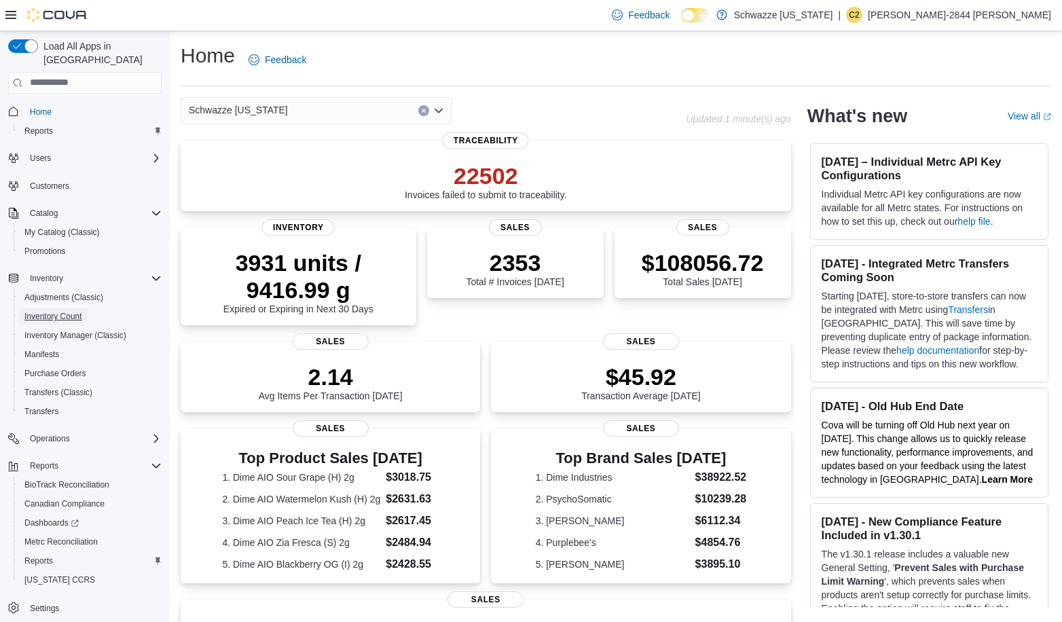
click at [54, 311] on span "Inventory Count" at bounding box center [53, 316] width 58 height 11
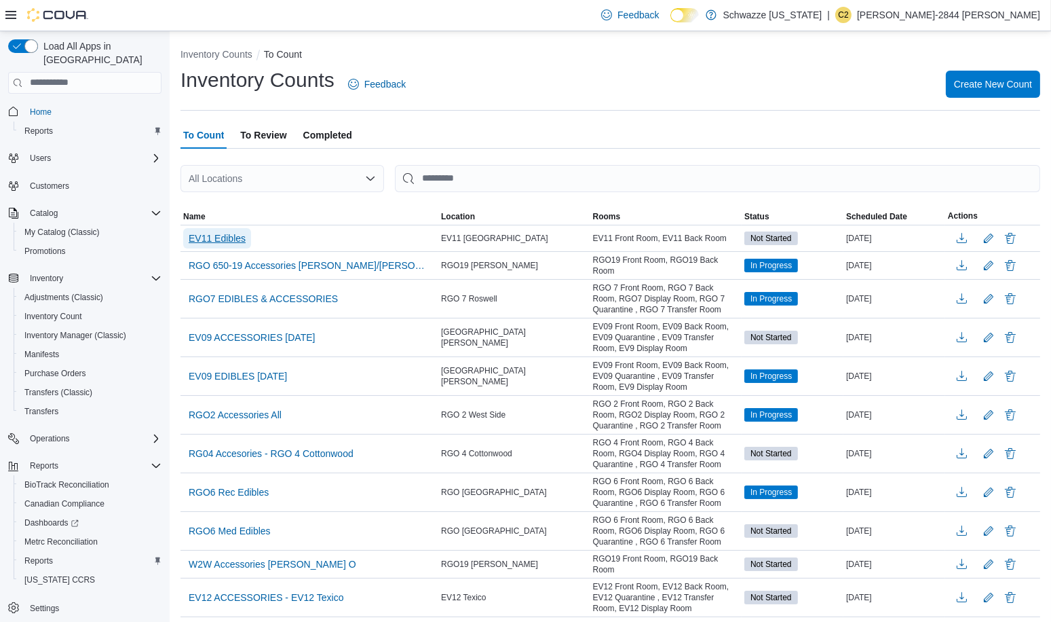
click at [219, 235] on span "EV11 Edibles" at bounding box center [217, 238] width 57 height 14
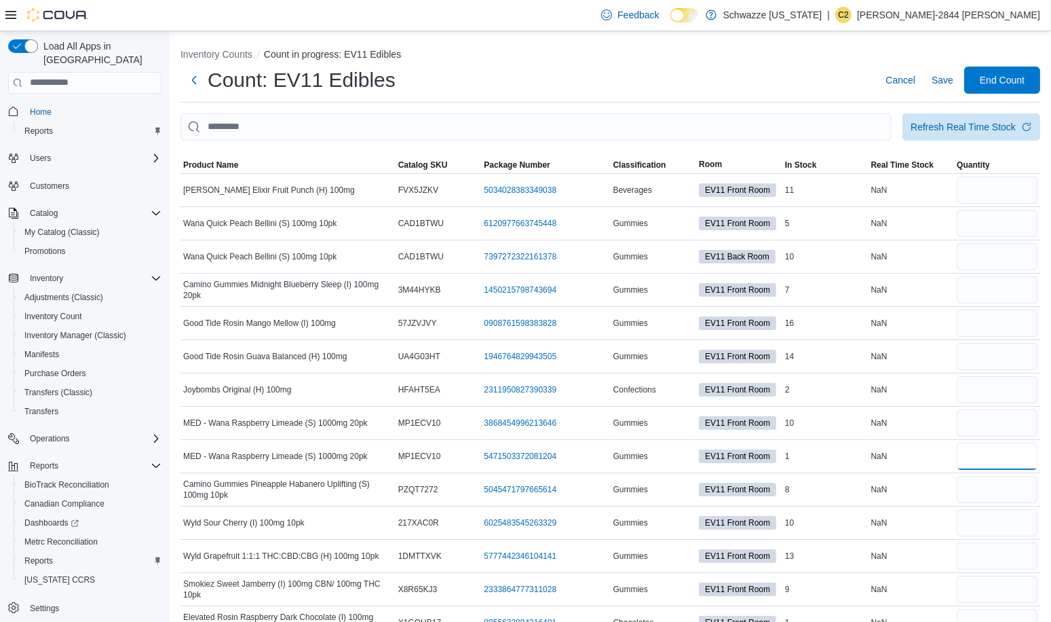
click at [978, 451] on input "number" at bounding box center [997, 456] width 81 height 27
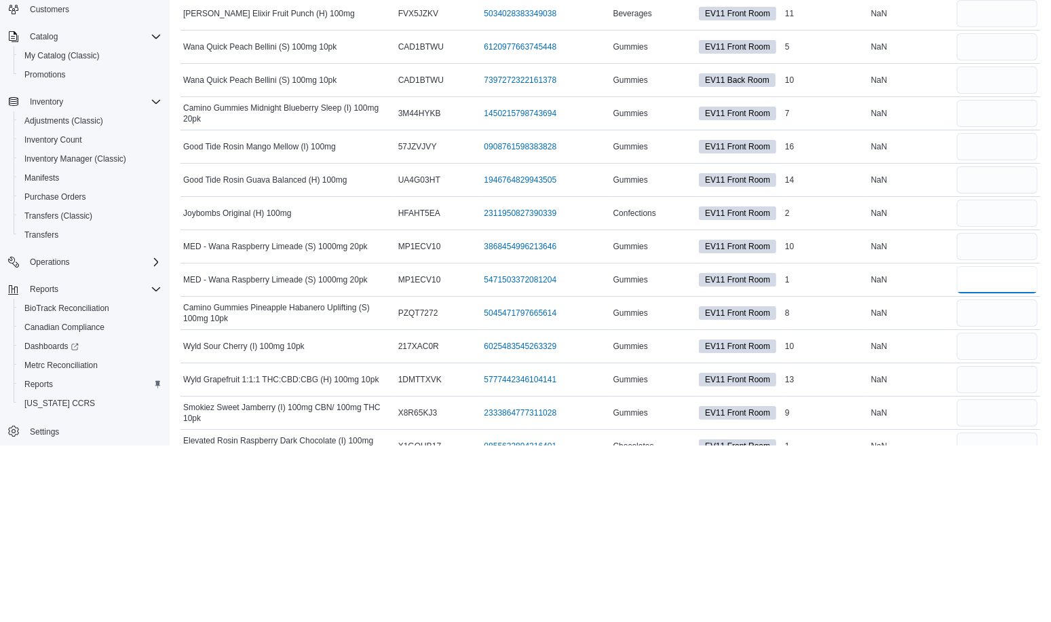
scroll to position [3, 0]
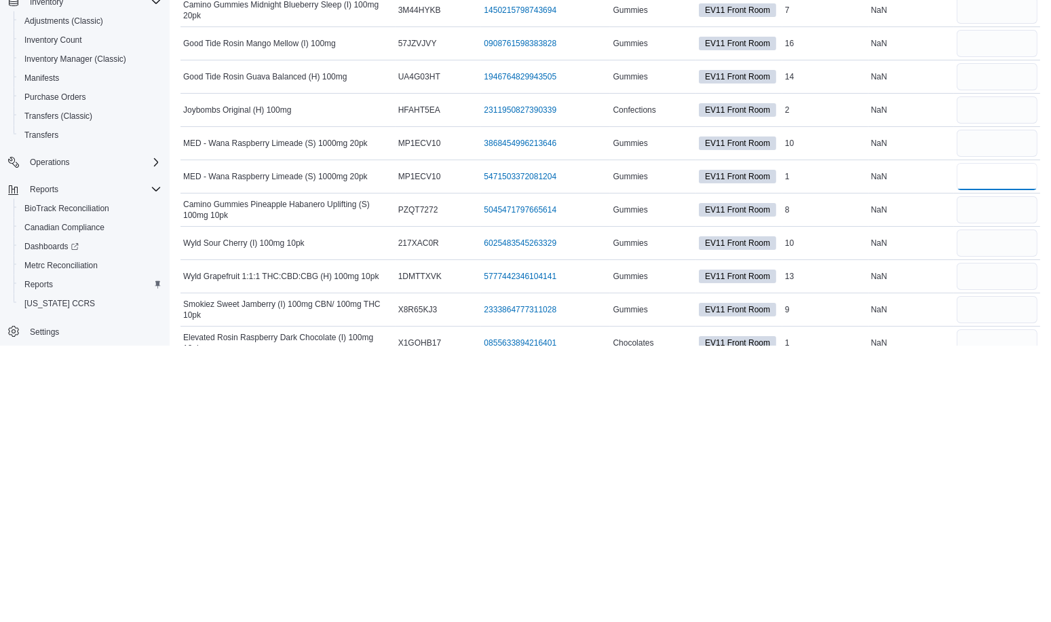
type input "*"
click at [1008, 415] on input "number" at bounding box center [997, 419] width 81 height 27
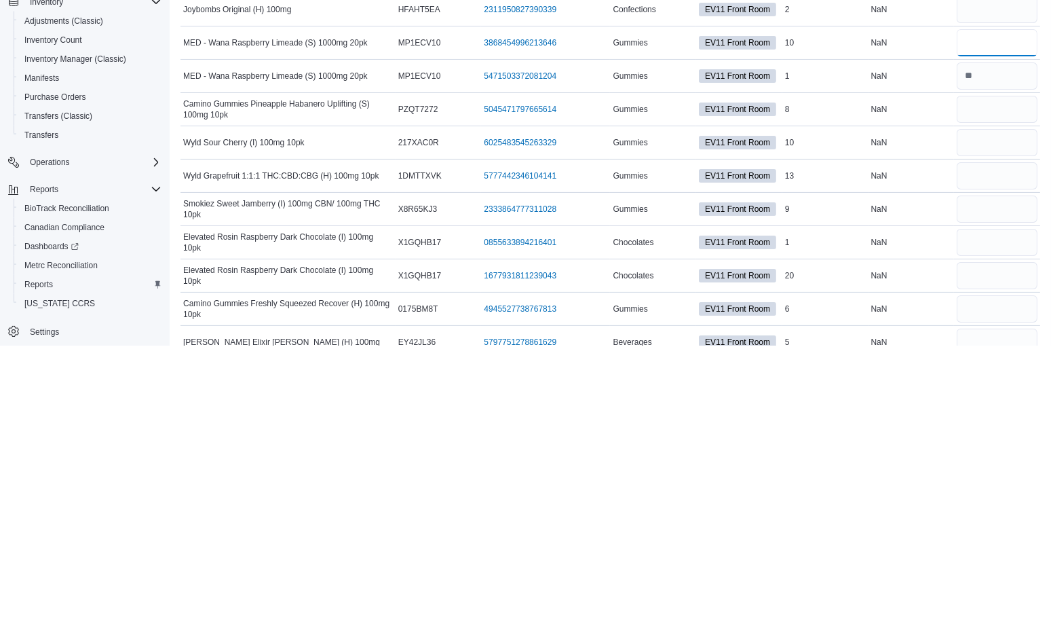
scroll to position [106, 0]
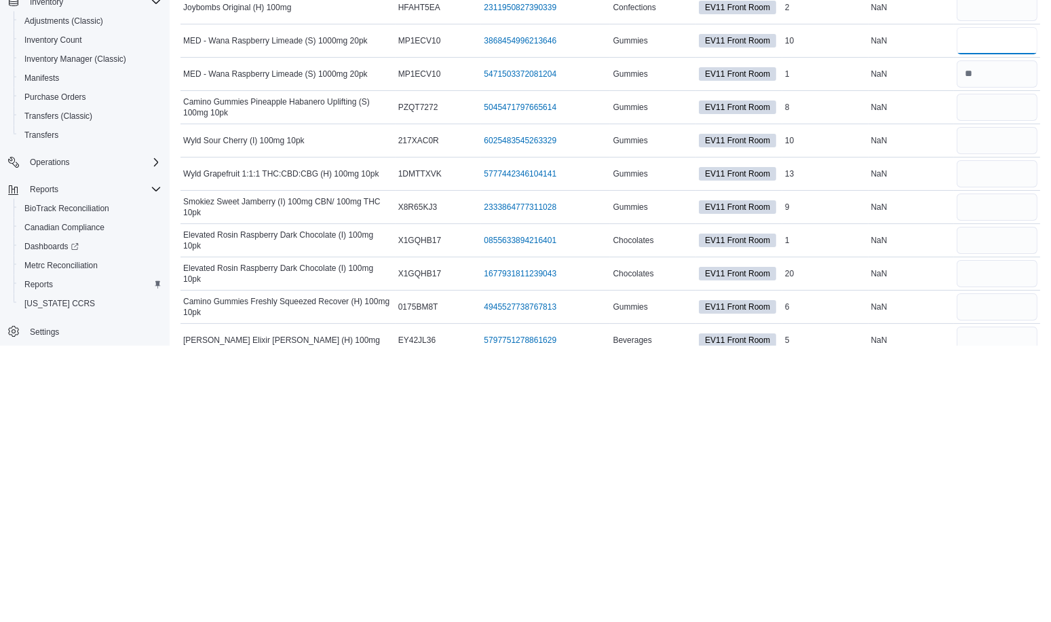
type input "**"
click at [1003, 508] on input "number" at bounding box center [997, 516] width 81 height 27
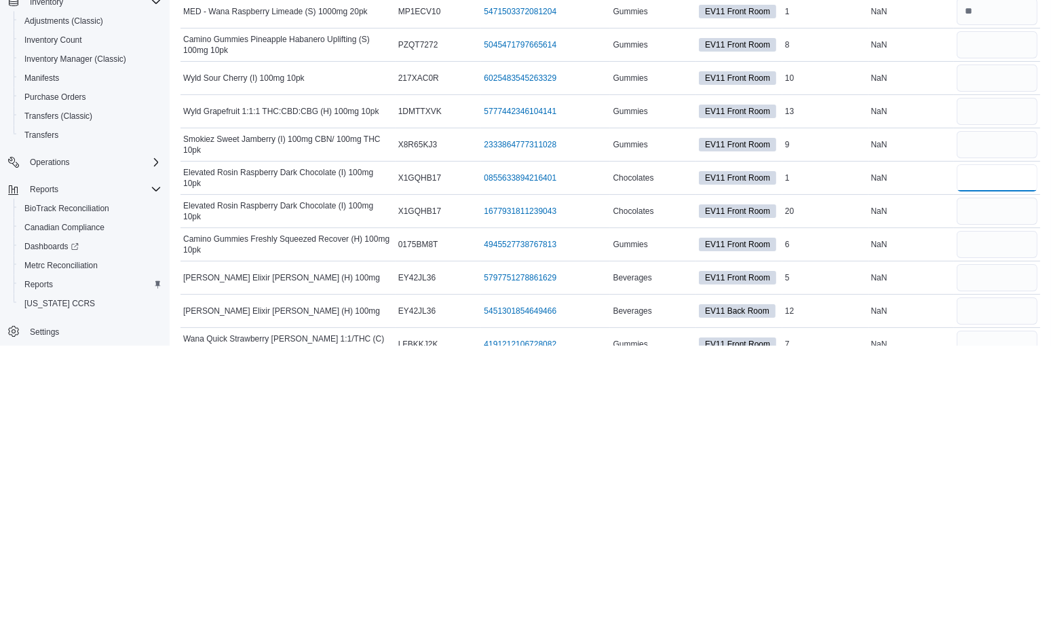
type input "*"
click at [991, 485] on input "number" at bounding box center [997, 487] width 81 height 27
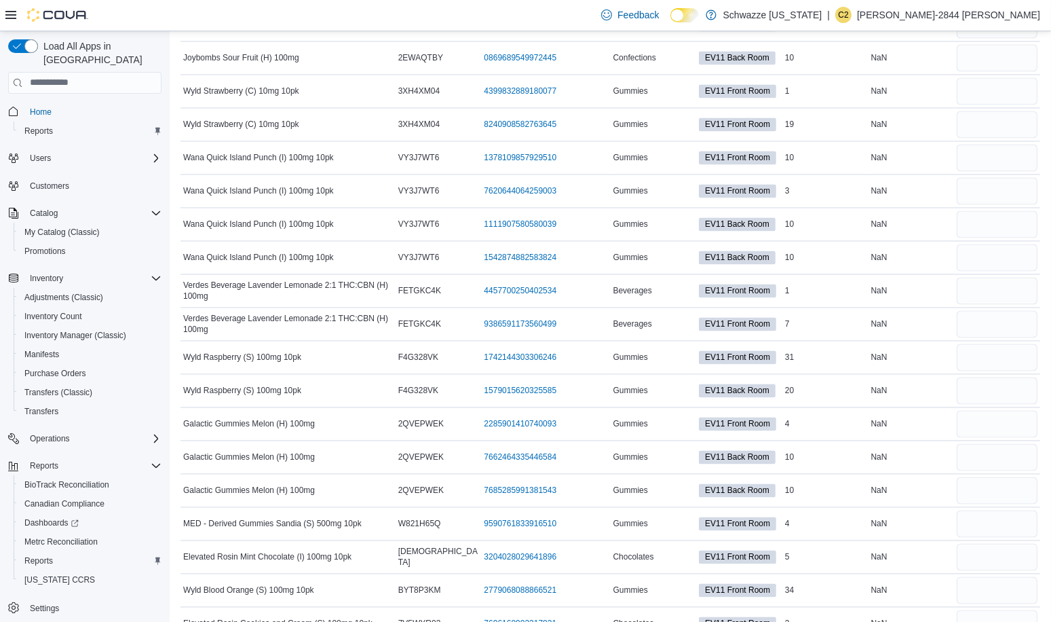
scroll to position [3823, 0]
type input "**"
click at [990, 145] on input "number" at bounding box center [997, 158] width 81 height 27
type input "**"
click at [1004, 179] on input "number" at bounding box center [997, 192] width 81 height 27
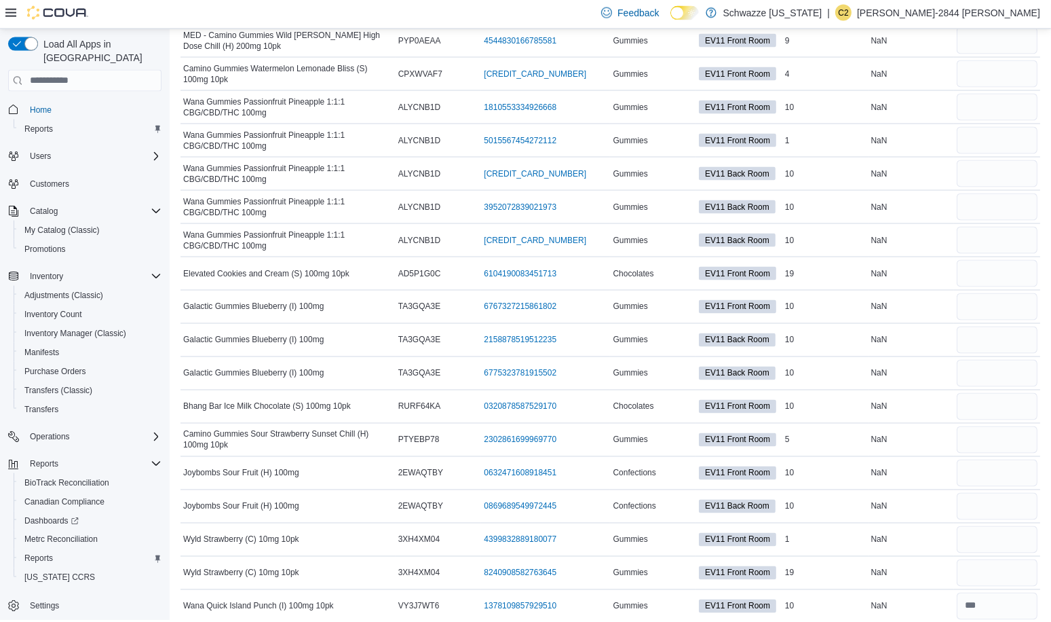
scroll to position [3374, 0]
type input "*"
click at [1005, 96] on input "number" at bounding box center [997, 109] width 81 height 27
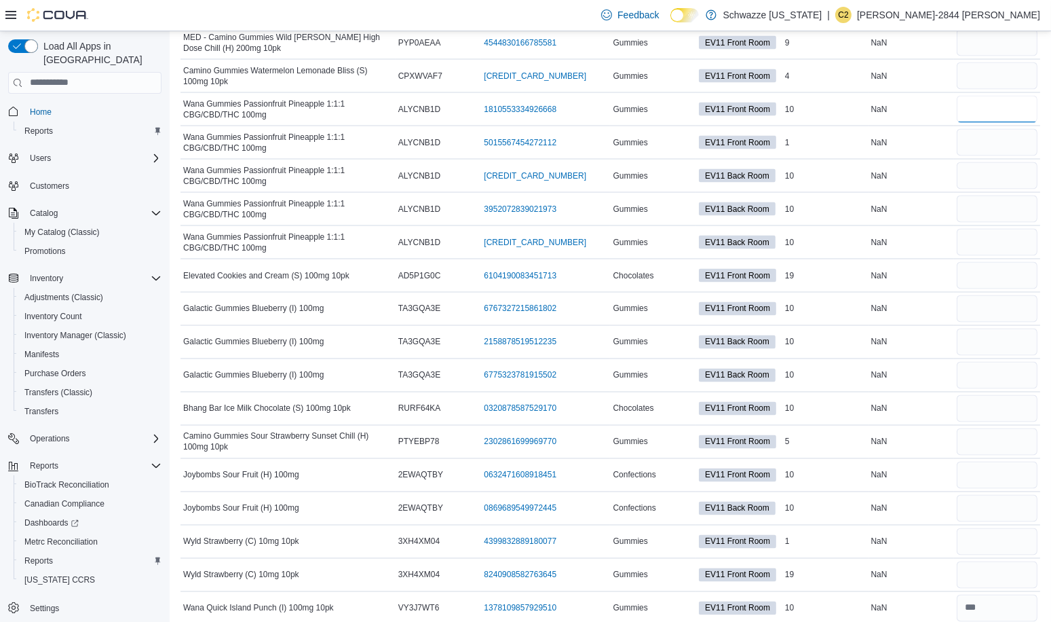
type input "**"
click at [1001, 129] on input "number" at bounding box center [997, 142] width 81 height 27
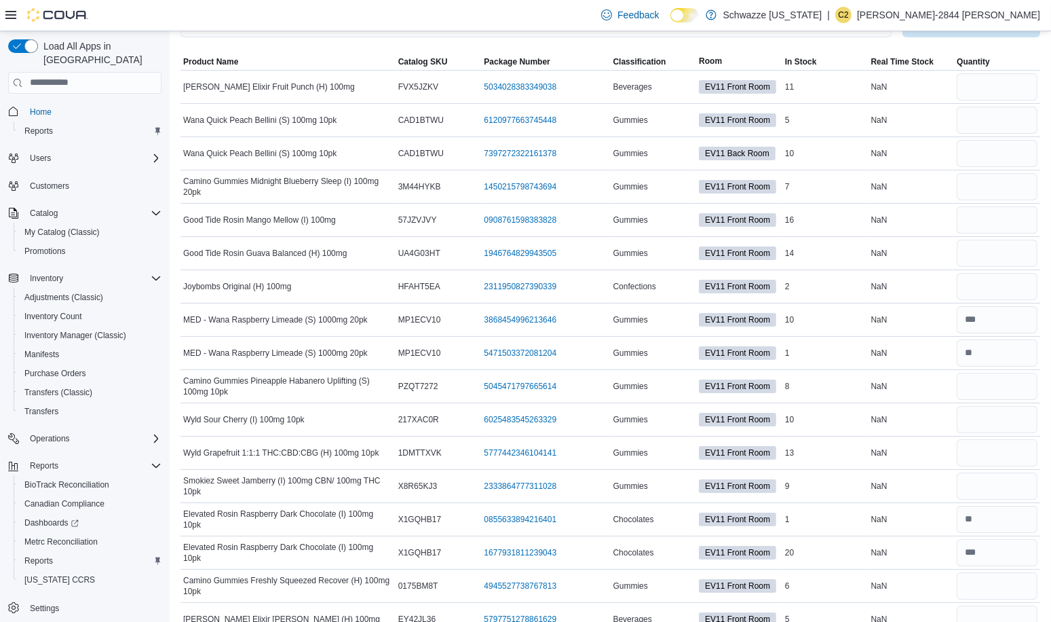
scroll to position [0, 0]
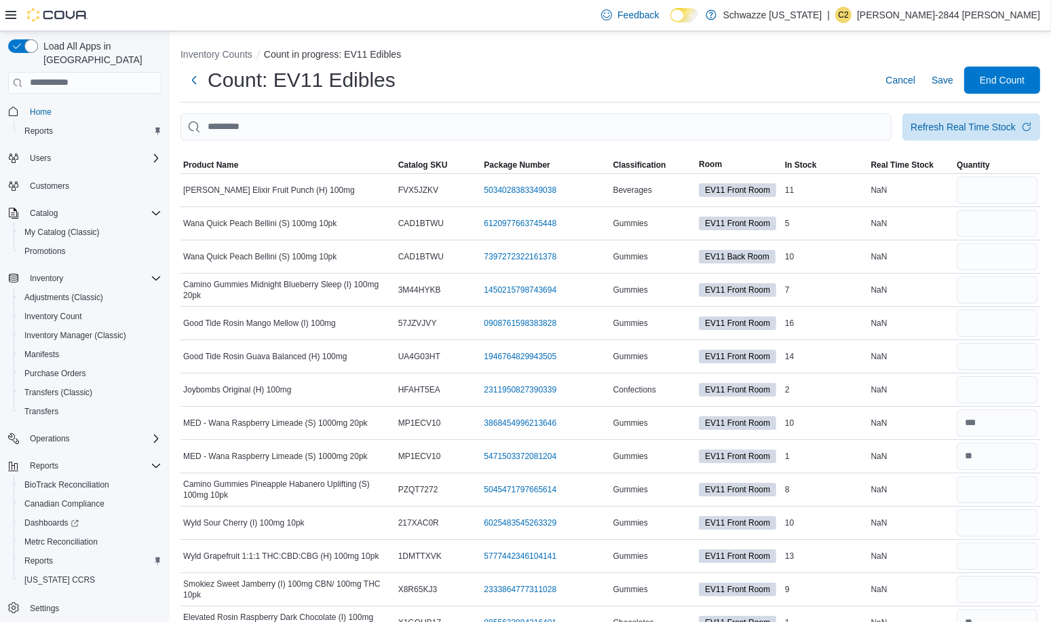
type input "*"
click at [952, 84] on span "Save" at bounding box center [943, 80] width 22 height 14
click at [725, 123] on input "This is a search bar. After typing your query, hit enter to filter the results …" at bounding box center [536, 126] width 711 height 27
type input "****"
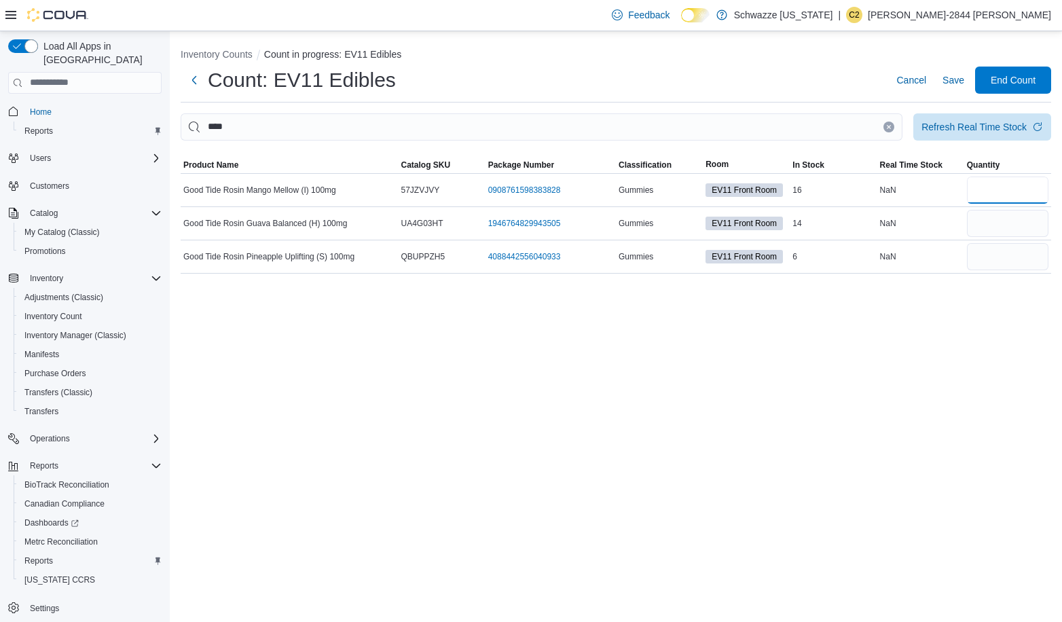
click at [990, 193] on input "number" at bounding box center [1007, 189] width 81 height 27
type input "**"
click at [1005, 228] on input "number" at bounding box center [1007, 223] width 81 height 27
type input "**"
click at [1011, 257] on input "number" at bounding box center [1007, 256] width 81 height 27
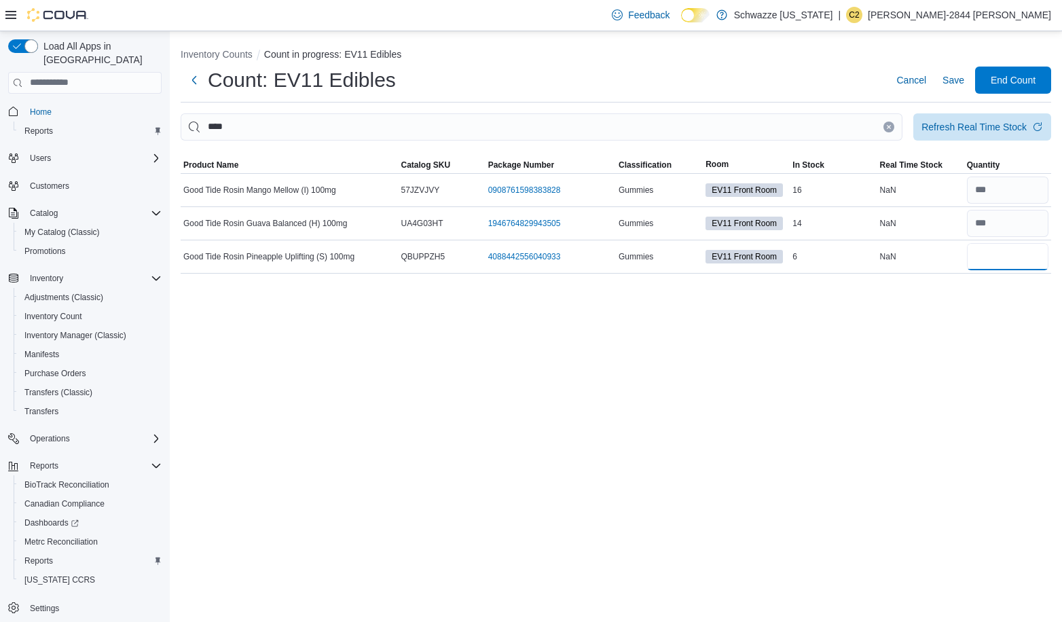
type input "*"
click at [889, 126] on icon "Clear input" at bounding box center [888, 126] width 3 height 3
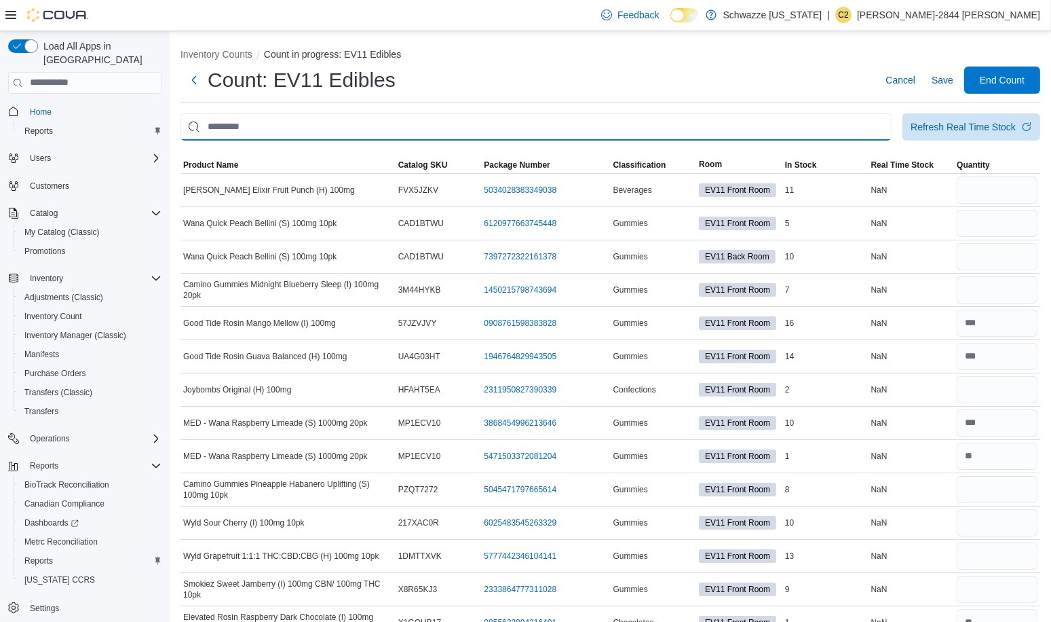
click at [542, 130] on input "This is a search bar. After typing your query, hit enter to filter the results …" at bounding box center [536, 126] width 711 height 27
type input "******"
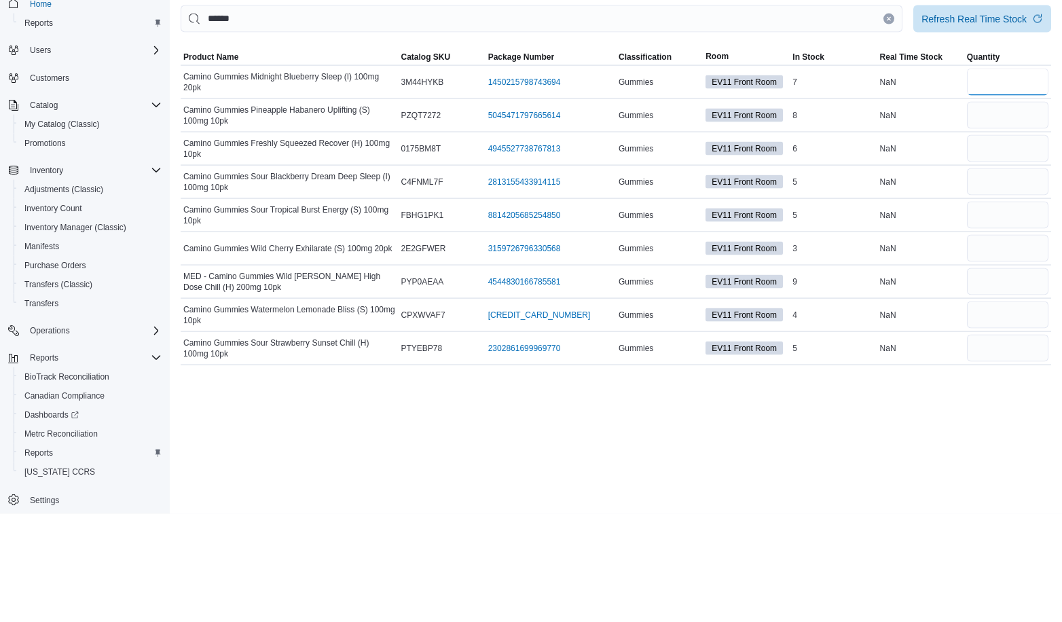
click at [1003, 187] on input "number" at bounding box center [1007, 189] width 81 height 27
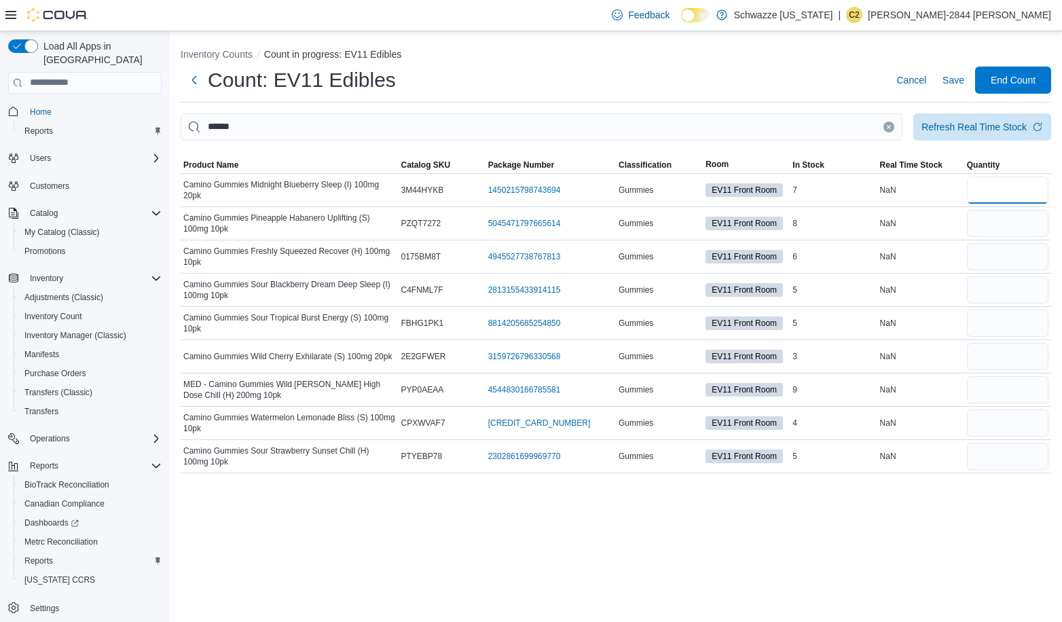
type input "*"
click at [1011, 225] on input "number" at bounding box center [1007, 223] width 81 height 27
type input "*"
click at [1024, 261] on input "number" at bounding box center [1007, 256] width 81 height 27
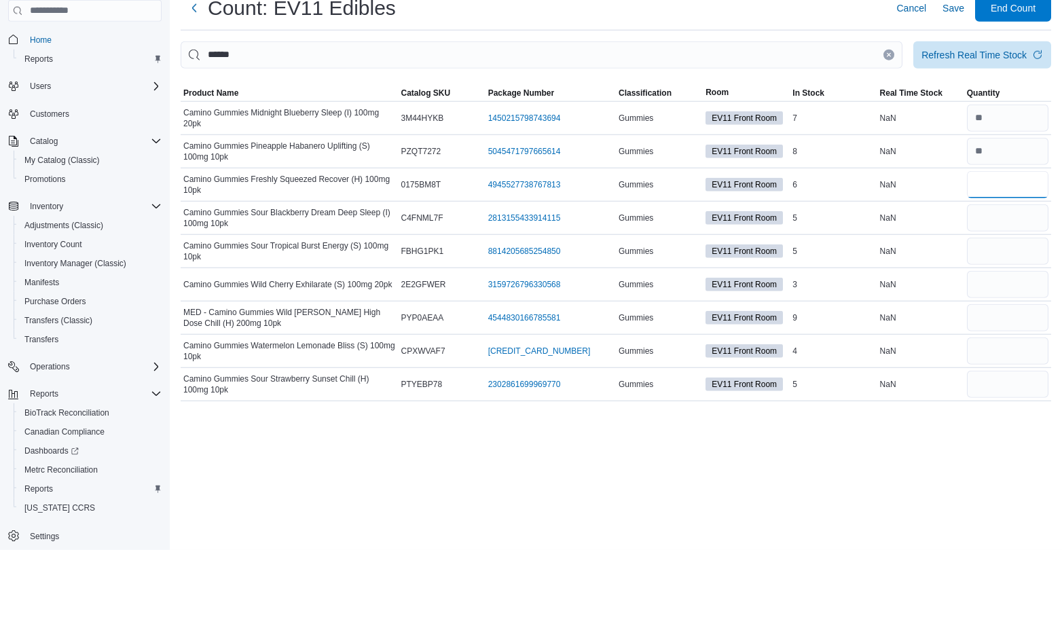
type input "*"
click at [1022, 286] on input "number" at bounding box center [1007, 289] width 81 height 27
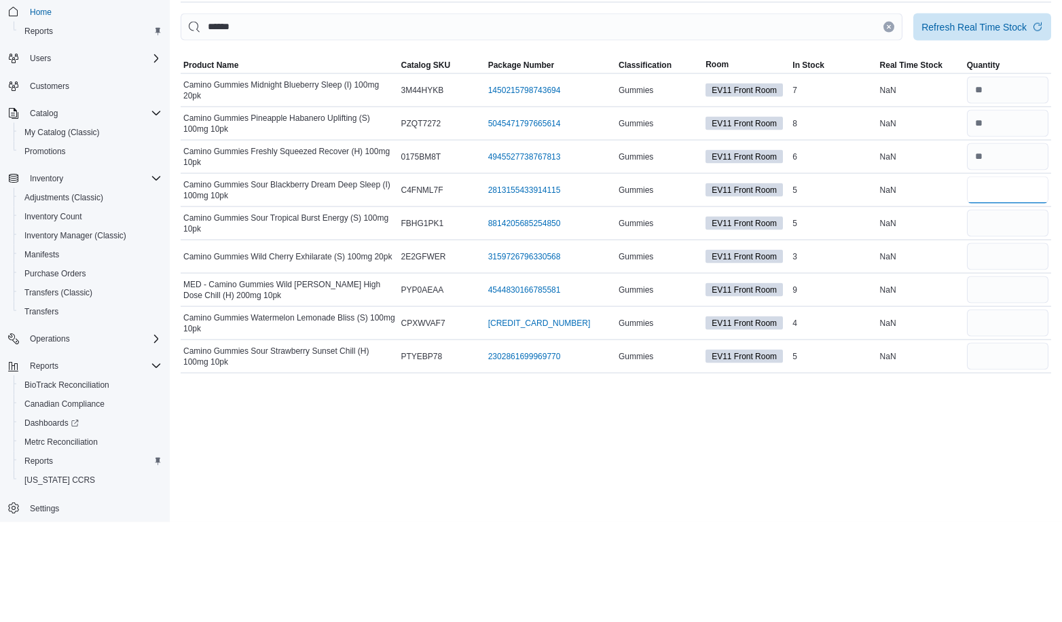
type input "*"
click at [1038, 318] on input "number" at bounding box center [1007, 323] width 81 height 27
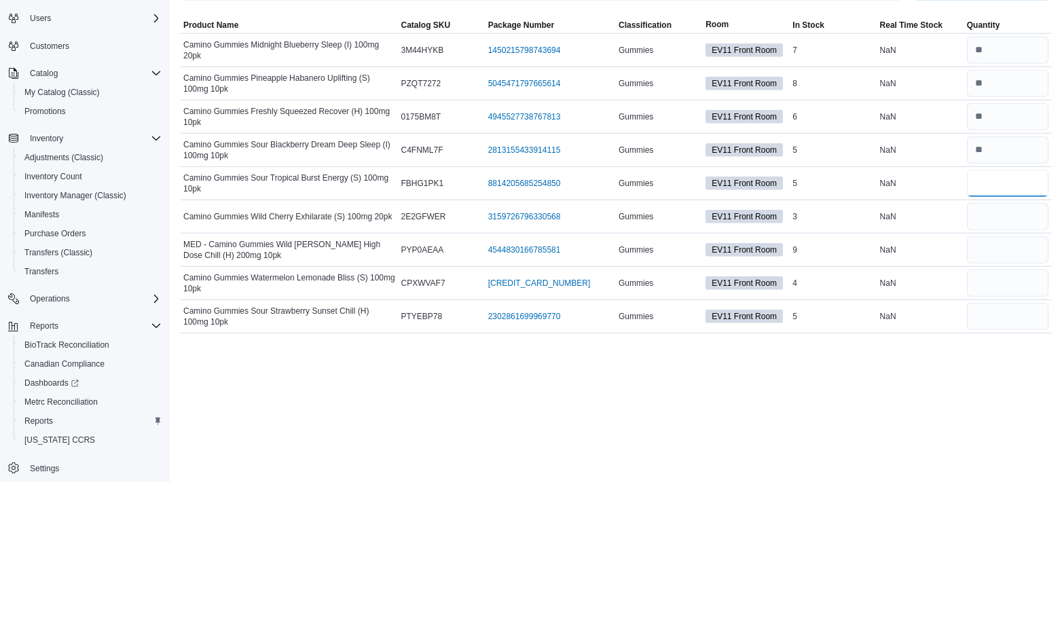
type input "*"
click at [1013, 354] on input "number" at bounding box center [1007, 356] width 81 height 27
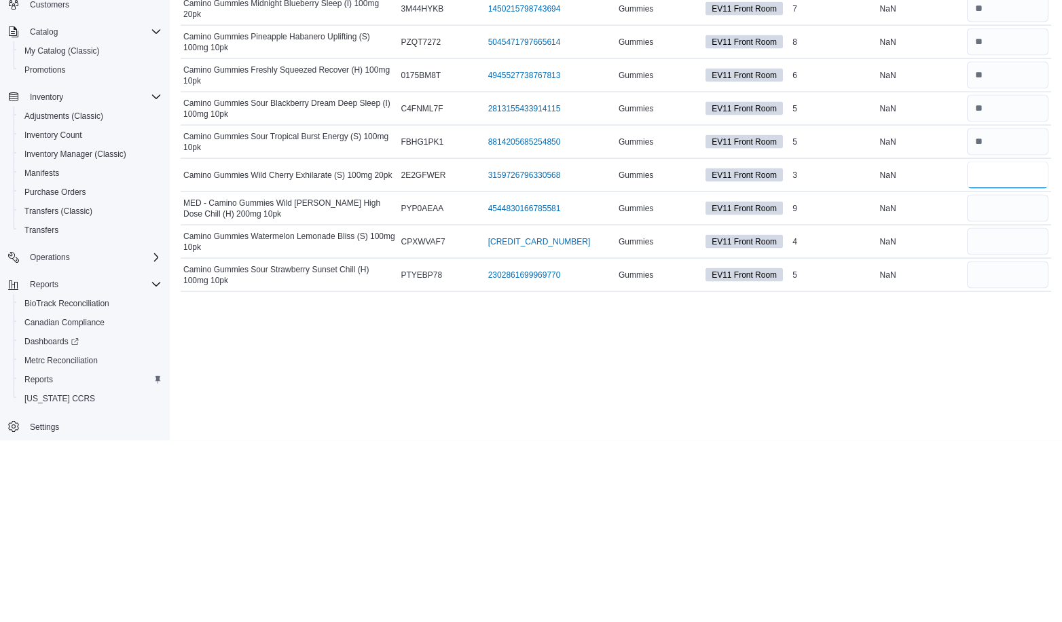
type input "*"
click at [1003, 388] on input "number" at bounding box center [1007, 389] width 81 height 27
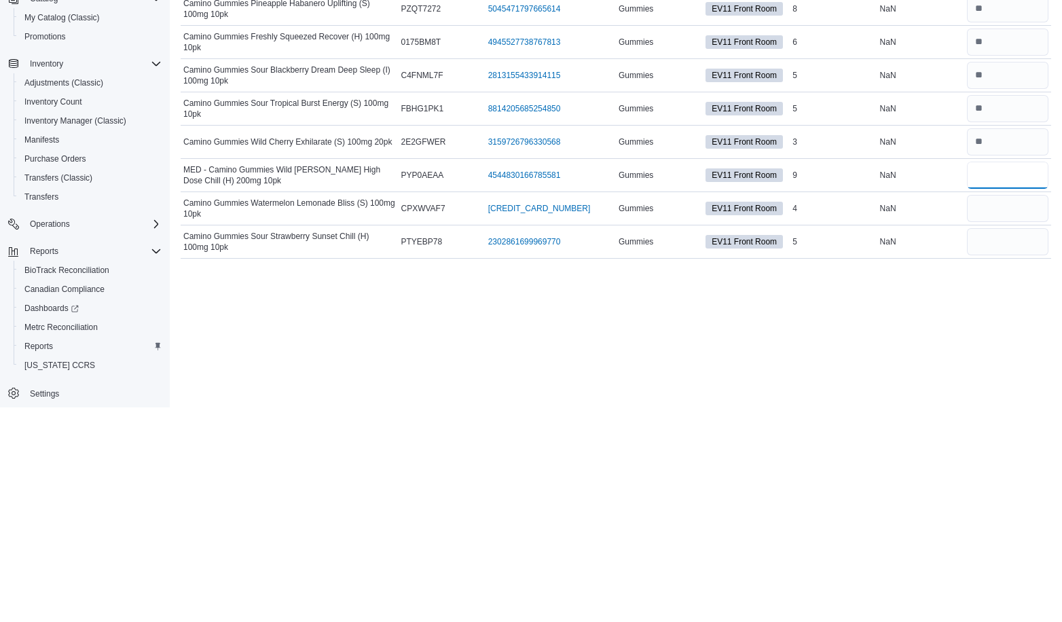
type input "*"
click at [1025, 421] on input "number" at bounding box center [1007, 422] width 81 height 27
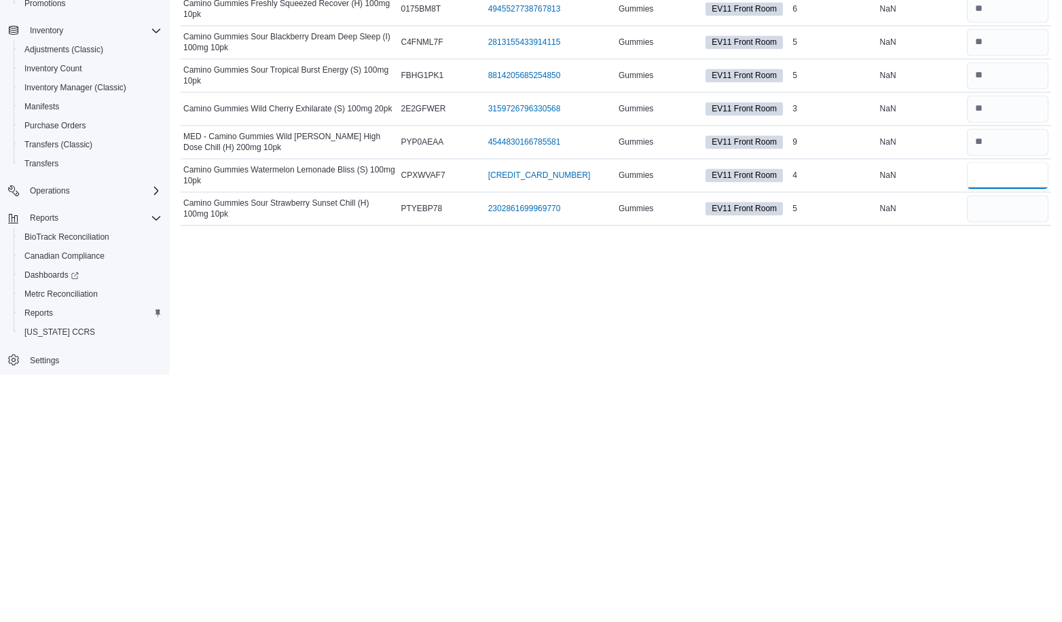
type input "*"
click at [1013, 453] on input "number" at bounding box center [1007, 456] width 81 height 27
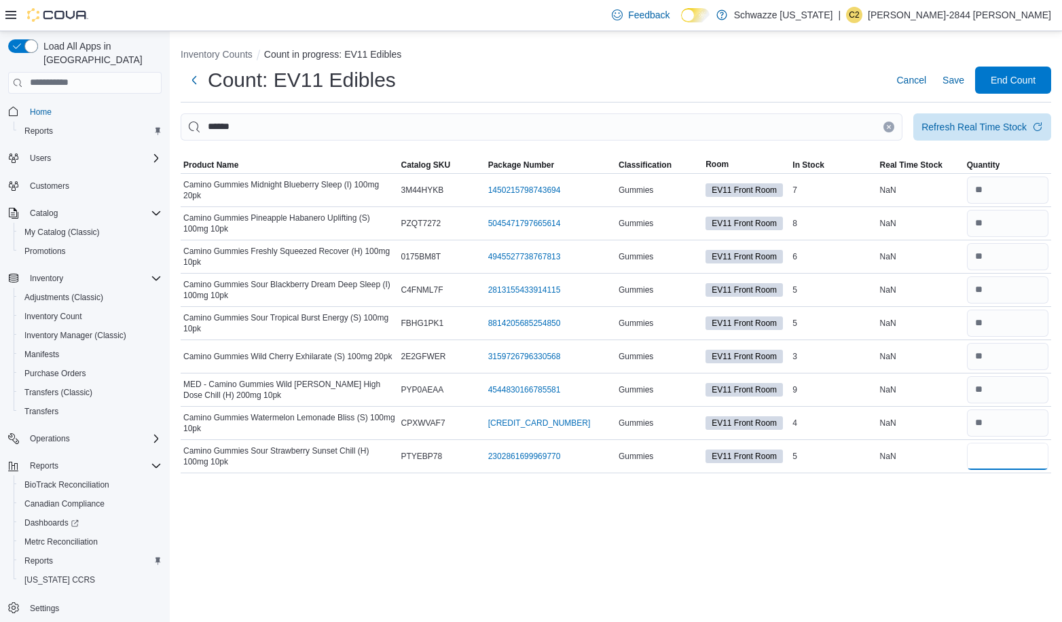
type input "*"
click at [889, 126] on icon "Clear input" at bounding box center [888, 126] width 3 height 3
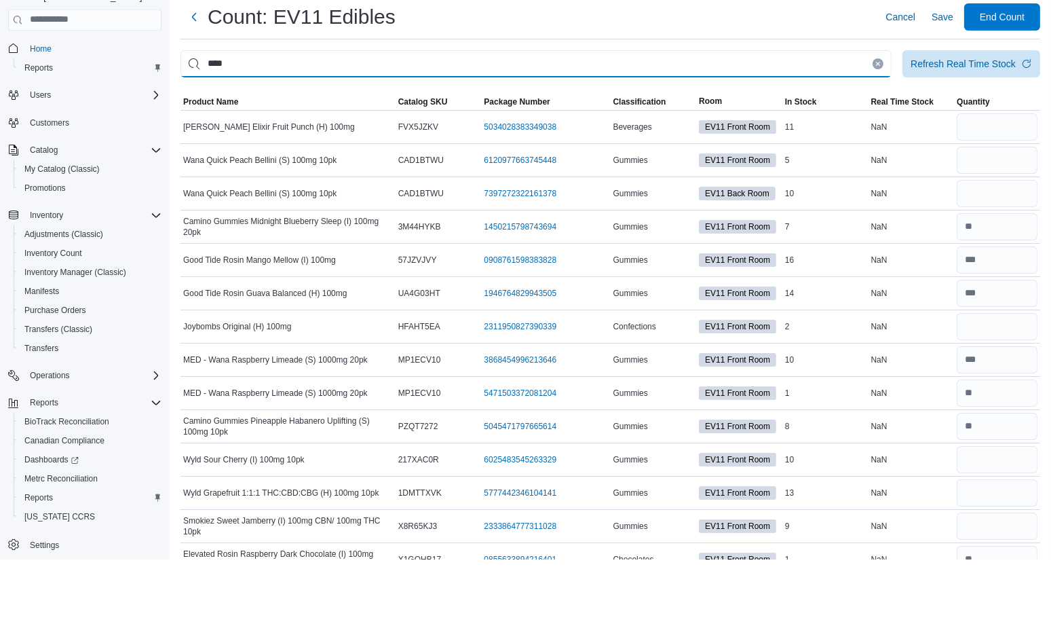
type input "****"
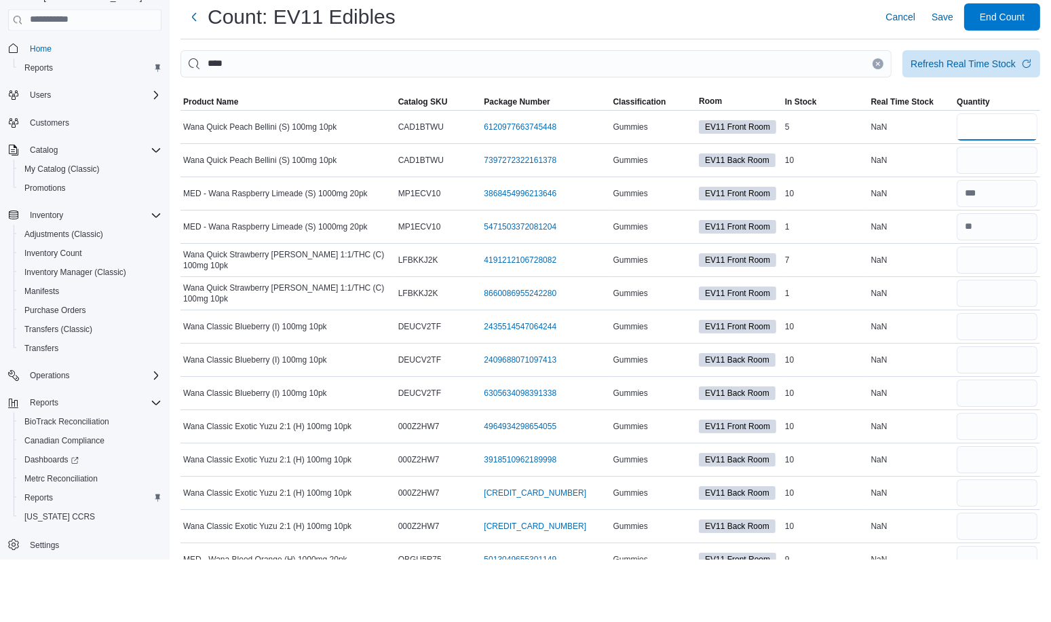
click at [1022, 192] on input "number" at bounding box center [997, 189] width 81 height 27
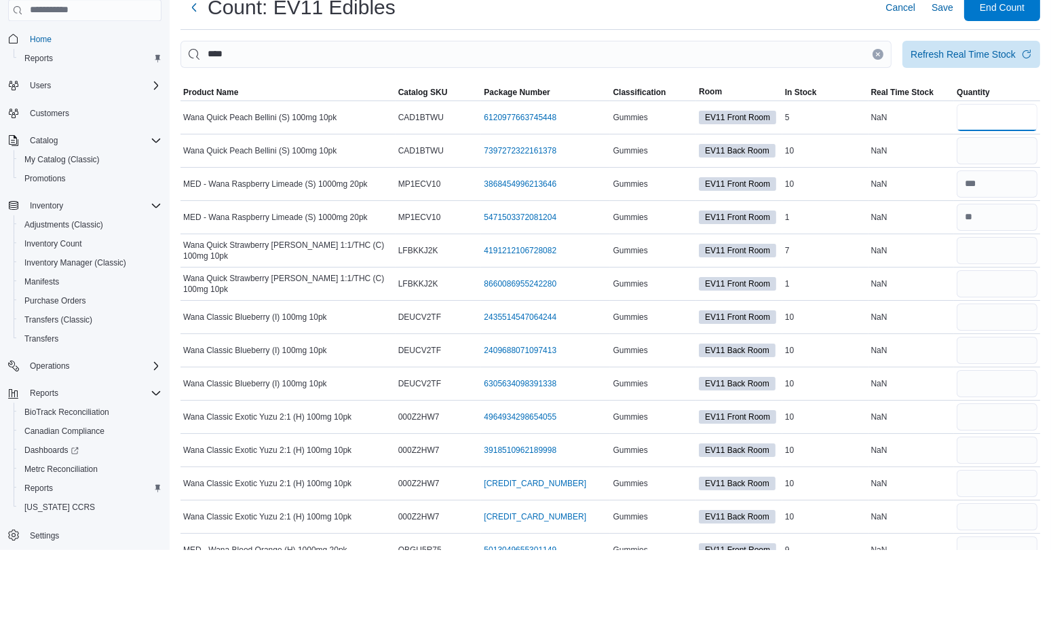
type input "*"
click at [1011, 322] on input "number" at bounding box center [997, 323] width 81 height 27
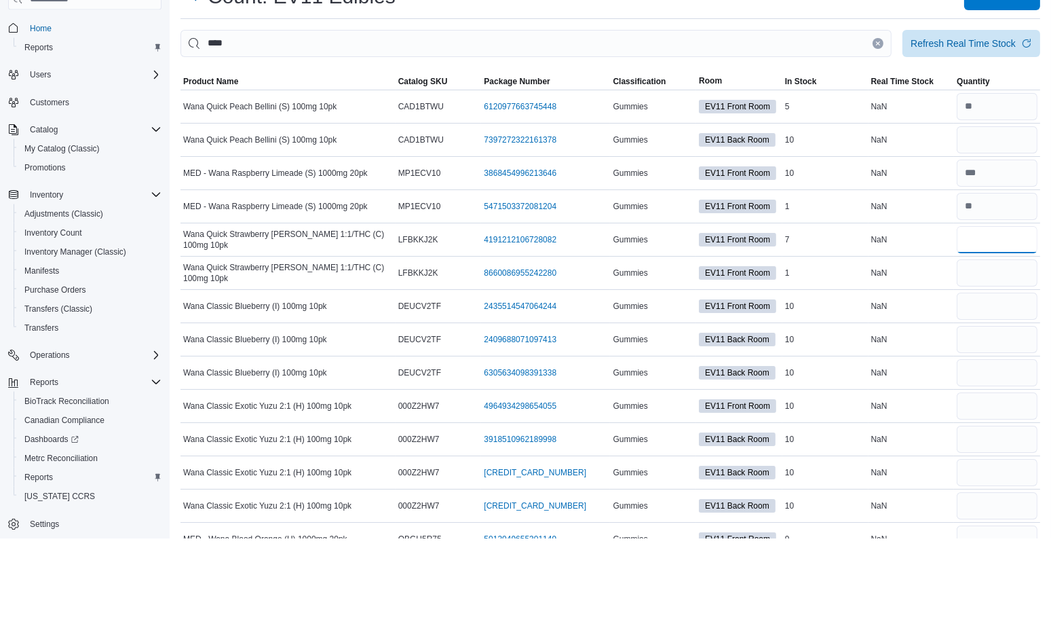
type input "*"
click at [986, 355] on input "number" at bounding box center [997, 356] width 81 height 27
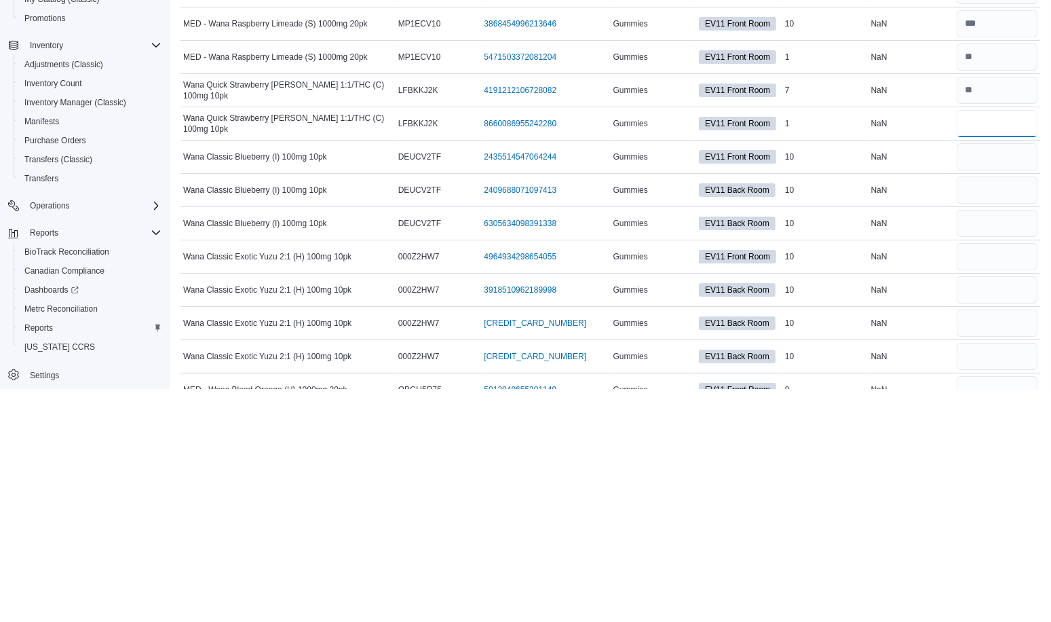
type input "*"
click at [1005, 389] on input "number" at bounding box center [997, 389] width 81 height 27
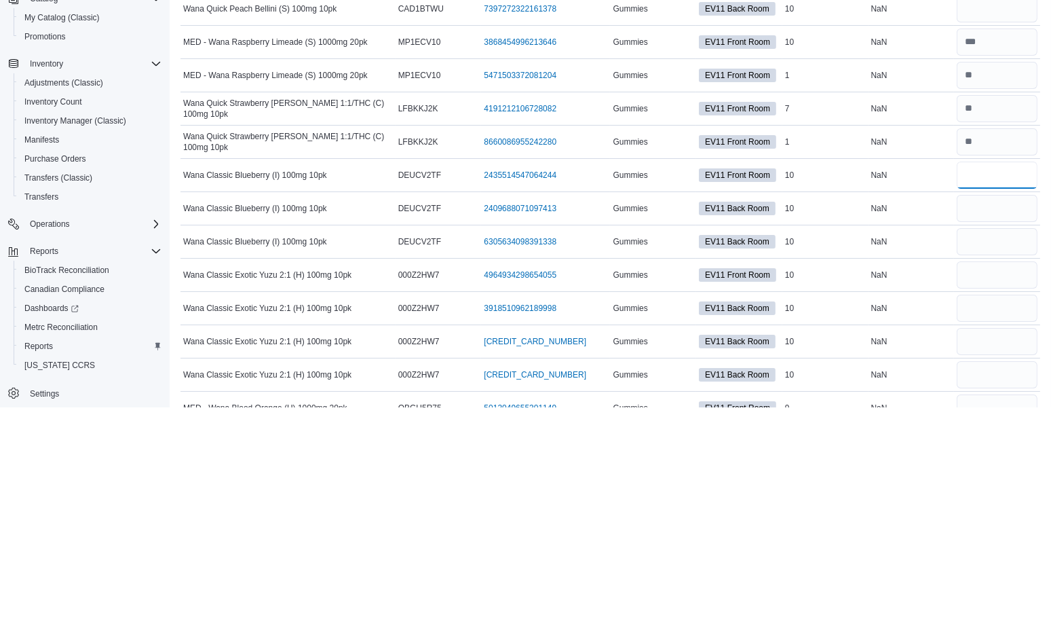
type input "**"
click at [1029, 487] on input "number" at bounding box center [997, 489] width 81 height 27
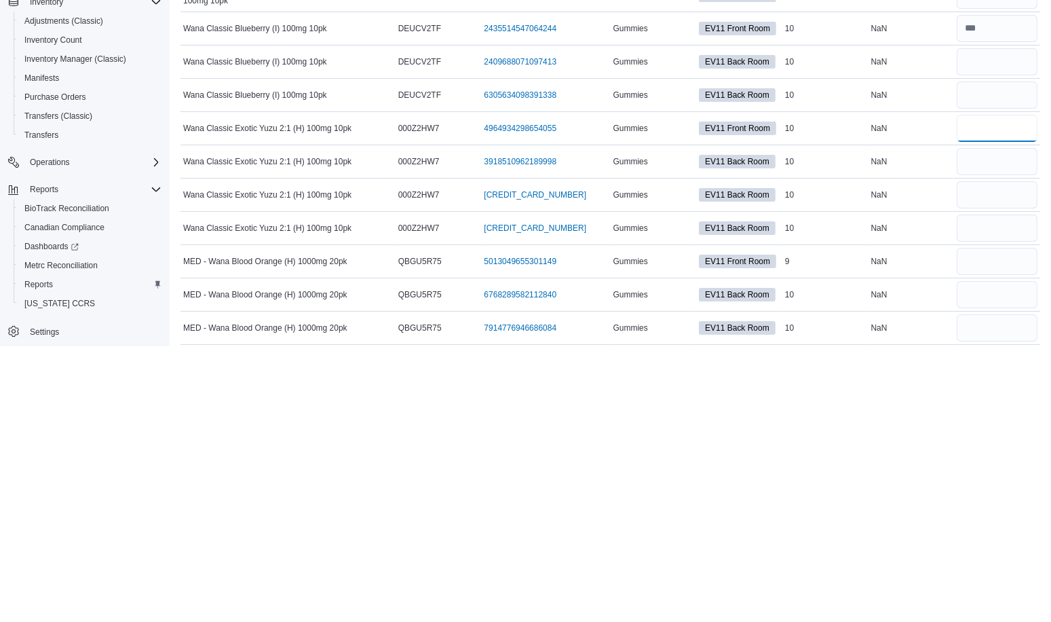
scroll to position [85, 0]
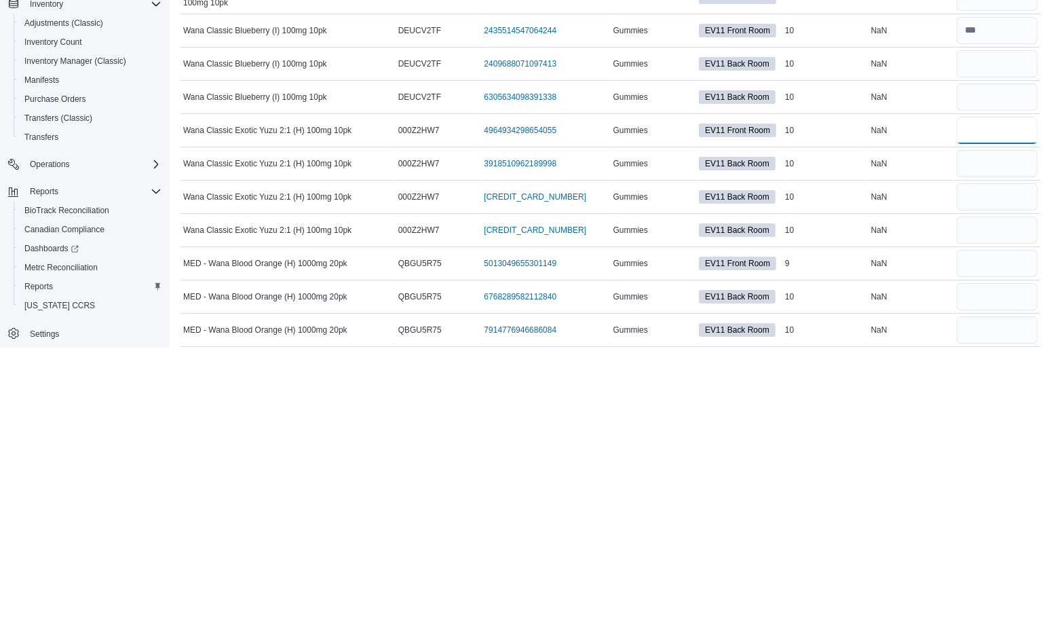
type input "**"
click at [996, 535] on input "number" at bounding box center [997, 537] width 81 height 27
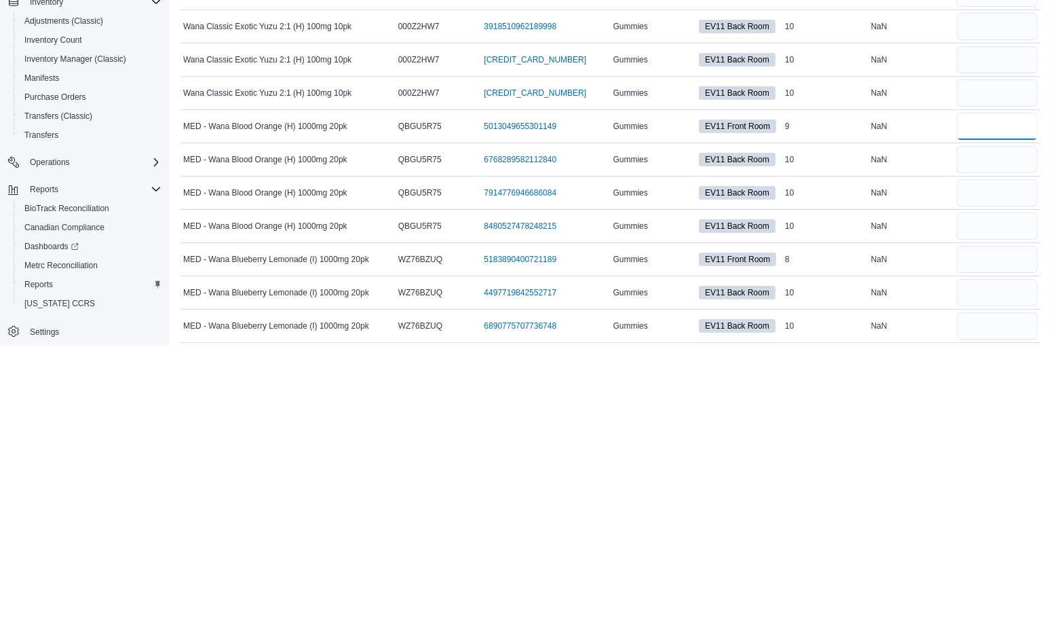
scroll to position [227, 0]
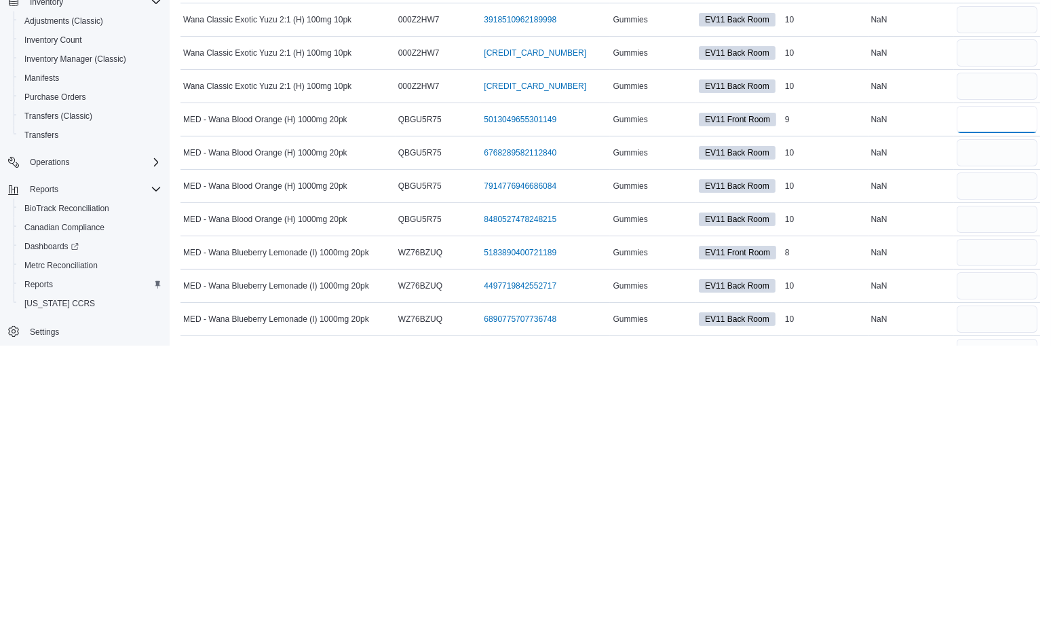
type input "*"
click at [1033, 527] on input "number" at bounding box center [997, 528] width 81 height 27
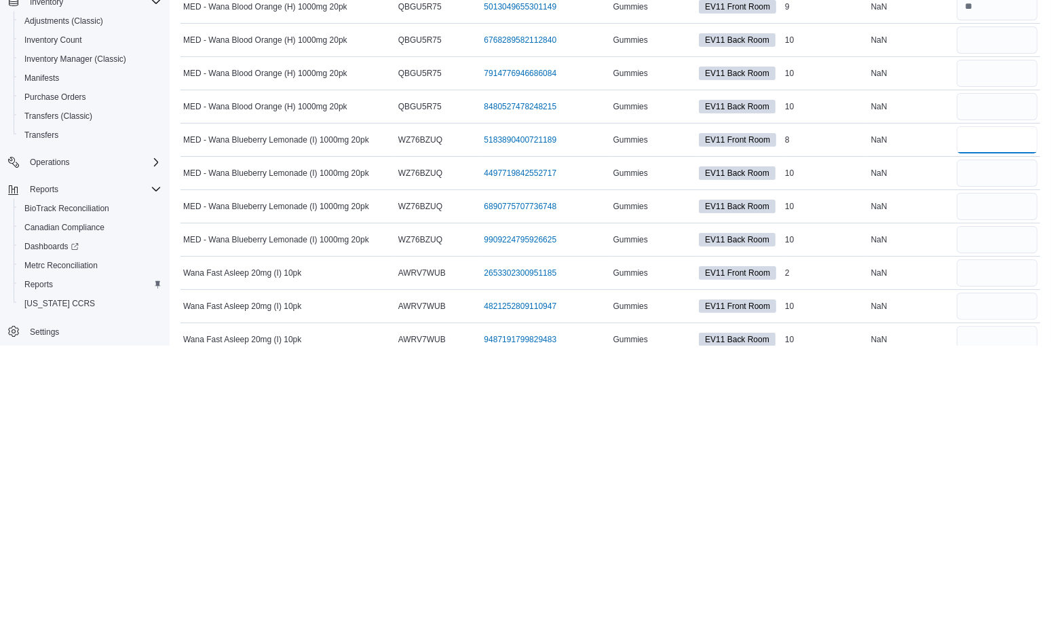
scroll to position [343, 0]
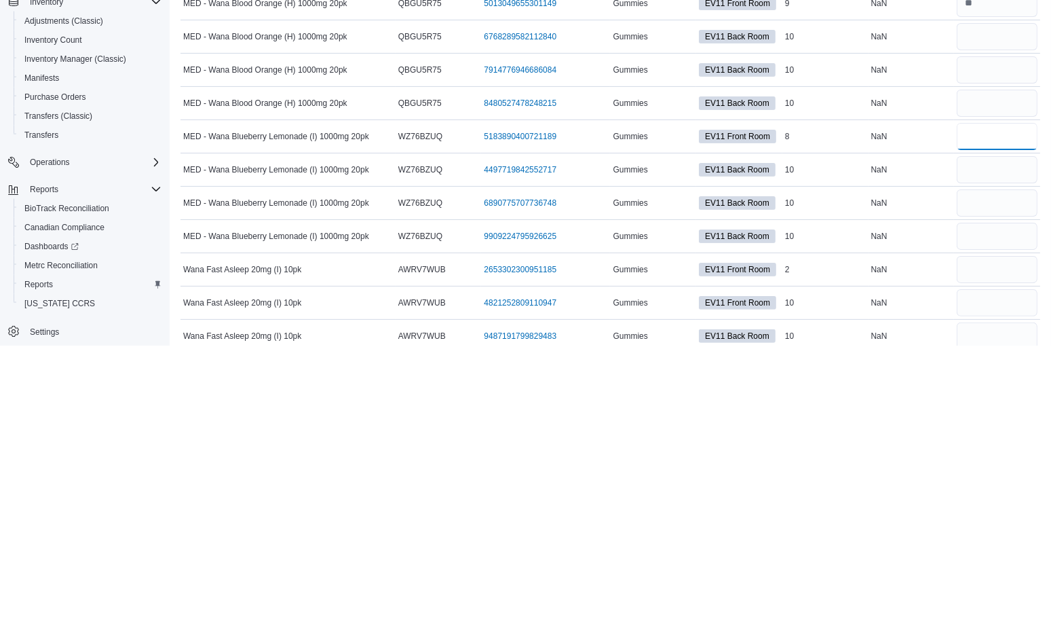
type input "*"
click at [1005, 540] on input "number" at bounding box center [997, 545] width 81 height 27
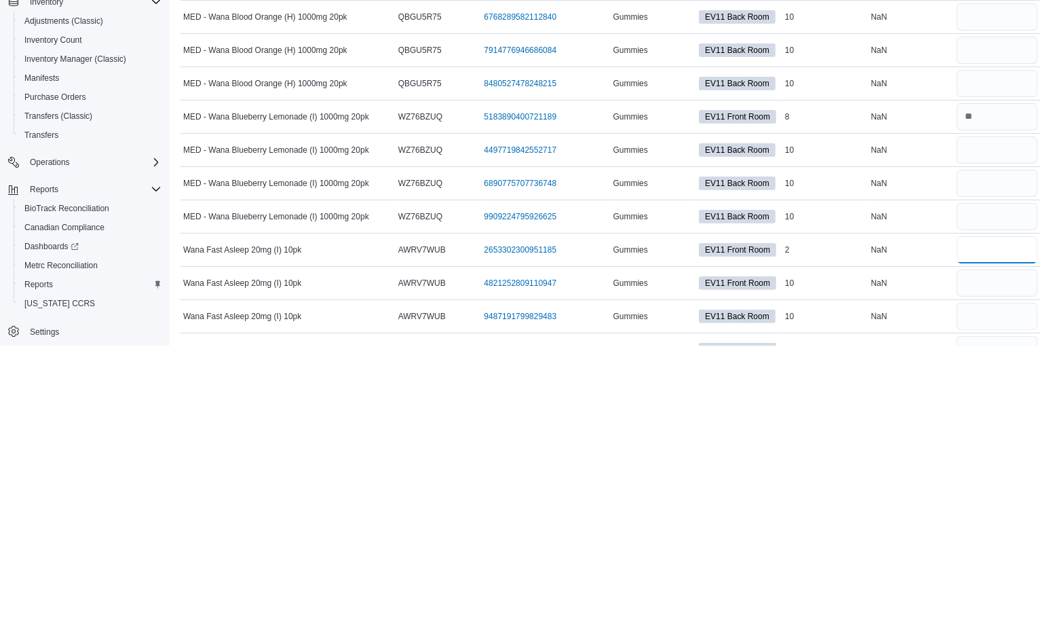
scroll to position [432, 0]
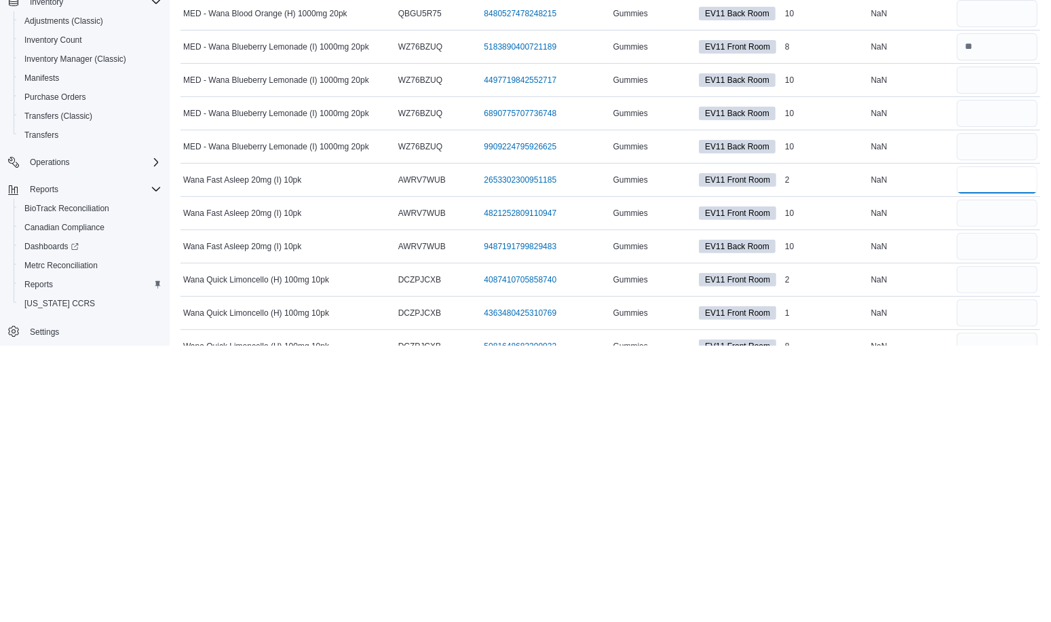
type input "*"
click at [1035, 482] on input "number" at bounding box center [997, 489] width 81 height 27
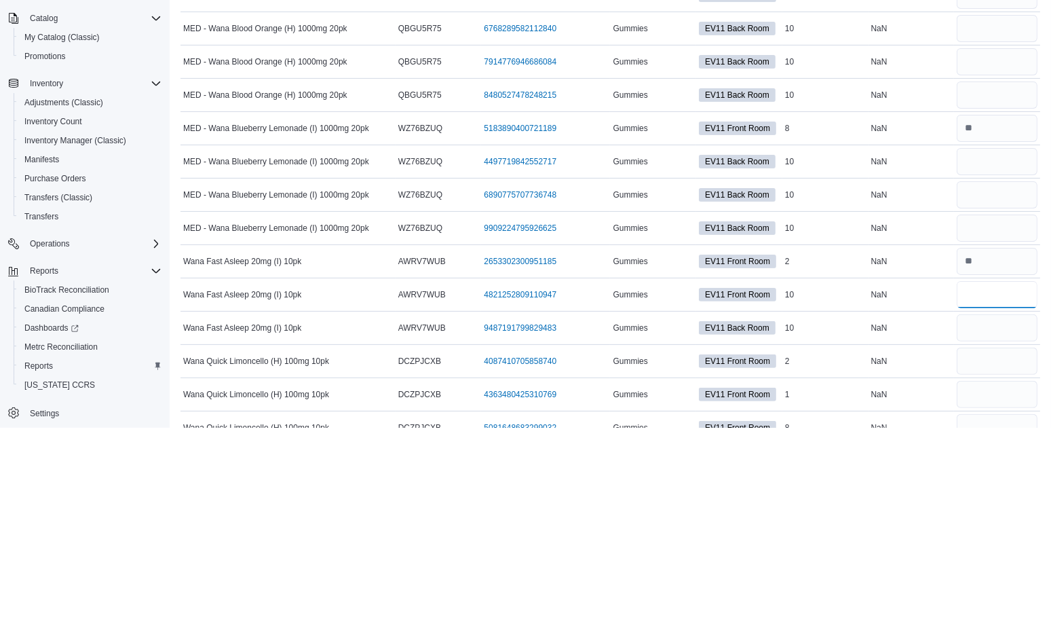
scroll to position [465, 0]
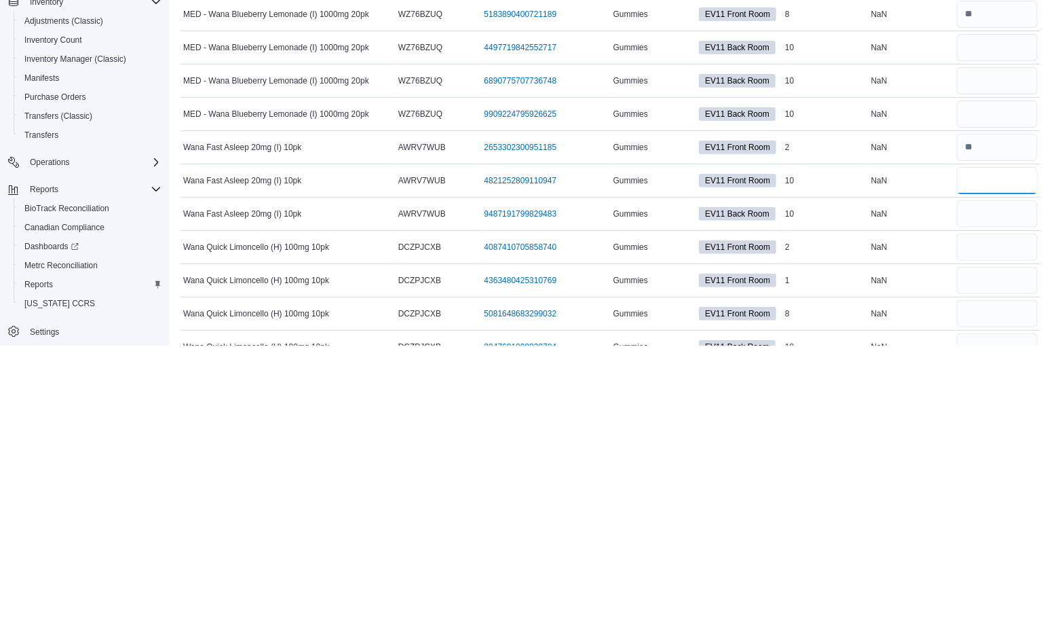
type input "**"
click at [1014, 516] on input "number" at bounding box center [997, 523] width 81 height 27
type input "*"
click at [1016, 485] on input "number" at bounding box center [997, 490] width 81 height 27
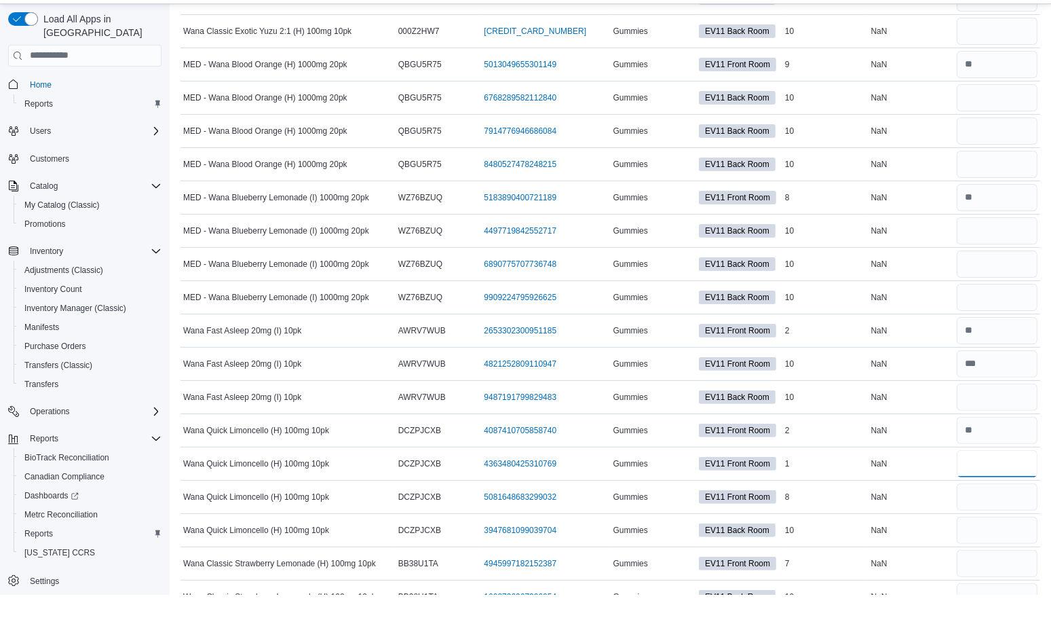
scroll to position [564, 0]
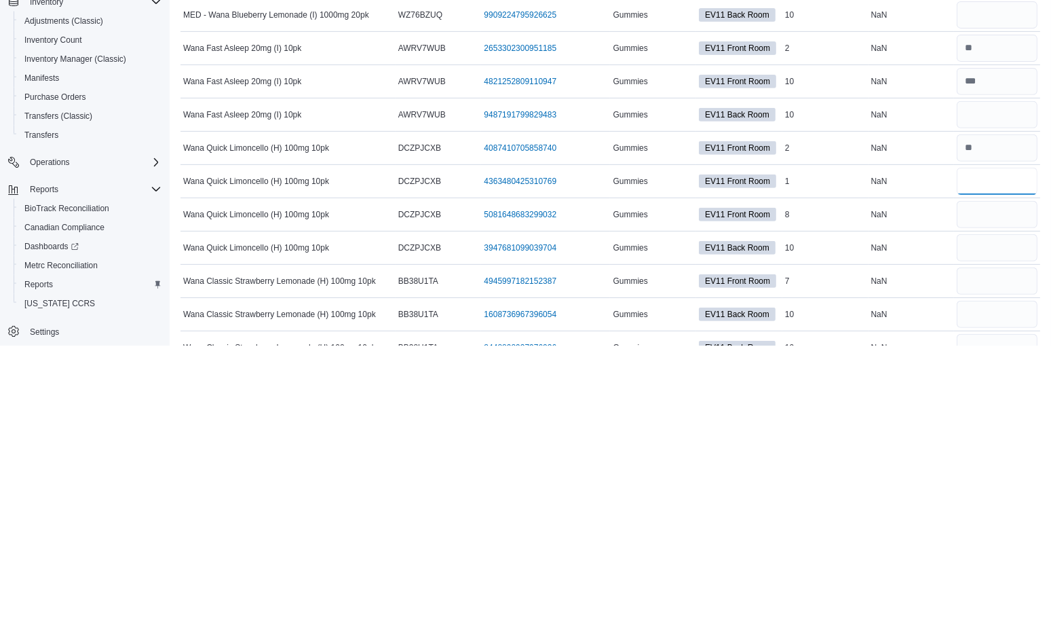
type input "*"
click at [1018, 484] on input "number" at bounding box center [997, 490] width 81 height 27
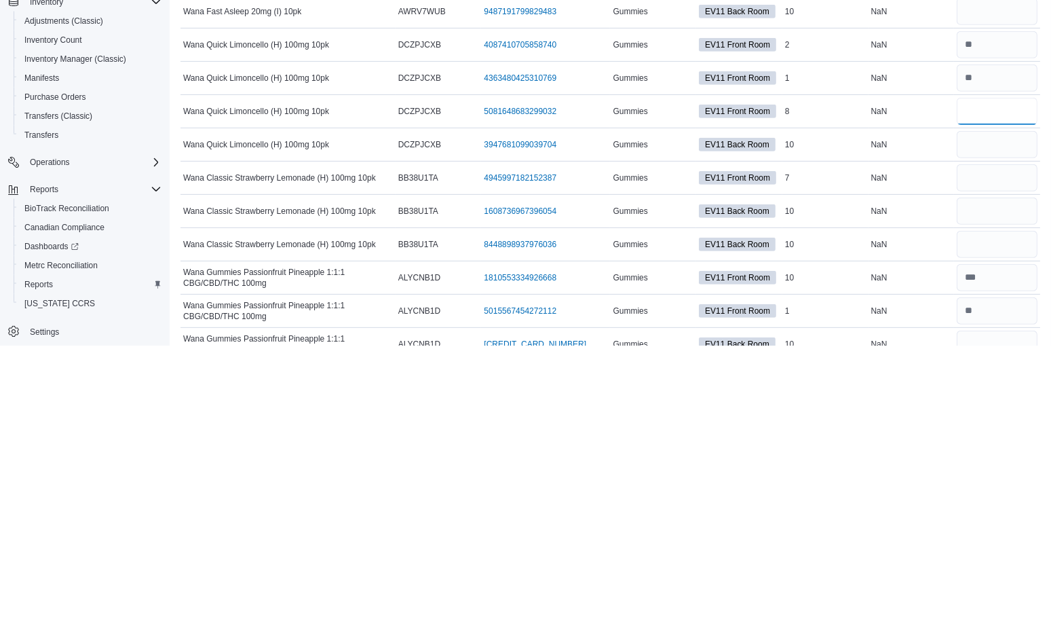
scroll to position [669, 0]
type input "*"
click at [1020, 447] on input "number" at bounding box center [997, 452] width 81 height 27
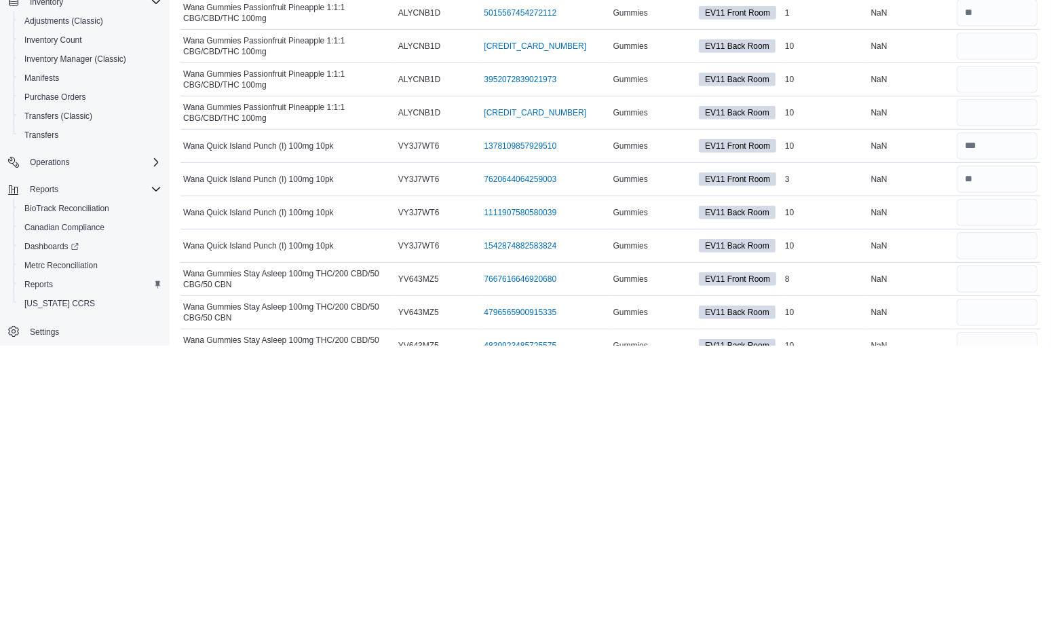
scroll to position [967, 0]
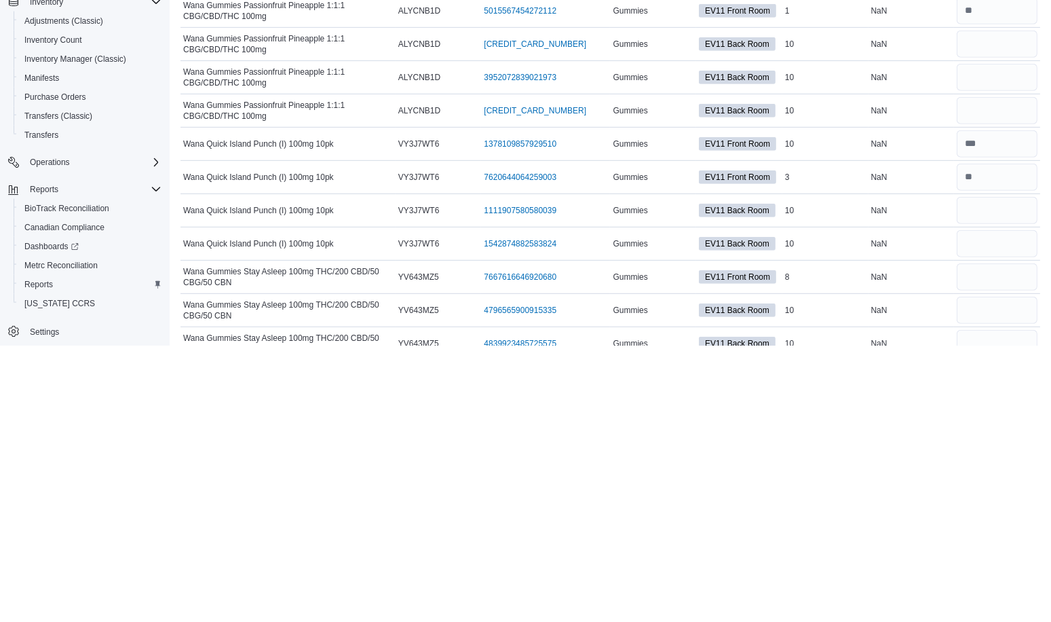
type input "*"
click at [1005, 544] on input "number" at bounding box center [997, 553] width 81 height 27
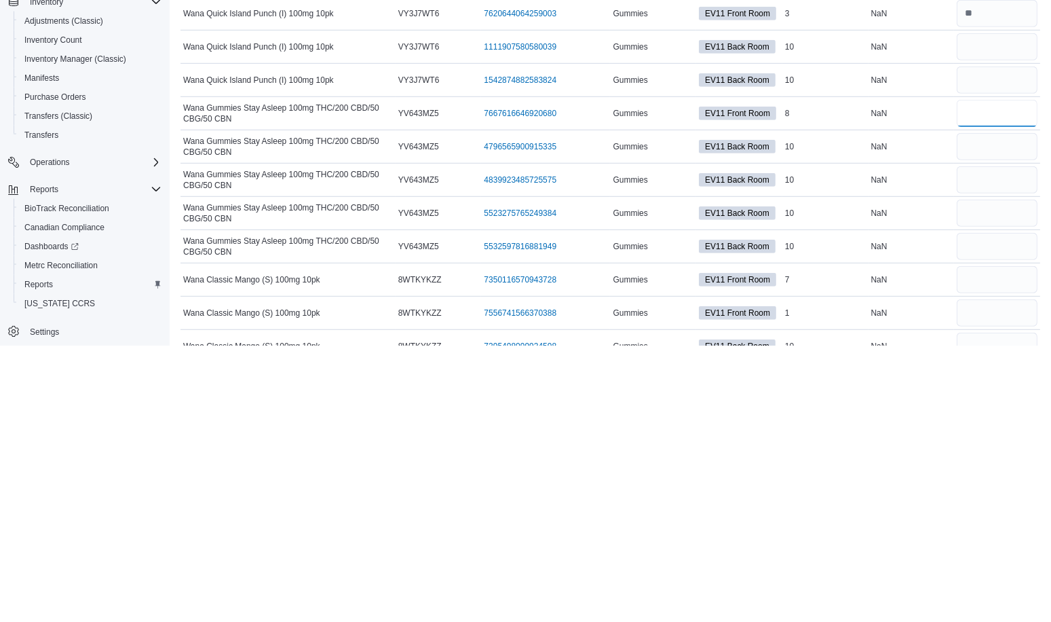
scroll to position [1134, 0]
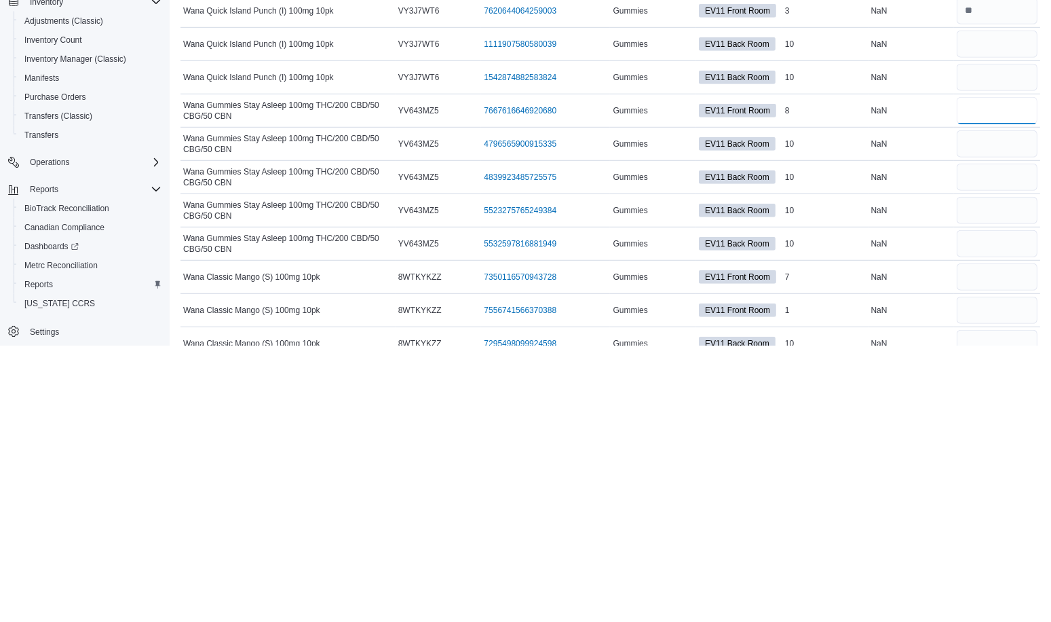
type input "*"
click at [1007, 540] on input "number" at bounding box center [997, 553] width 81 height 27
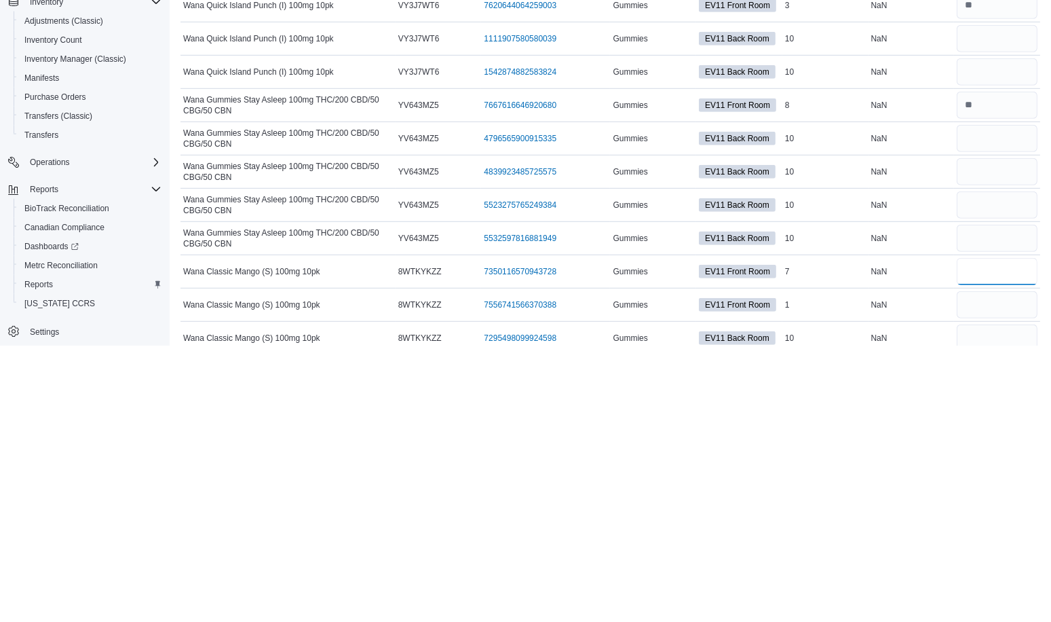
scroll to position [1144, 0]
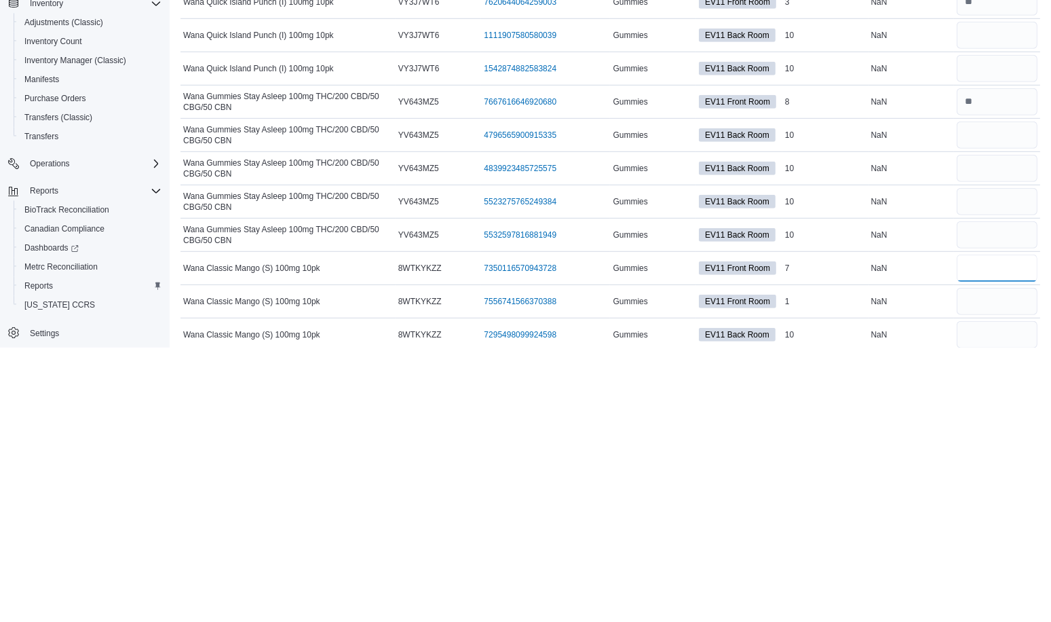
type input "*"
click at [1008, 563] on input "number" at bounding box center [997, 575] width 81 height 27
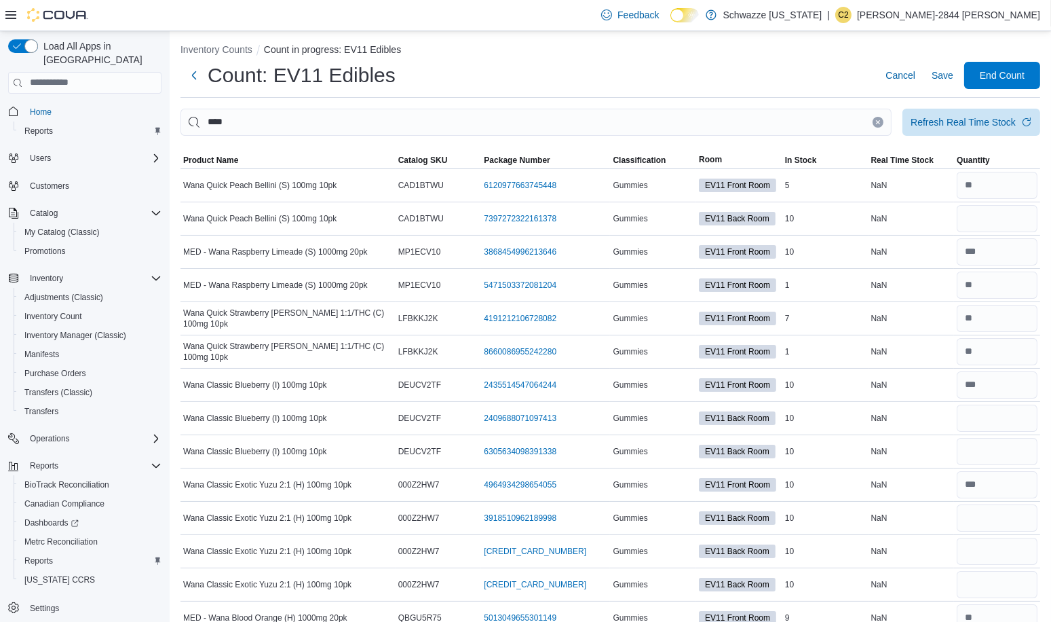
scroll to position [0, 0]
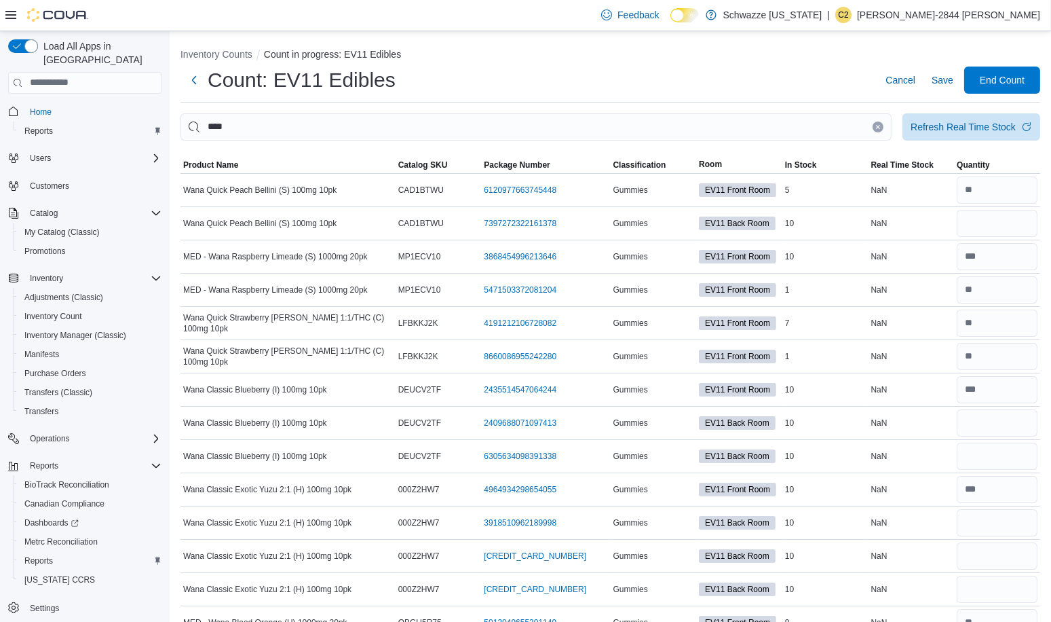
type input "*"
click at [884, 130] on button "Clear input" at bounding box center [878, 127] width 11 height 11
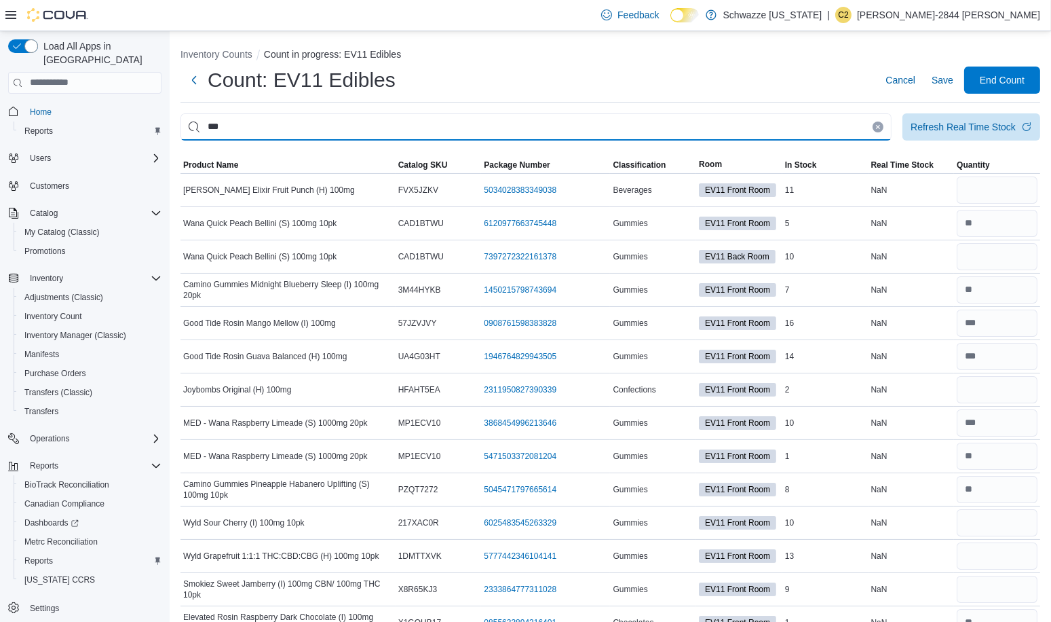
type input "***"
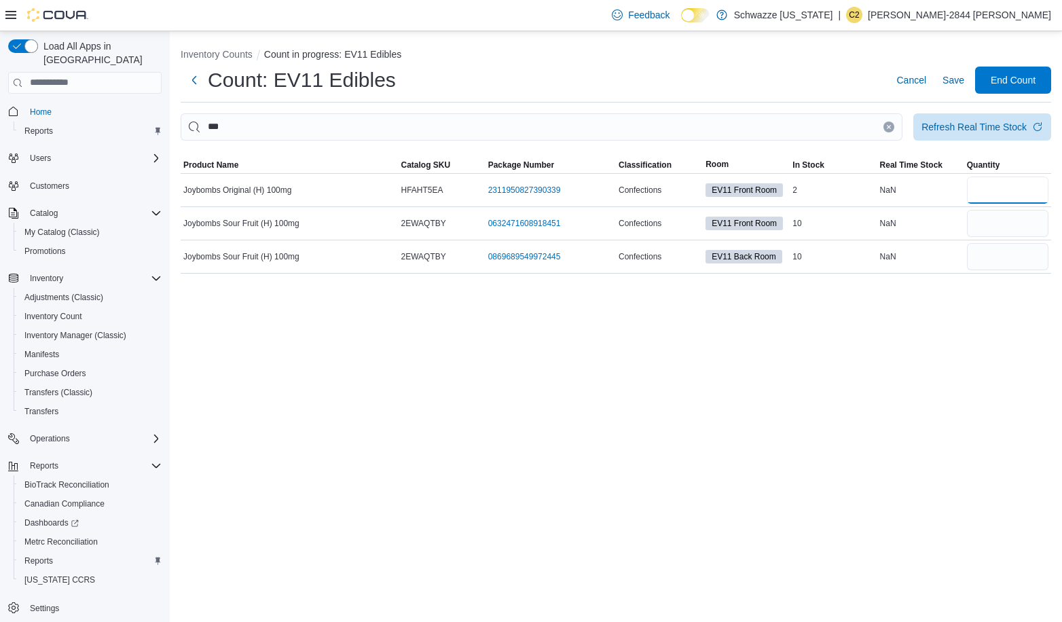
click at [995, 187] on input "number" at bounding box center [1007, 189] width 81 height 27
type input "*"
click at [1003, 227] on input "number" at bounding box center [1007, 223] width 81 height 27
type input "**"
click at [889, 126] on icon "Clear input" at bounding box center [888, 126] width 3 height 3
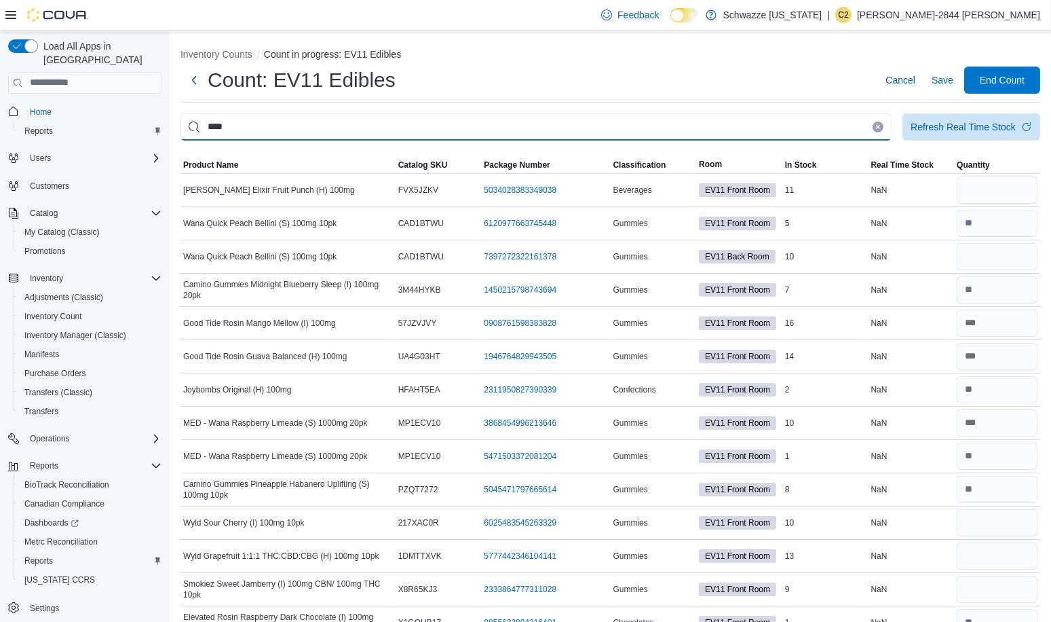
type input "****"
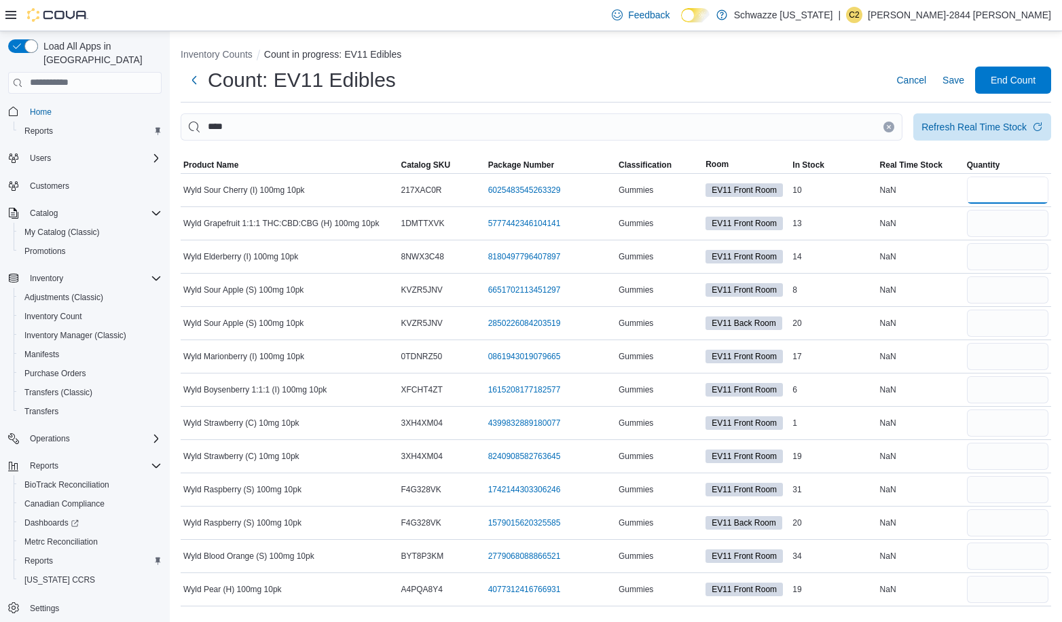
click at [1013, 195] on input "number" at bounding box center [1007, 189] width 81 height 27
type input "**"
click at [1028, 221] on input "number" at bounding box center [1007, 223] width 81 height 27
type input "**"
click at [1024, 257] on input "number" at bounding box center [1007, 256] width 81 height 27
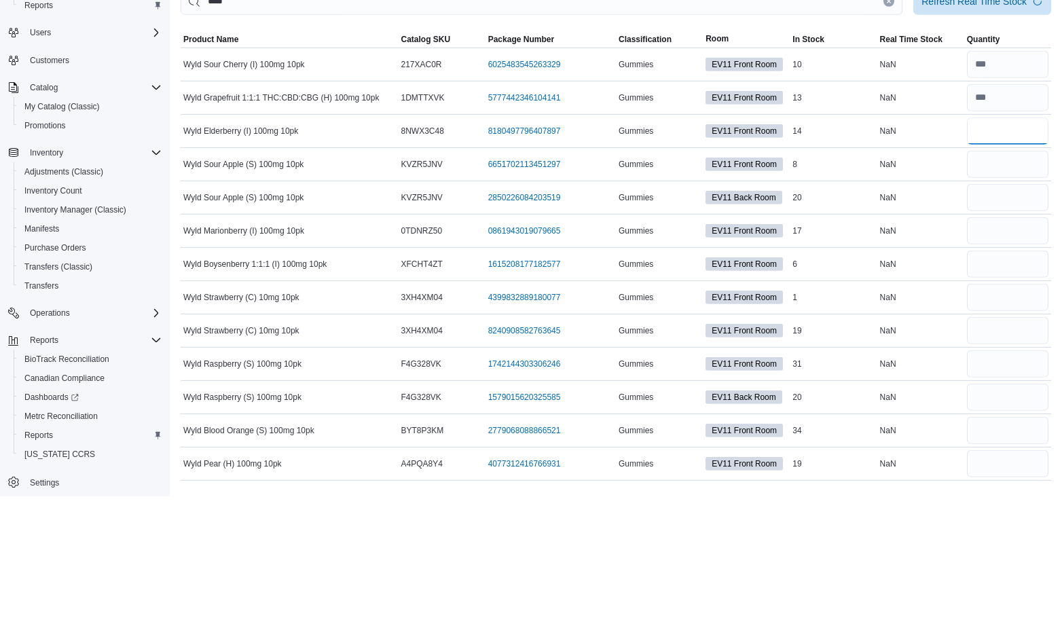
type input "**"
click at [998, 310] on input "number" at bounding box center [1007, 323] width 81 height 27
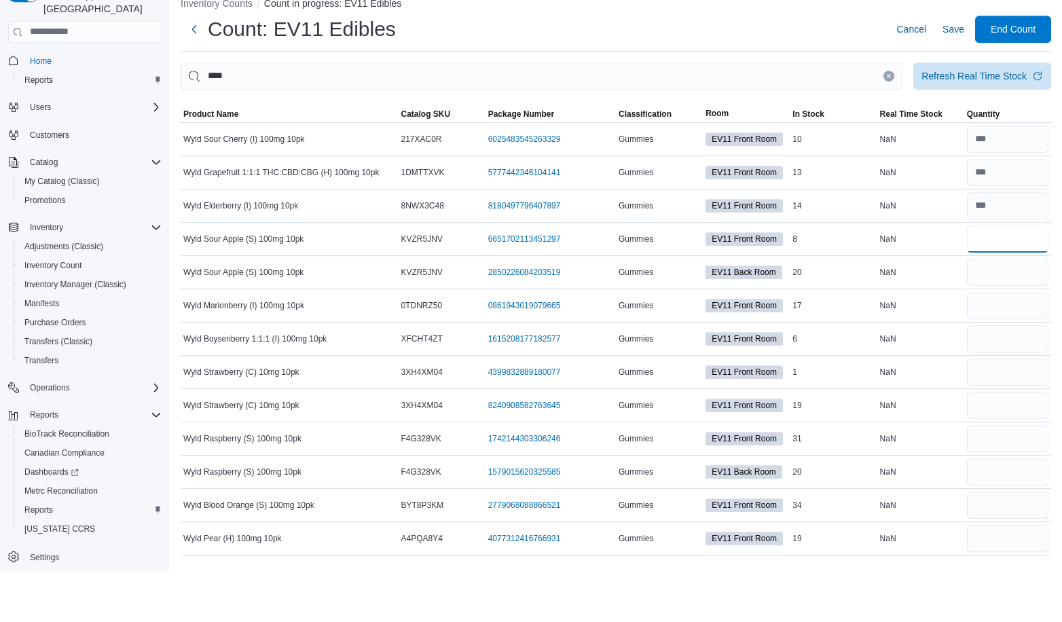
click at [1005, 289] on input "number" at bounding box center [1007, 289] width 81 height 27
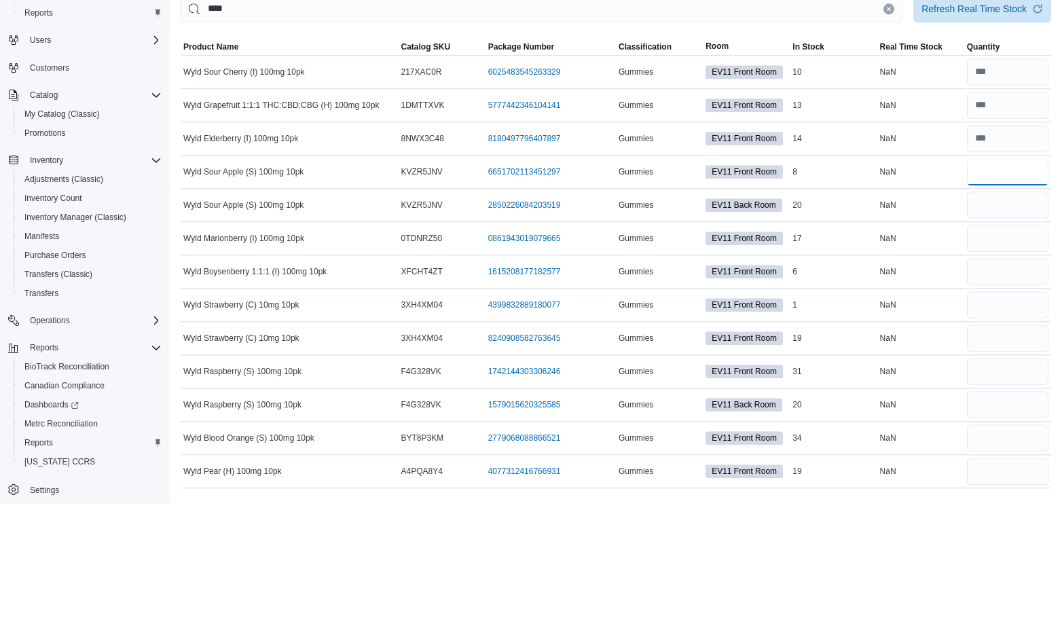
type input "*"
click at [1003, 357] on input "number" at bounding box center [1007, 356] width 81 height 27
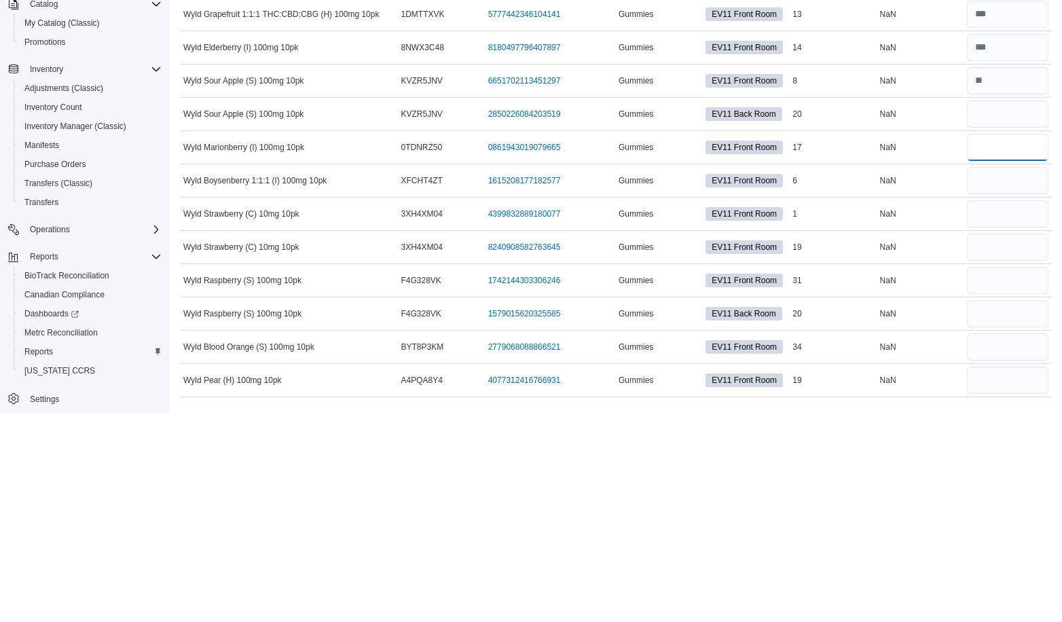
type input "**"
click at [1023, 388] on input "number" at bounding box center [1007, 389] width 81 height 27
type input "*"
click at [1006, 422] on input "number" at bounding box center [1007, 422] width 81 height 27
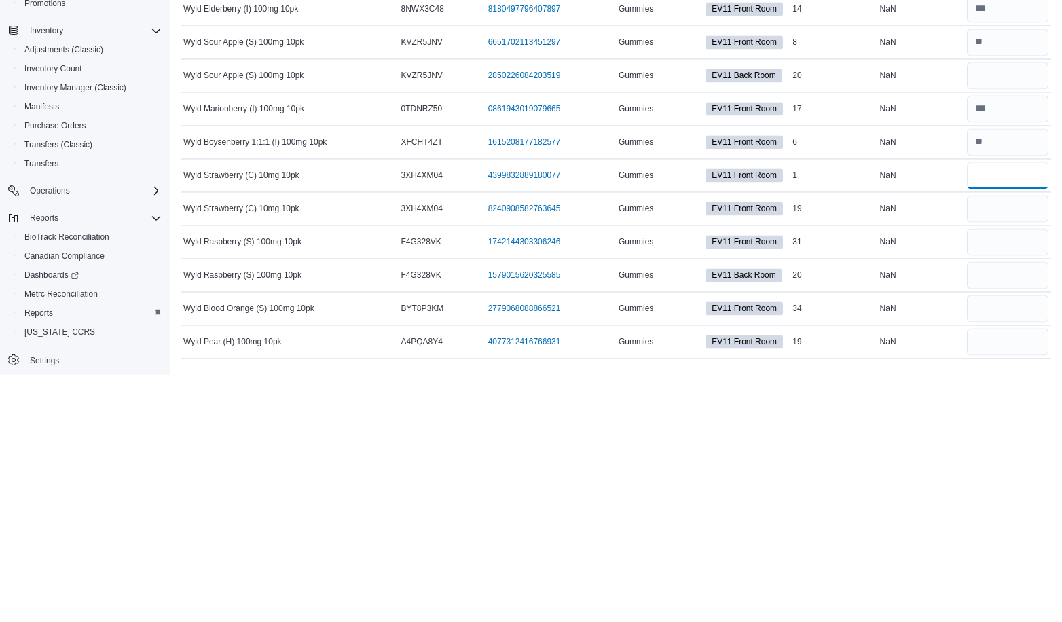
type input "*"
click at [994, 458] on input "number" at bounding box center [1007, 456] width 81 height 27
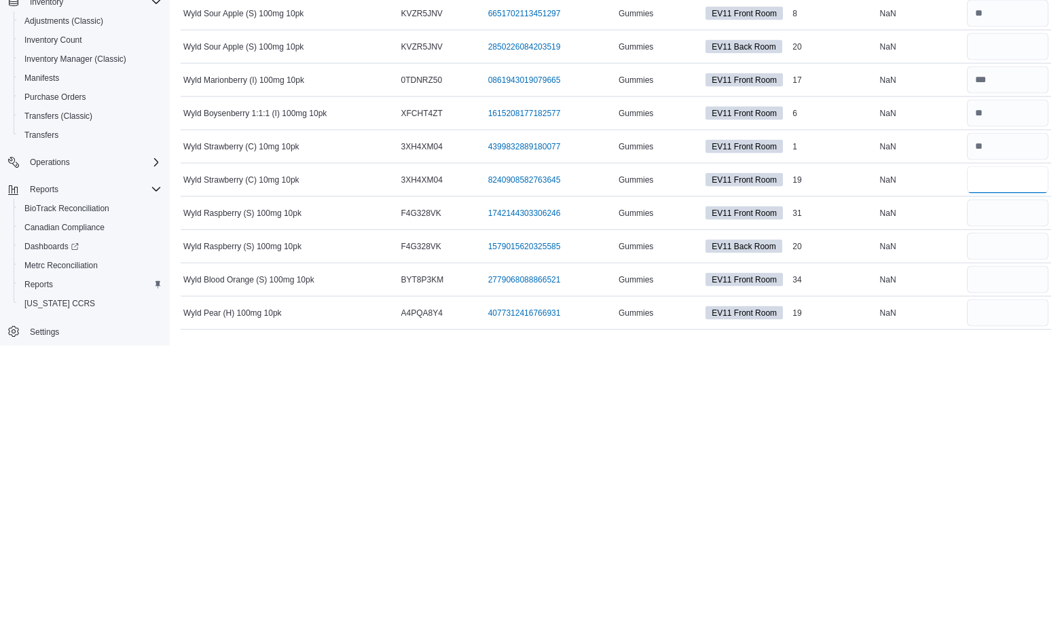
type input "**"
click at [1028, 487] on input "number" at bounding box center [1007, 489] width 81 height 27
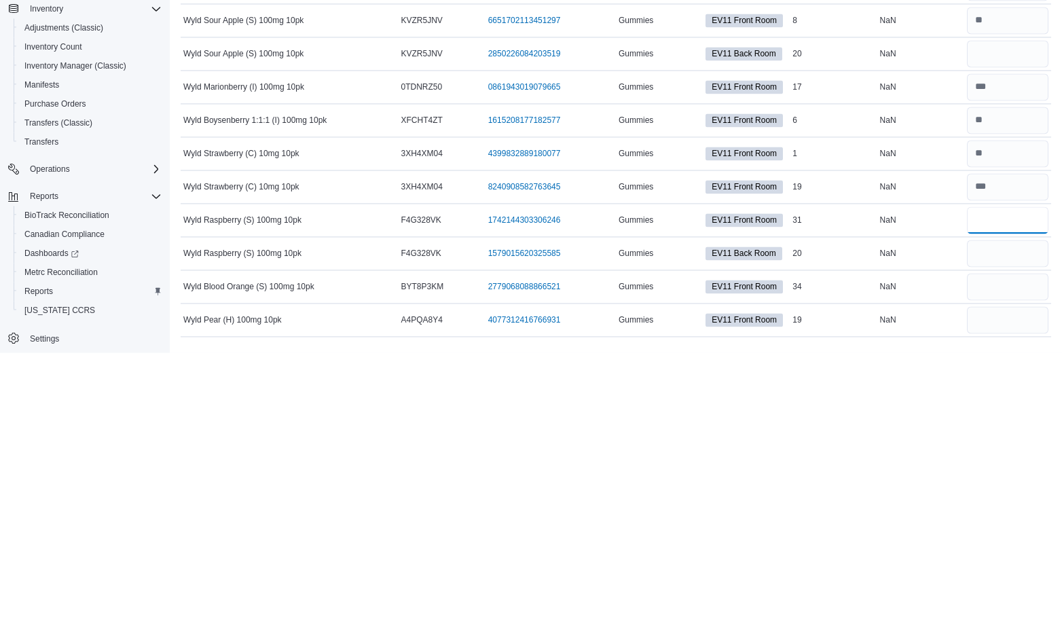
type input "**"
click at [1007, 546] on input "number" at bounding box center [1007, 555] width 81 height 27
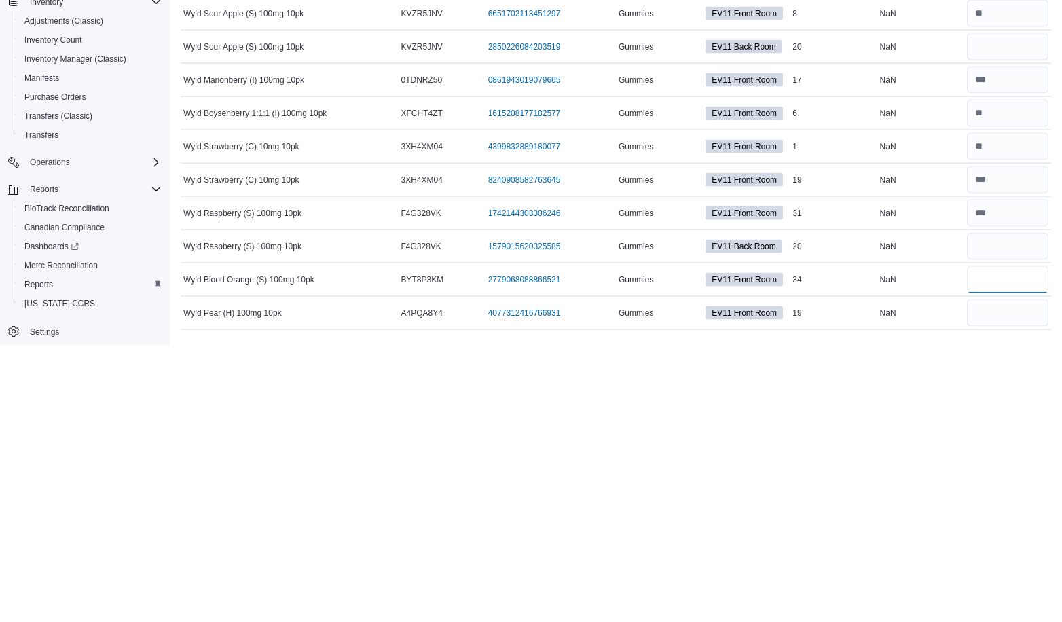
type input "**"
click at [1007, 590] on input "number" at bounding box center [1007, 589] width 81 height 27
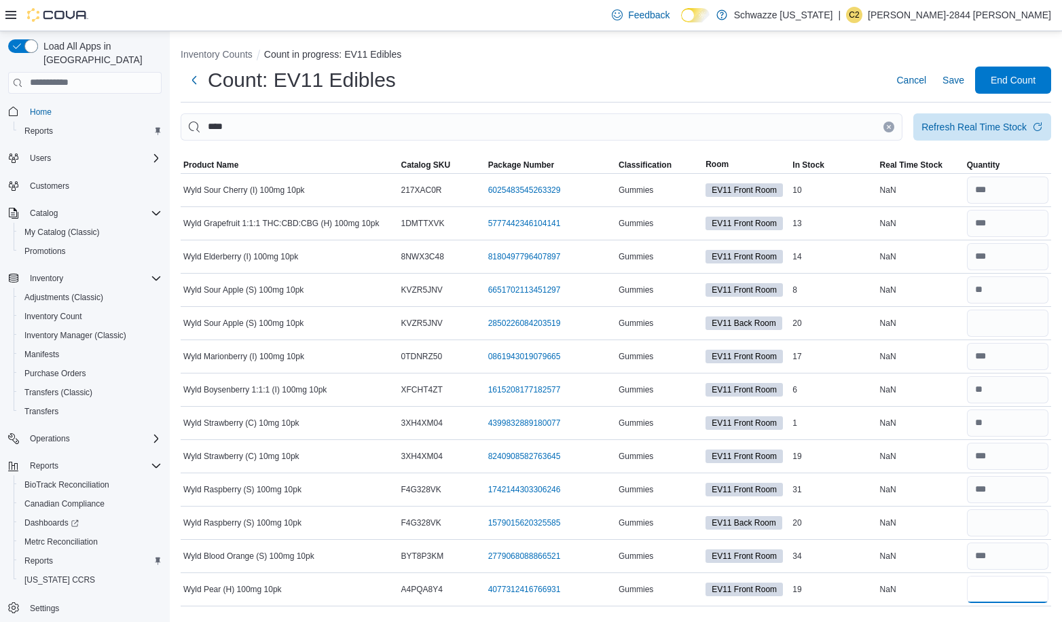
type input "**"
click at [889, 127] on icon "Clear input" at bounding box center [888, 126] width 3 height 3
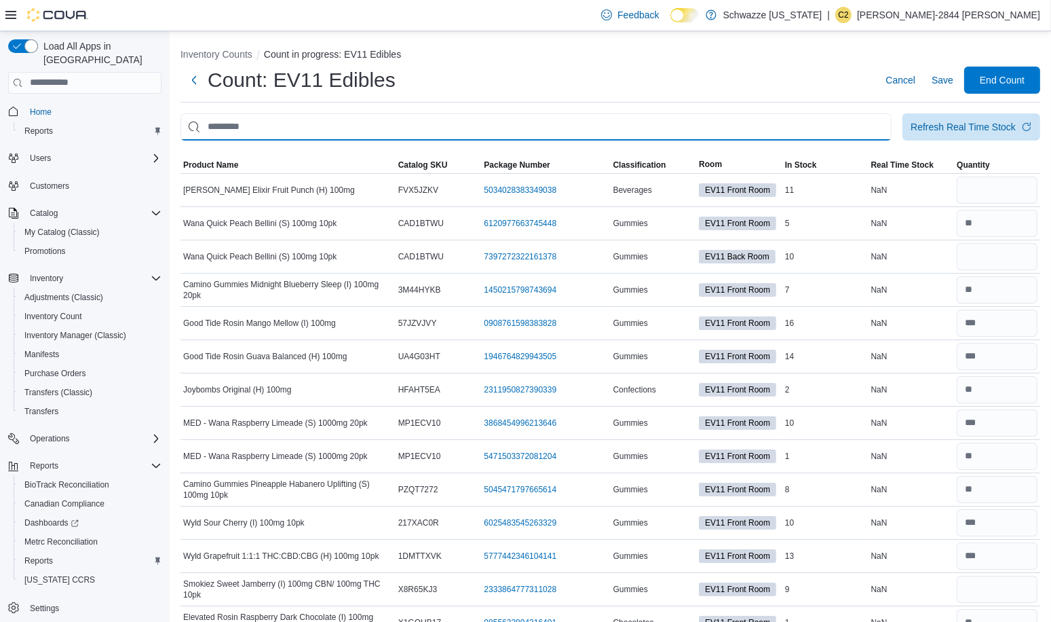
click at [491, 132] on input "This is a search bar. After typing your query, hit enter to filter the results …" at bounding box center [536, 126] width 711 height 27
type input "******"
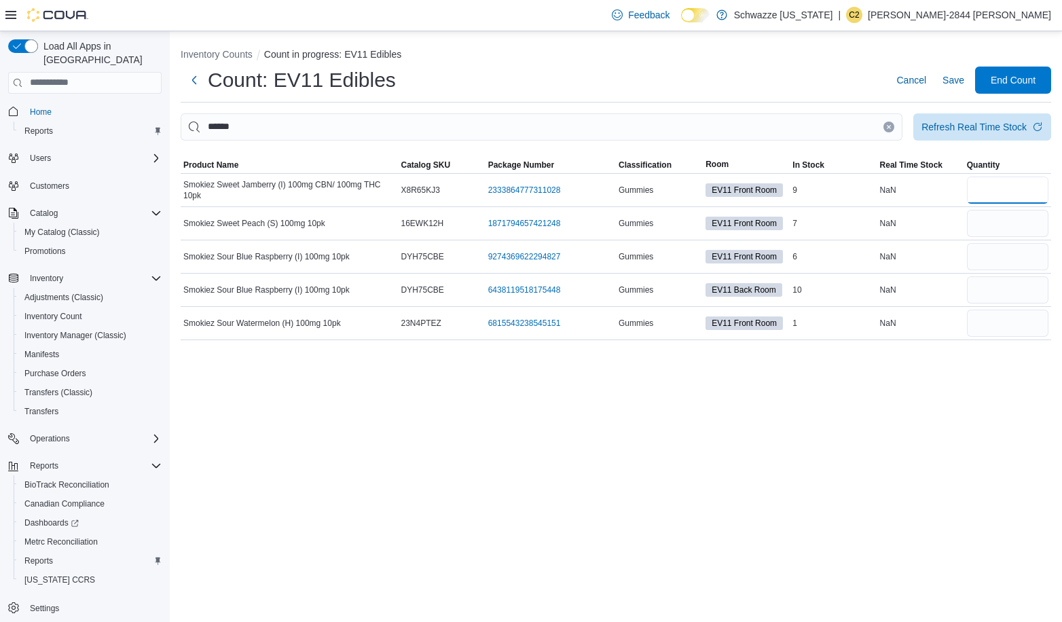
click at [999, 187] on input "number" at bounding box center [1007, 189] width 81 height 27
type input "*"
click at [1017, 224] on input "number" at bounding box center [1007, 223] width 81 height 27
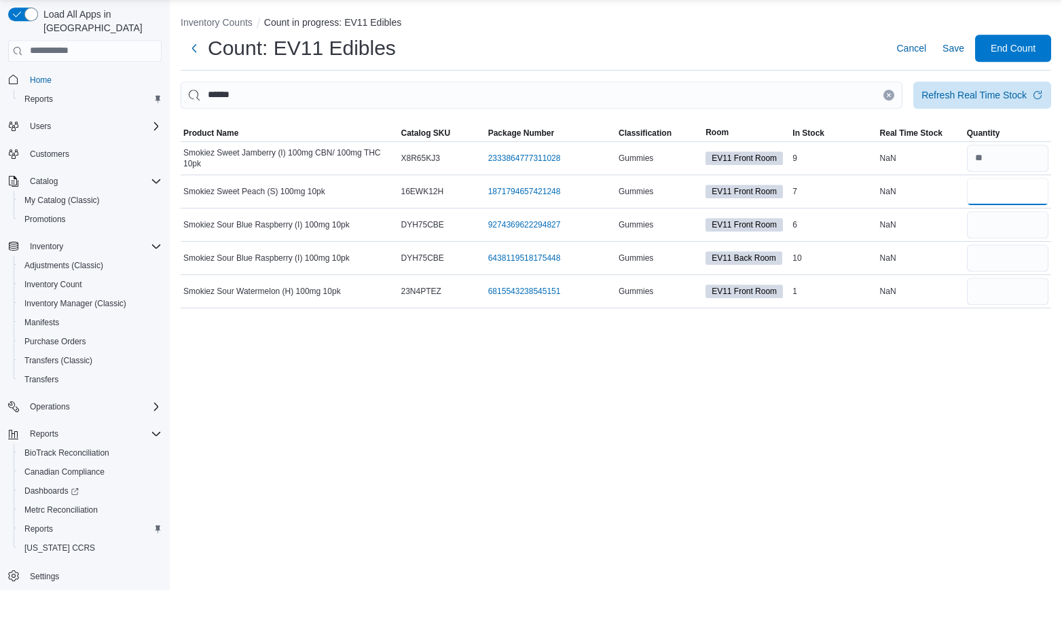
type input "*"
click at [1013, 258] on input "number" at bounding box center [1007, 256] width 81 height 27
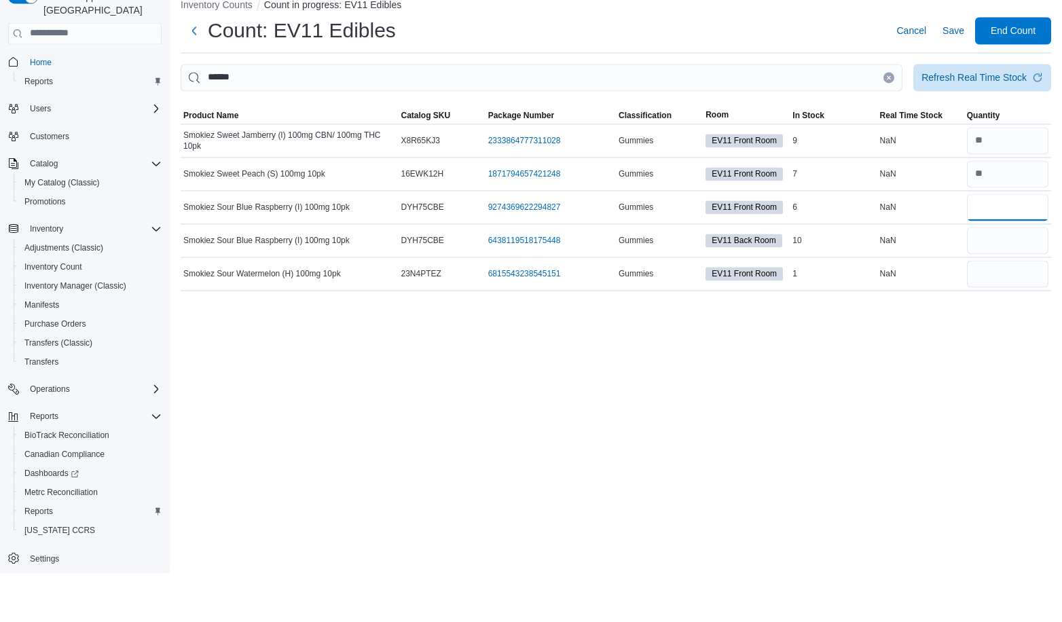
type input "*"
click at [995, 323] on input "number" at bounding box center [1007, 323] width 81 height 27
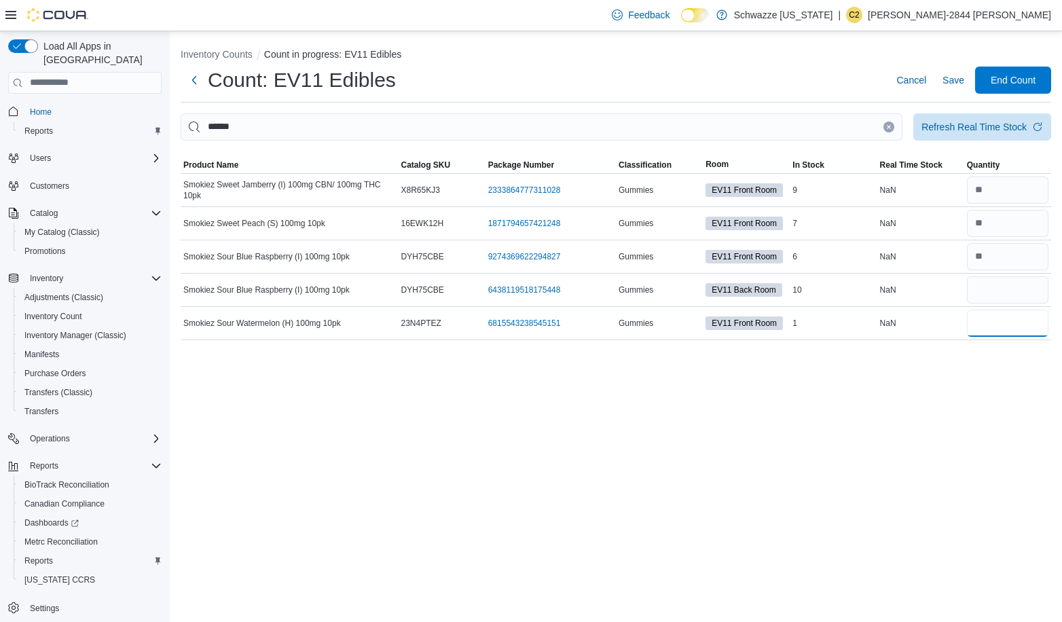
type input "*"
click at [891, 126] on icon "Clear input" at bounding box center [888, 126] width 5 height 5
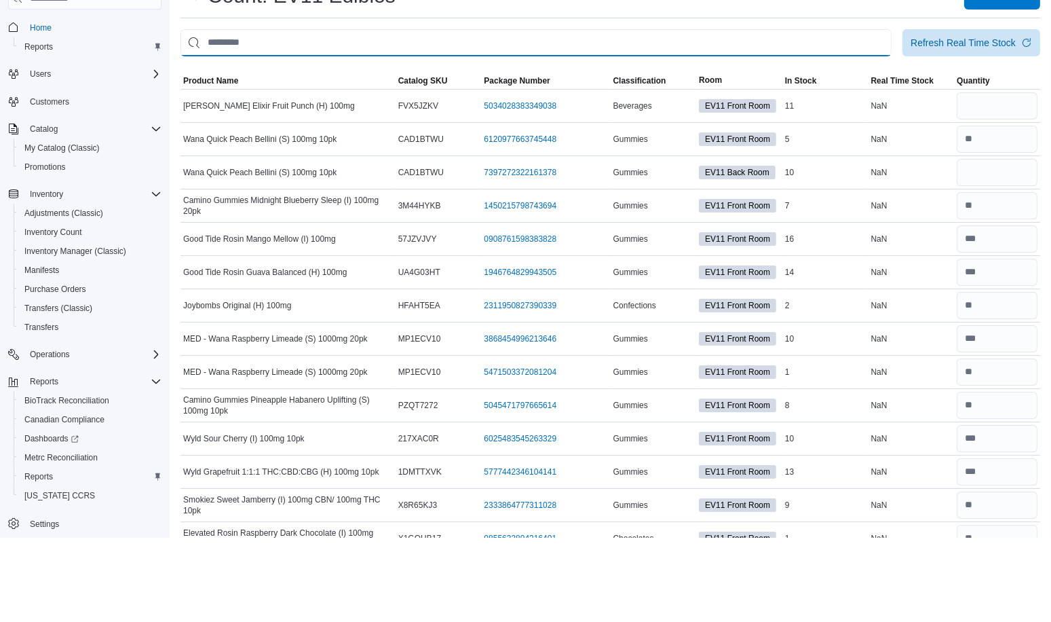
click at [745, 125] on input "This is a search bar. After typing your query, hit enter to filter the results …" at bounding box center [536, 126] width 711 height 27
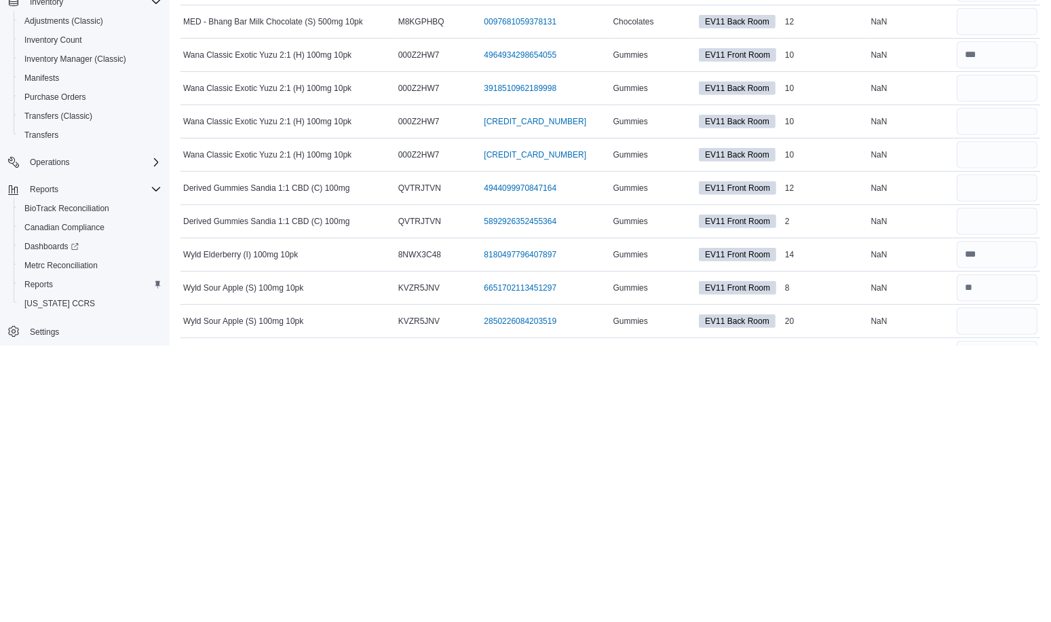
scroll to position [725, 0]
click at [1013, 458] on input "number" at bounding box center [997, 462] width 81 height 27
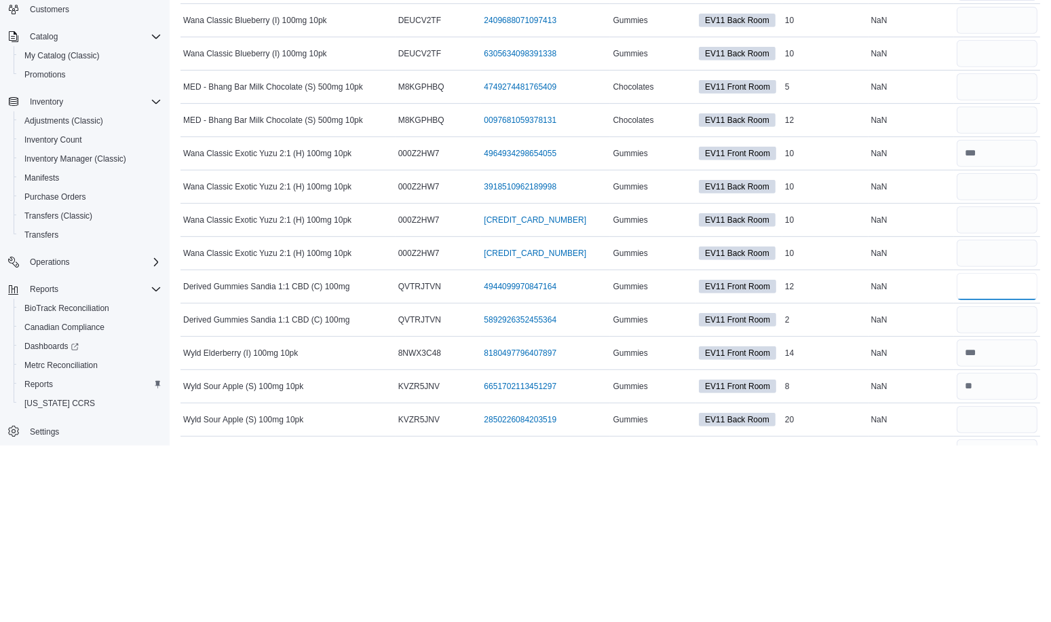
scroll to position [729, 0]
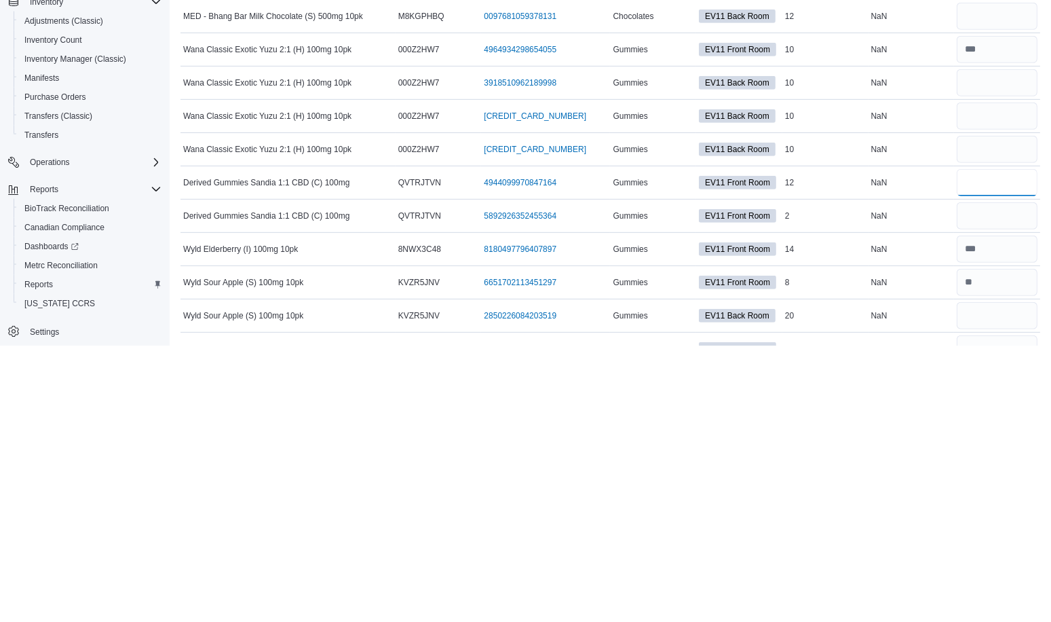
type input "**"
click at [995, 485] on input "number" at bounding box center [997, 492] width 81 height 27
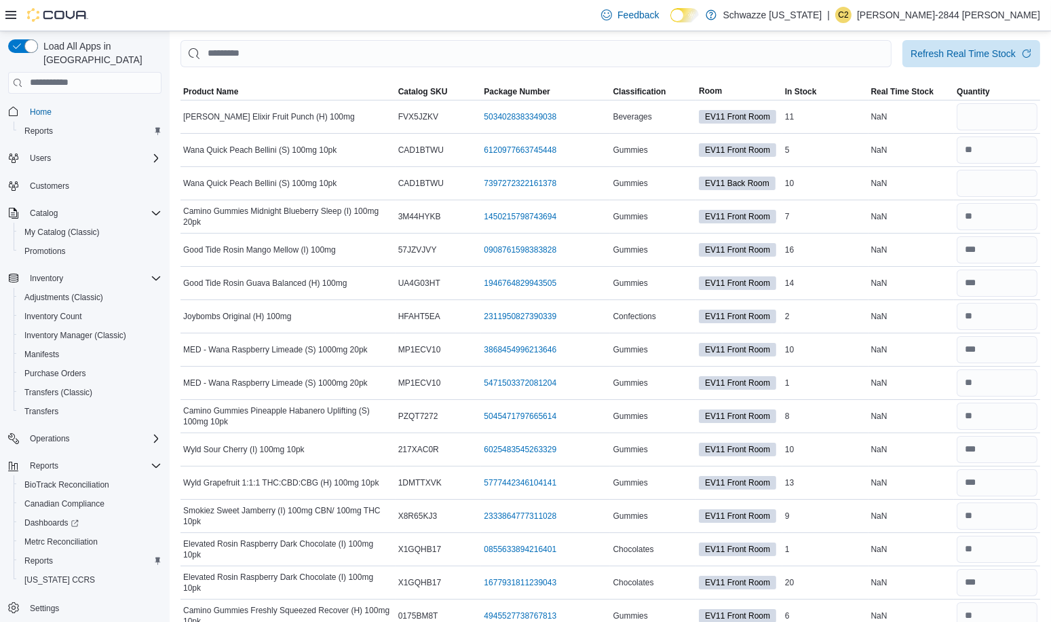
scroll to position [0, 0]
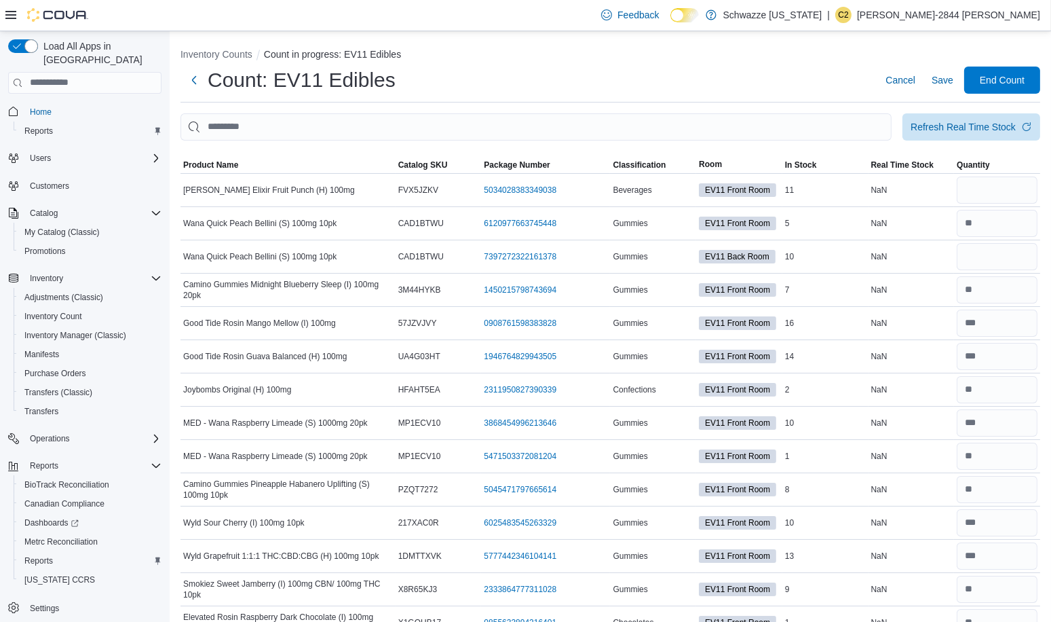
type input "*"
click at [696, 128] on input "This is a search bar. After typing your query, hit enter to filter the results …" at bounding box center [536, 126] width 711 height 27
type input "***"
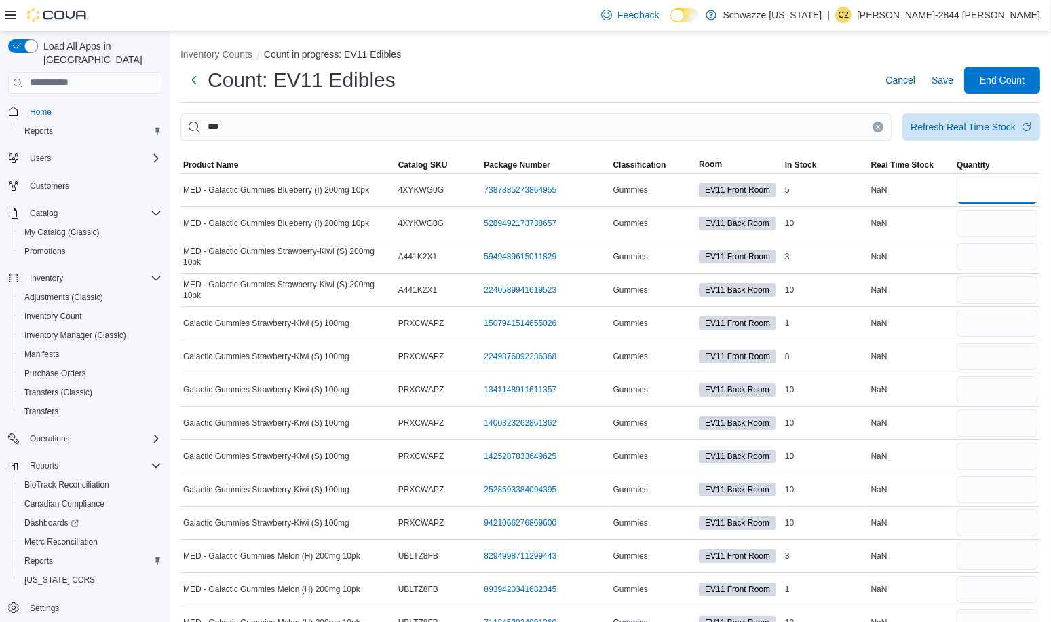
click at [998, 183] on input "number" at bounding box center [997, 189] width 81 height 27
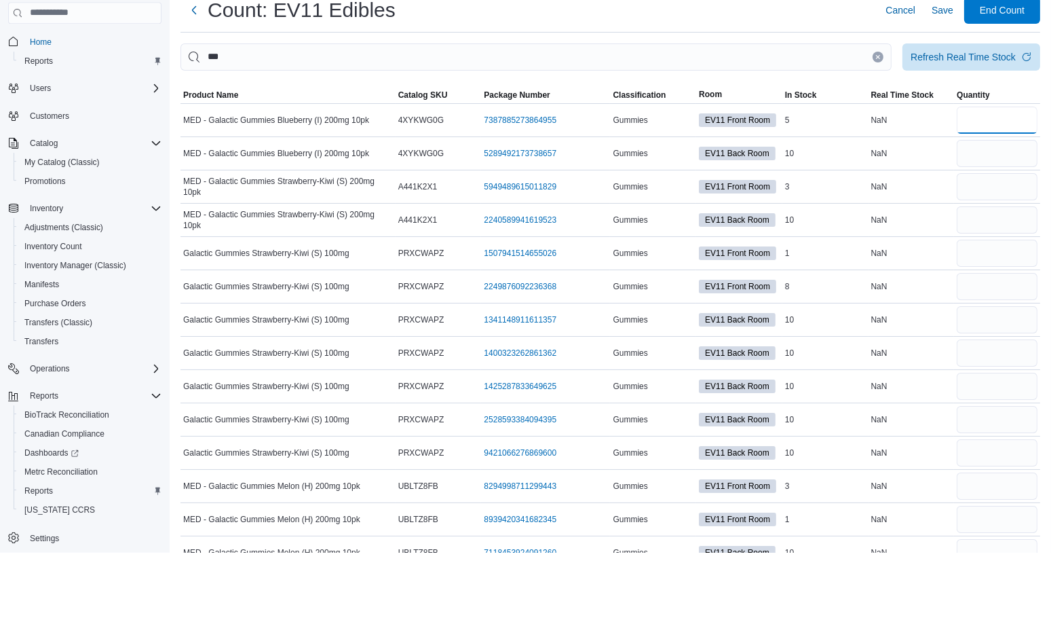
type input "*"
click at [1018, 259] on input "number" at bounding box center [997, 256] width 81 height 27
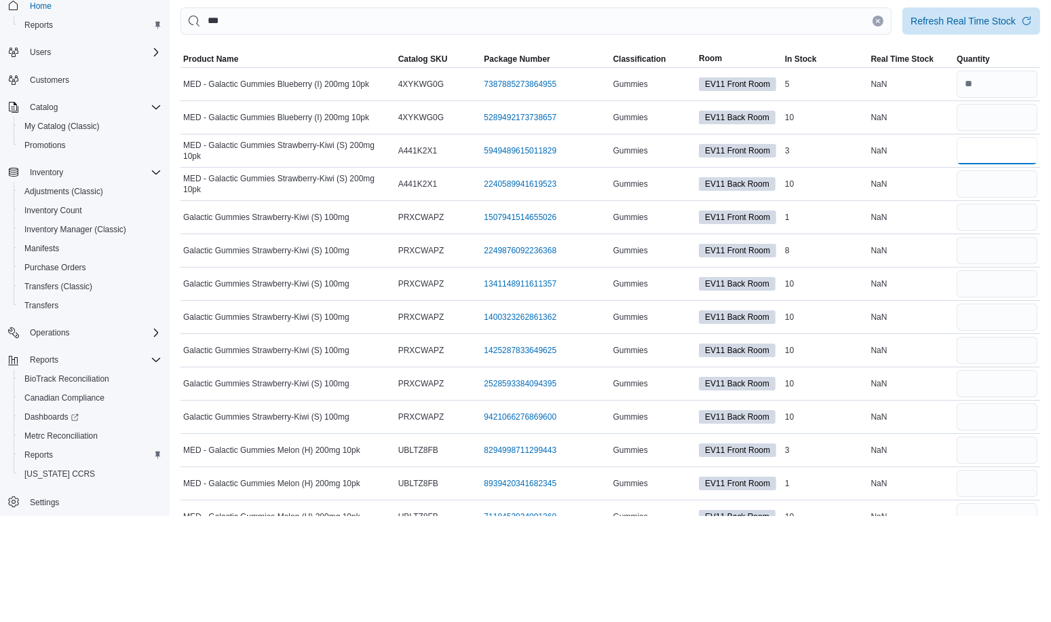
type input "*"
click at [1011, 324] on input "number" at bounding box center [997, 323] width 81 height 27
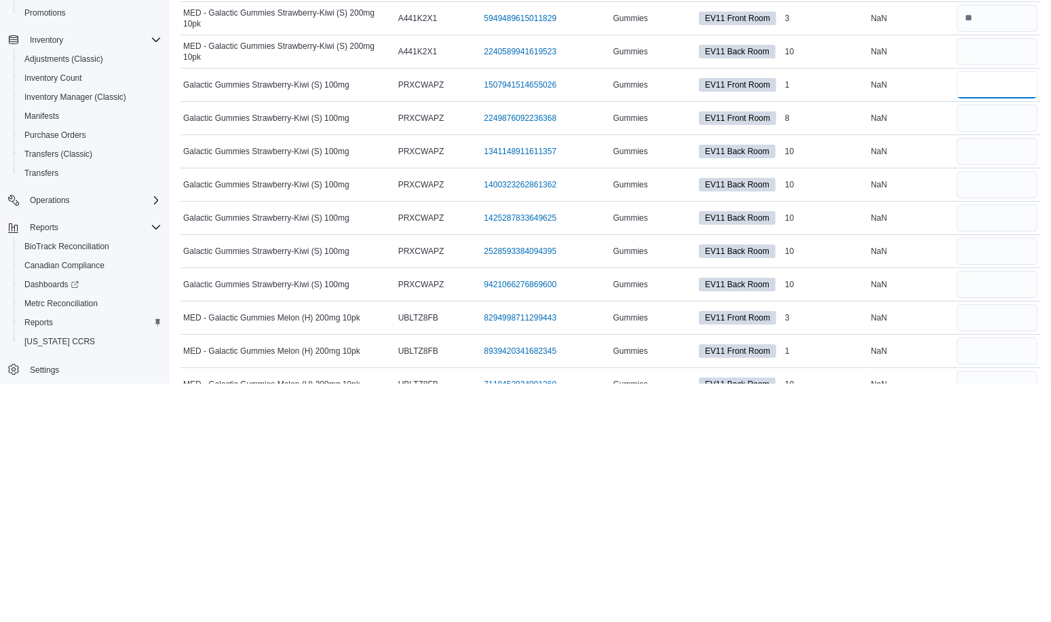
type input "*"
click at [1011, 359] on input "number" at bounding box center [997, 356] width 81 height 27
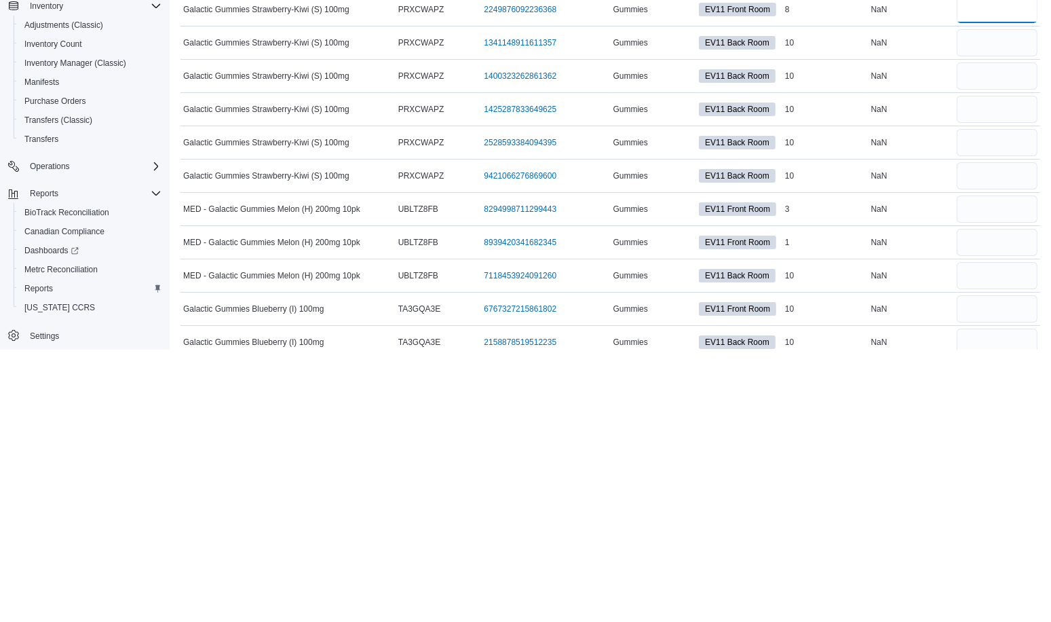
scroll to position [75, 0]
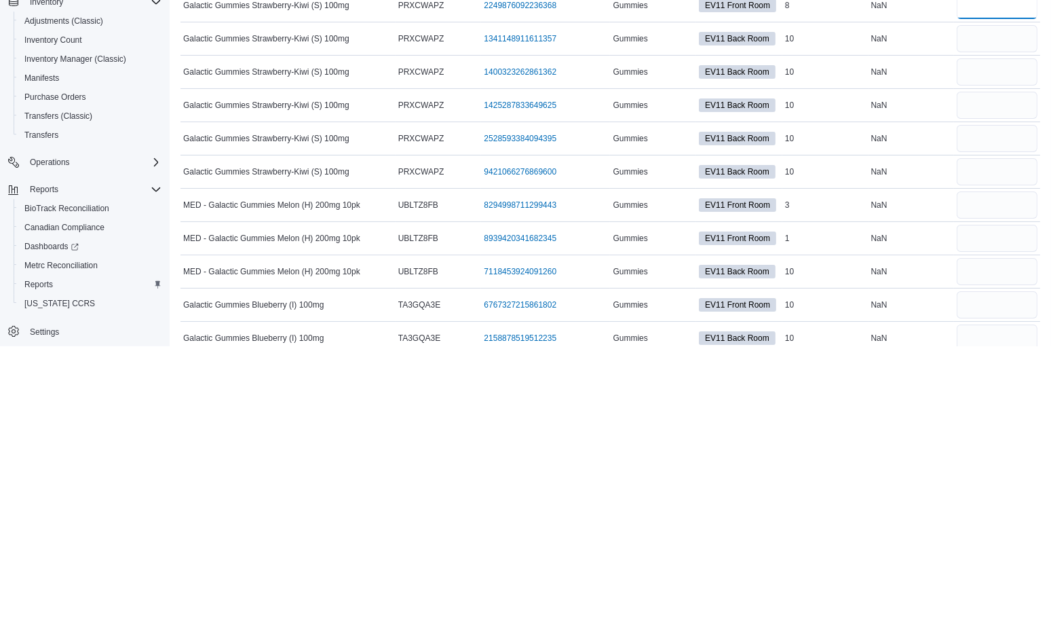
type input "*"
click at [1005, 474] on input "number" at bounding box center [997, 481] width 81 height 27
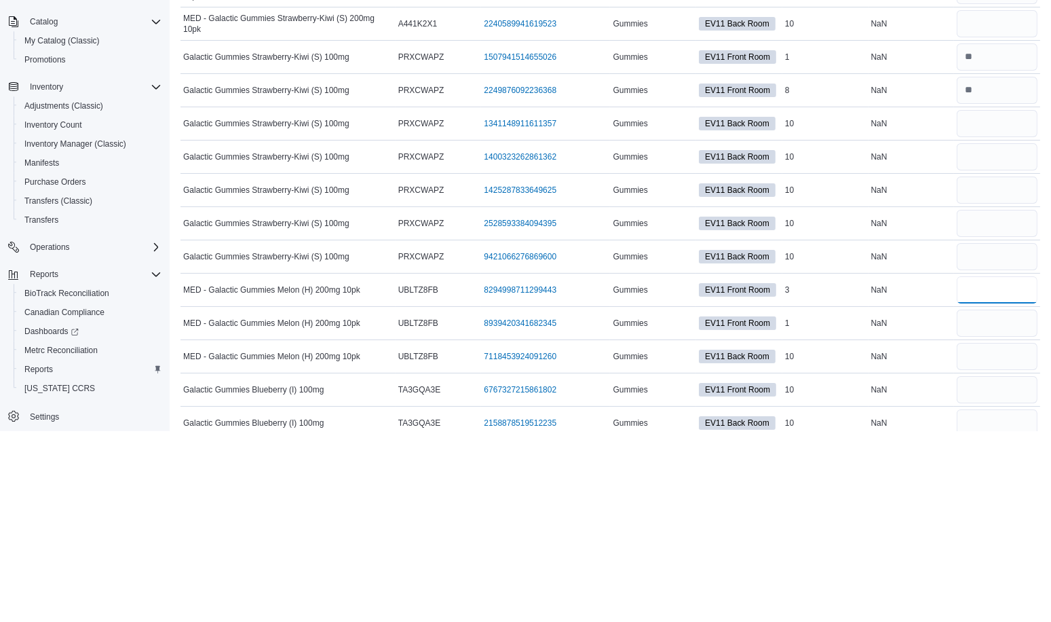
scroll to position [102, 0]
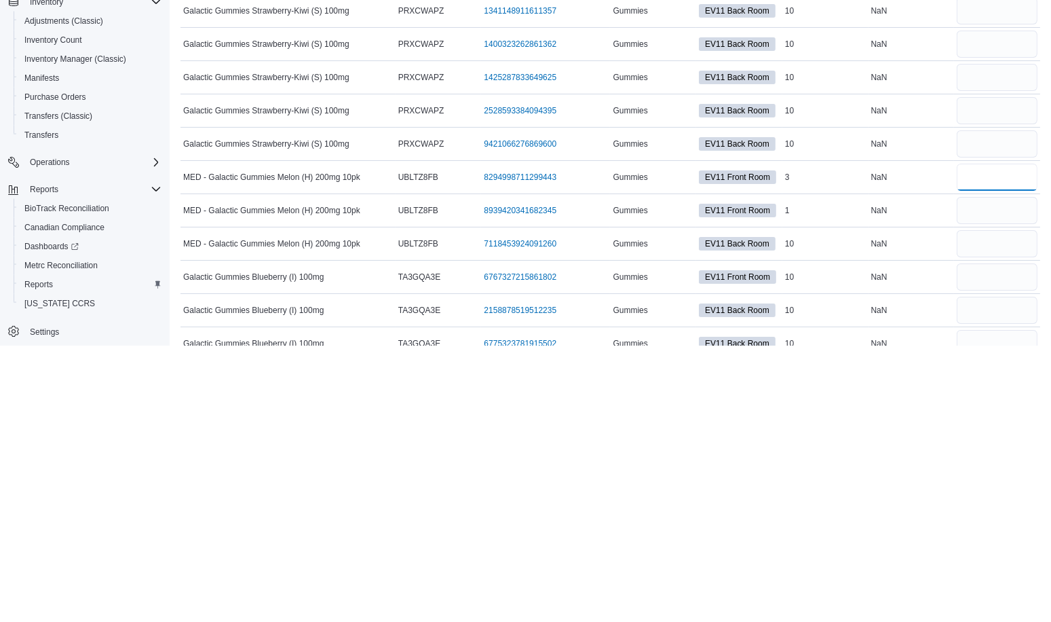
type input "*"
click at [1020, 486] on input "number" at bounding box center [997, 486] width 81 height 27
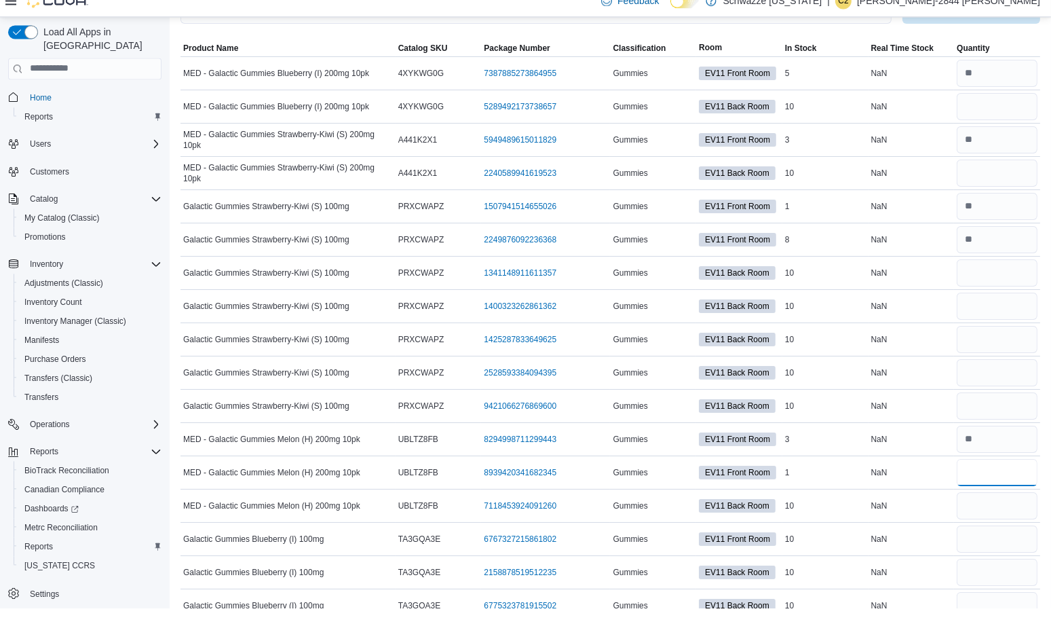
scroll to position [136, 0]
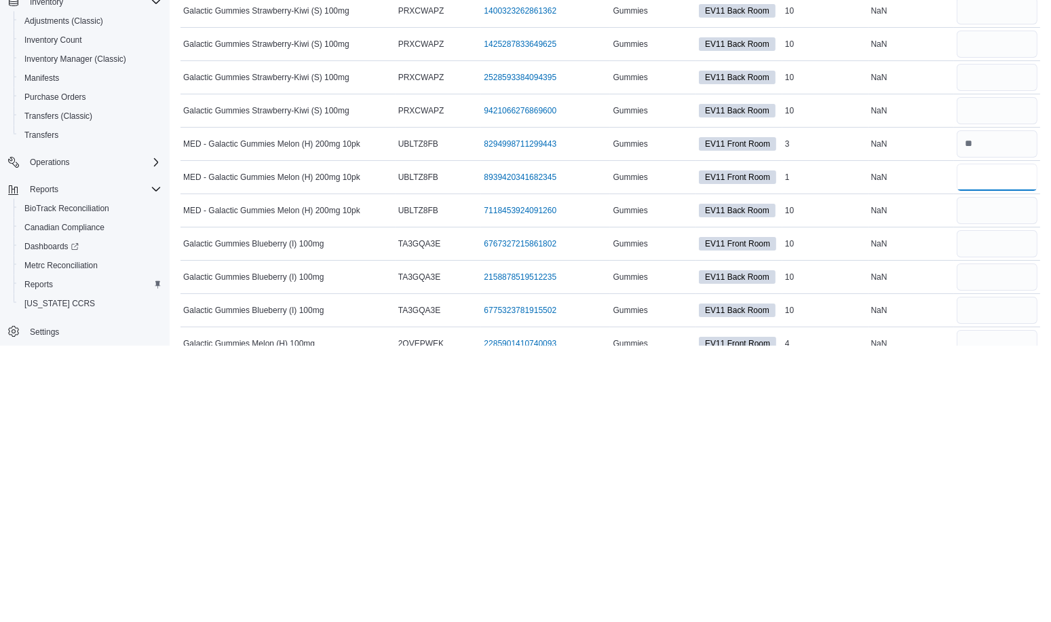
type input "*"
click at [1019, 513] on input "number" at bounding box center [997, 519] width 81 height 27
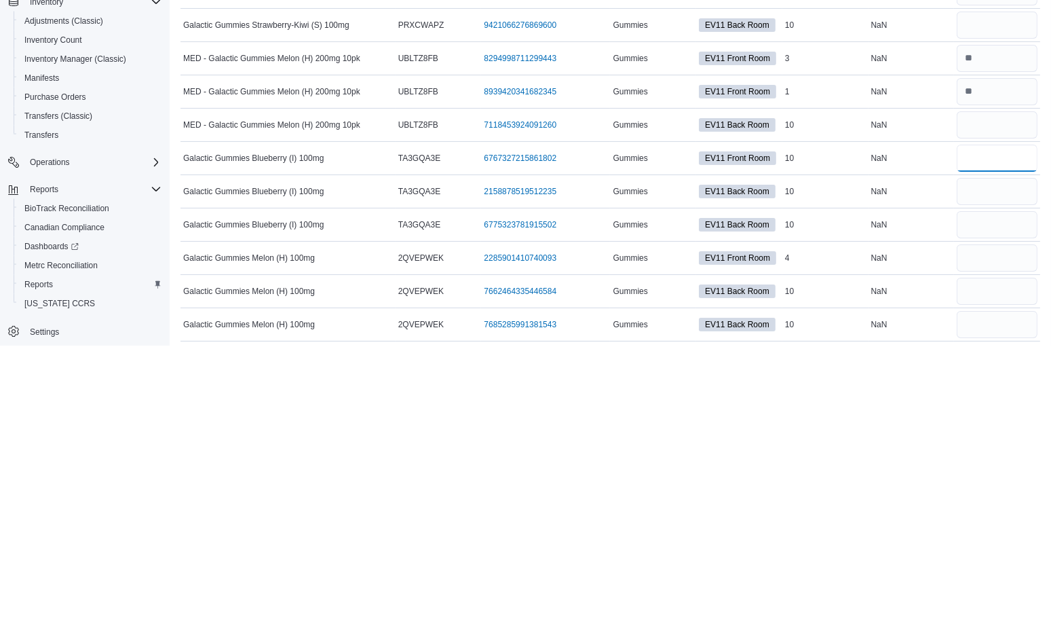
scroll to position [221, 0]
type input "**"
click at [1015, 527] on input "number" at bounding box center [997, 534] width 81 height 27
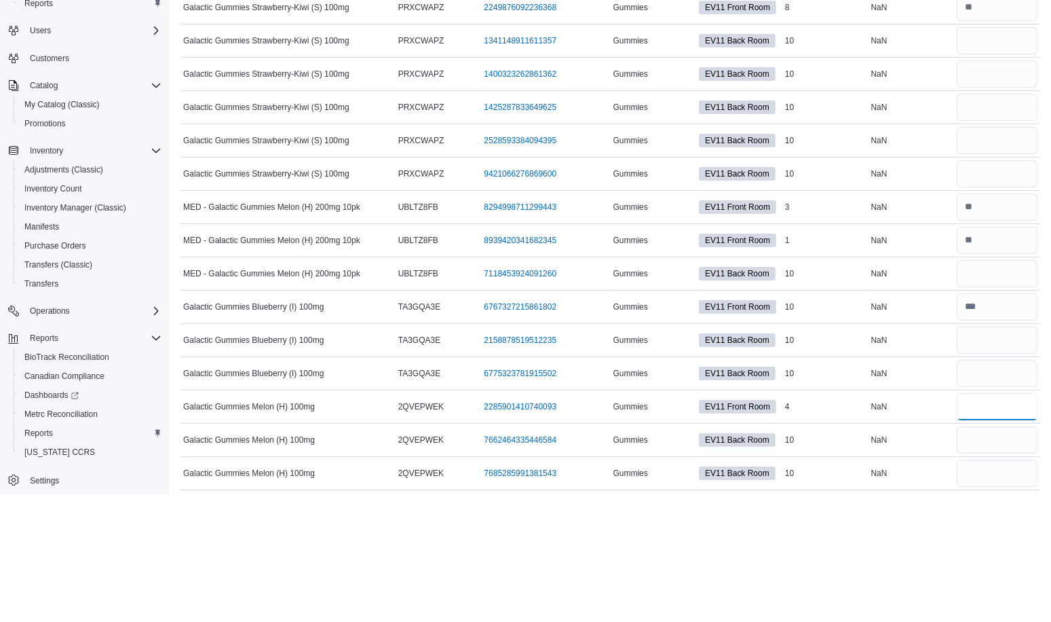
scroll to position [0, 0]
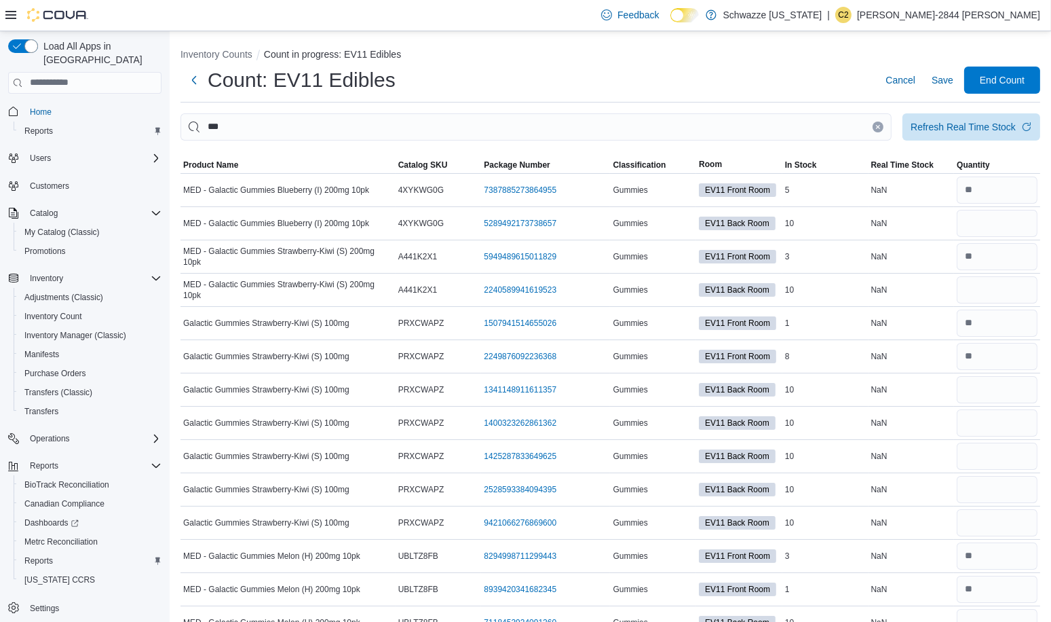
type input "*"
click at [890, 134] on input "***" at bounding box center [536, 126] width 711 height 27
click at [880, 126] on icon "Clear input" at bounding box center [878, 126] width 3 height 3
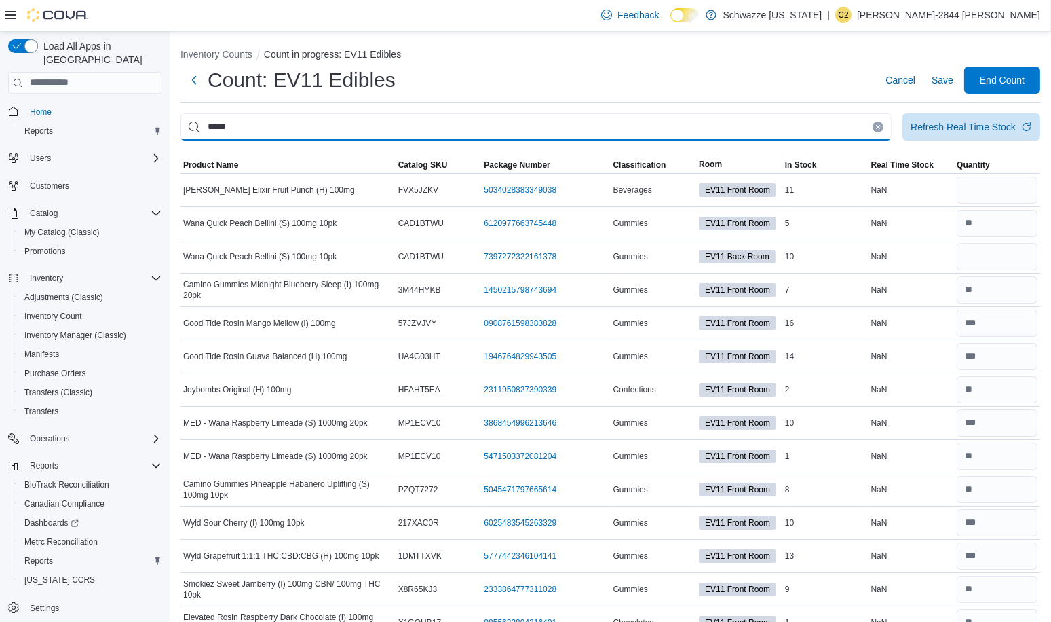
type input "*****"
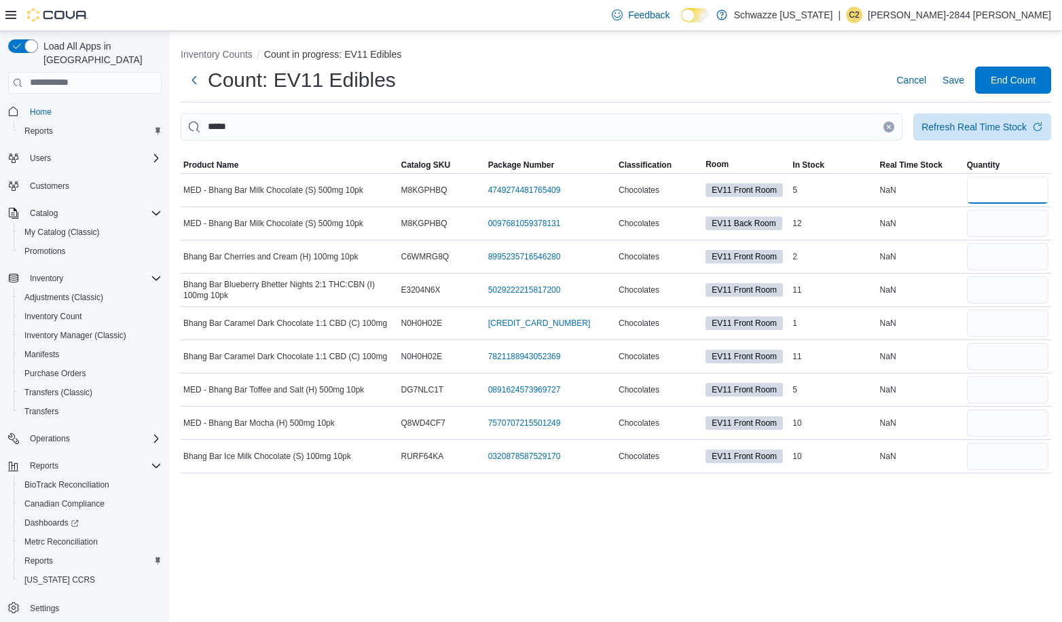
click at [1022, 193] on input "number" at bounding box center [1007, 189] width 81 height 27
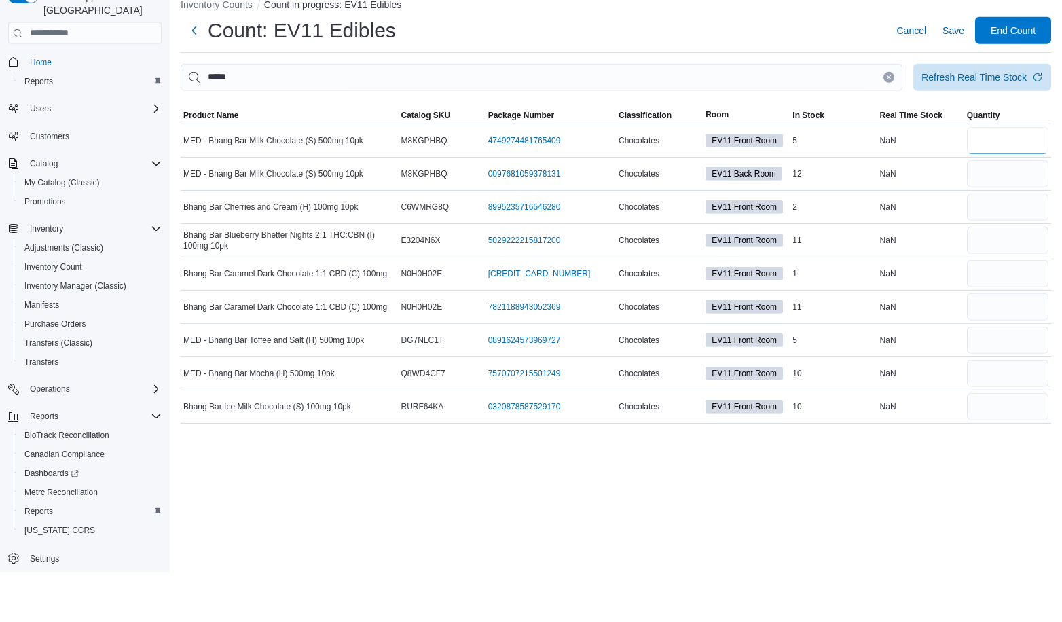
type input "*"
click at [1020, 261] on input "number" at bounding box center [1007, 256] width 81 height 27
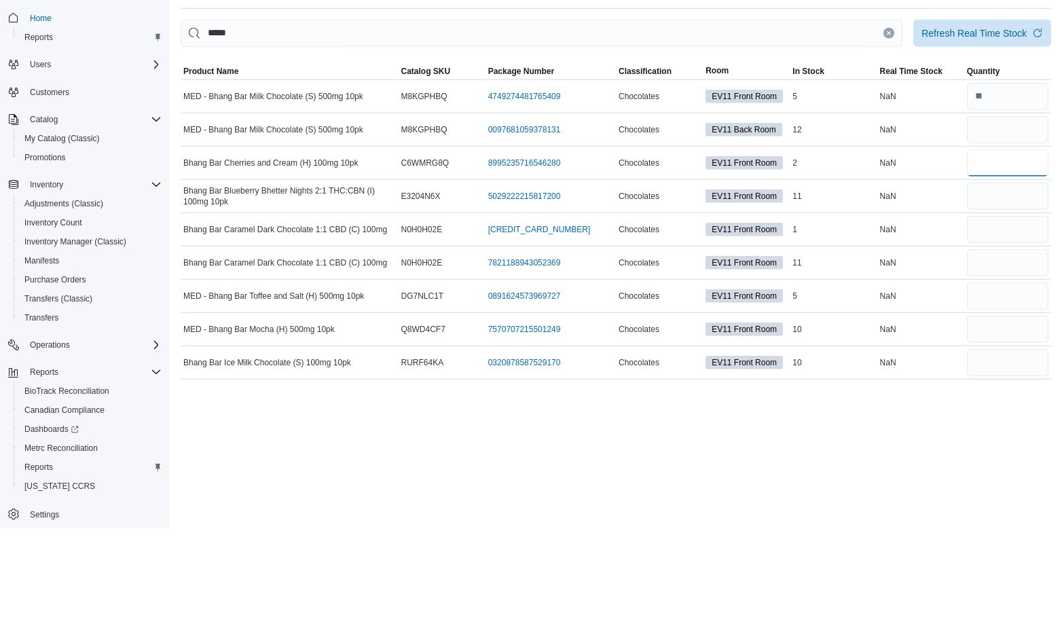
type input "*"
click at [1008, 286] on input "number" at bounding box center [1007, 289] width 81 height 27
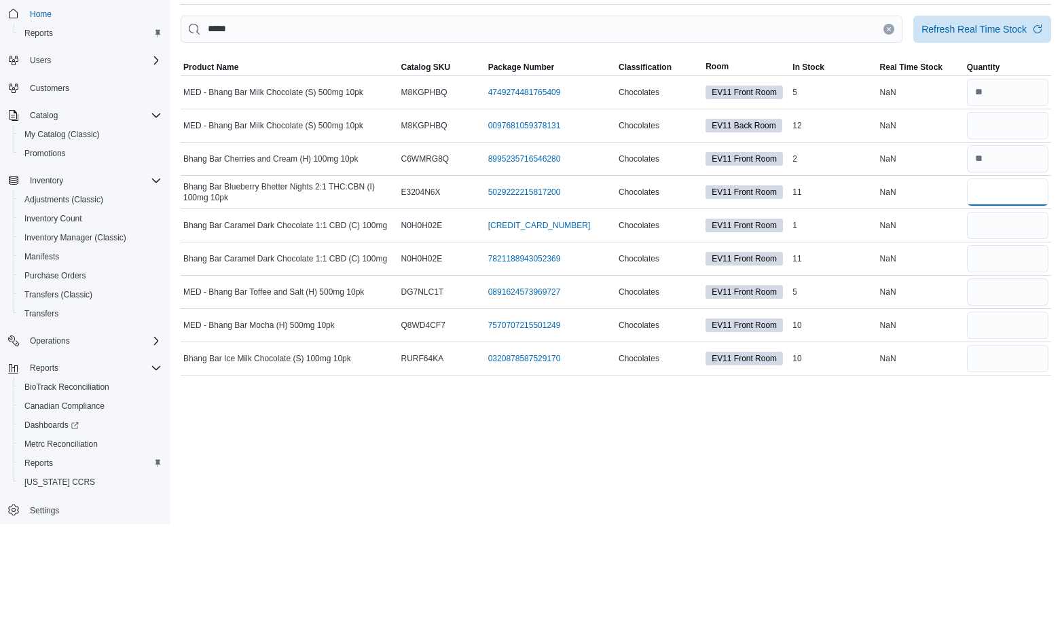
type input "**"
click at [1000, 322] on input "number" at bounding box center [1007, 323] width 81 height 27
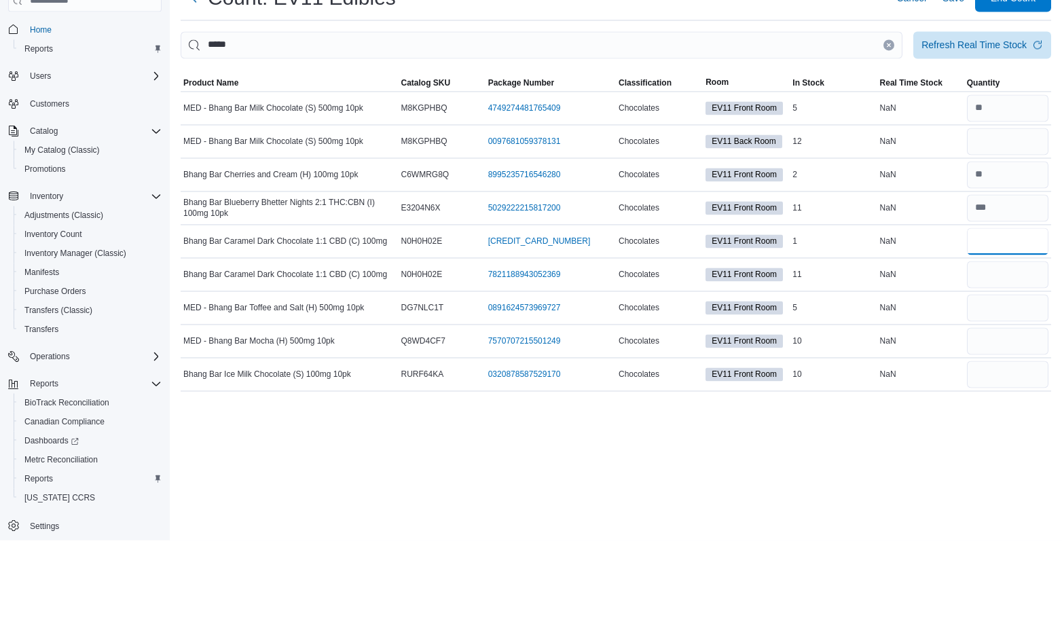
type input "*"
click at [1015, 358] on input "number" at bounding box center [1007, 356] width 81 height 27
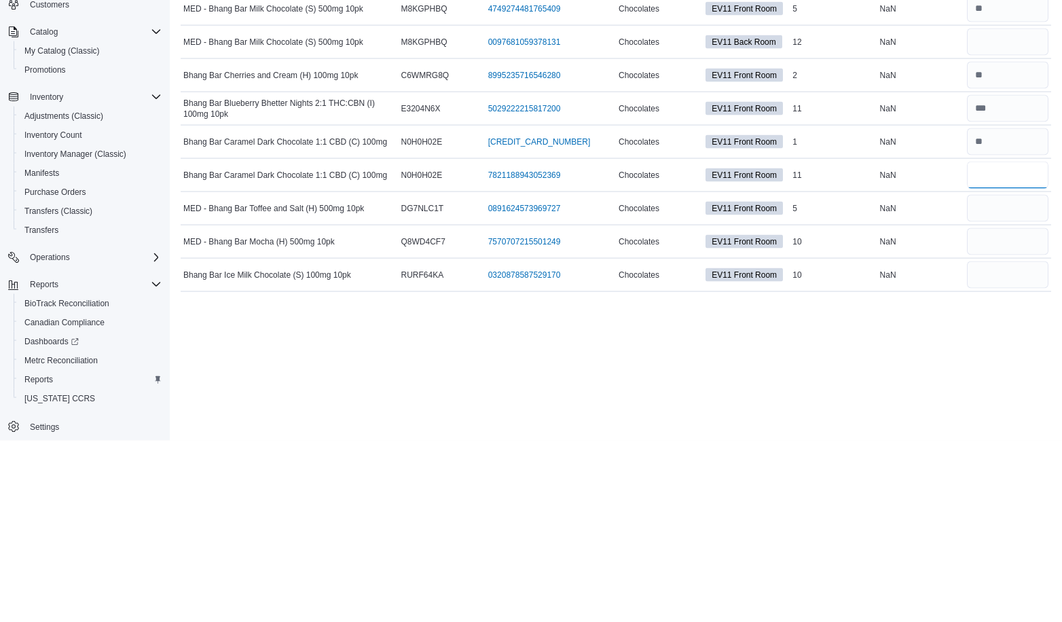
type input "****"
click at [1033, 388] on input "number" at bounding box center [1007, 389] width 81 height 27
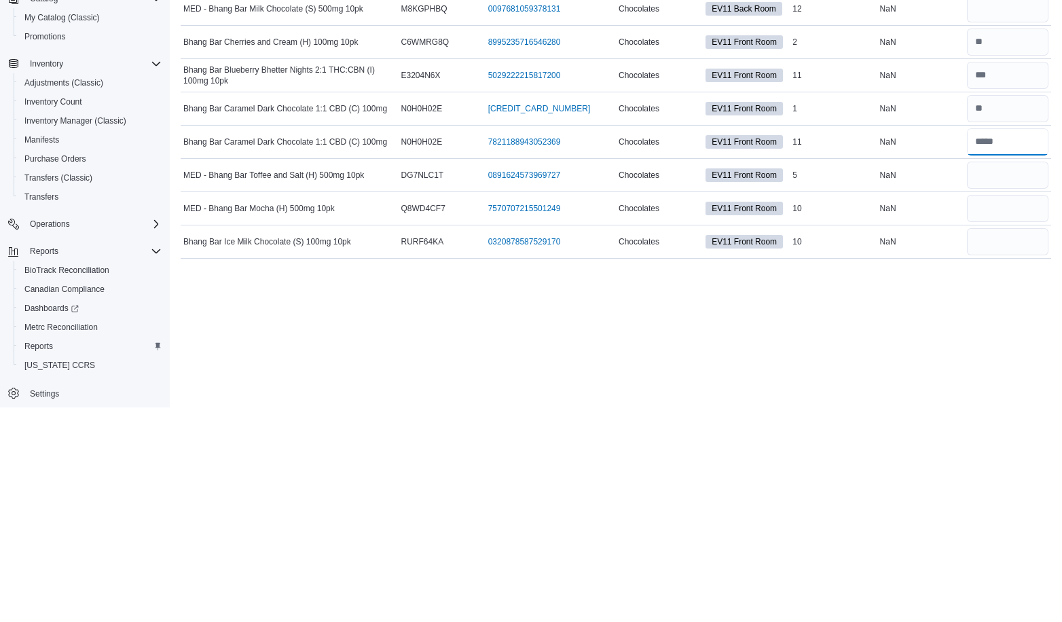
click at [1026, 352] on input "number" at bounding box center [1007, 356] width 81 height 27
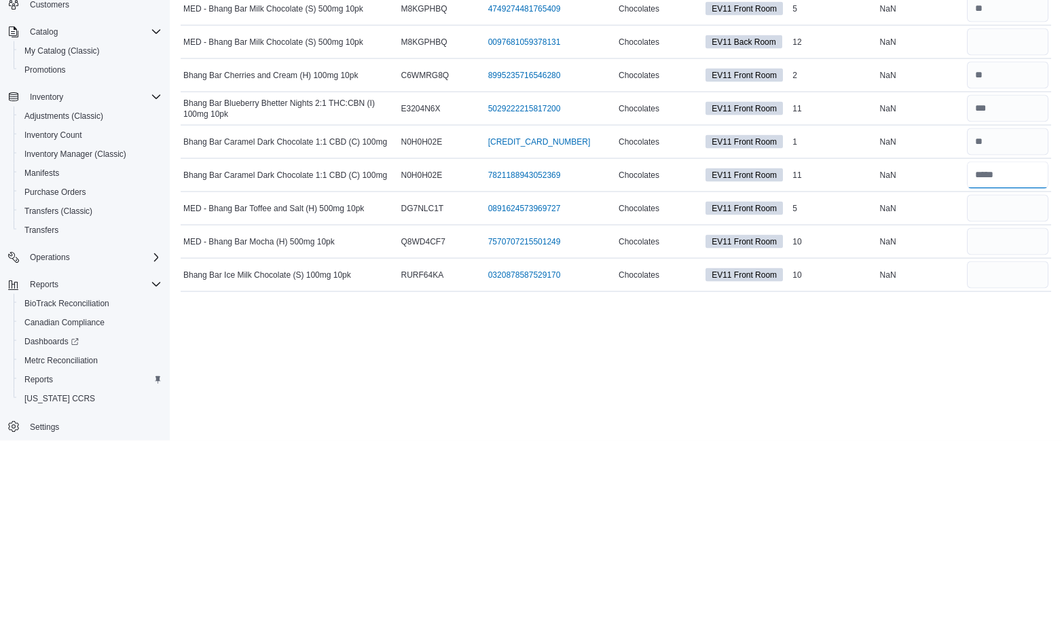
type input "**"
click at [1031, 385] on input "number" at bounding box center [1007, 389] width 81 height 27
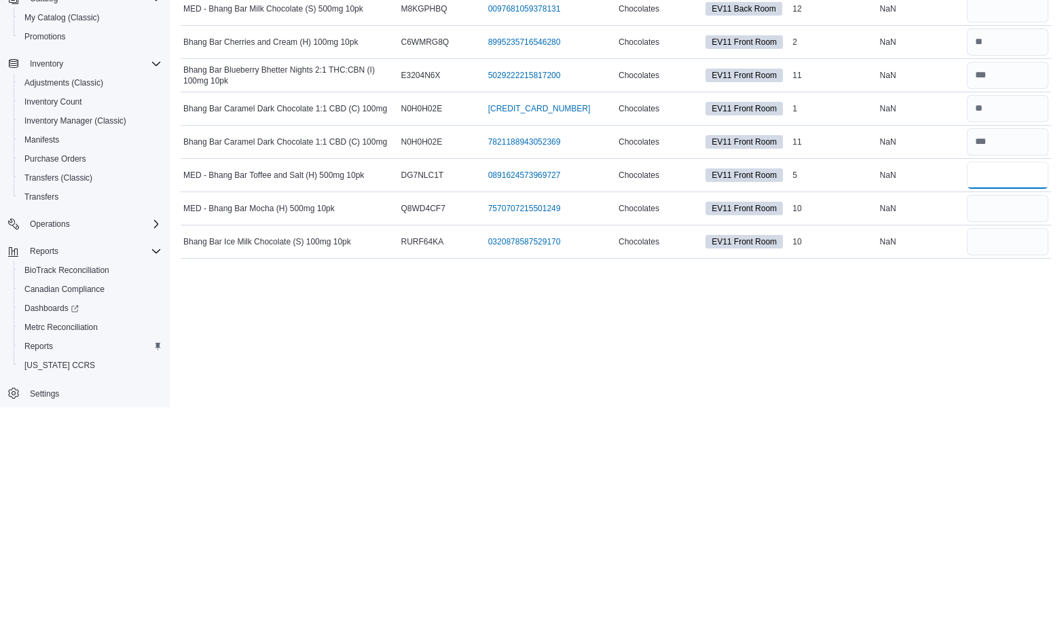
type input "*"
click at [996, 424] on input "number" at bounding box center [1007, 422] width 81 height 27
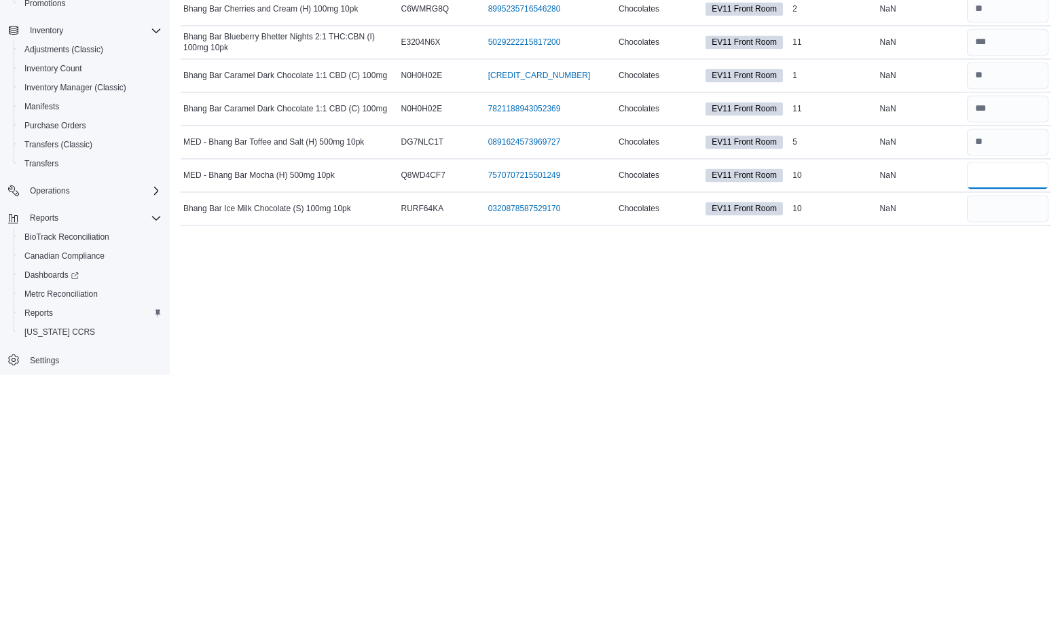
type input "**"
click at [986, 455] on input "number" at bounding box center [1007, 456] width 81 height 27
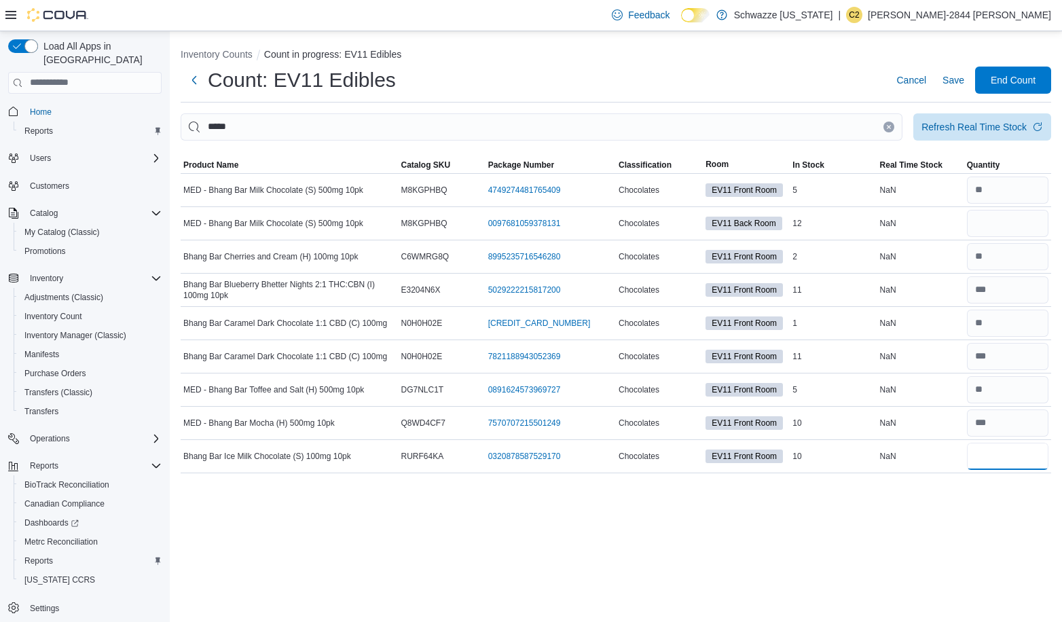
type input "**"
click at [889, 126] on icon "Clear input" at bounding box center [888, 126] width 3 height 3
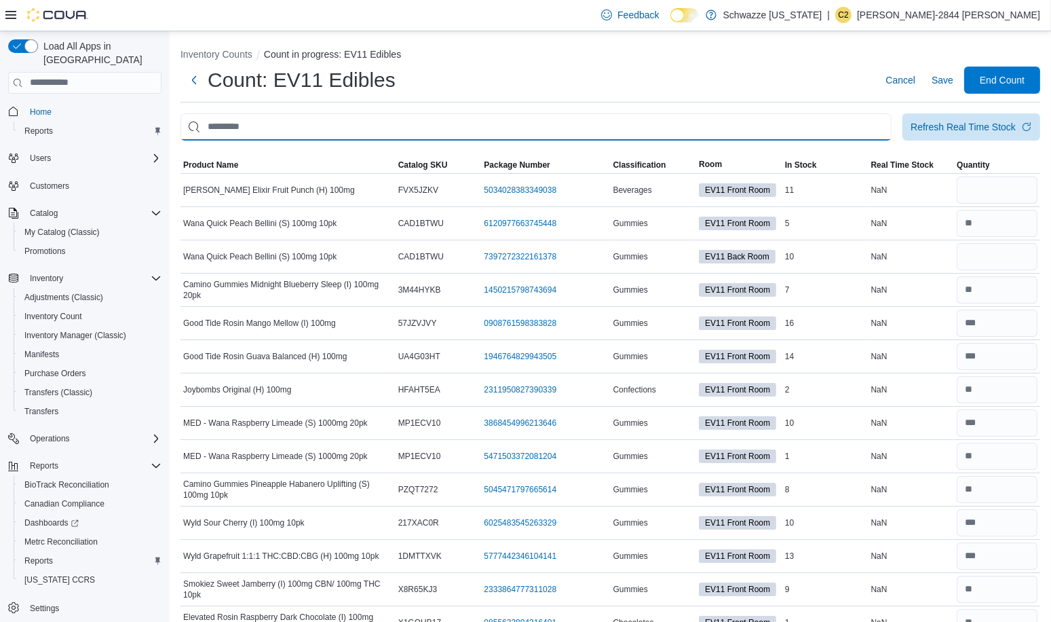
click at [794, 130] on input "This is a search bar. After typing your query, hit enter to filter the results …" at bounding box center [536, 126] width 711 height 27
type input "********"
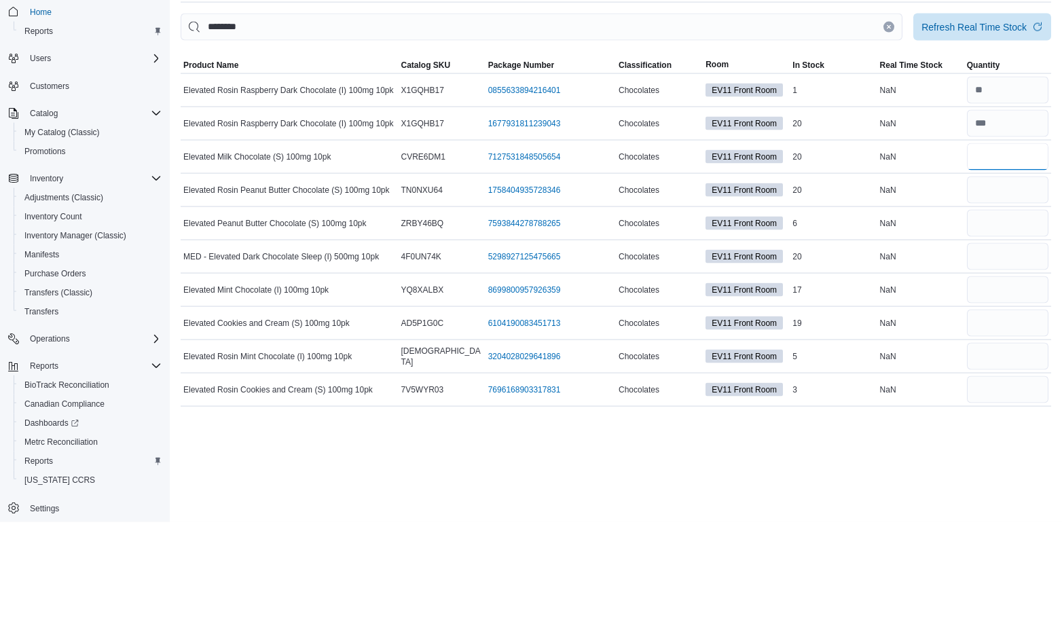
click at [1005, 259] on input "number" at bounding box center [1007, 256] width 81 height 27
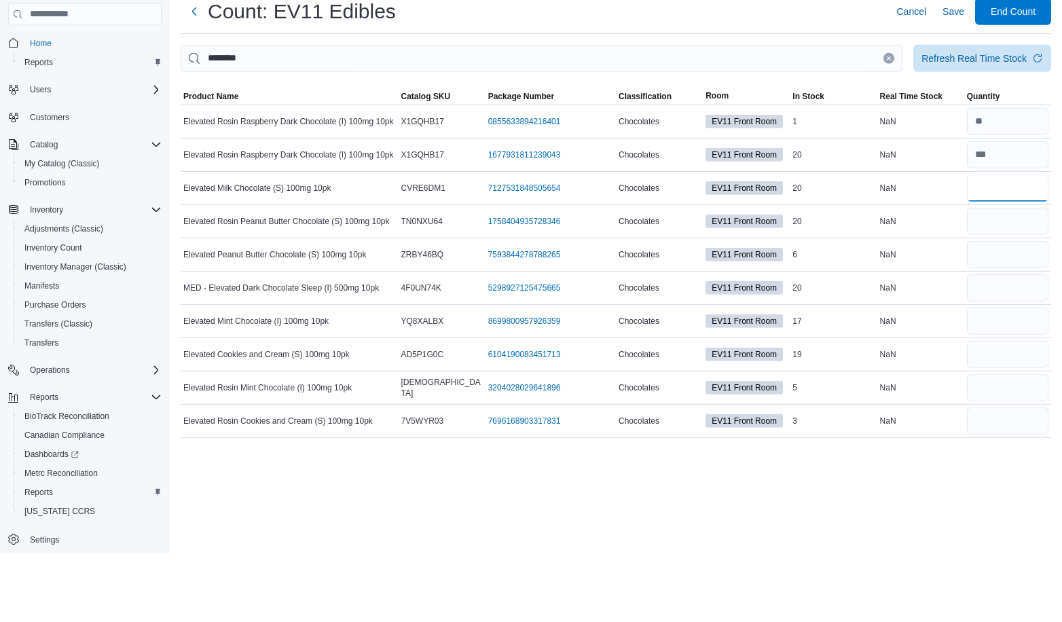
type input "**"
click at [1021, 291] on input "number" at bounding box center [1007, 289] width 81 height 27
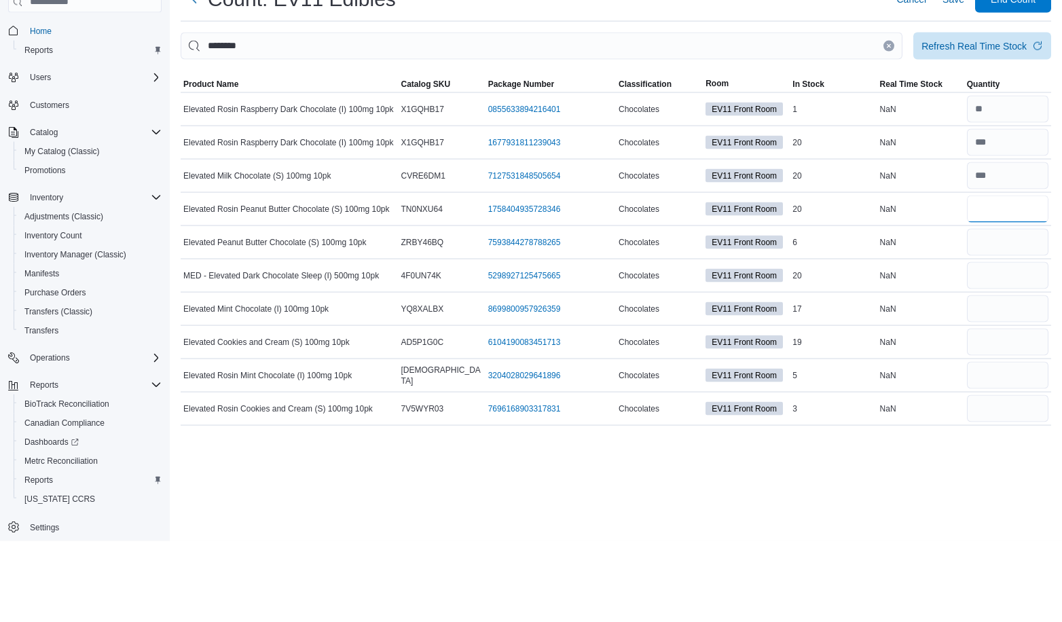
type input "**"
click at [992, 324] on input "number" at bounding box center [1007, 323] width 81 height 27
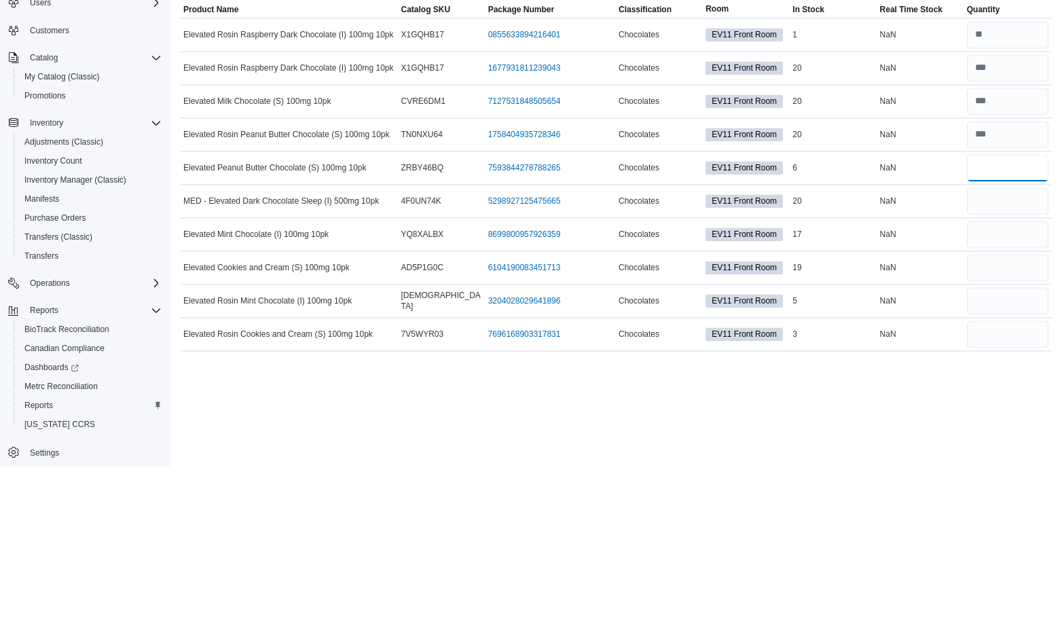
type input "*"
click at [1010, 357] on input "number" at bounding box center [1007, 356] width 81 height 27
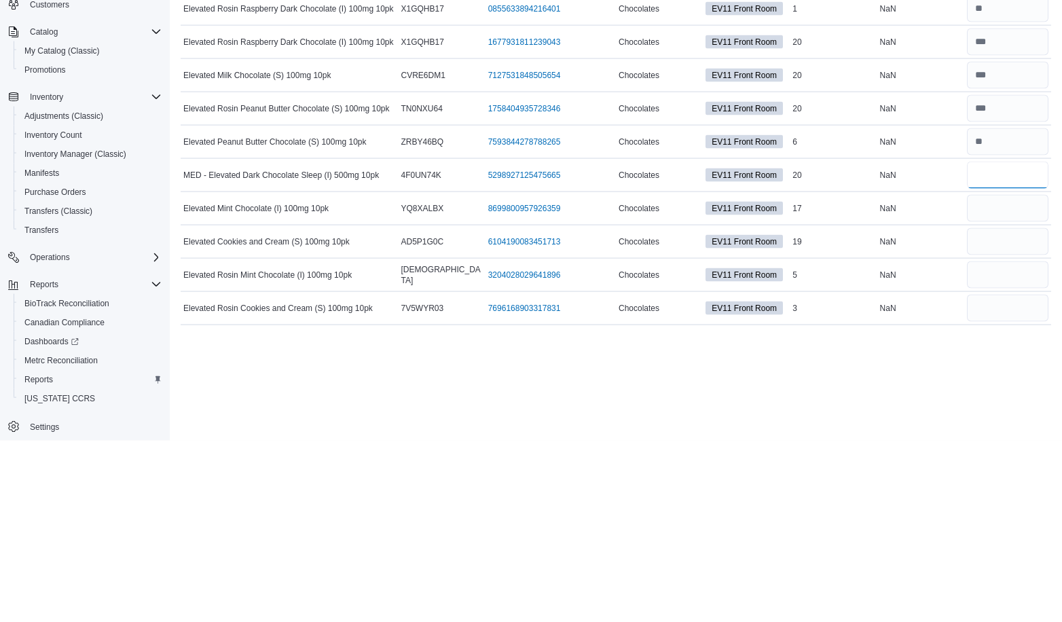
type input "**"
click at [1011, 389] on input "number" at bounding box center [1007, 389] width 81 height 27
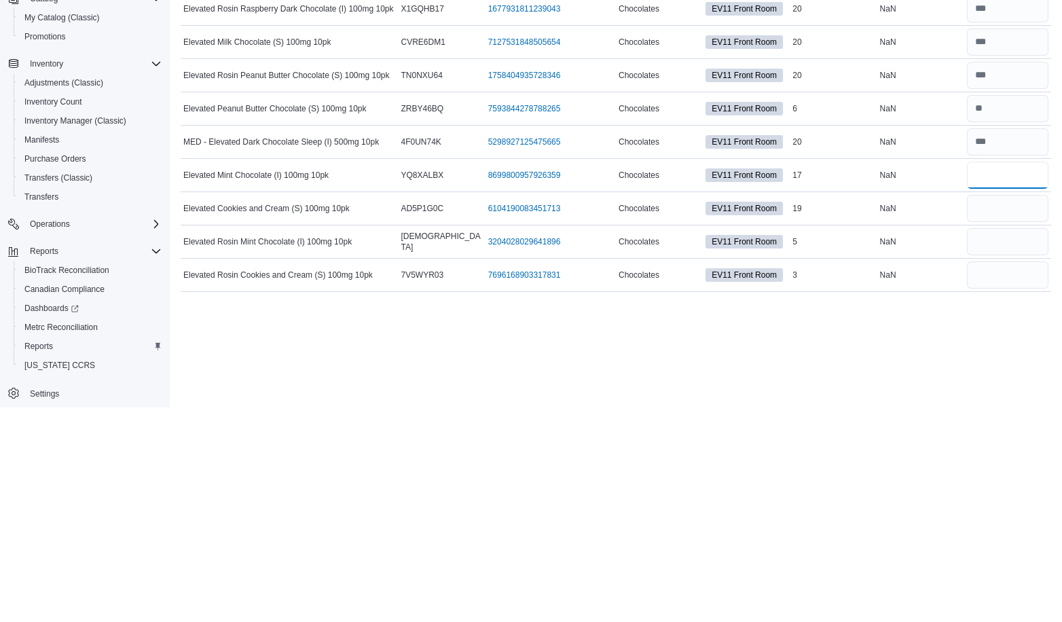
type input "**"
click at [1016, 414] on input "number" at bounding box center [1007, 422] width 81 height 27
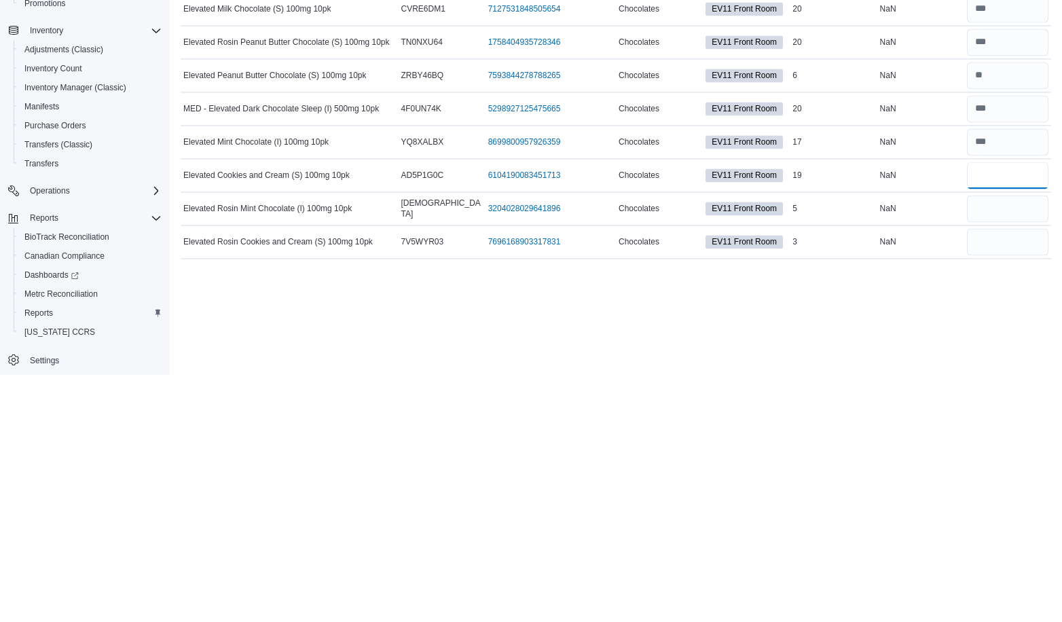
type input "**"
click at [1031, 476] on input "number" at bounding box center [1007, 489] width 81 height 27
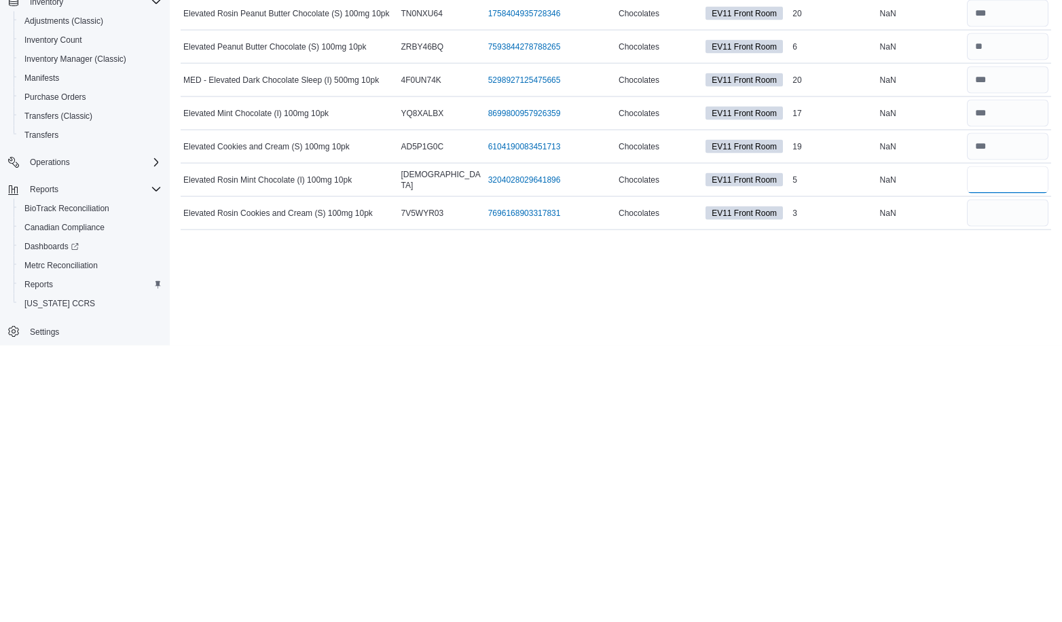
click at [1032, 457] on input "number" at bounding box center [1007, 456] width 81 height 27
type input "*"
click at [1028, 489] on input "number" at bounding box center [1007, 489] width 81 height 27
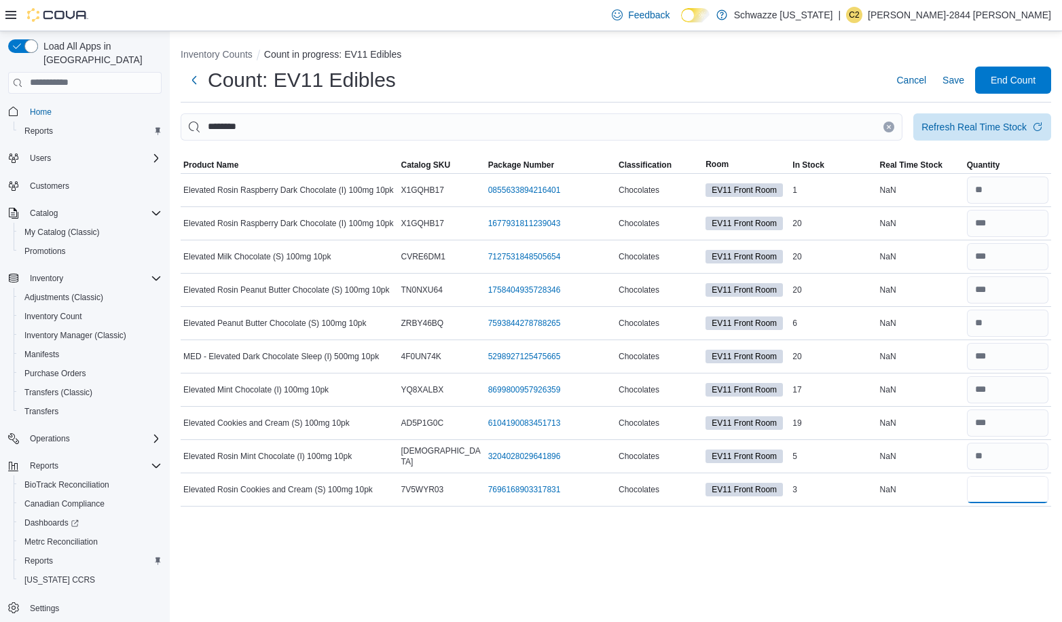
type input "*"
click at [894, 126] on button "Clear input" at bounding box center [888, 127] width 11 height 11
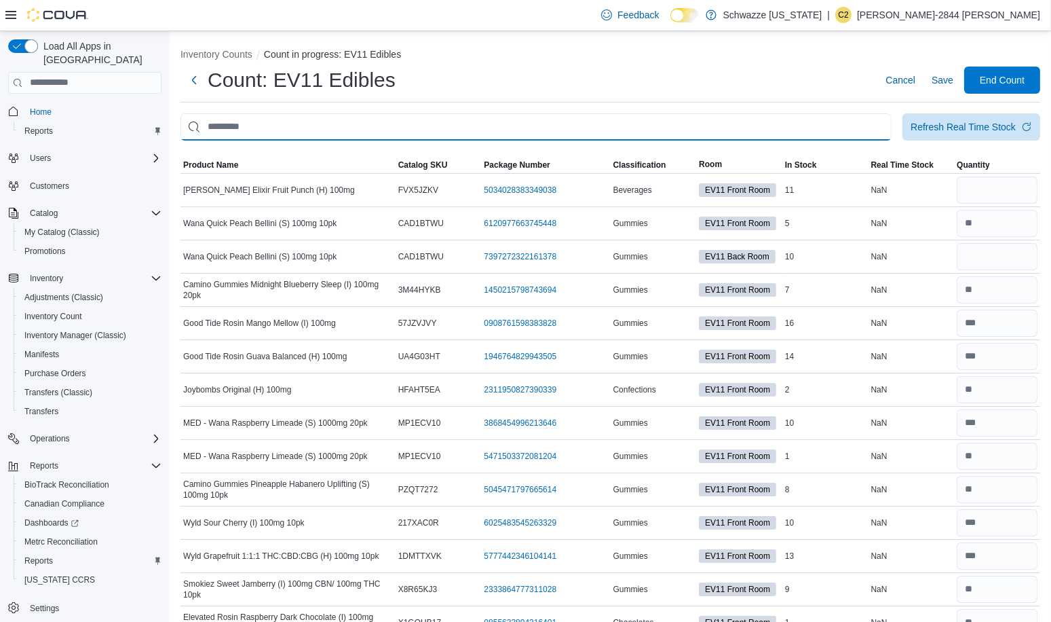
click at [400, 125] on input "This is a search bar. After typing your query, hit enter to filter the results …" at bounding box center [536, 126] width 711 height 27
type input "***"
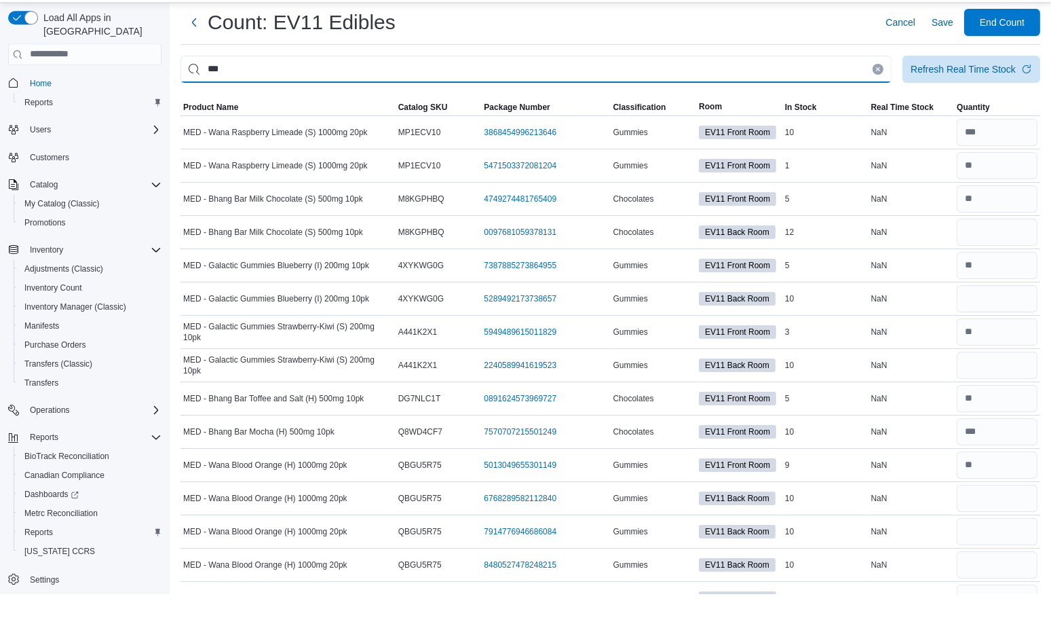
scroll to position [29, 0]
click at [880, 96] on icon "Clear input" at bounding box center [878, 97] width 3 height 3
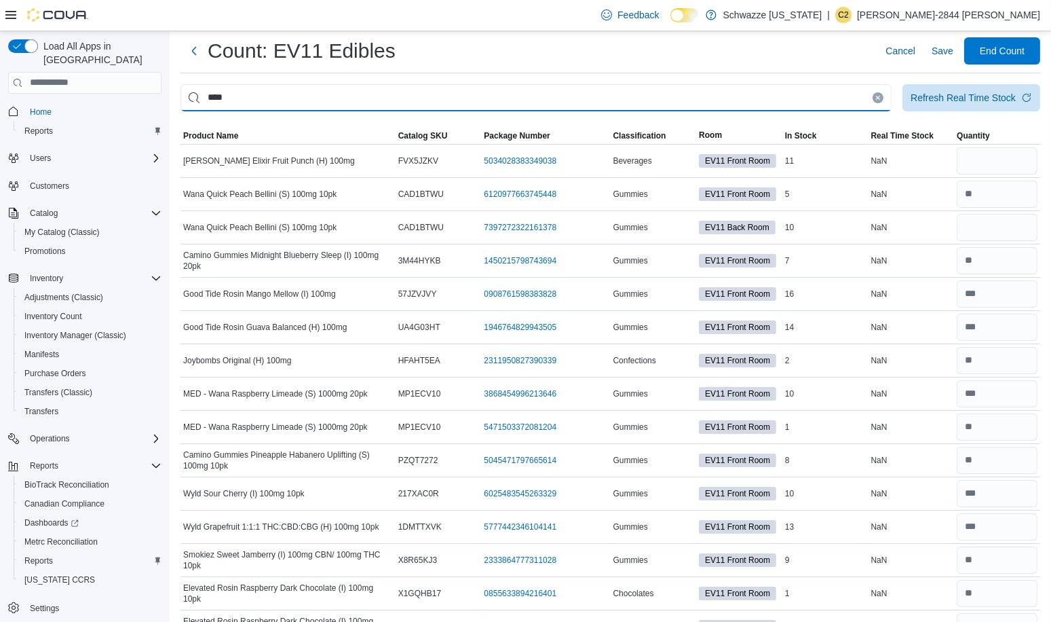
type input "****"
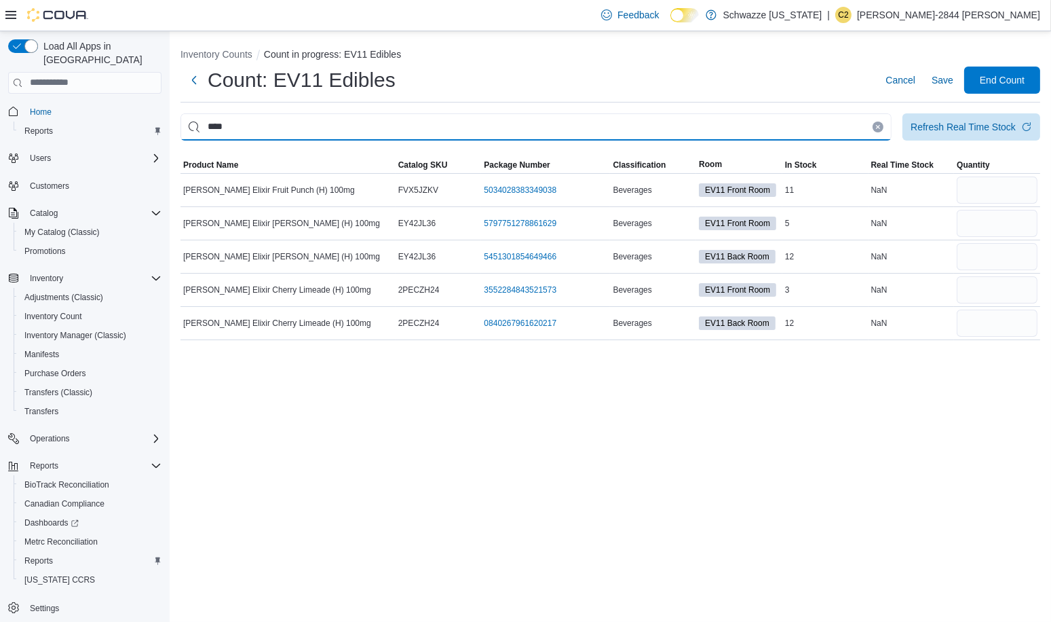
scroll to position [0, 0]
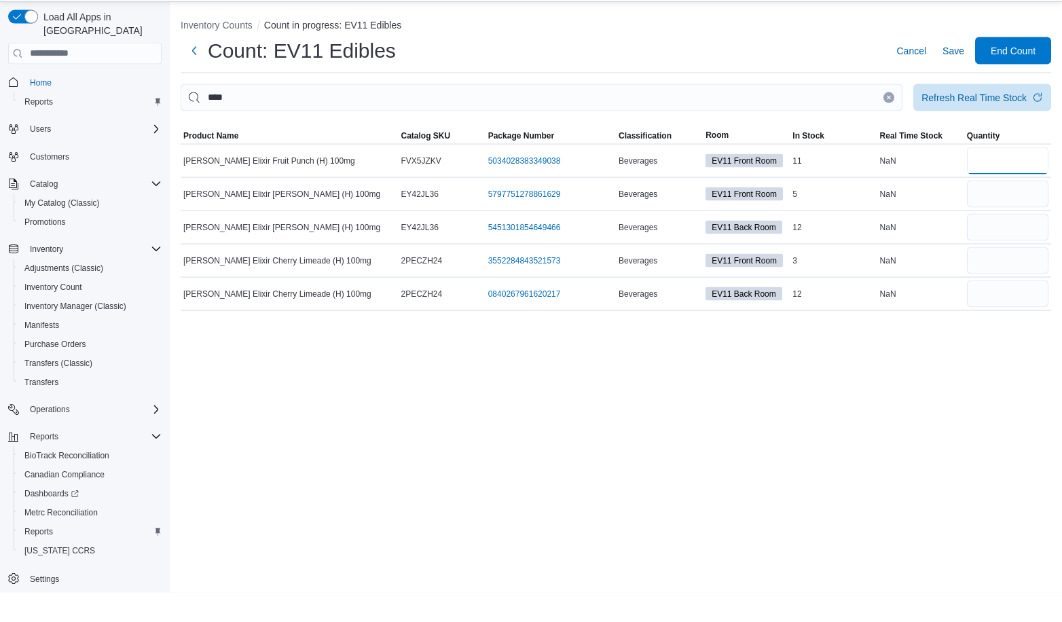
click at [1003, 183] on input "number" at bounding box center [1007, 189] width 81 height 27
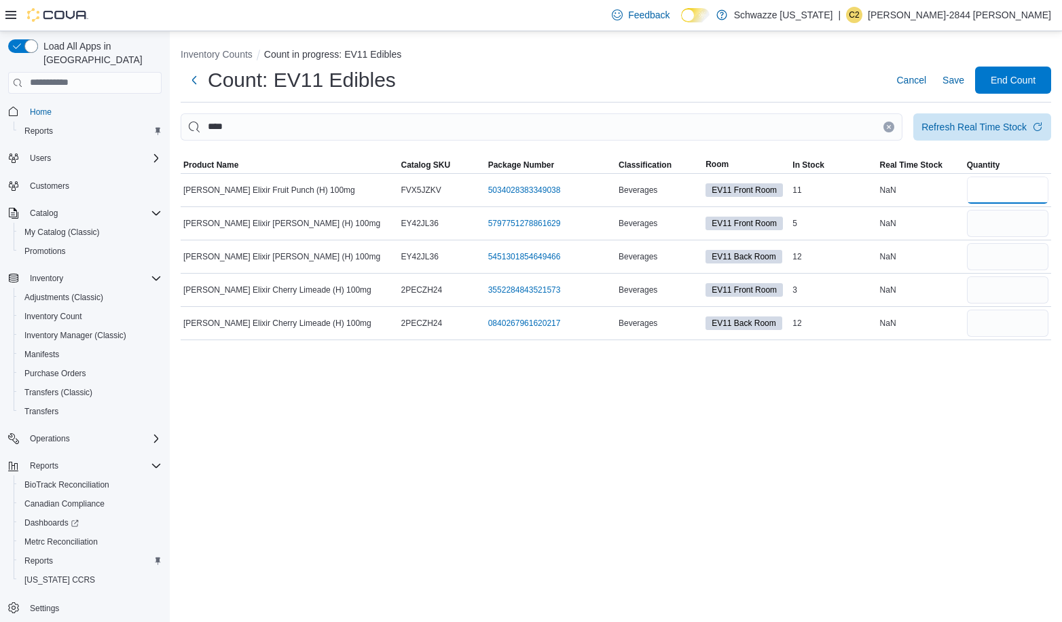
type input "**"
click at [1011, 220] on input "number" at bounding box center [1007, 223] width 81 height 27
type input "*"
click at [1009, 285] on input "number" at bounding box center [1007, 289] width 81 height 27
type input "*"
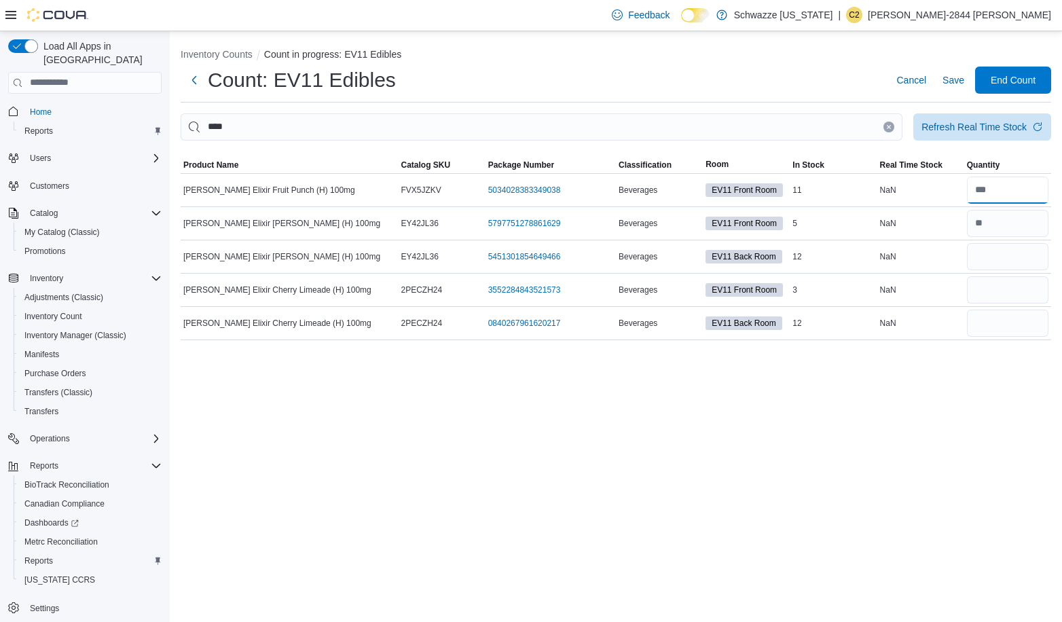
click at [1030, 185] on input "number" at bounding box center [1007, 189] width 81 height 27
type input "*"
click at [1011, 225] on input "number" at bounding box center [1007, 223] width 81 height 27
type input "*"
click at [1030, 190] on input "number" at bounding box center [1007, 189] width 81 height 27
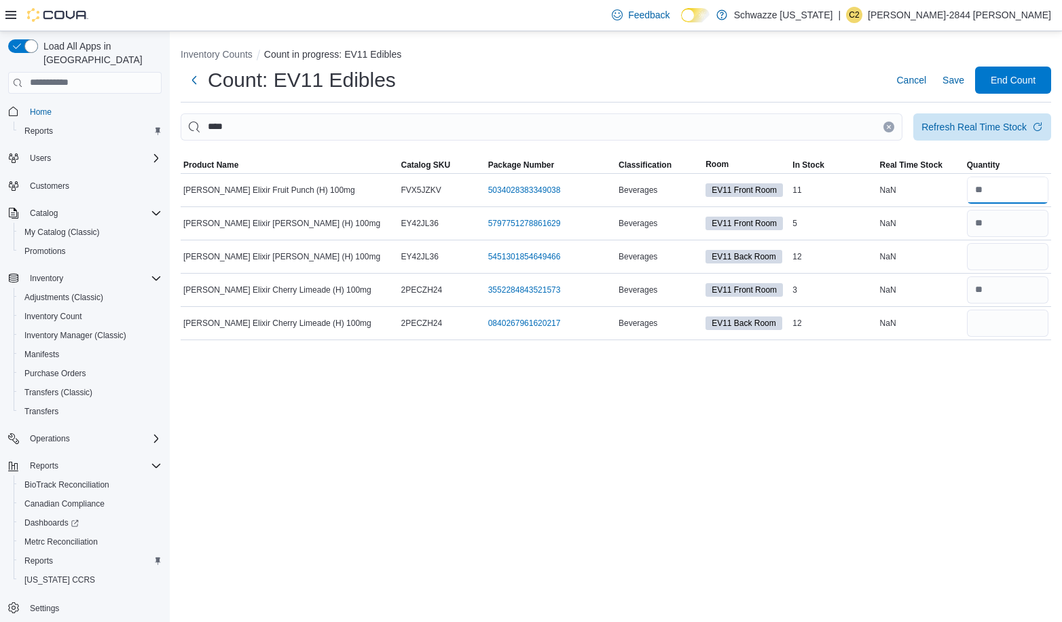
type input "*"
click at [1020, 219] on input "number" at bounding box center [1007, 223] width 81 height 27
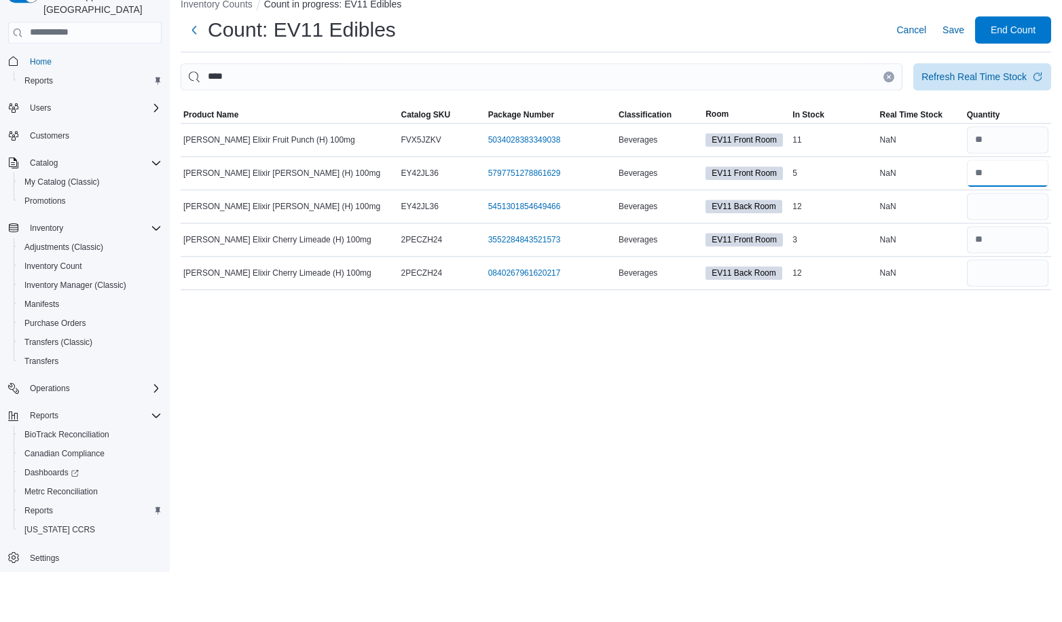
type input "*"
click at [1024, 289] on input "number" at bounding box center [1007, 289] width 81 height 27
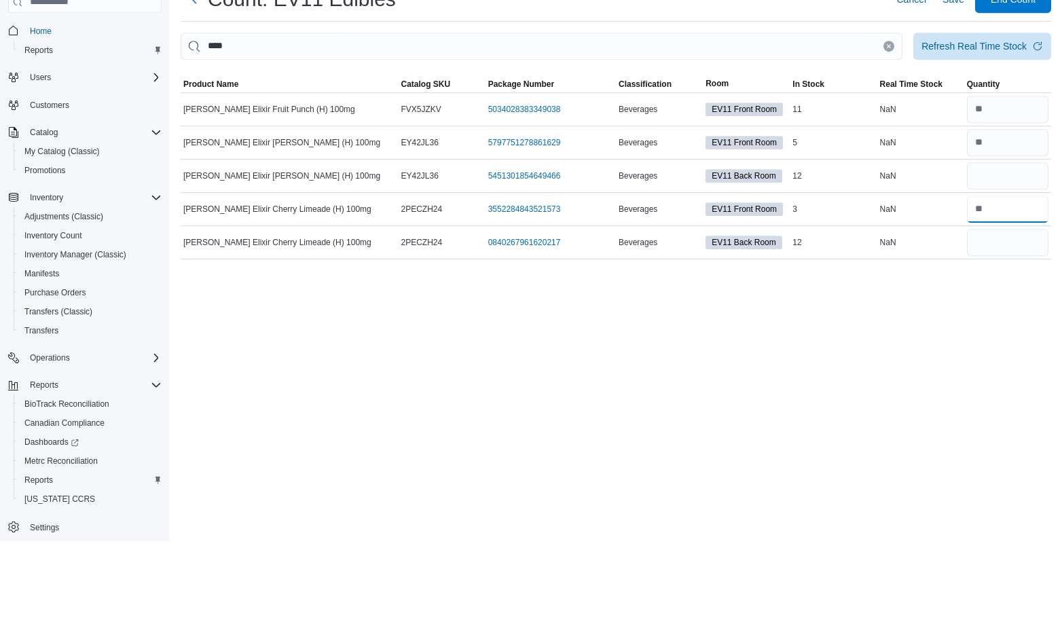
type input "*"
click at [888, 126] on icon "Clear input" at bounding box center [888, 126] width 3 height 3
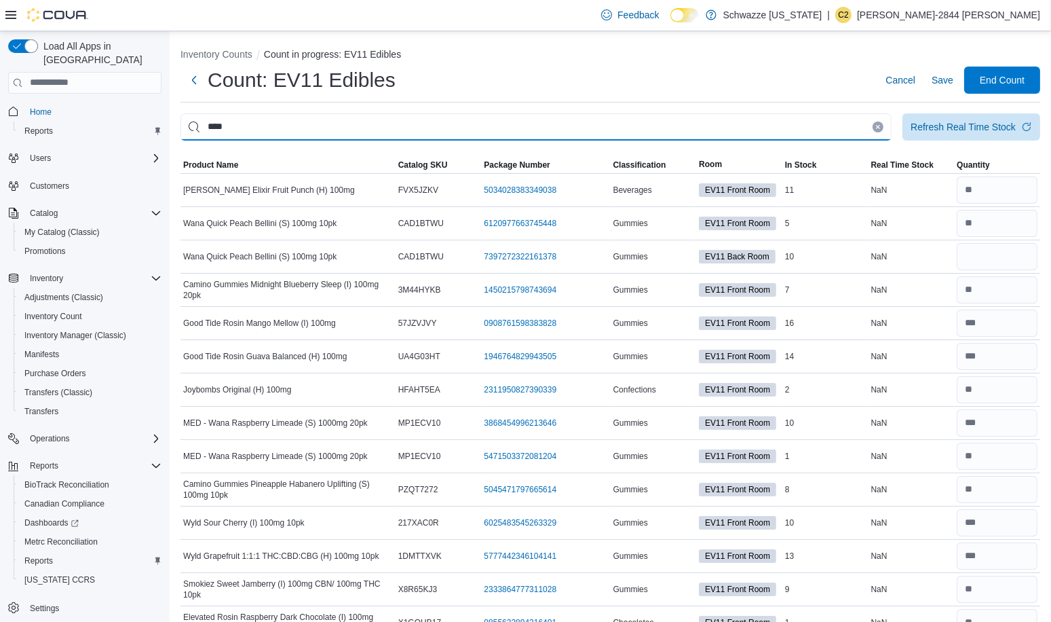
type input "****"
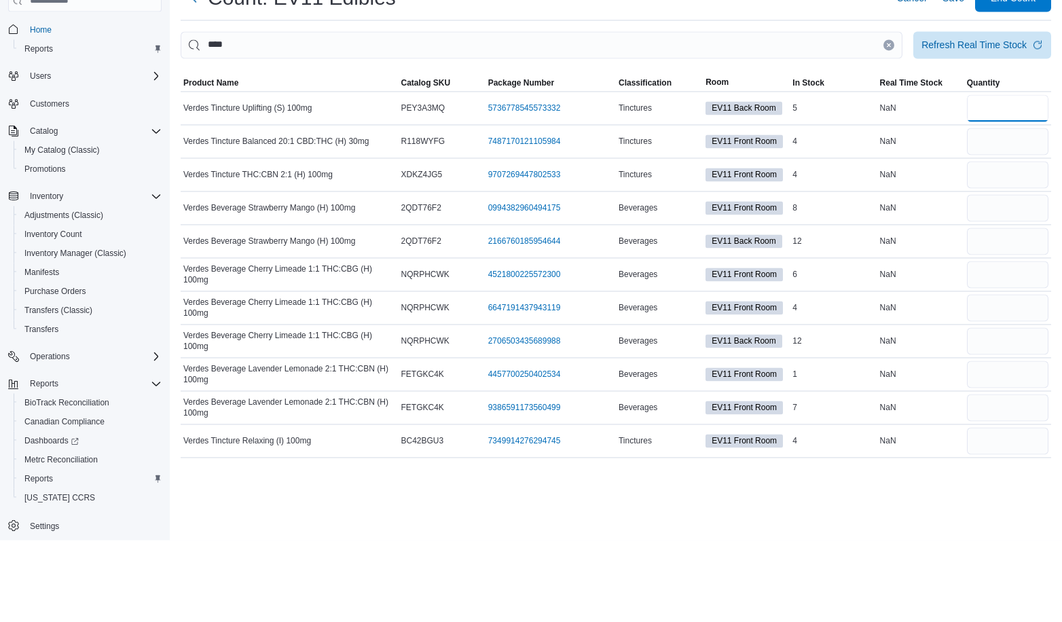
click at [996, 188] on input "number" at bounding box center [1007, 189] width 81 height 27
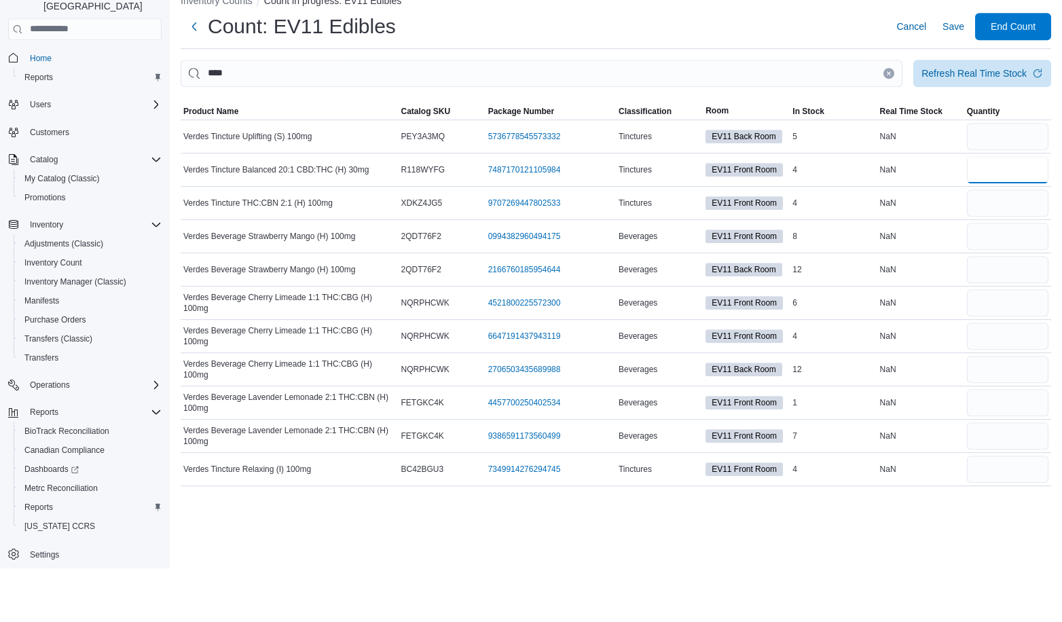
click at [1026, 220] on input "number" at bounding box center [1007, 223] width 81 height 27
type input "*"
click at [1002, 257] on input "number" at bounding box center [1007, 256] width 81 height 27
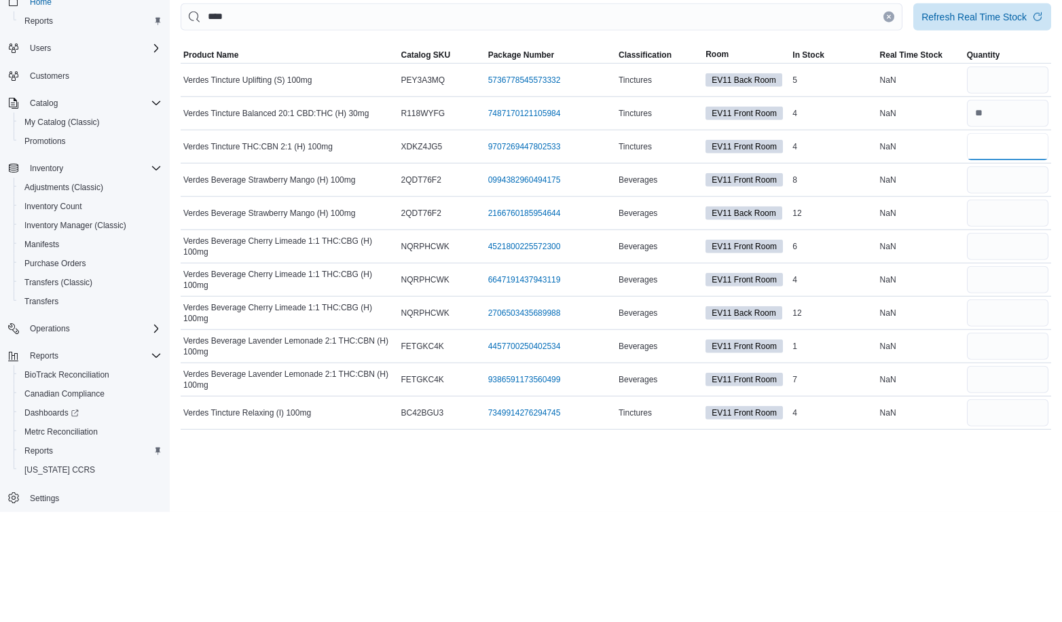
type input "*"
click at [1011, 291] on input "number" at bounding box center [1007, 289] width 81 height 27
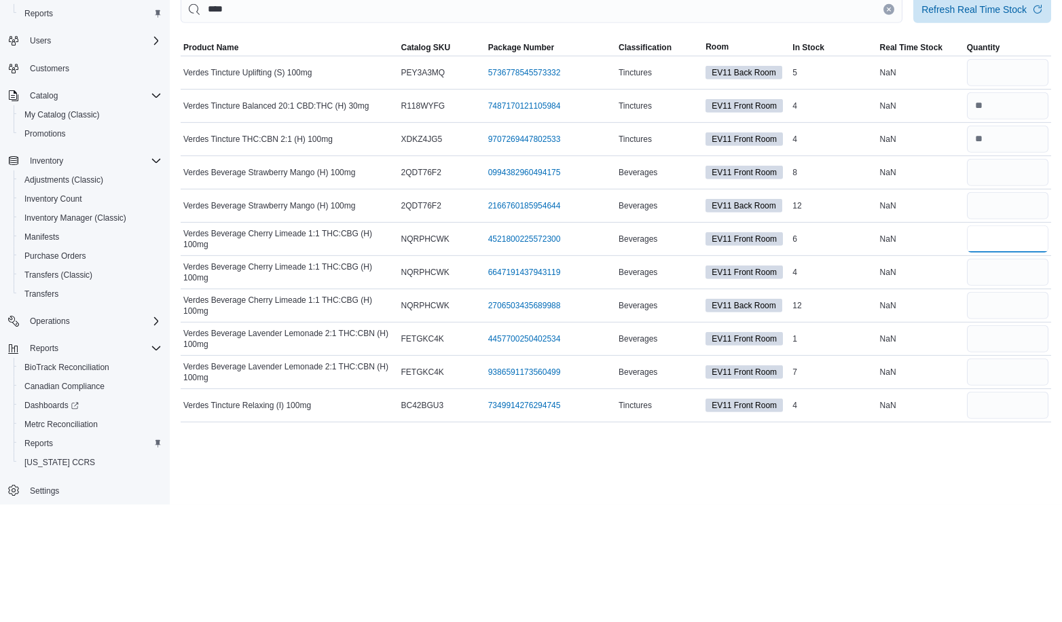
click at [1007, 348] on input "number" at bounding box center [1007, 356] width 81 height 27
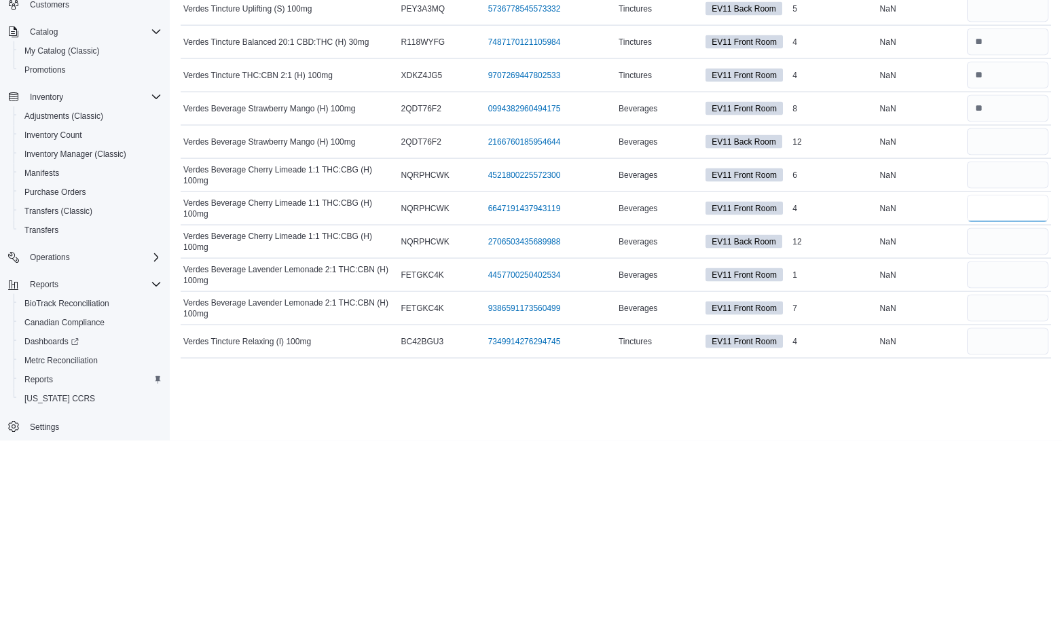
click at [1009, 383] on input "number" at bounding box center [1007, 389] width 81 height 27
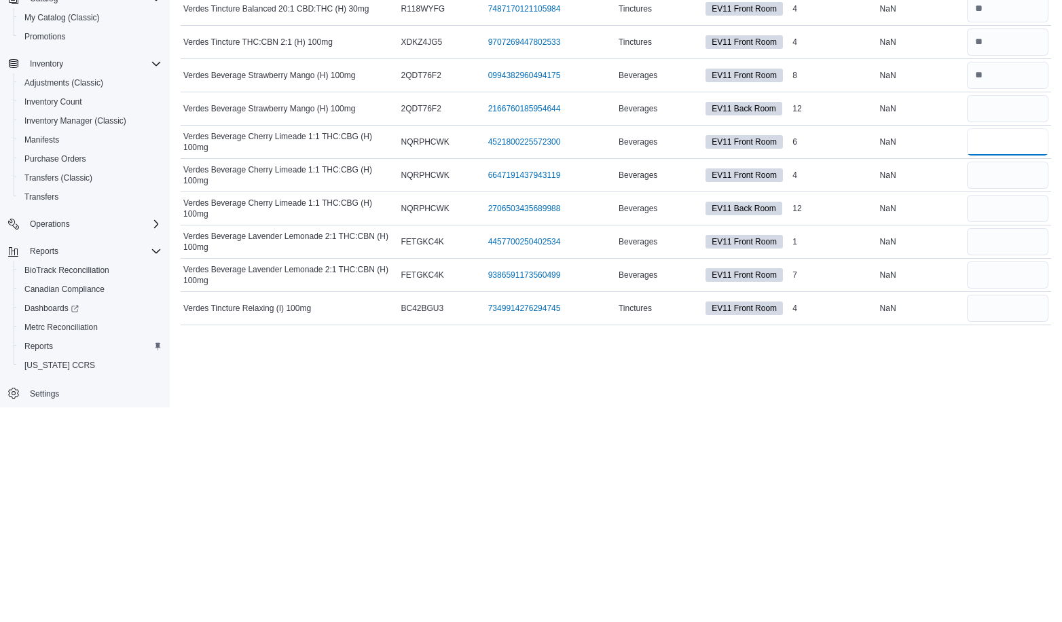
click at [1022, 352] on input "number" at bounding box center [1007, 356] width 81 height 27
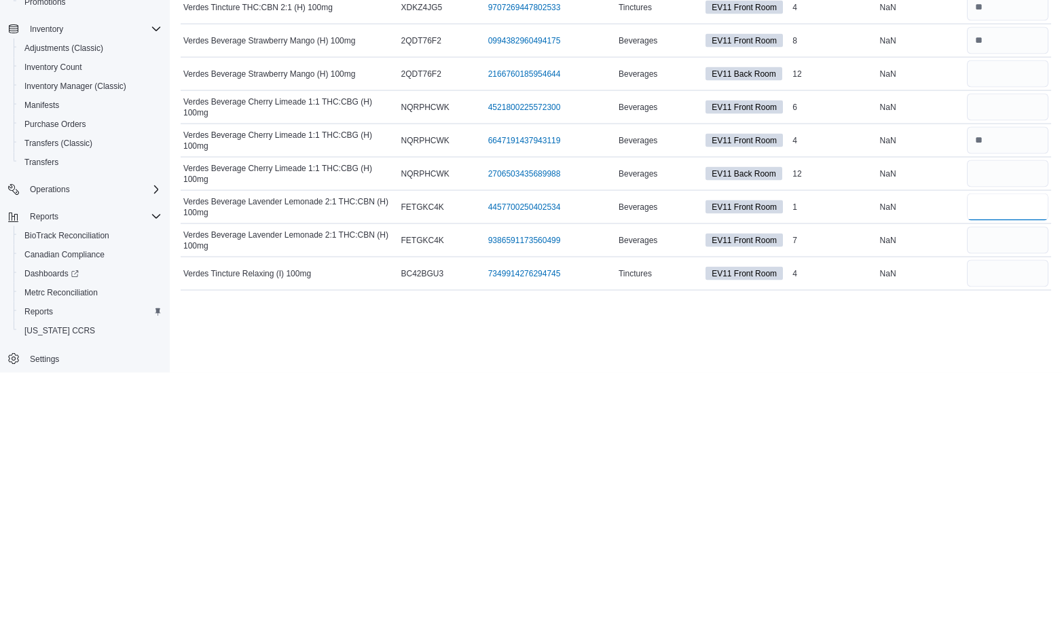
click at [1017, 456] on input "number" at bounding box center [1007, 456] width 81 height 27
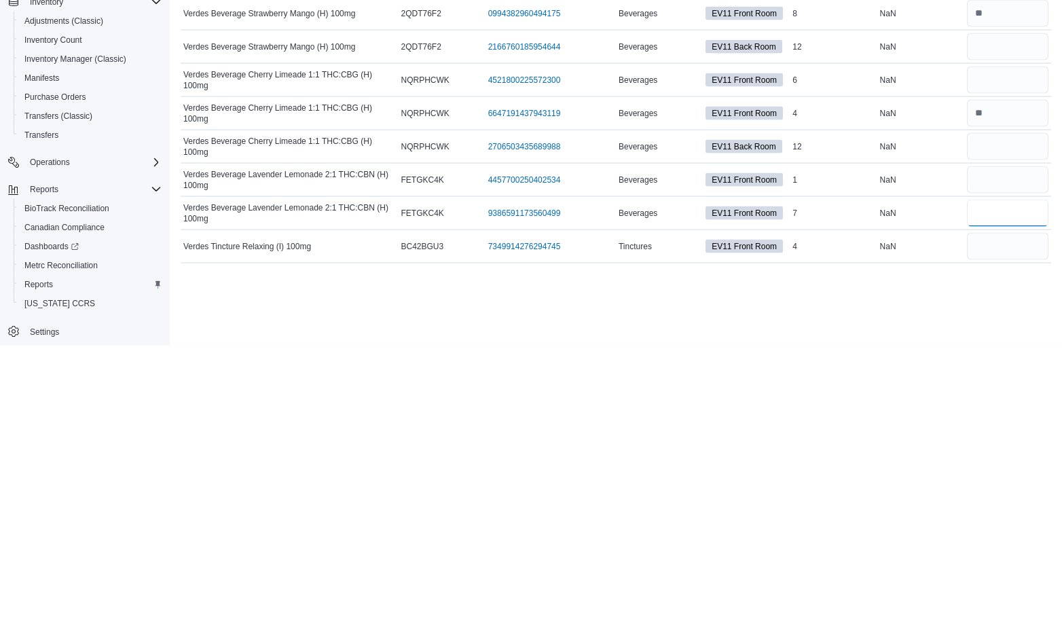
click at [1036, 484] on input "number" at bounding box center [1007, 489] width 81 height 27
click at [1023, 514] on input "number" at bounding box center [1007, 522] width 81 height 27
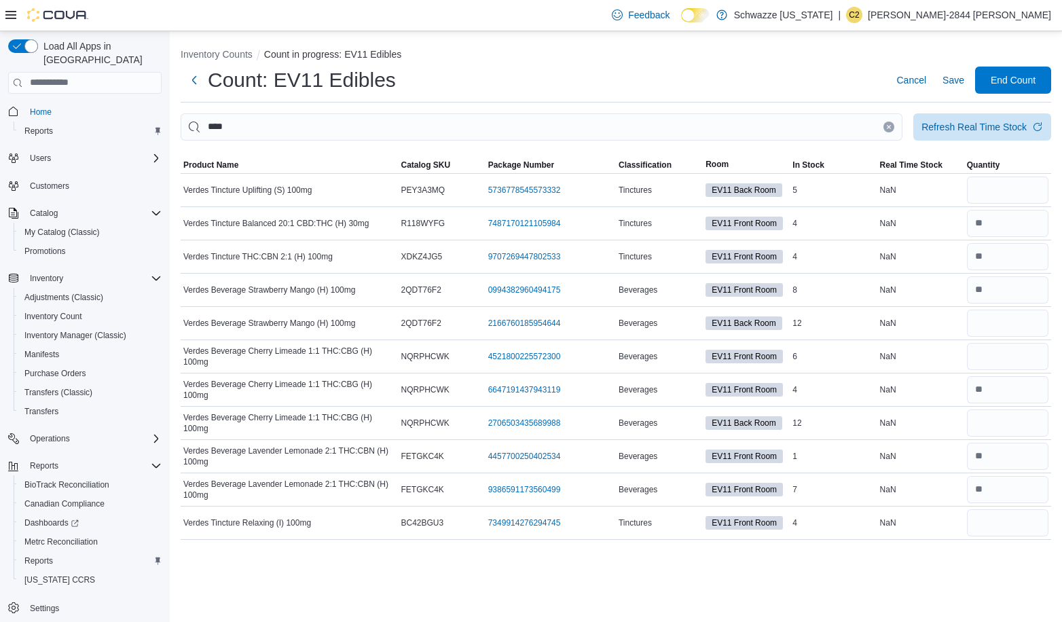
click at [889, 126] on icon "Clear input" at bounding box center [888, 126] width 3 height 3
click at [891, 125] on input "This is a search bar. After typing your query, hit enter to filter the results …" at bounding box center [542, 126] width 722 height 27
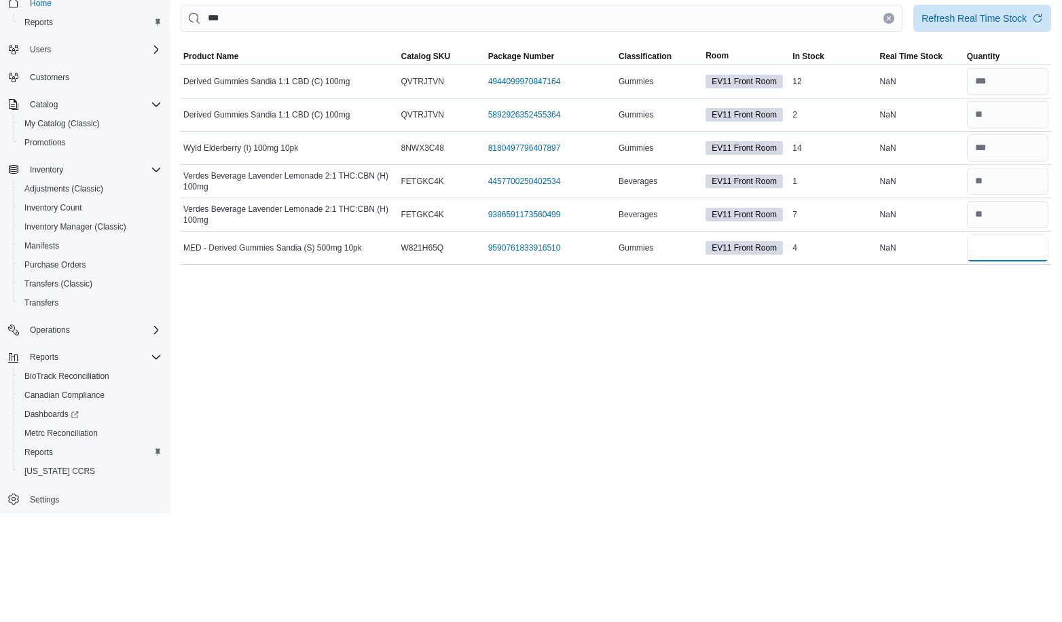
click at [1013, 358] on input "number" at bounding box center [1007, 356] width 81 height 27
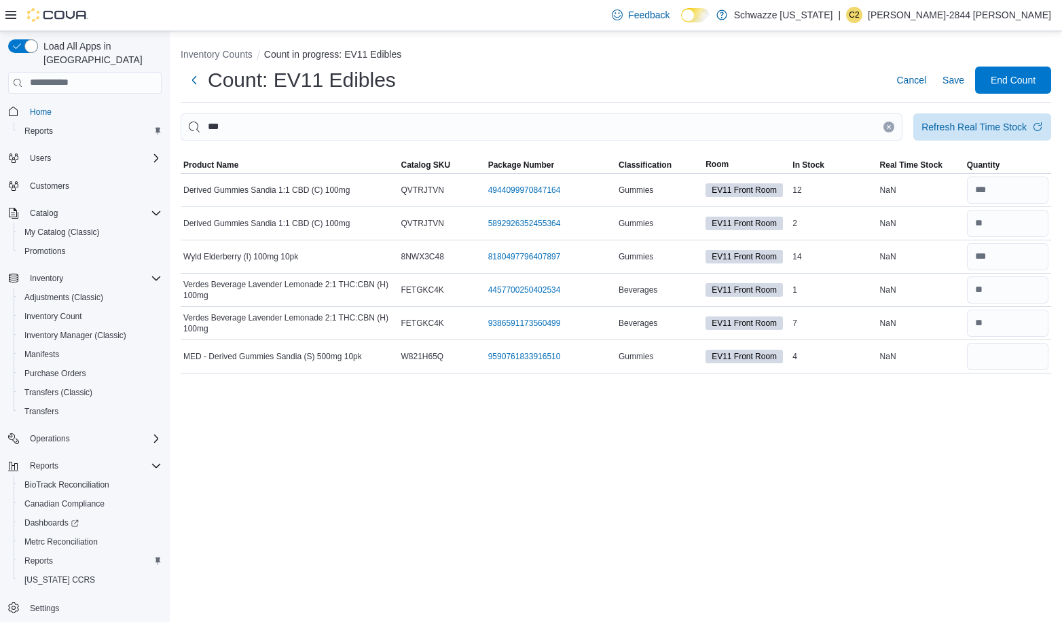
click at [889, 126] on icon "Clear input" at bounding box center [888, 126] width 3 height 3
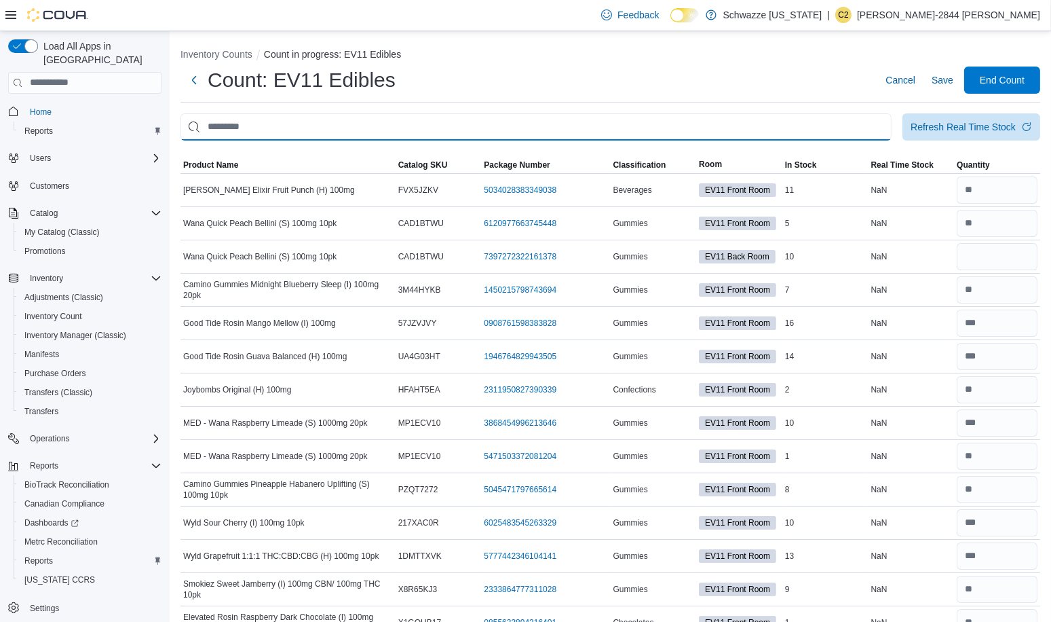
click at [883, 130] on input "This is a search bar. After typing your query, hit enter to filter the results …" at bounding box center [536, 126] width 711 height 27
click at [990, 253] on input "number" at bounding box center [997, 256] width 81 height 27
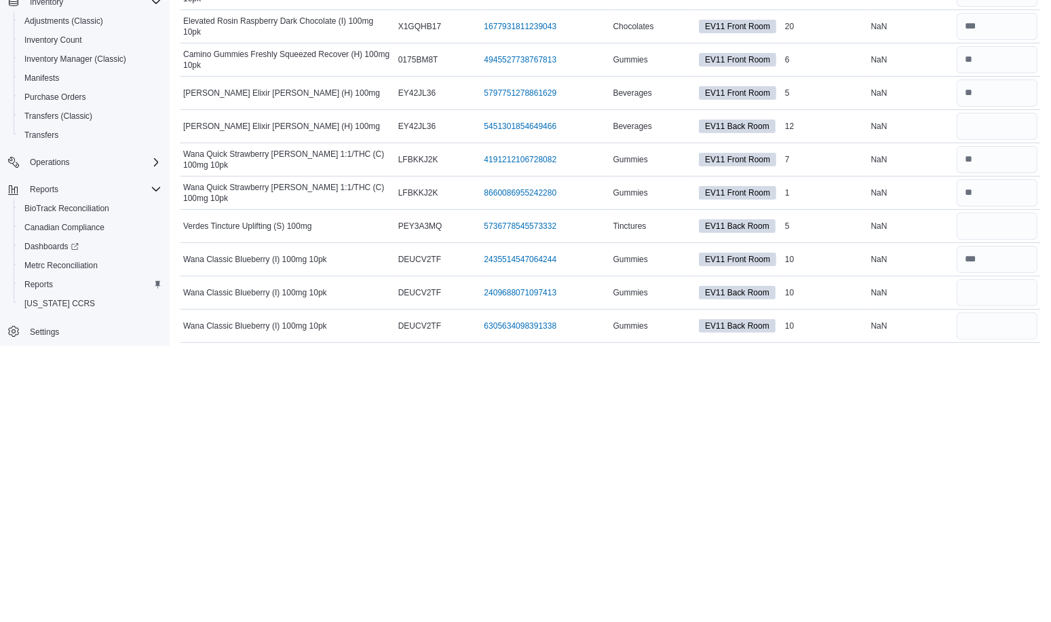
scroll to position [369, 0]
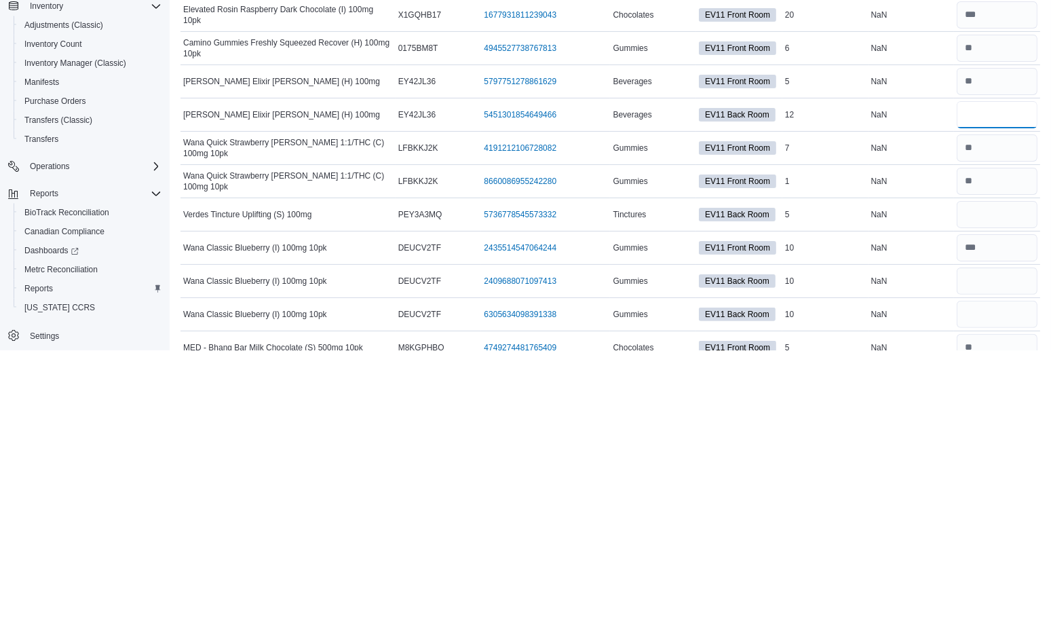
click at [988, 380] on input "number" at bounding box center [997, 386] width 81 height 27
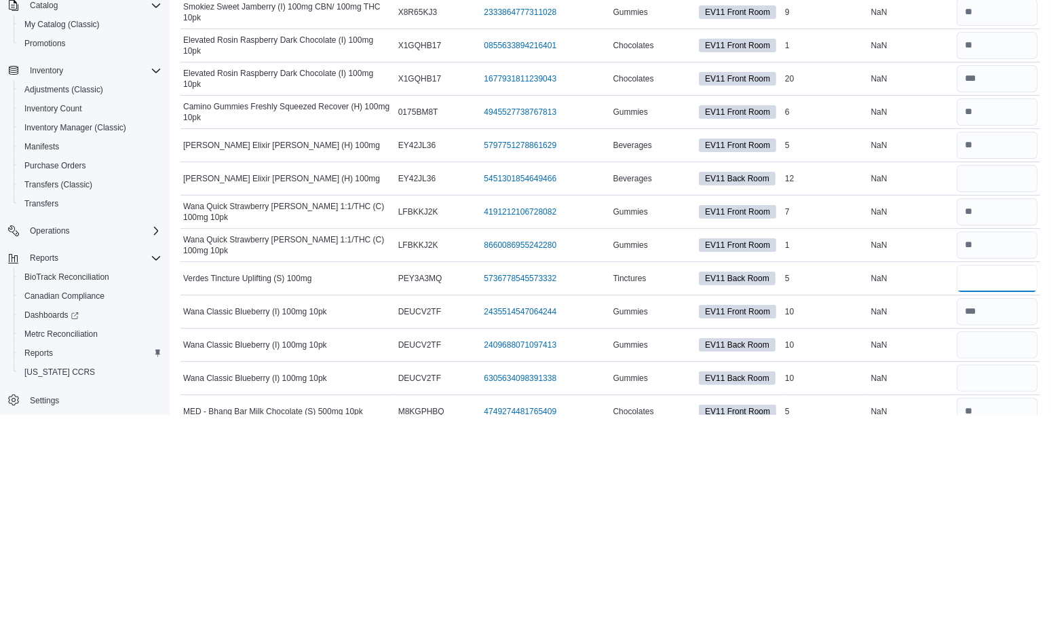
click at [994, 481] on input "number" at bounding box center [997, 485] width 81 height 27
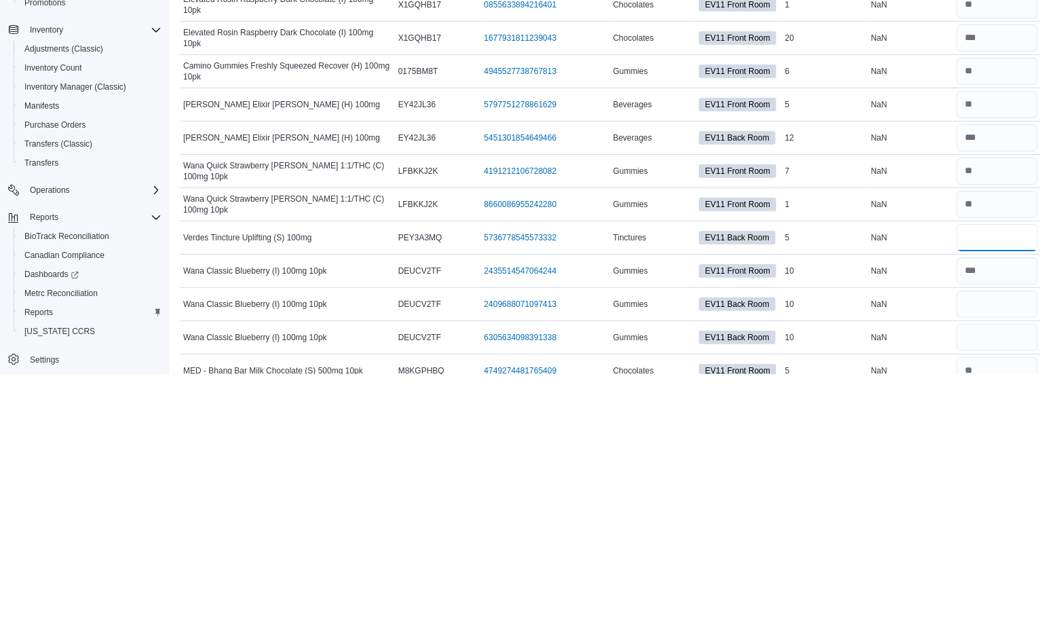
scroll to position [399, 0]
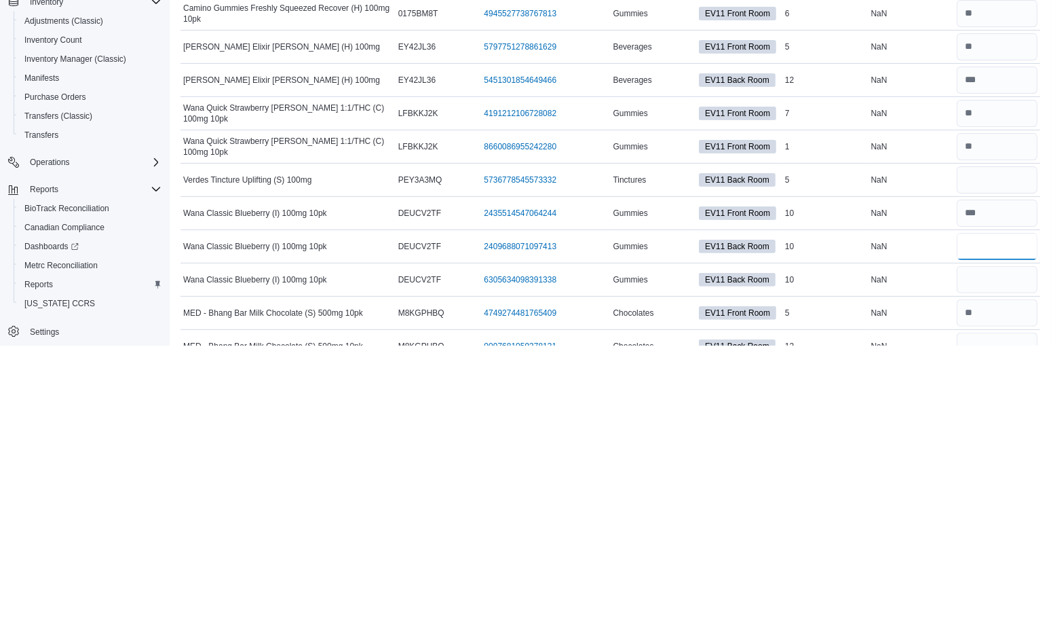
click at [994, 520] on input "number" at bounding box center [997, 522] width 81 height 27
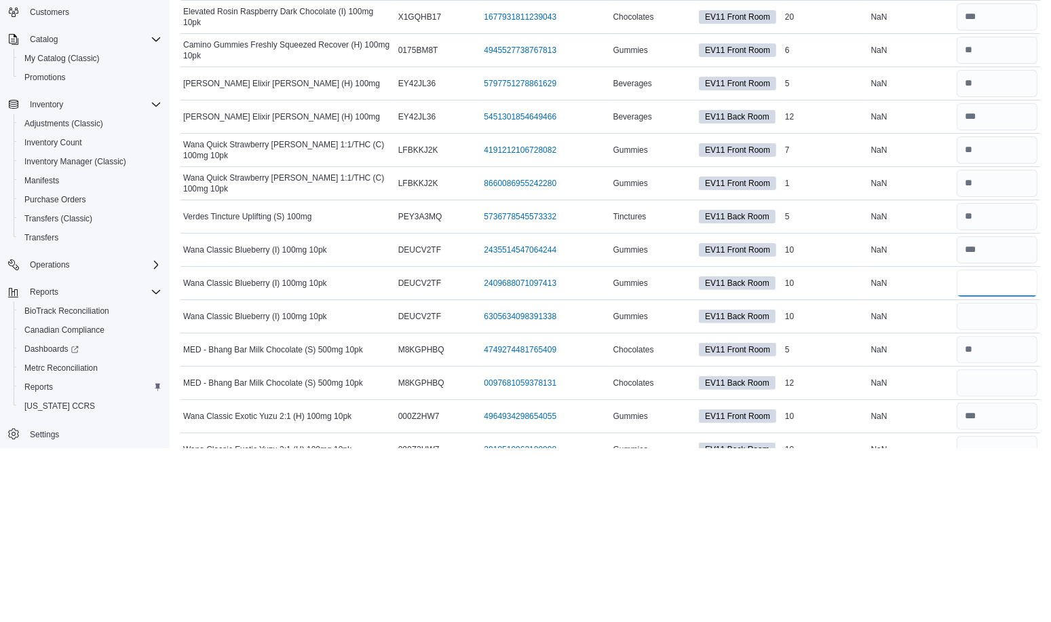
scroll to position [465, 0]
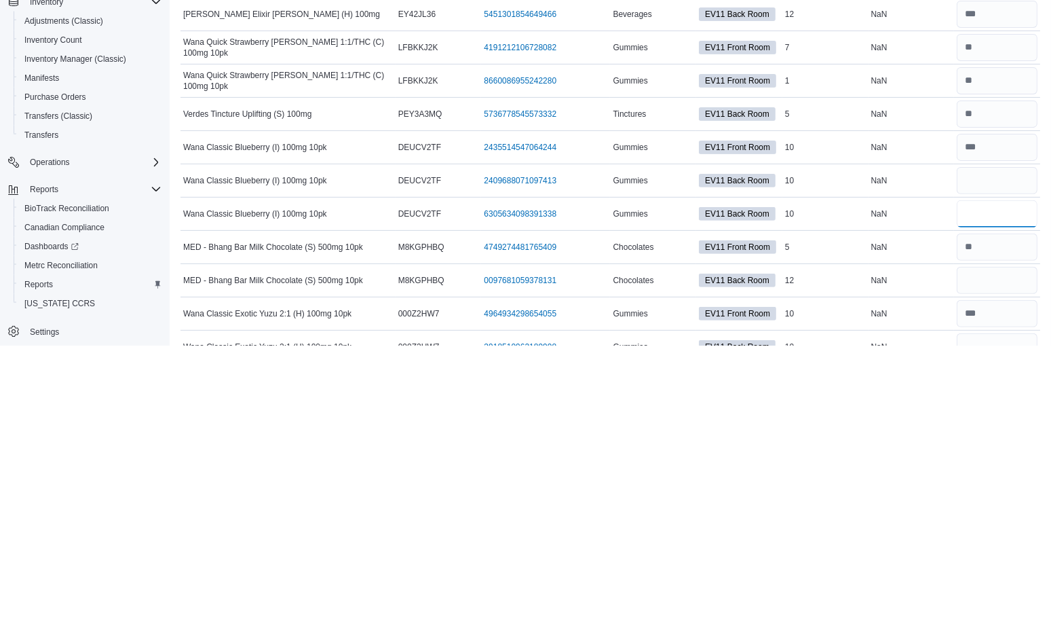
click at [1009, 478] on input "number" at bounding box center [997, 490] width 81 height 27
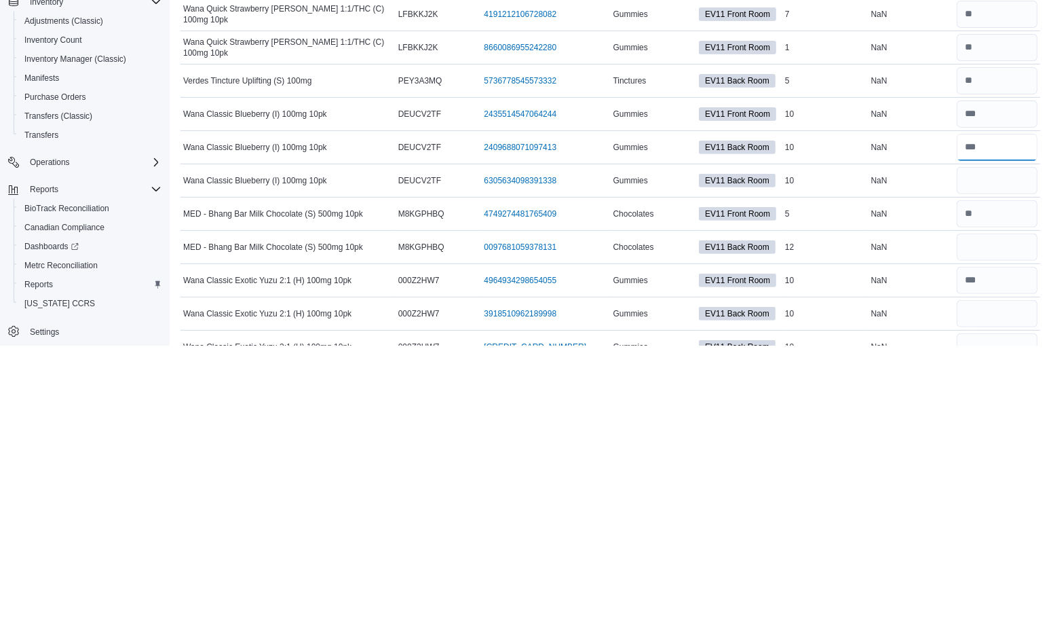
click at [1018, 410] on input "number" at bounding box center [997, 423] width 81 height 27
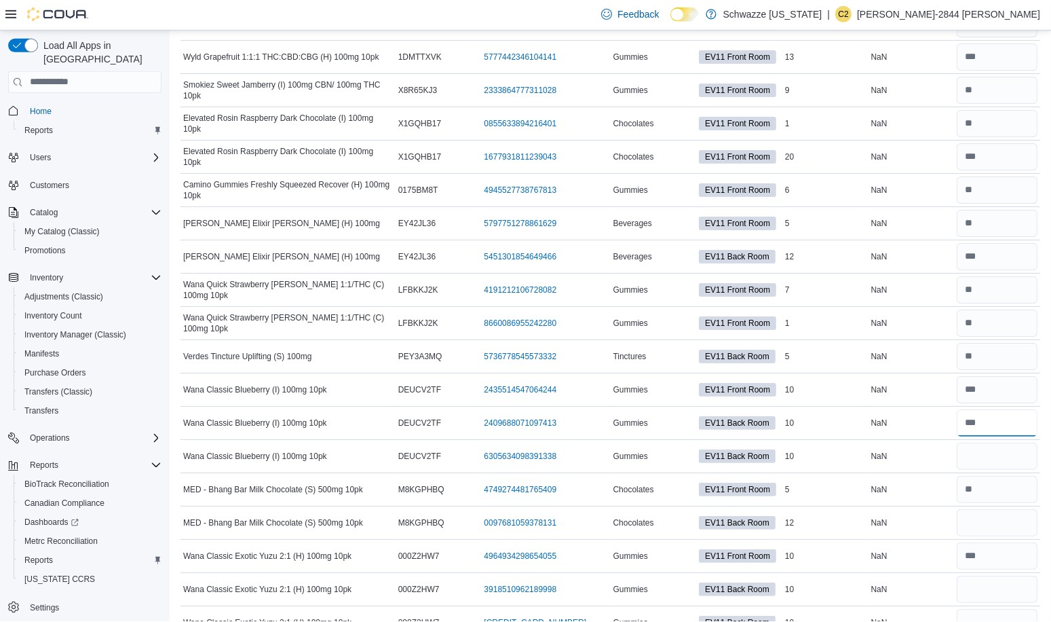
scroll to position [498, 0]
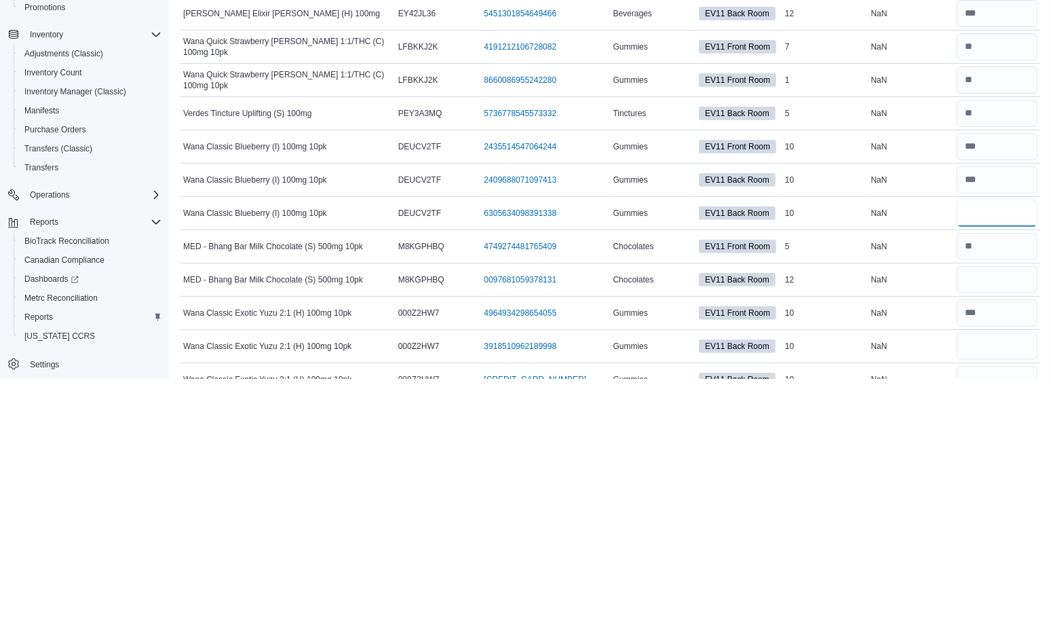
click at [1005, 449] on input "number" at bounding box center [997, 456] width 81 height 27
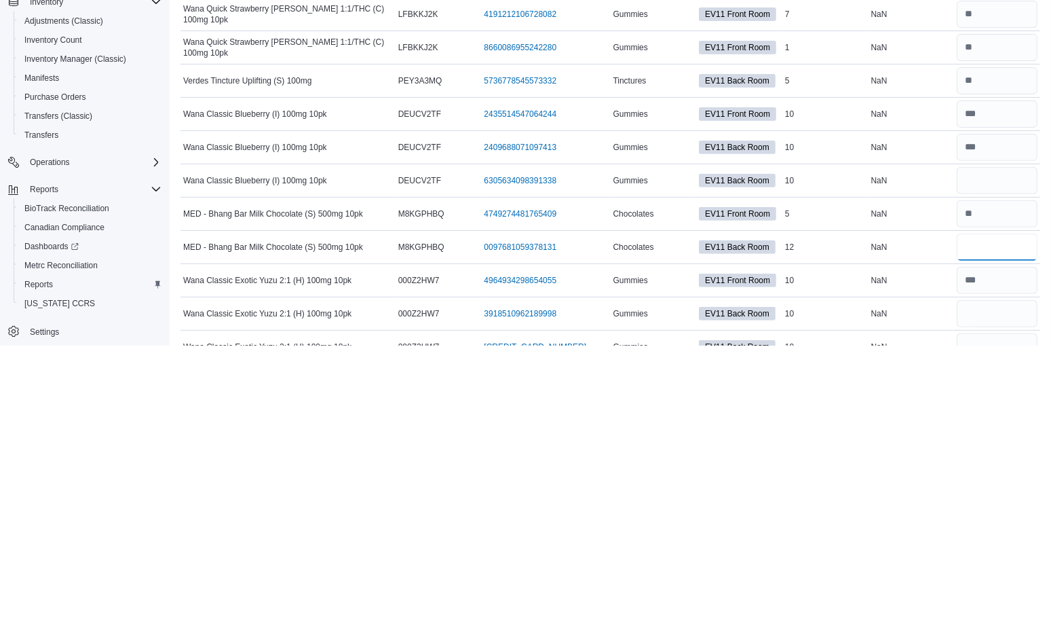
click at [1013, 514] on input "number" at bounding box center [997, 523] width 81 height 27
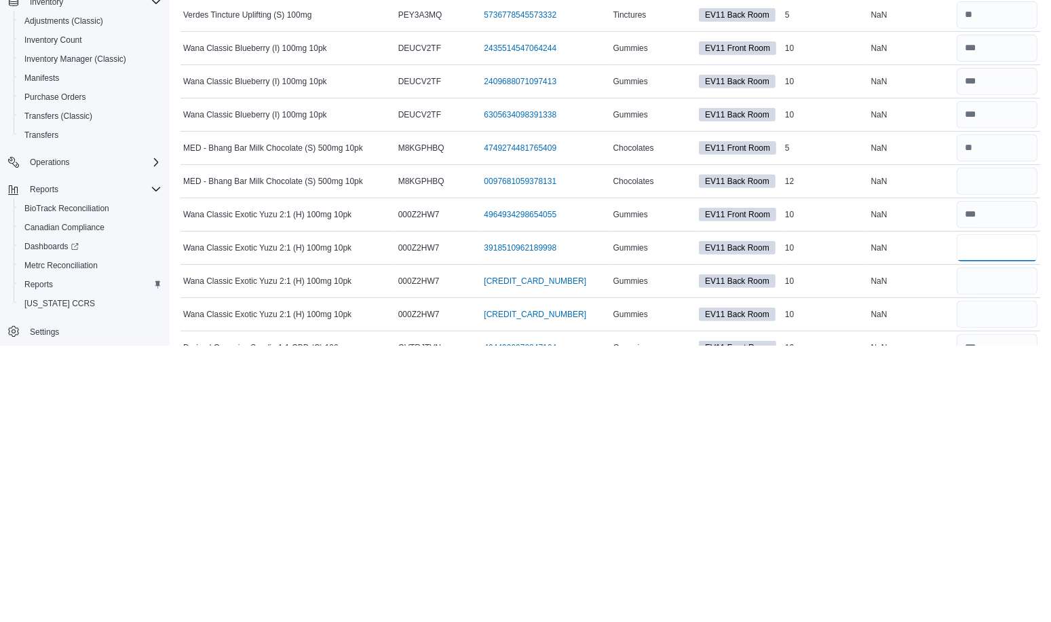
click at [994, 517] on input "number" at bounding box center [997, 523] width 81 height 27
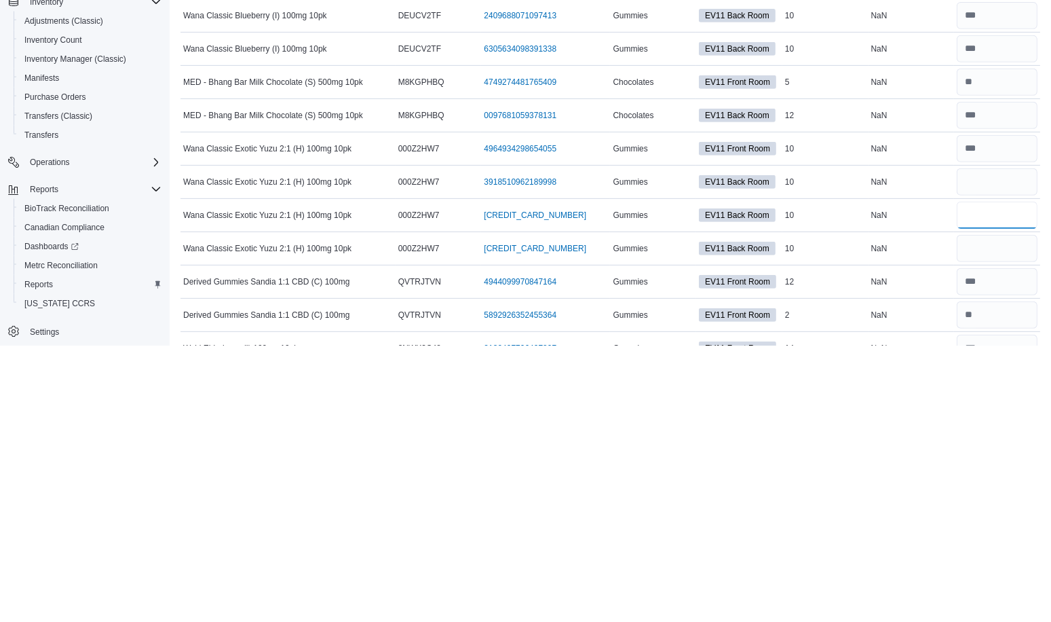
click at [997, 481] on input "number" at bounding box center [997, 491] width 81 height 27
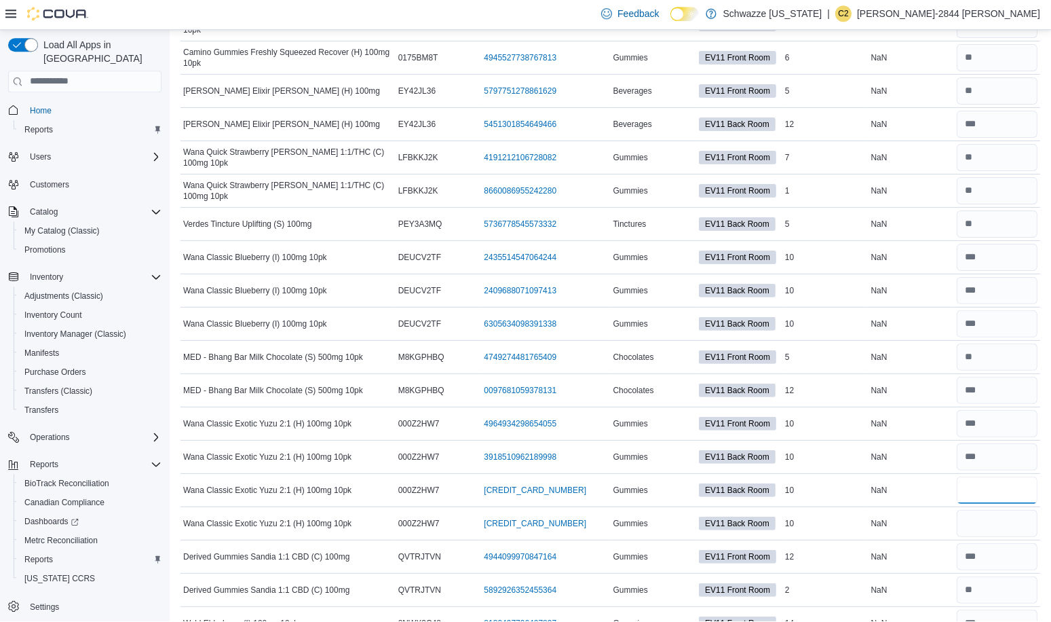
scroll to position [663, 0]
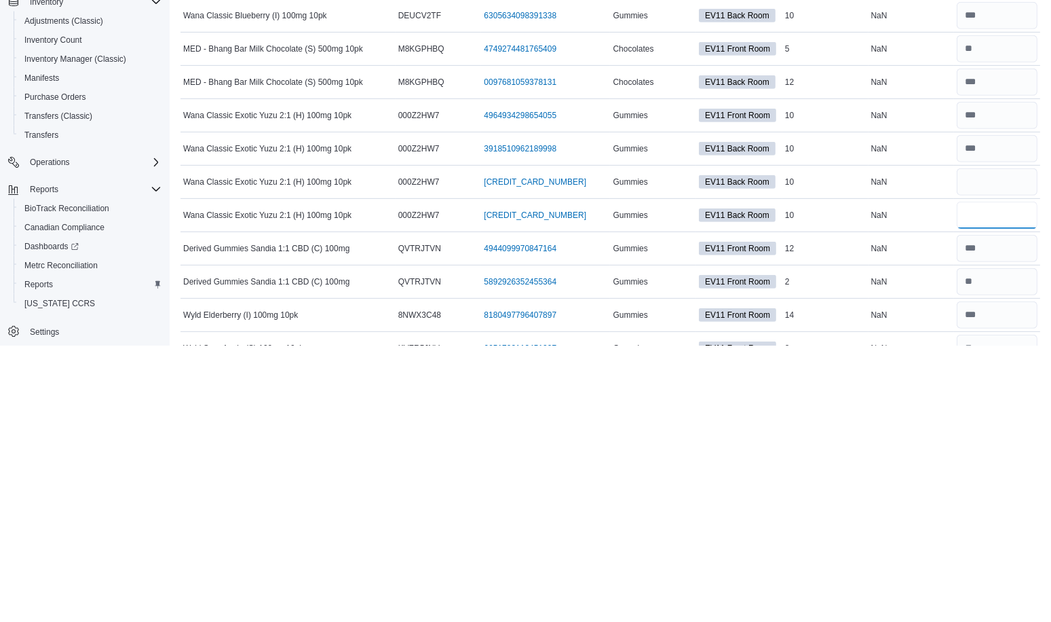
click at [1003, 479] on input "number" at bounding box center [997, 491] width 81 height 27
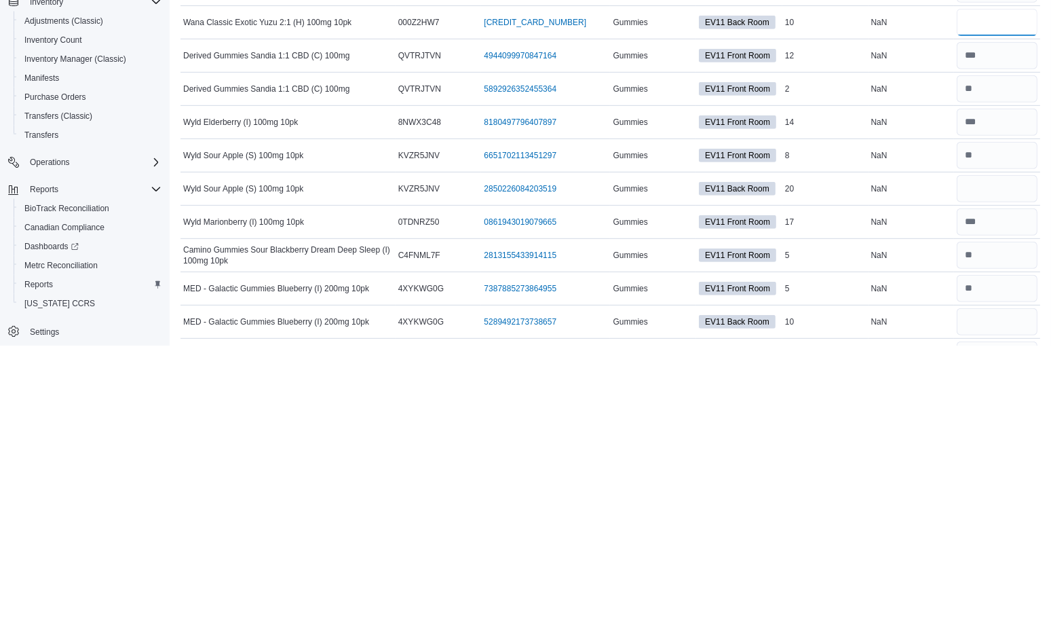
scroll to position [926, 0]
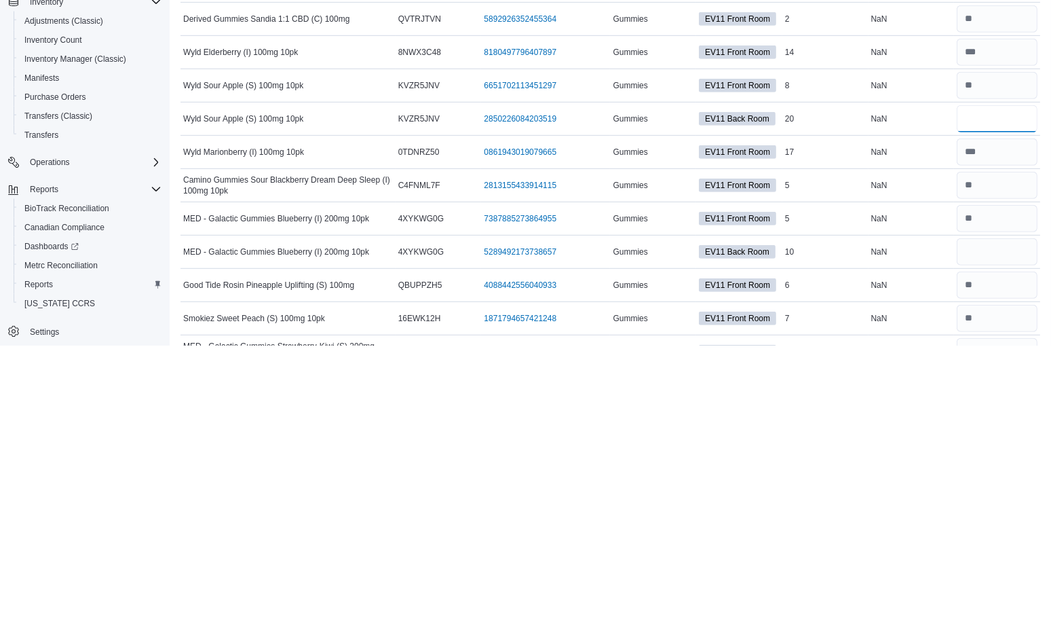
click at [1020, 385] on input "number" at bounding box center [997, 394] width 81 height 27
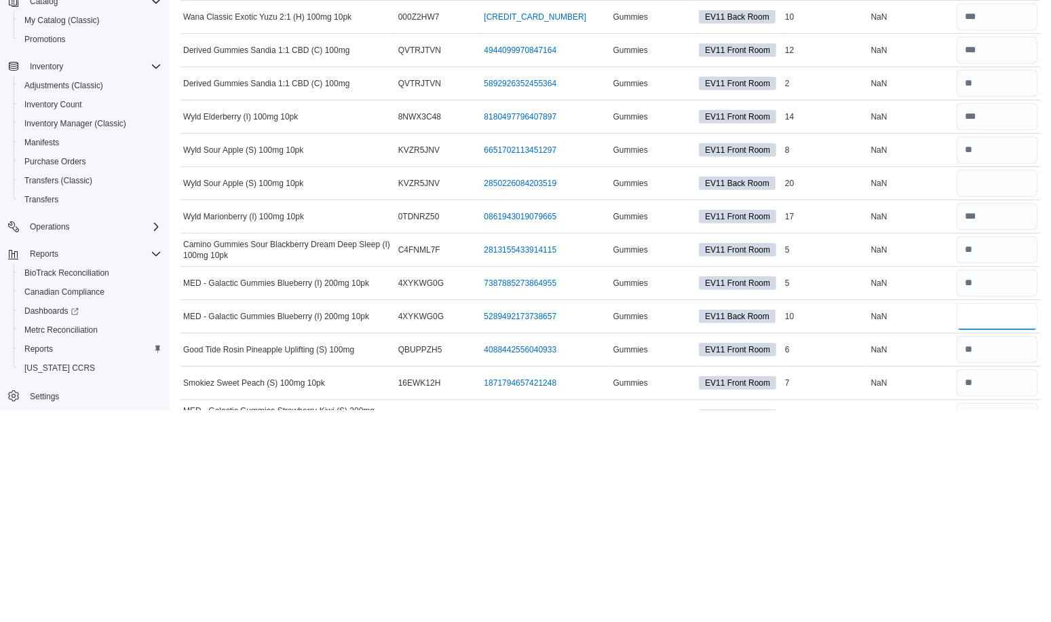
click at [1003, 515] on input "number" at bounding box center [997, 528] width 81 height 27
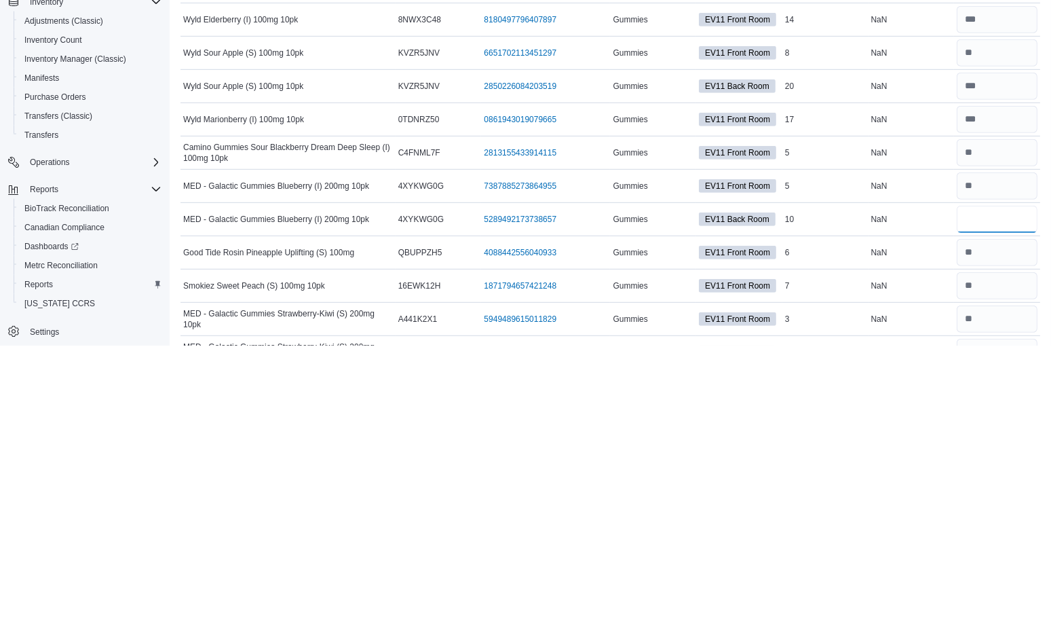
scroll to position [992, 0]
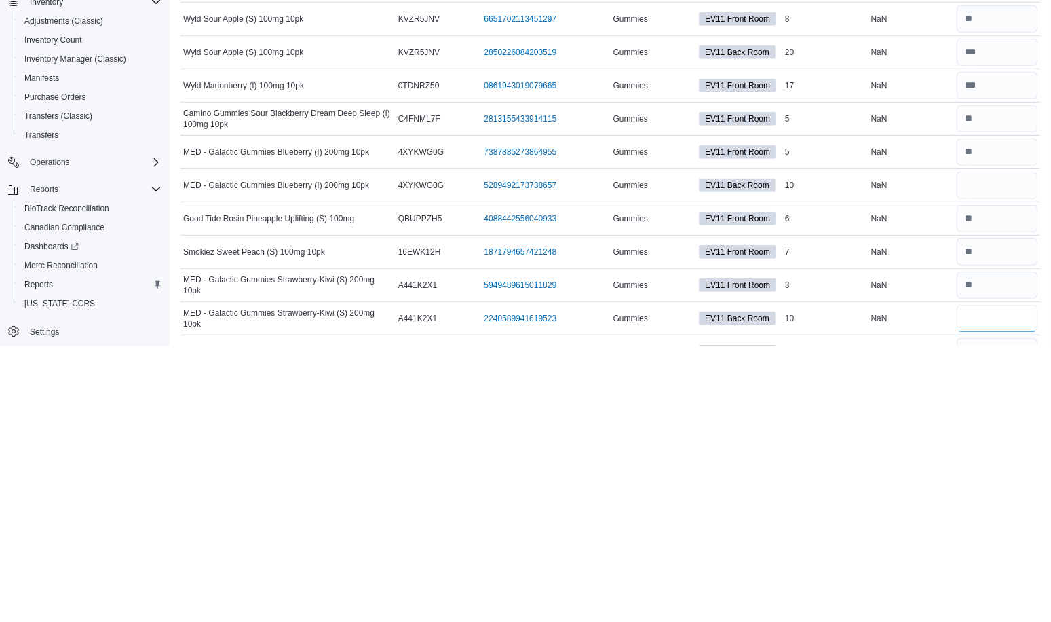
click at [999, 581] on input "number" at bounding box center [997, 594] width 81 height 27
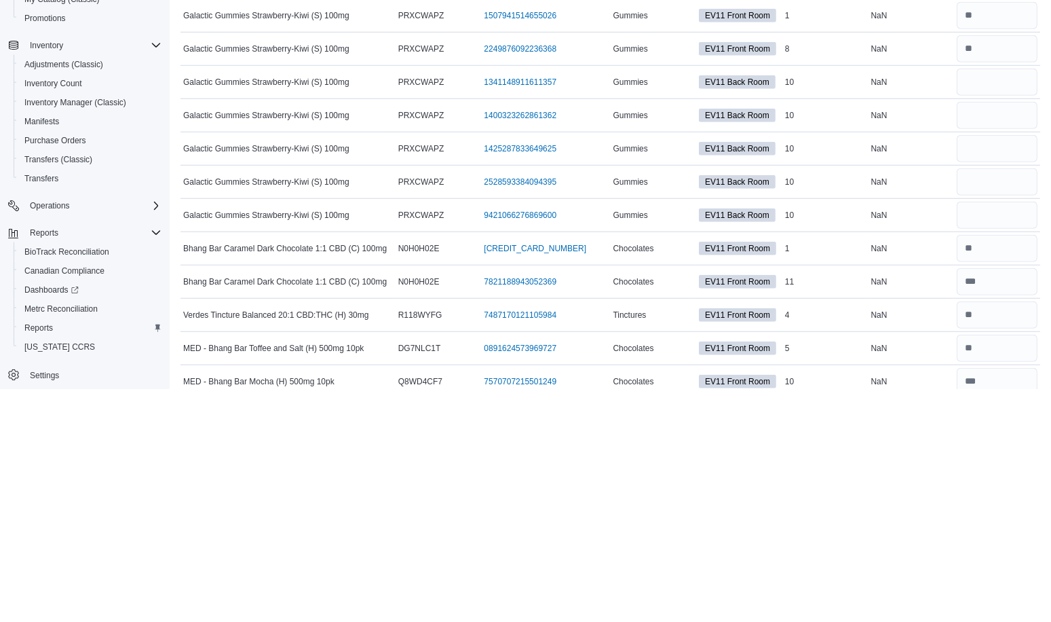
scroll to position [1538, 0]
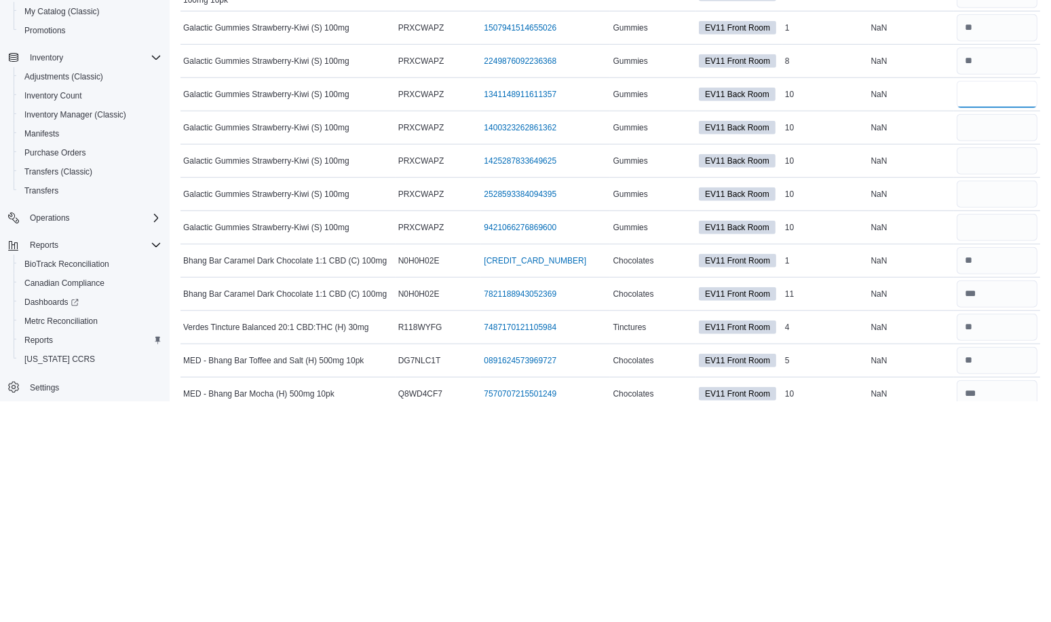
click at [990, 301] on input "number" at bounding box center [997, 314] width 81 height 27
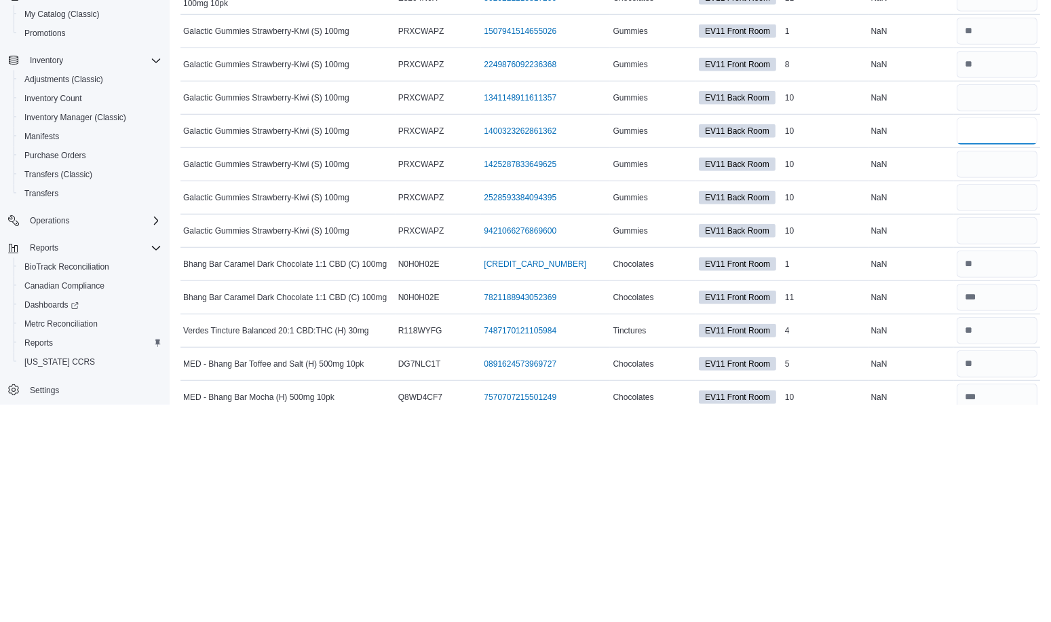
click at [1004, 335] on input "number" at bounding box center [997, 348] width 81 height 27
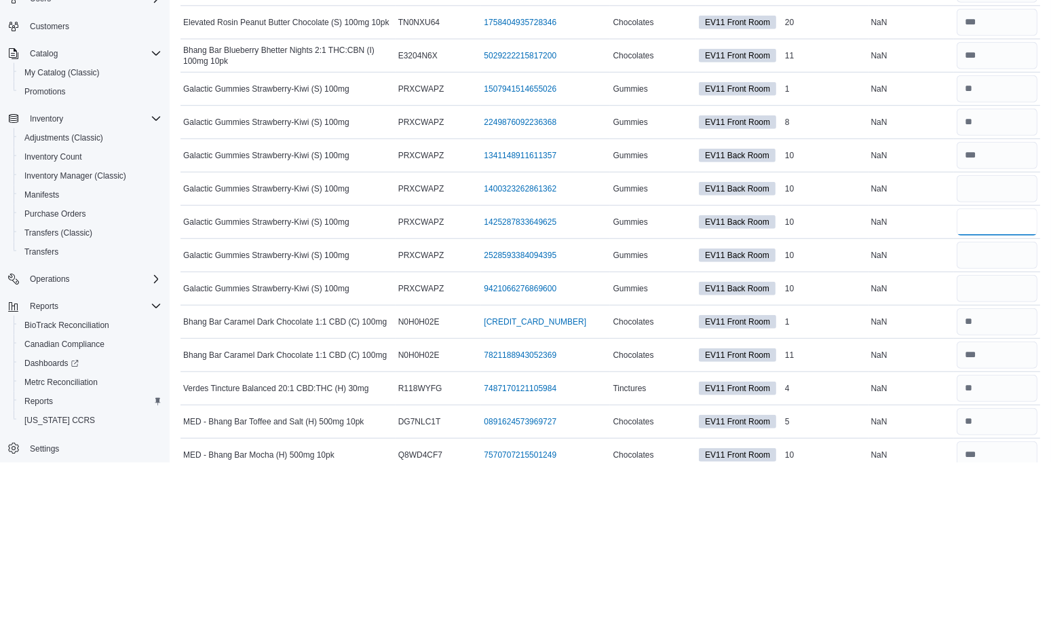
click at [998, 371] on input "number" at bounding box center [997, 381] width 81 height 27
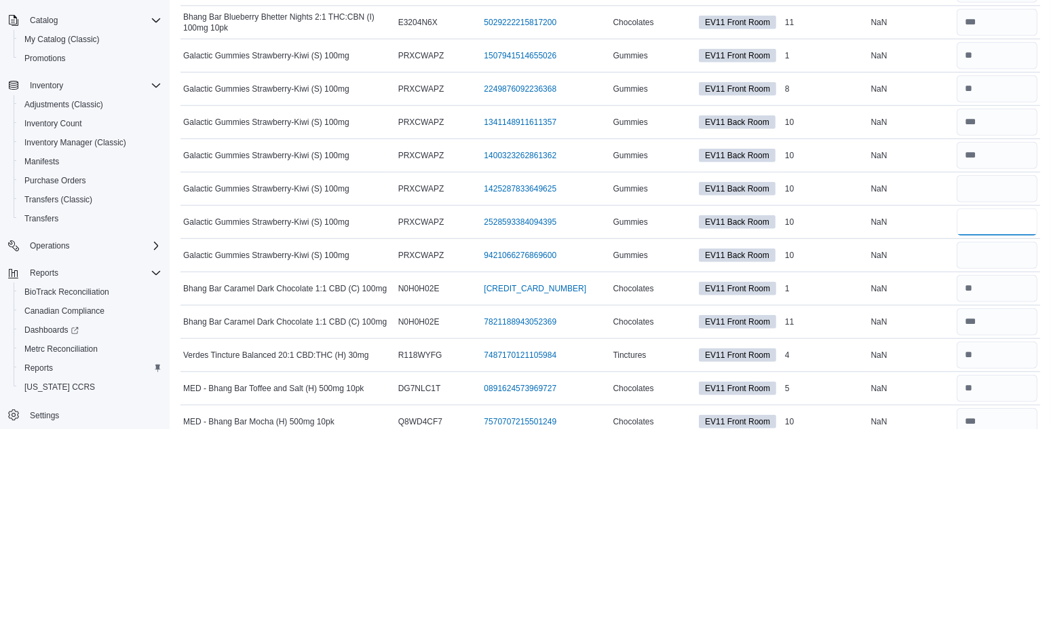
click at [1005, 401] on input "number" at bounding box center [997, 414] width 81 height 27
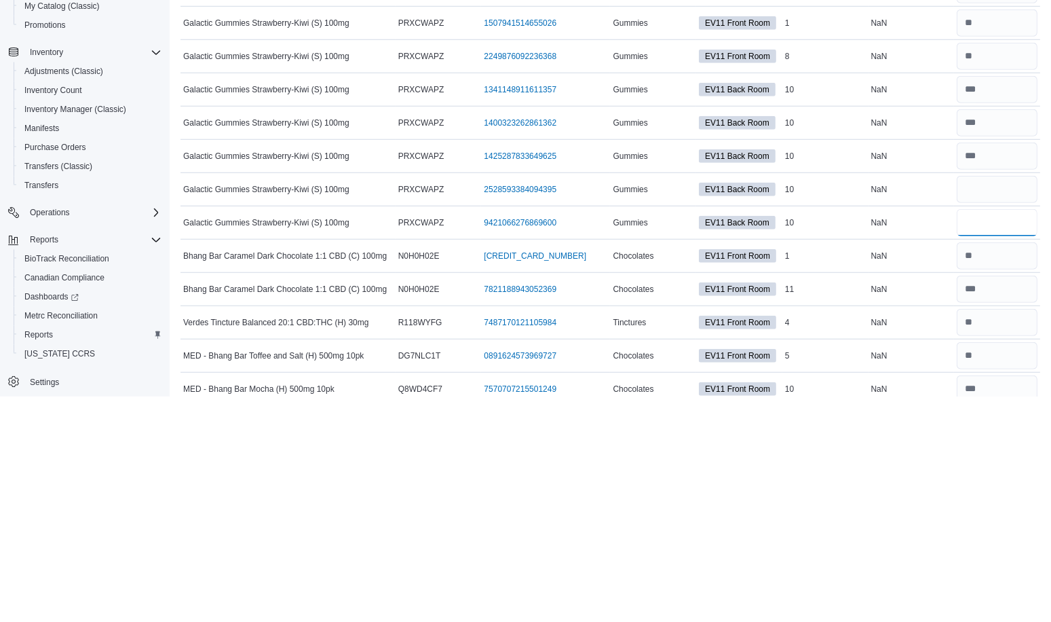
click at [989, 436] on input "number" at bounding box center [997, 447] width 81 height 27
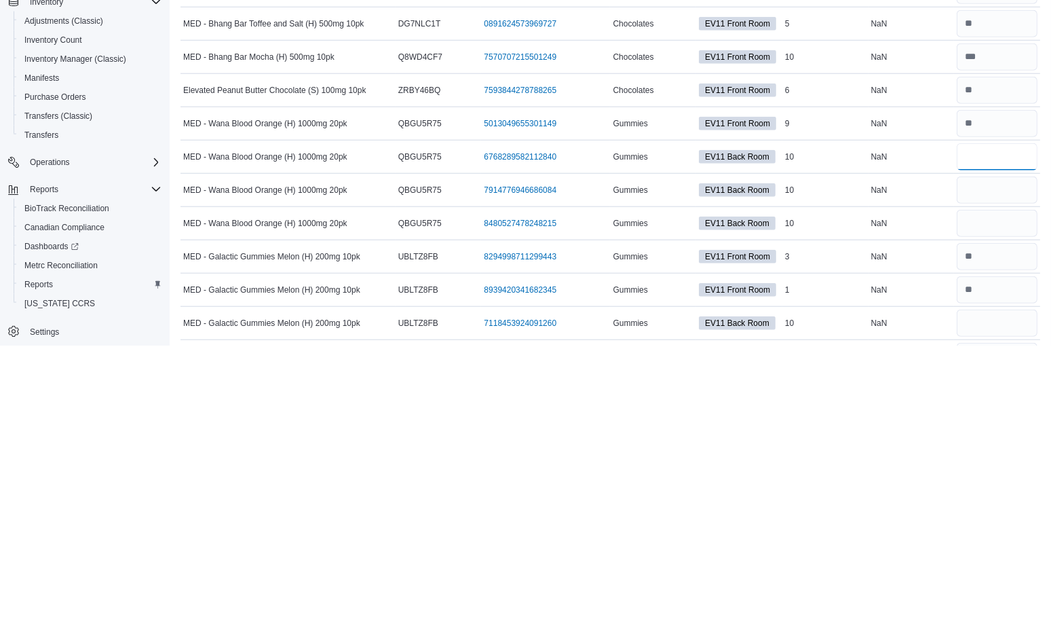
click at [986, 420] on input "number" at bounding box center [997, 433] width 81 height 27
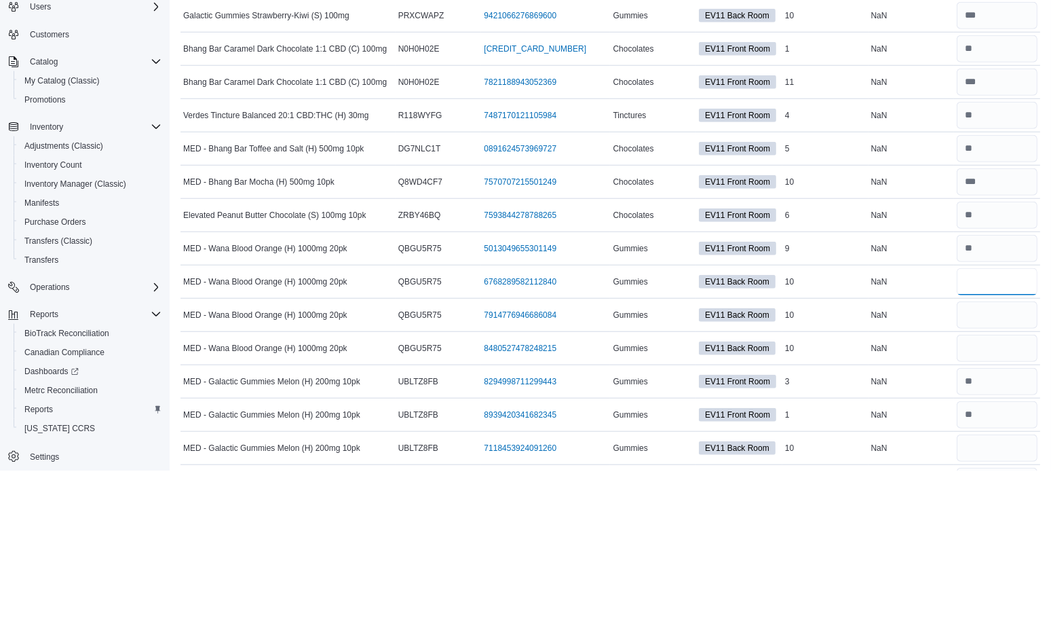
scroll to position [1819, 0]
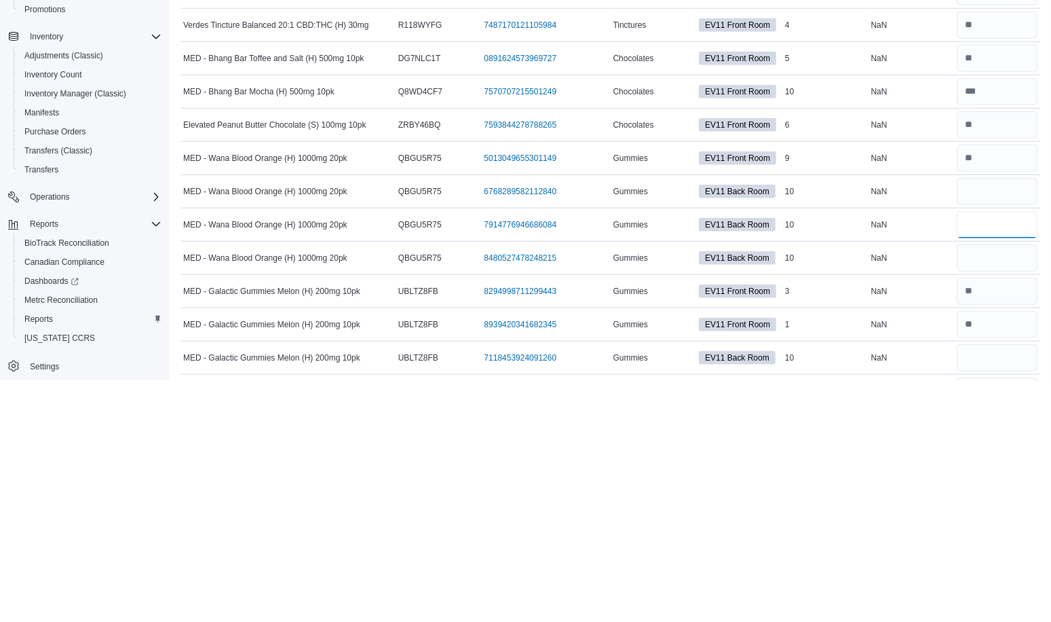
click at [994, 453] on input "number" at bounding box center [997, 466] width 81 height 27
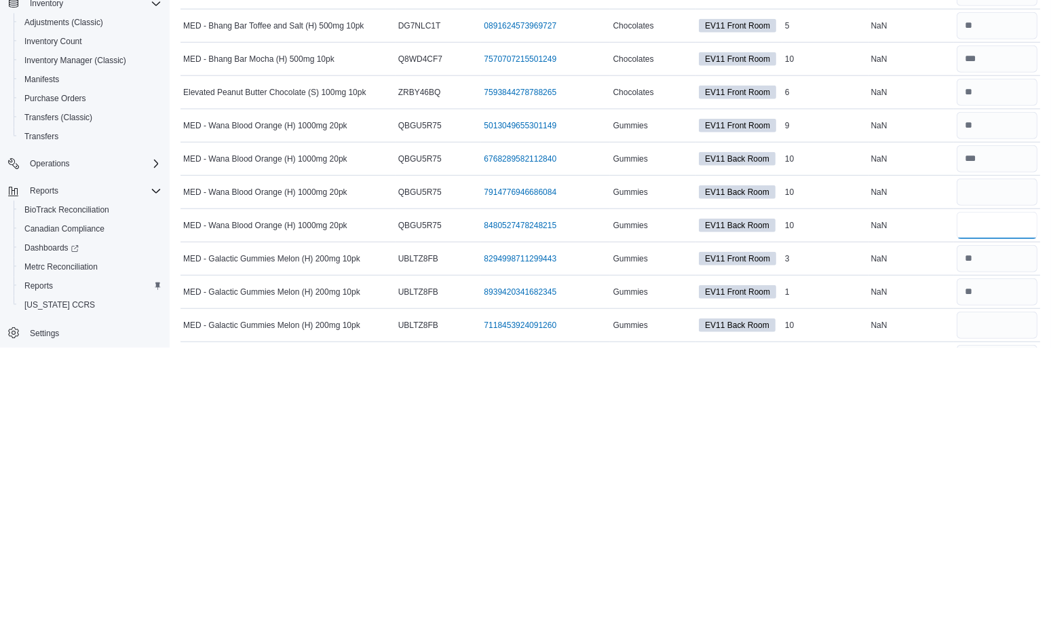
click at [996, 486] on input "number" at bounding box center [997, 499] width 81 height 27
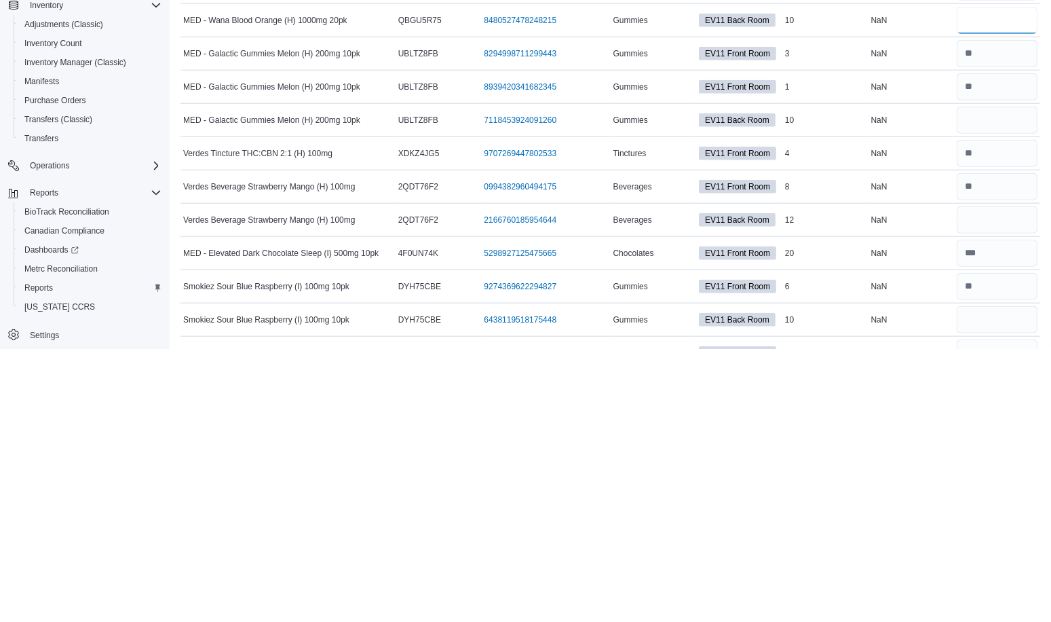
scroll to position [2026, 0]
click at [992, 379] on input "number" at bounding box center [997, 392] width 81 height 27
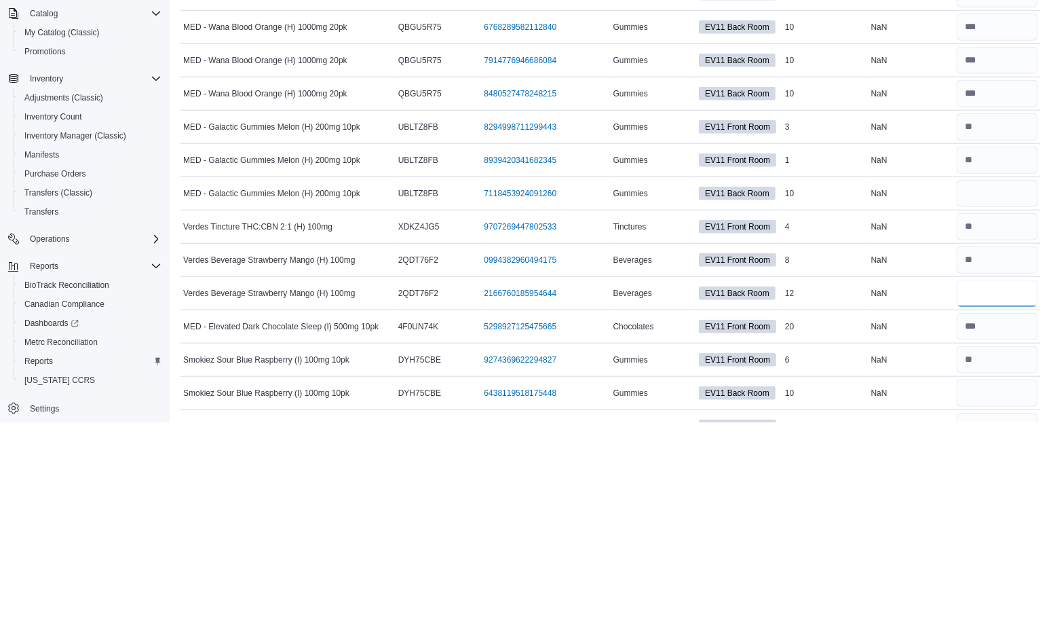
click at [1005, 479] on input "number" at bounding box center [997, 492] width 81 height 27
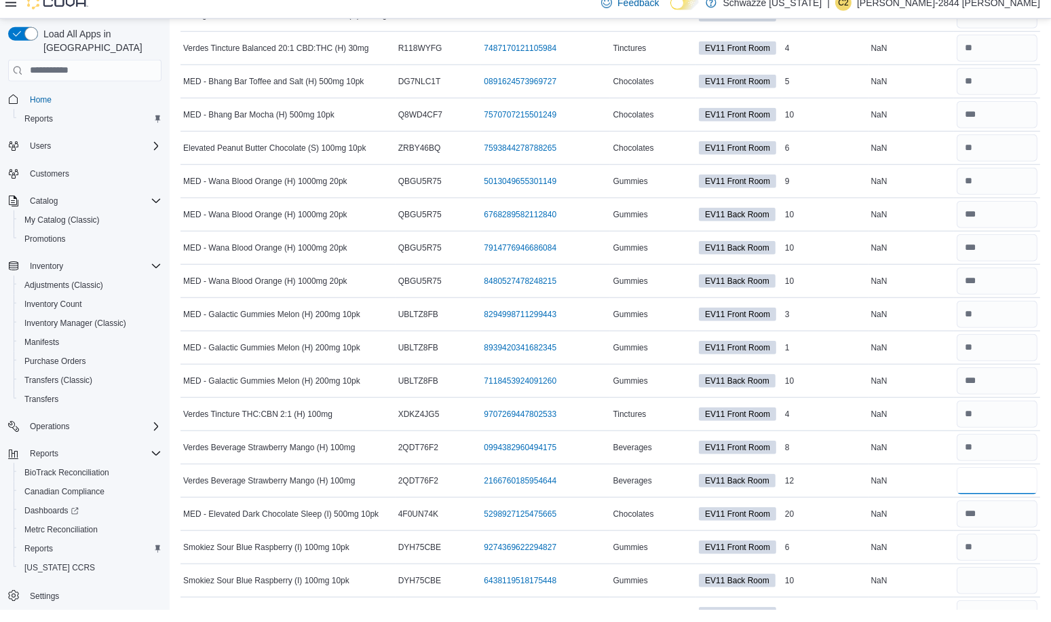
scroll to position [2048, 0]
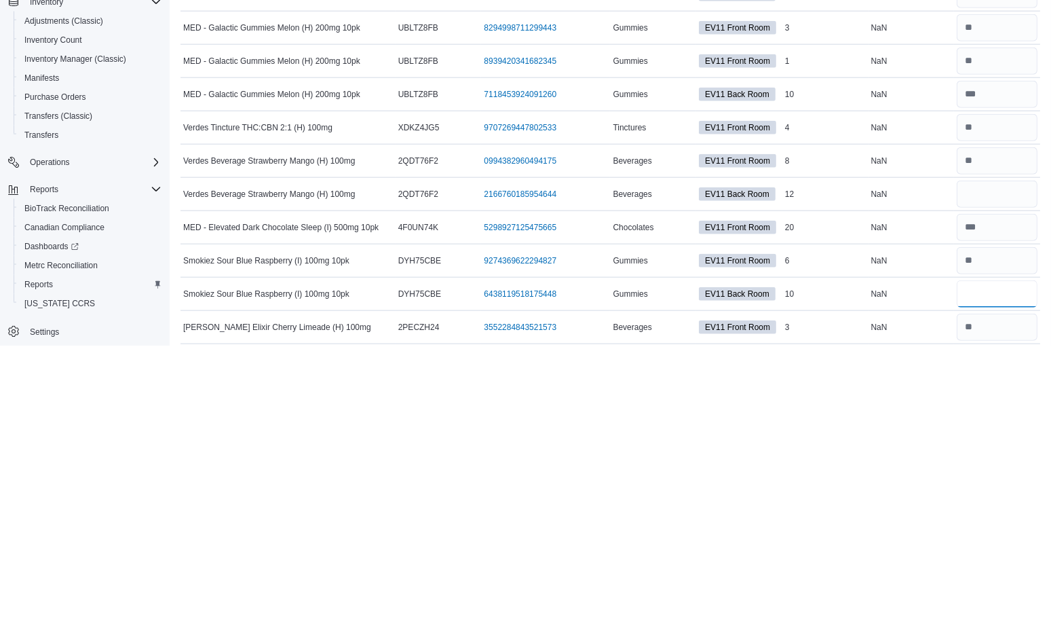
click at [1001, 557] on input "number" at bounding box center [997, 570] width 81 height 27
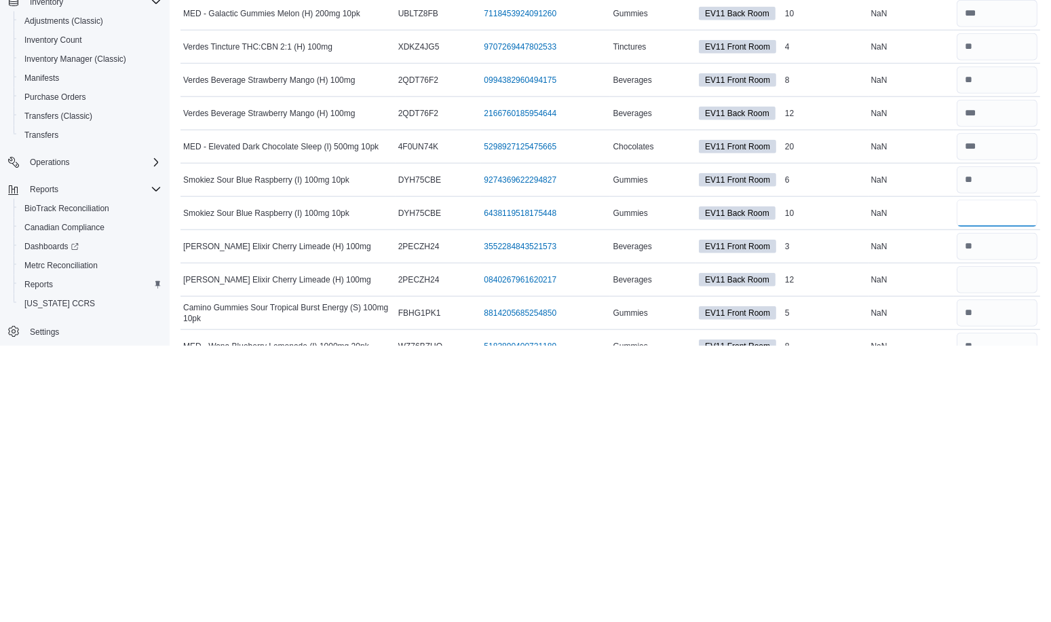
scroll to position [2146, 0]
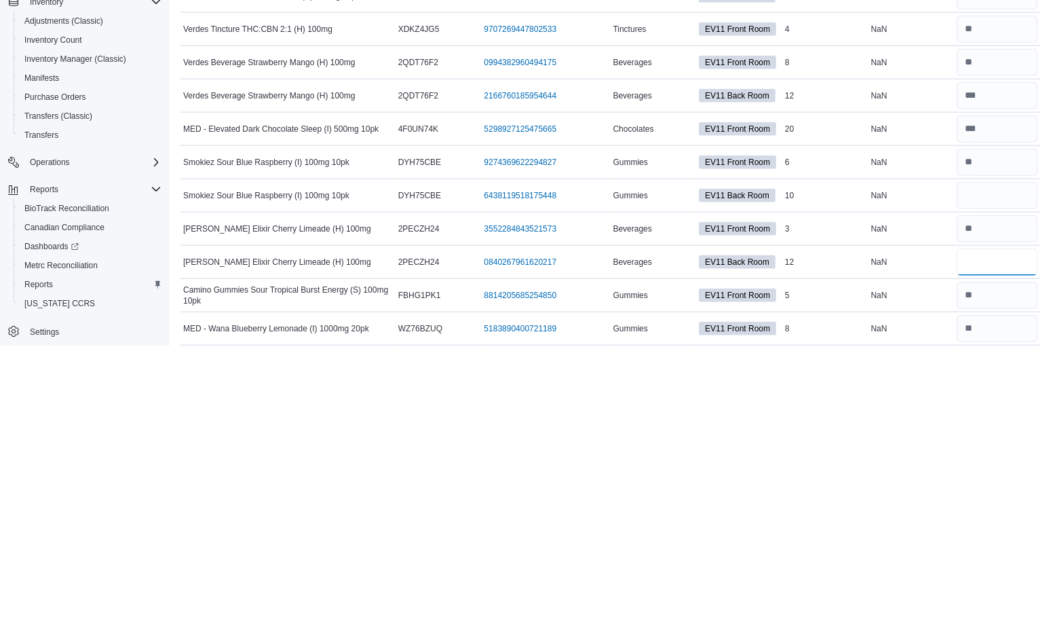
click at [1002, 525] on input "number" at bounding box center [997, 538] width 81 height 27
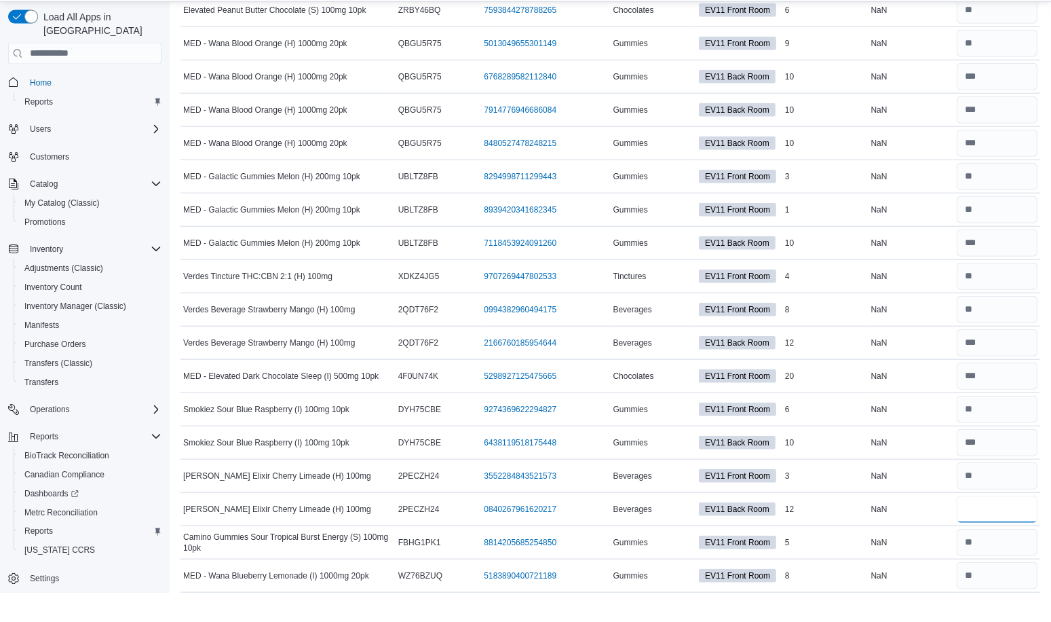
scroll to position [2212, 0]
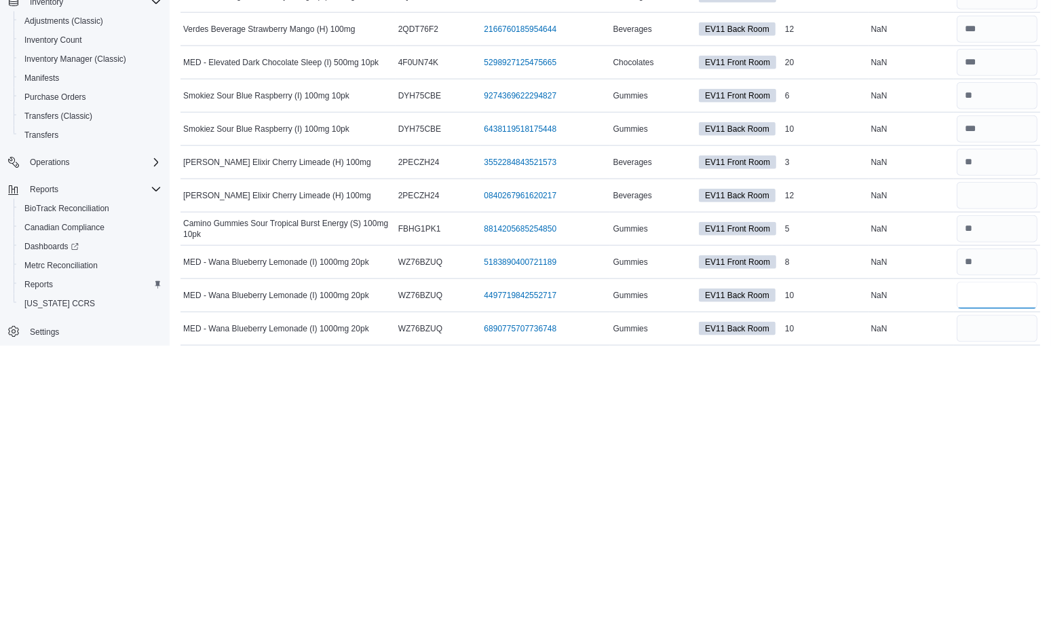
click at [988, 558] on input "number" at bounding box center [997, 571] width 81 height 27
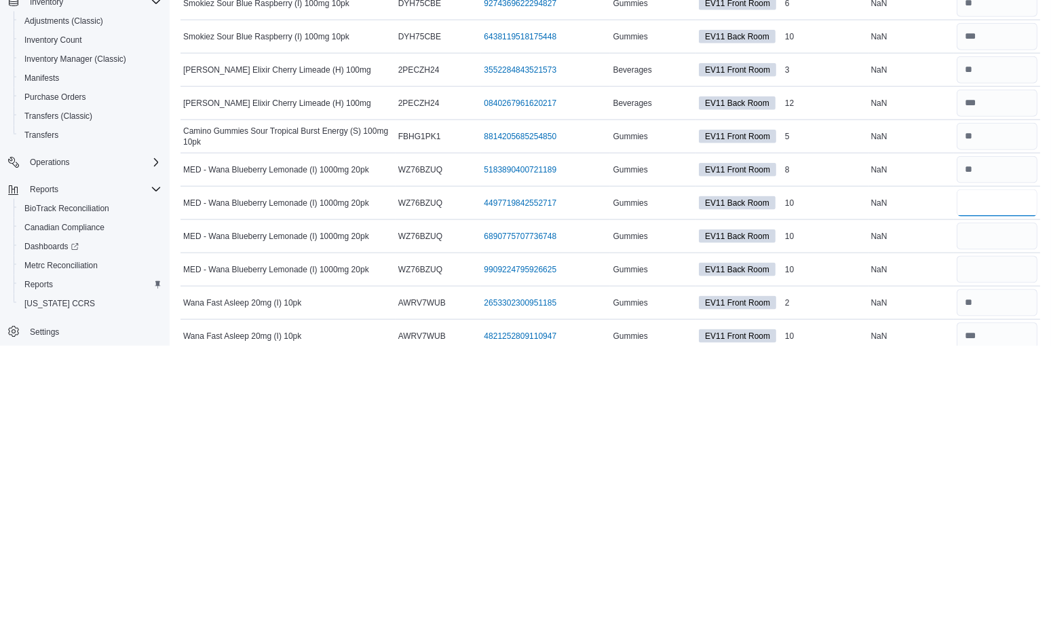
scroll to position [2311, 0]
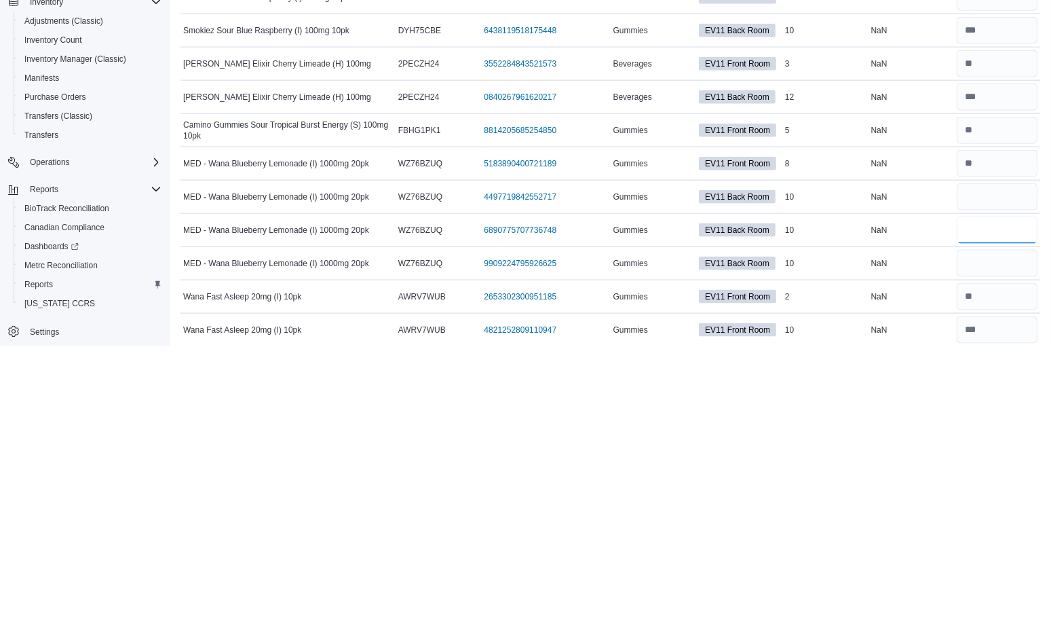
click at [999, 493] on input "number" at bounding box center [997, 506] width 81 height 27
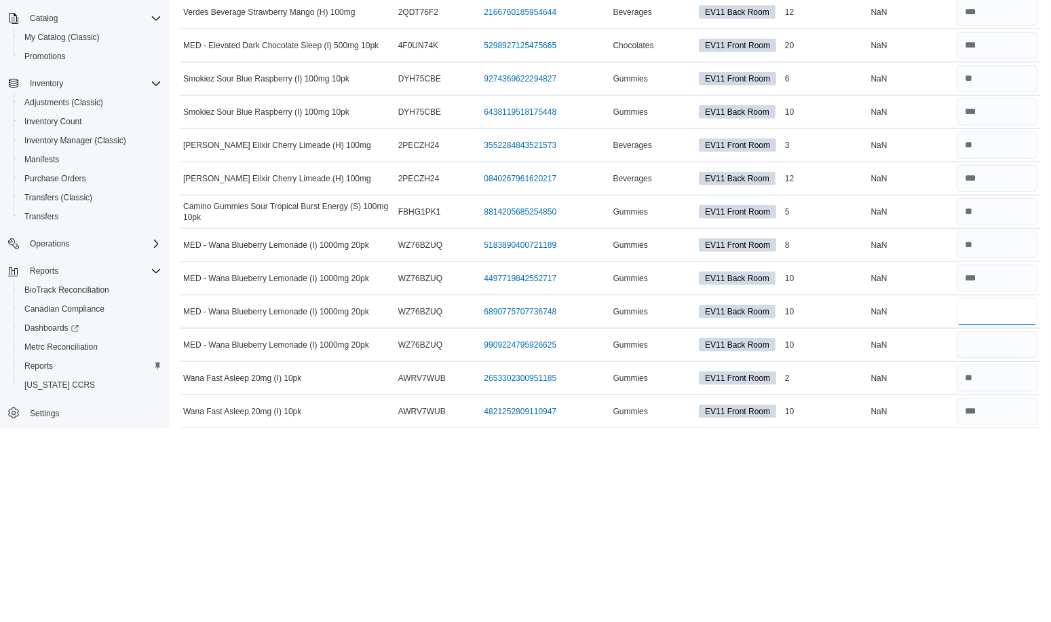
scroll to position [2345, 0]
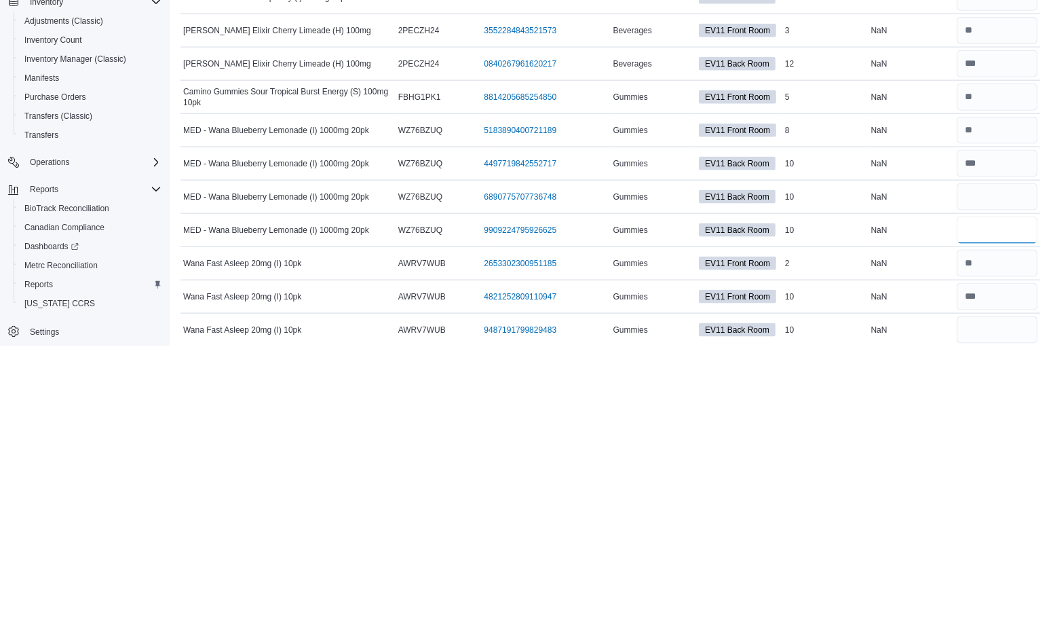
click at [994, 493] on input "number" at bounding box center [997, 506] width 81 height 27
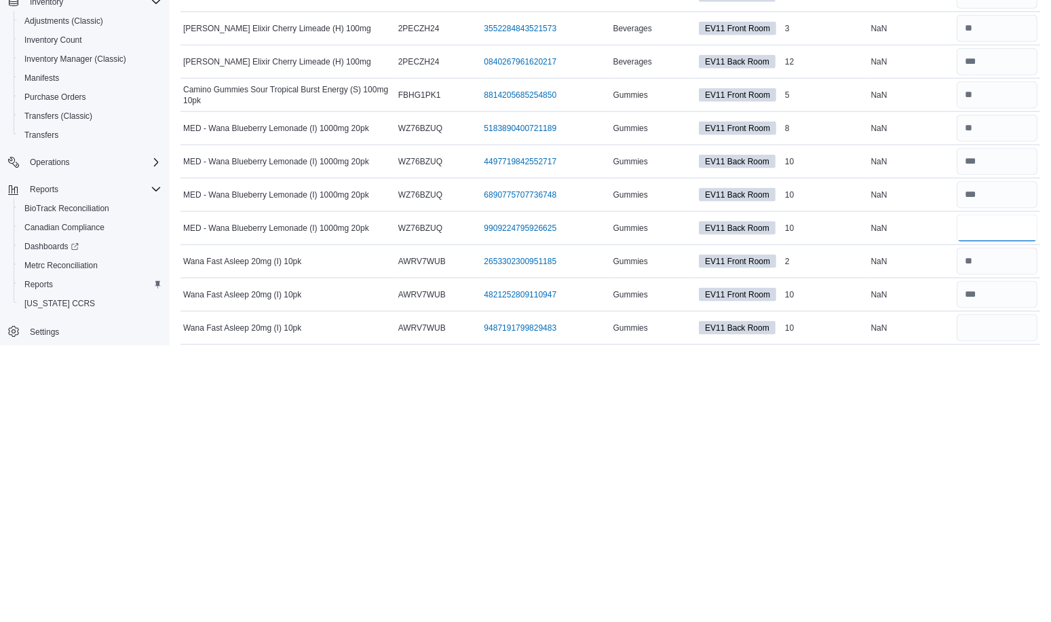
scroll to position [2377, 0]
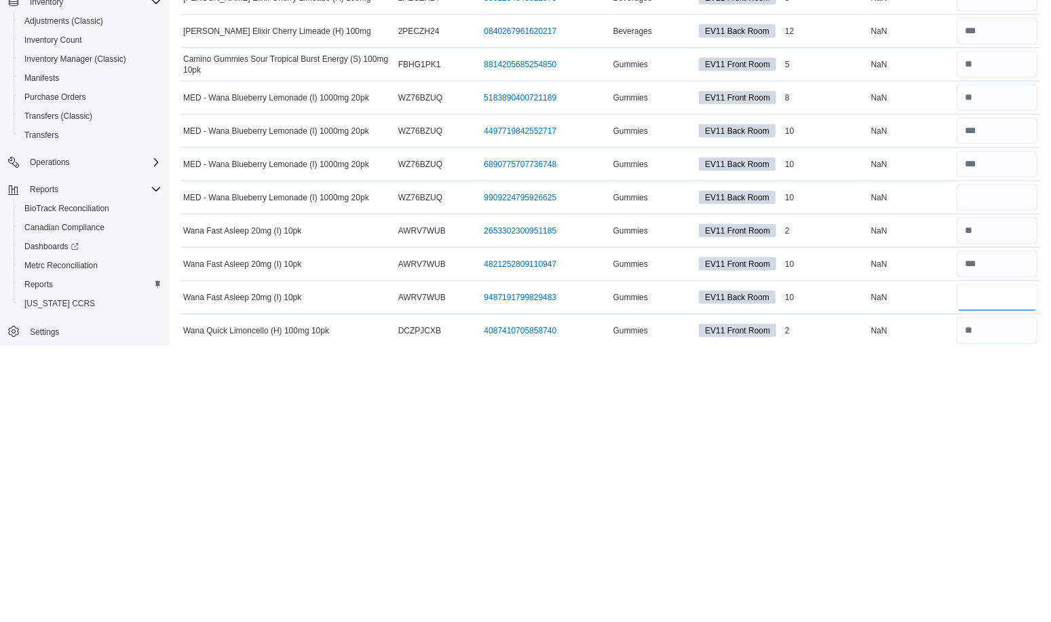
click at [1001, 560] on input "number" at bounding box center [997, 573] width 81 height 27
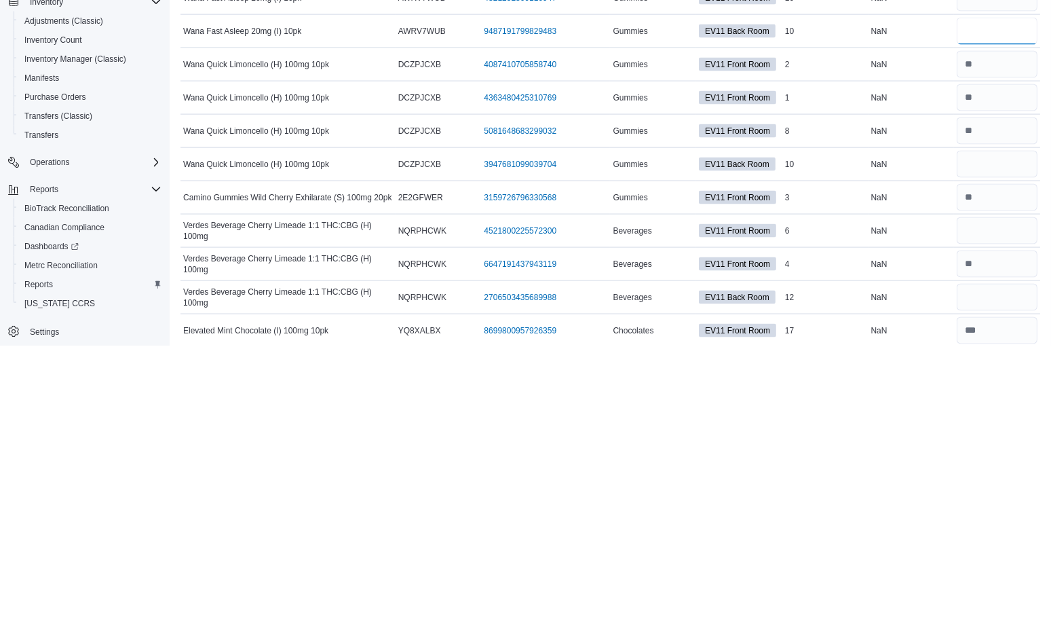
scroll to position [2643, 0]
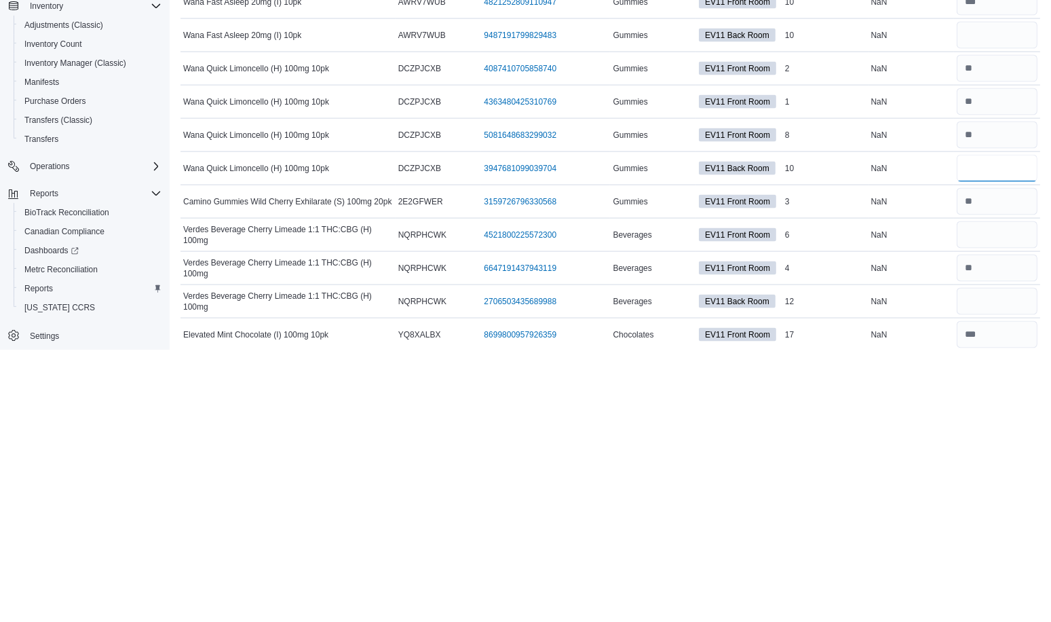
click at [1006, 427] on input "number" at bounding box center [997, 440] width 81 height 27
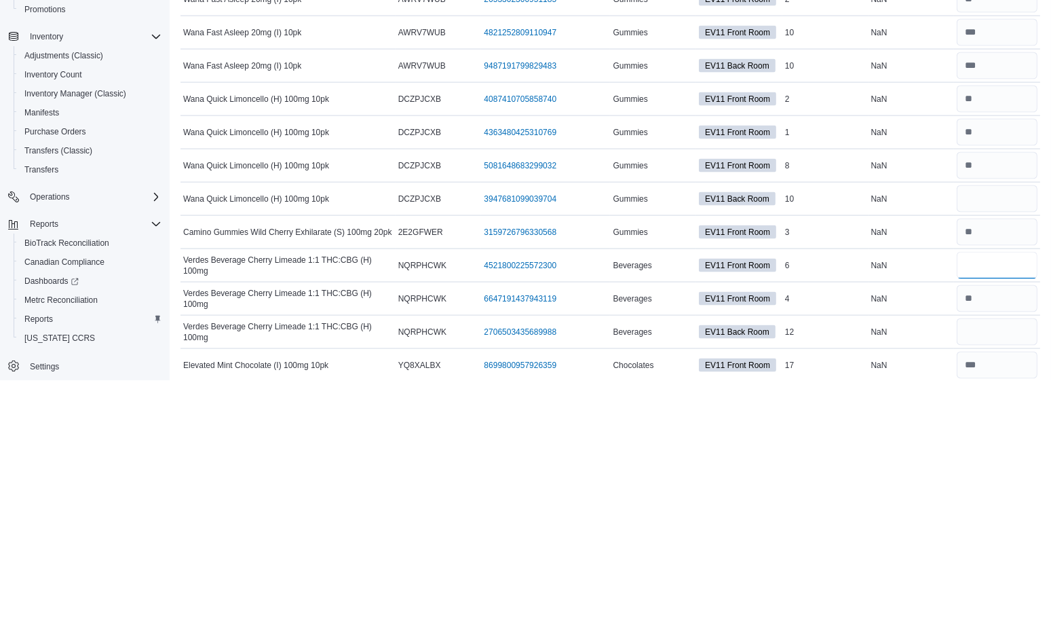
click at [995, 493] on input "number" at bounding box center [997, 506] width 81 height 27
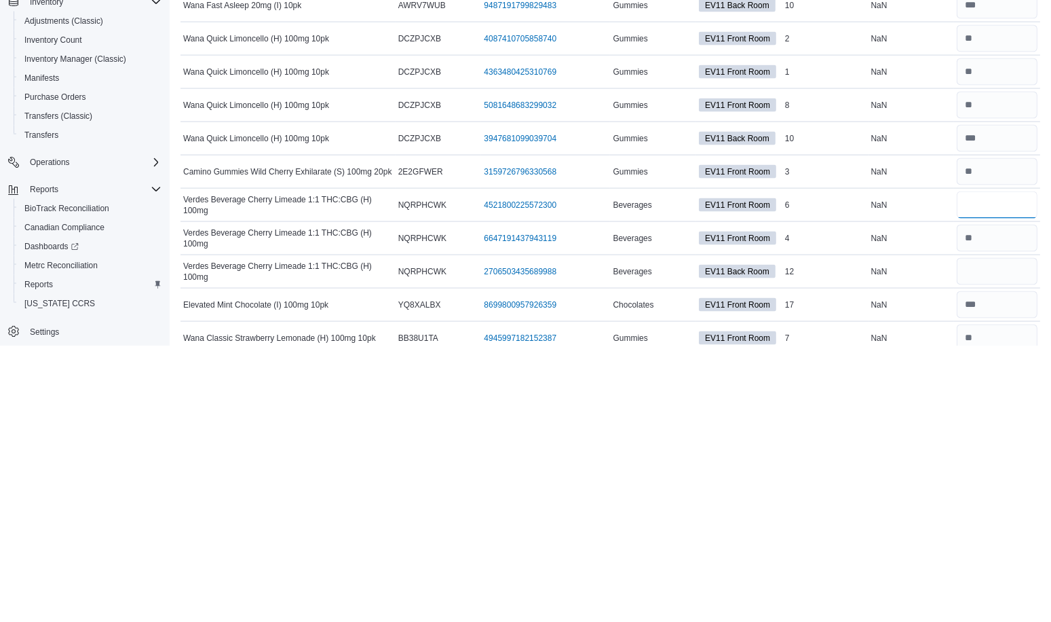
scroll to position [2674, 0]
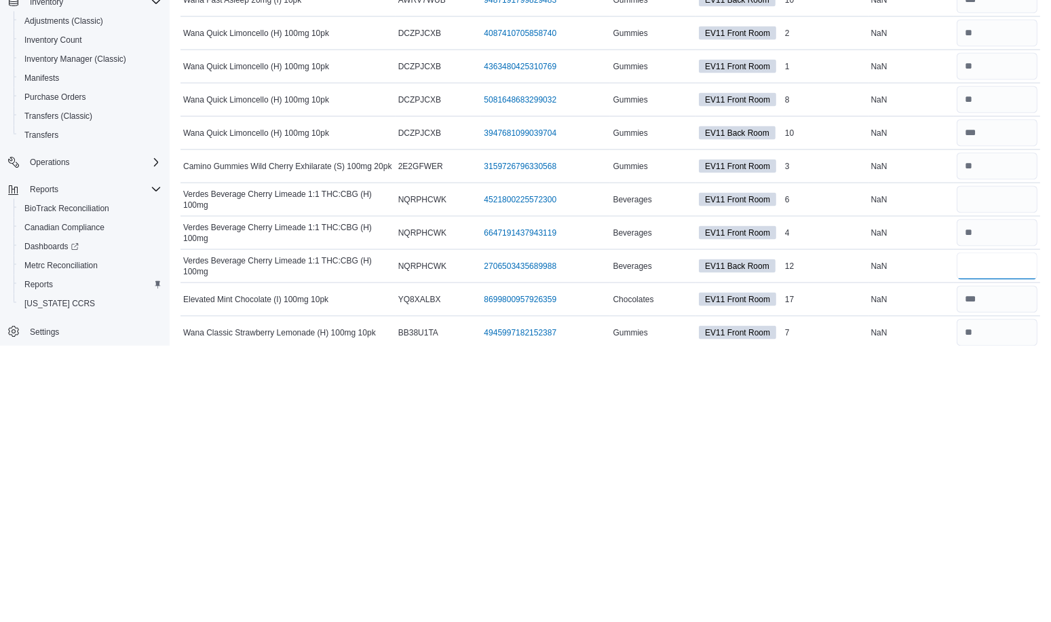
click at [1000, 529] on input "number" at bounding box center [997, 542] width 81 height 27
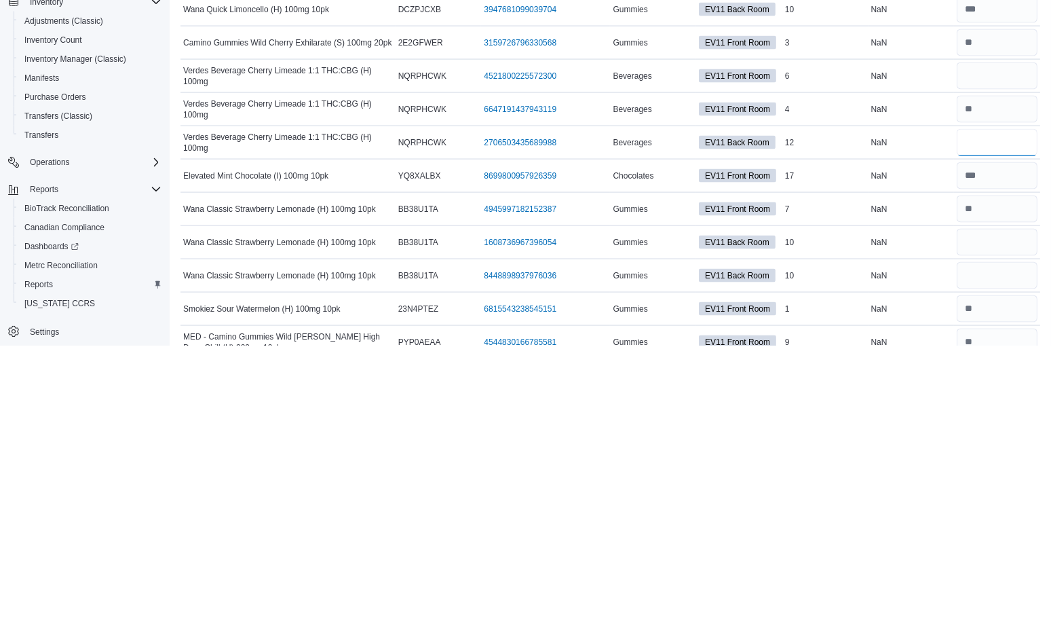
scroll to position [2799, 0]
click at [1000, 504] on input "number" at bounding box center [997, 517] width 81 height 27
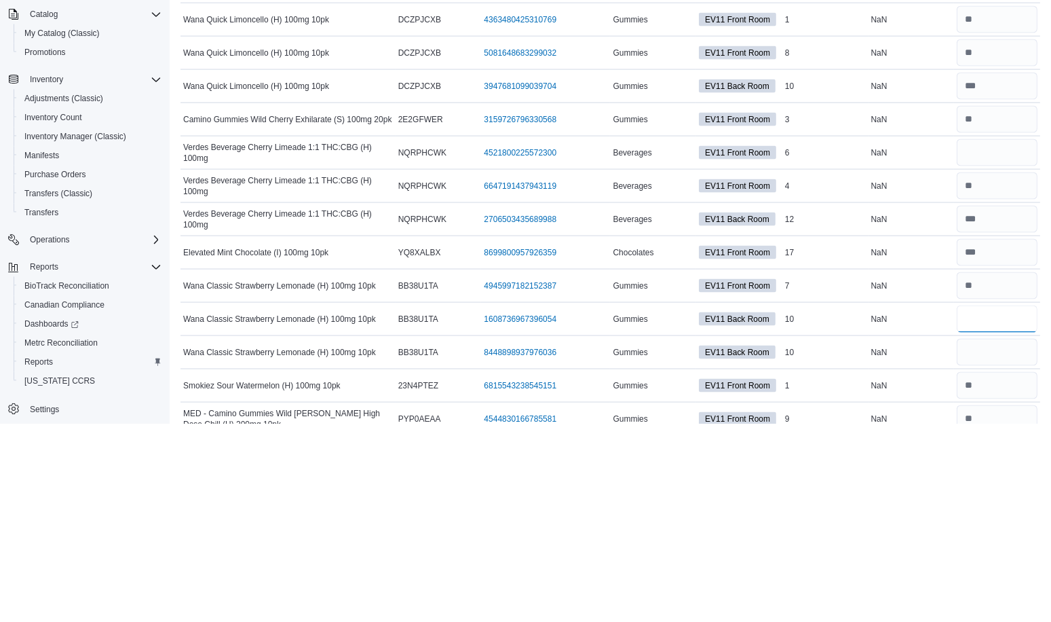
scroll to position [2839, 0]
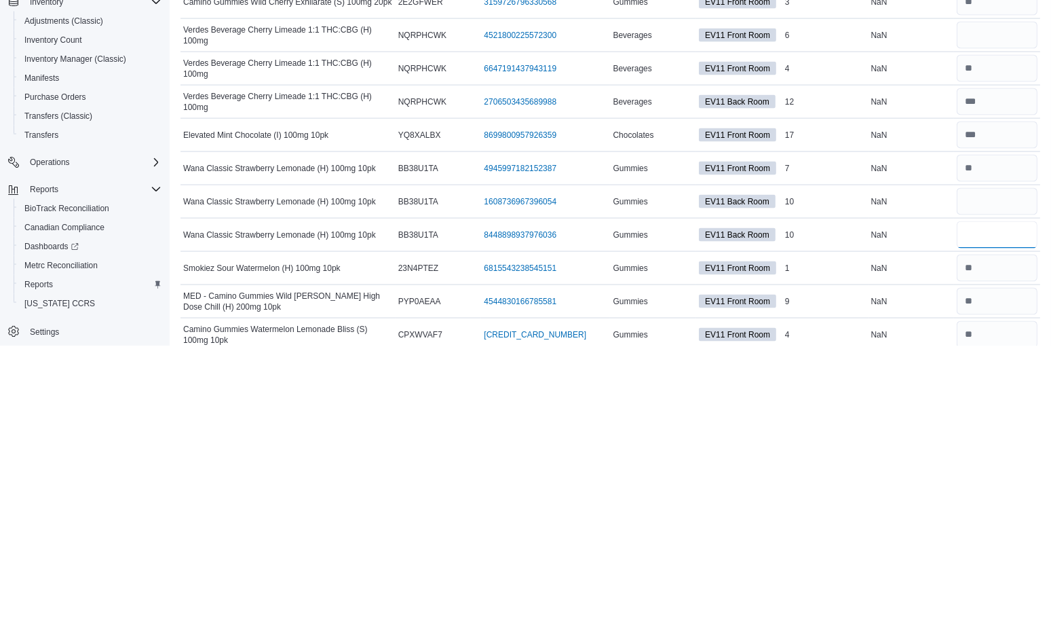
click at [1010, 498] on input "number" at bounding box center [997, 511] width 81 height 27
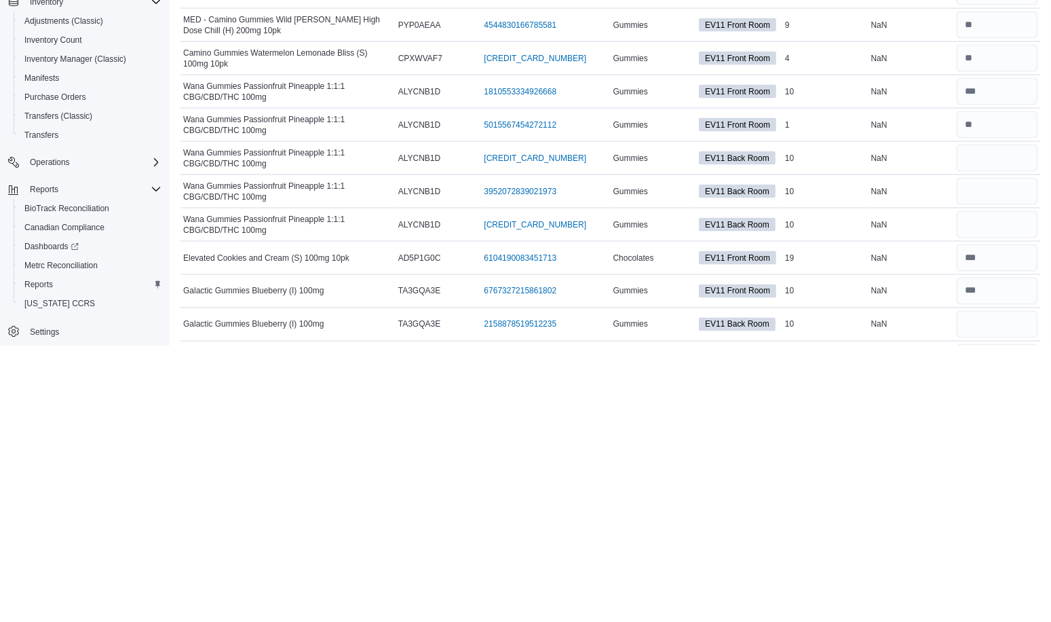
scroll to position [3115, 0]
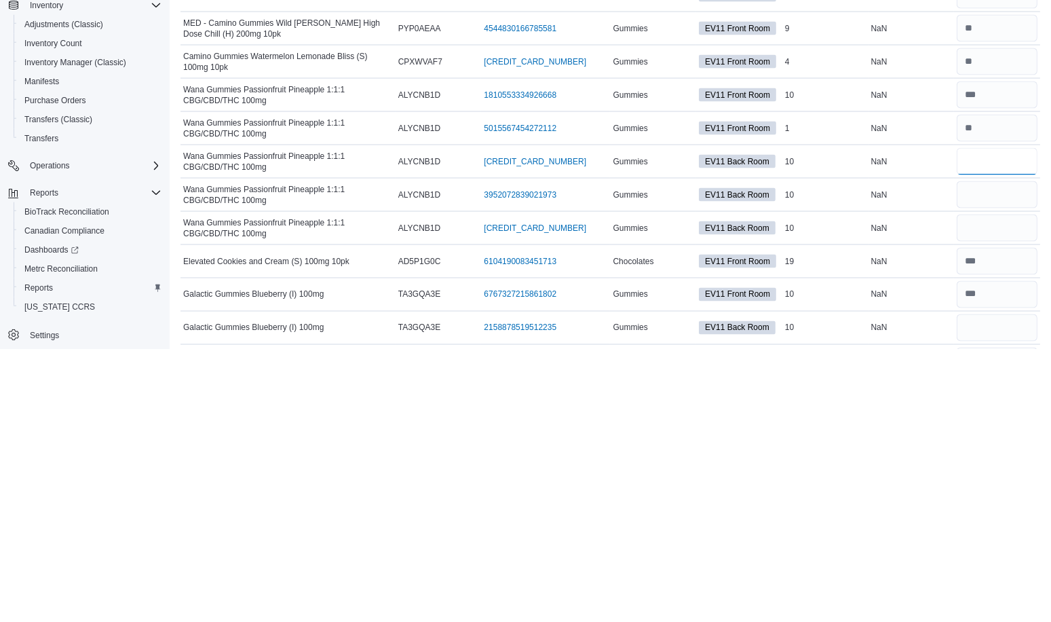
click at [1005, 421] on input "number" at bounding box center [997, 434] width 81 height 27
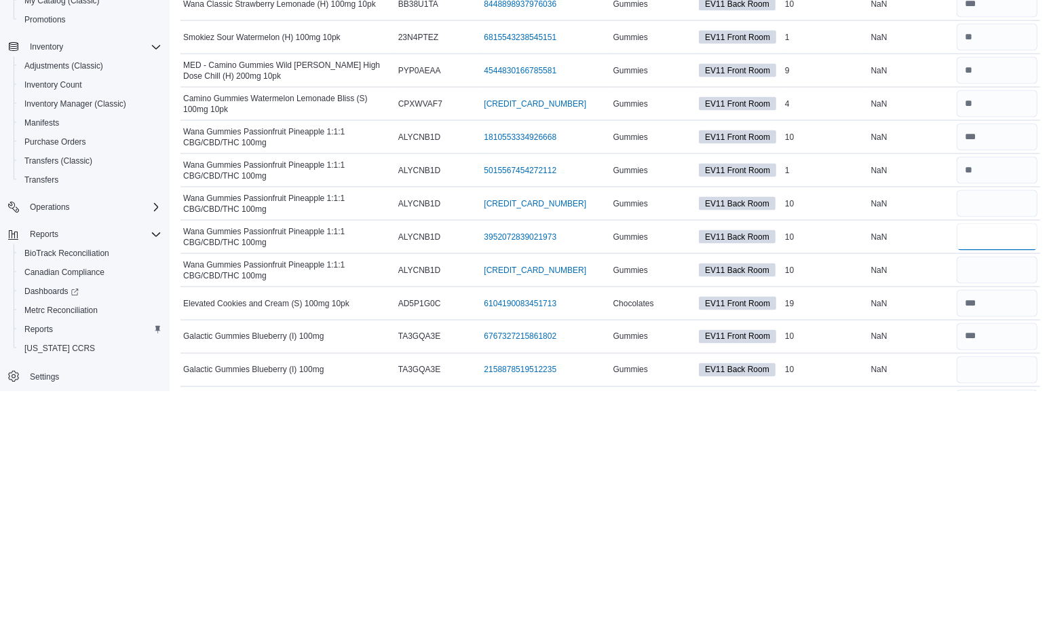
click at [1021, 454] on input "number" at bounding box center [997, 467] width 81 height 27
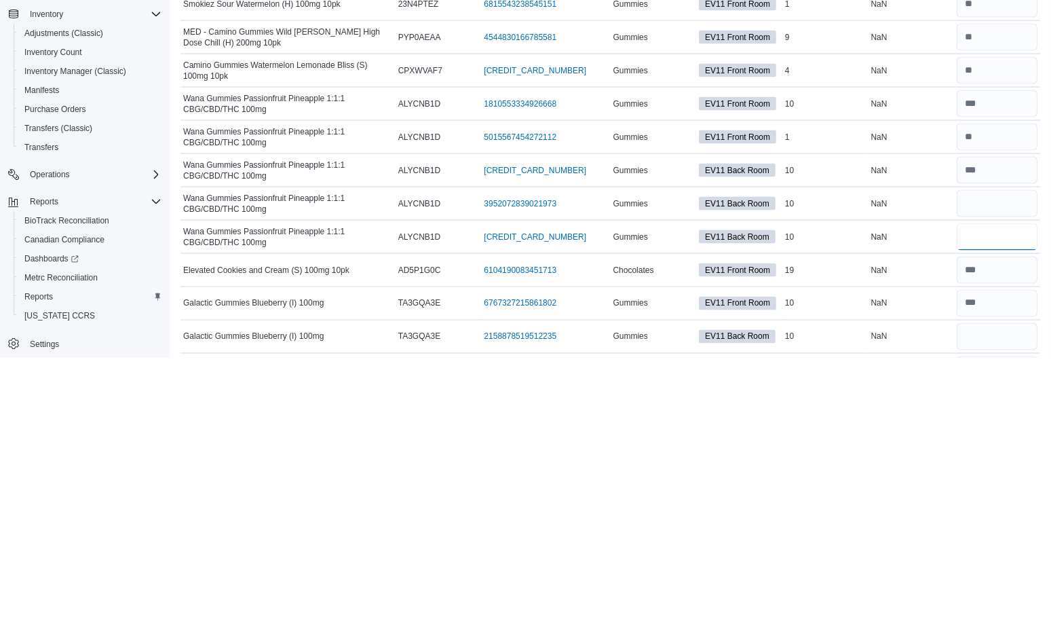
click at [1013, 487] on input "number" at bounding box center [997, 500] width 81 height 27
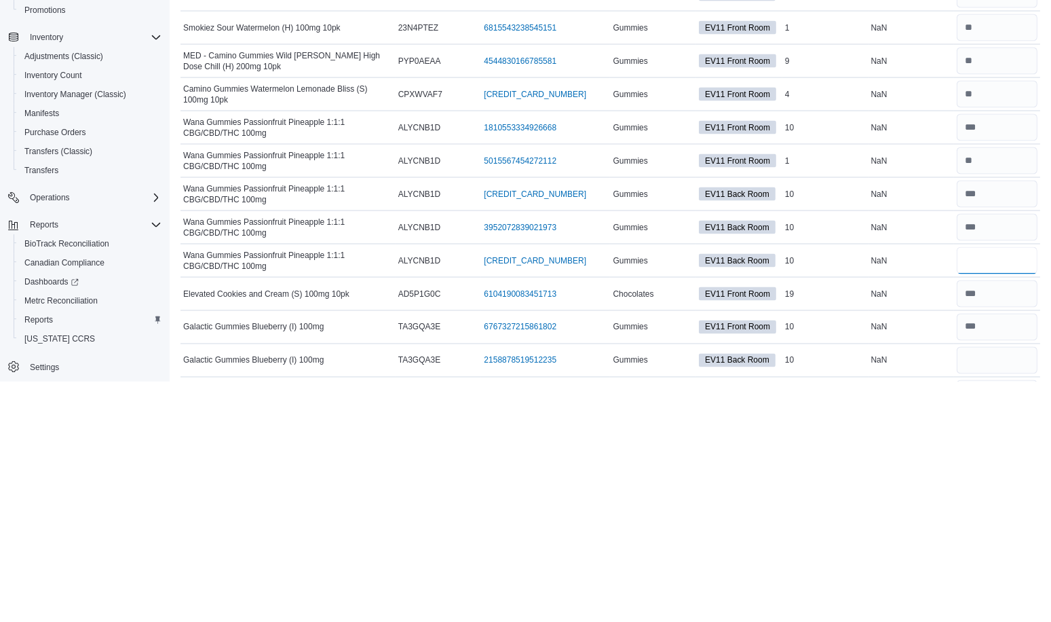
scroll to position [3136, 0]
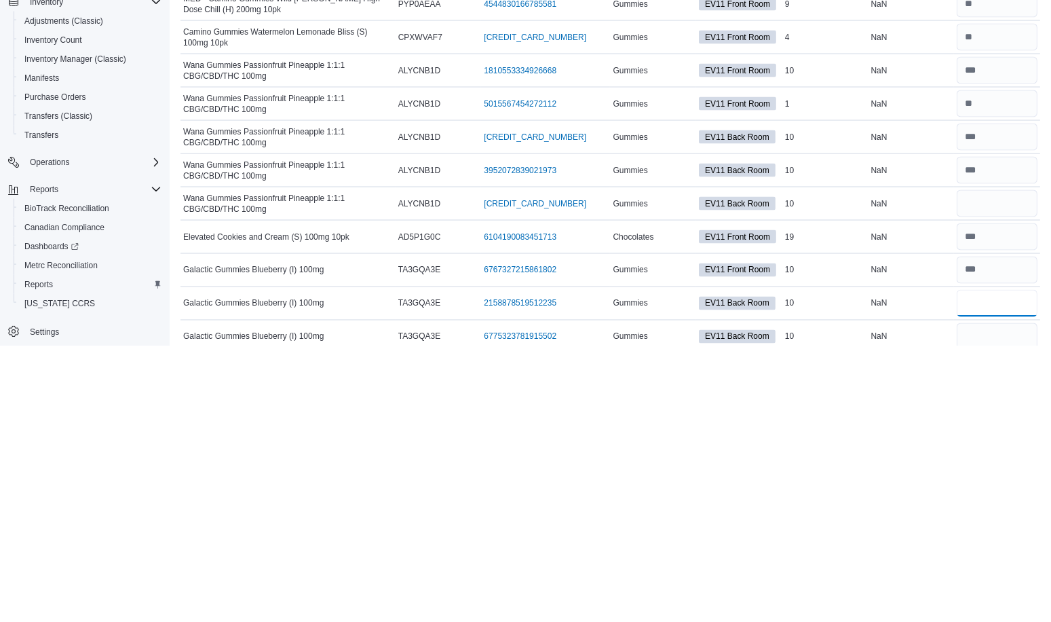
click at [1013, 566] on input "number" at bounding box center [997, 579] width 81 height 27
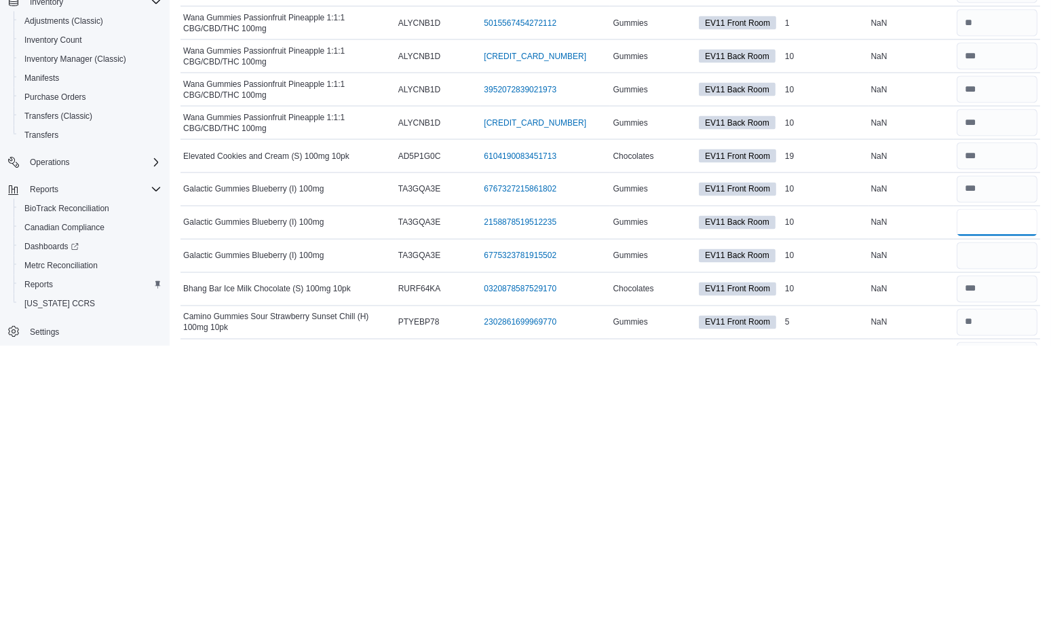
scroll to position [3235, 0]
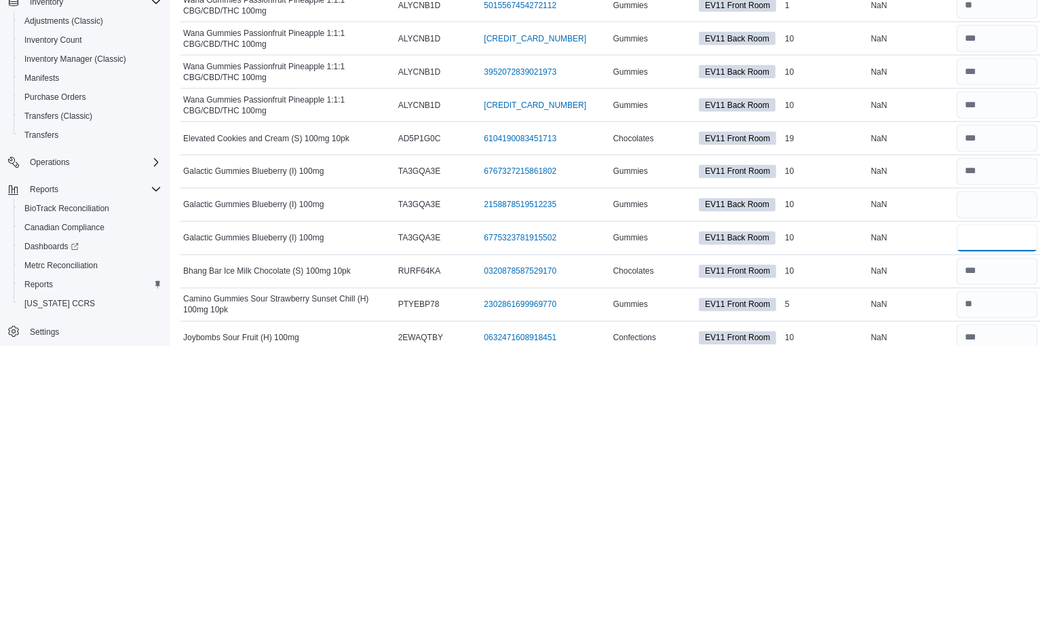
click at [1005, 501] on input "number" at bounding box center [997, 514] width 81 height 27
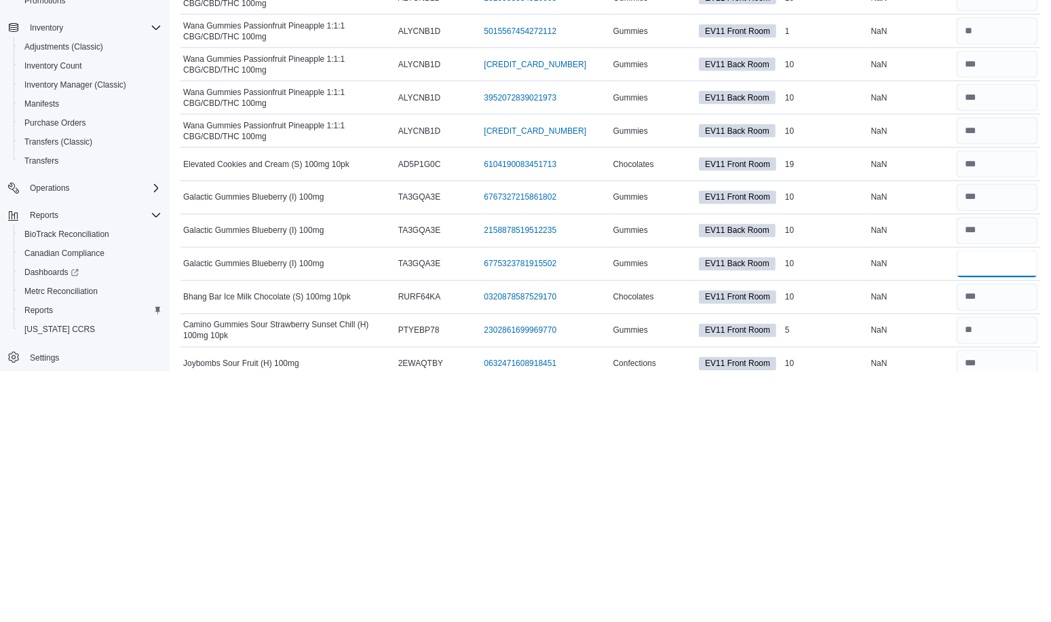
scroll to position [3268, 0]
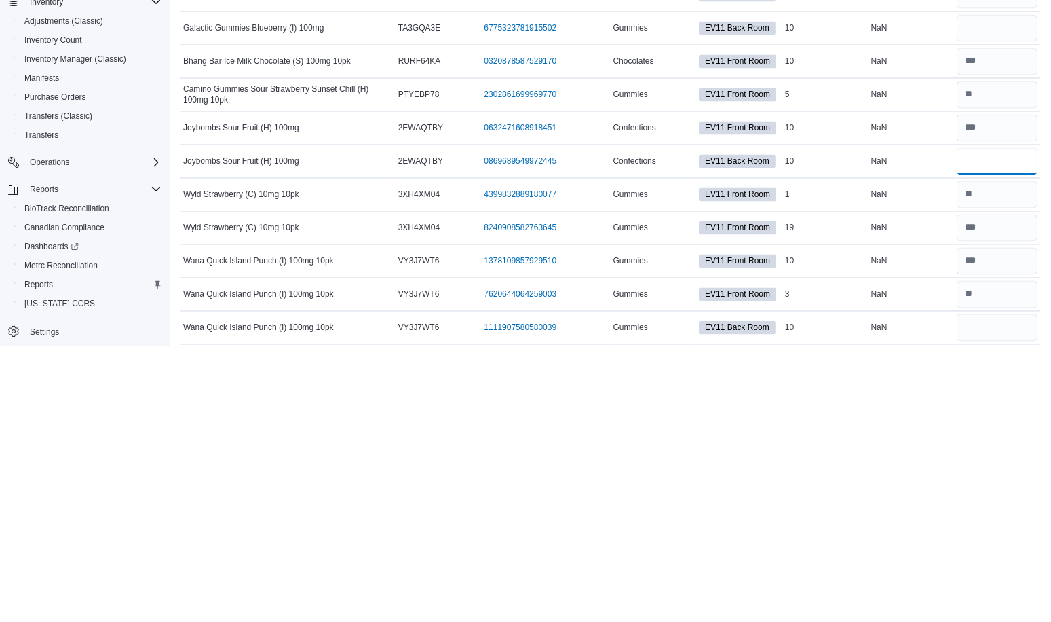
click at [1001, 424] on input "number" at bounding box center [997, 437] width 81 height 27
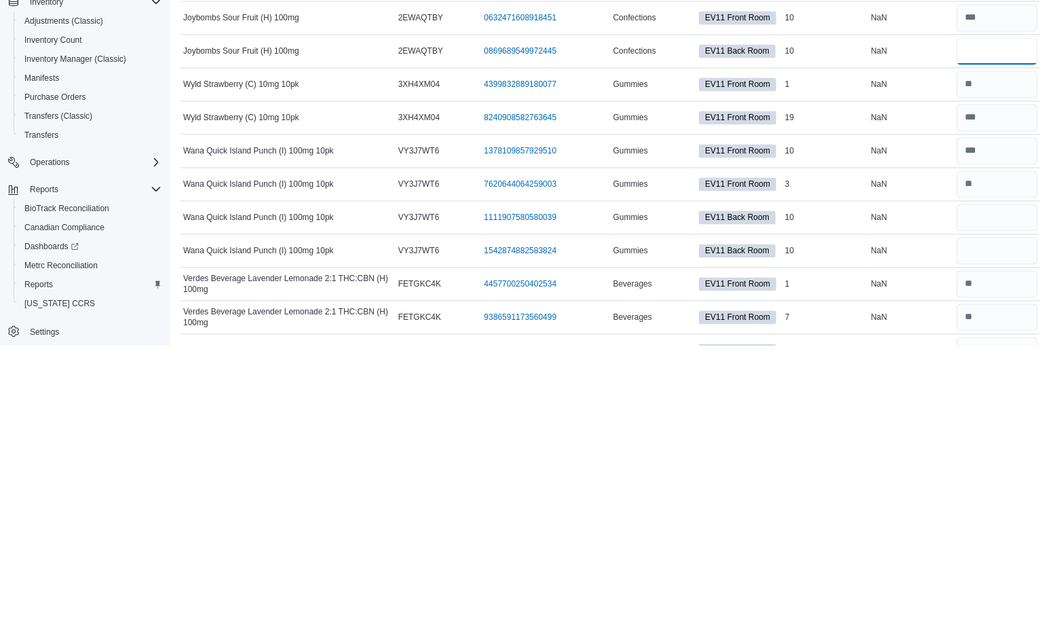
scroll to position [3556, 0]
click at [1003, 479] on input "number" at bounding box center [997, 492] width 81 height 27
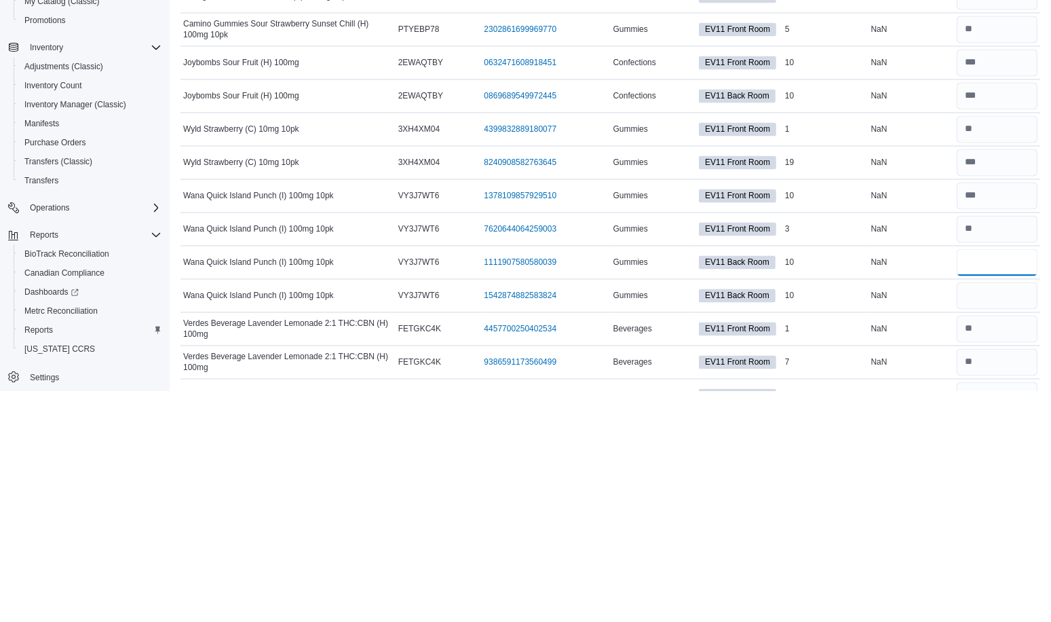
scroll to position [3564, 0]
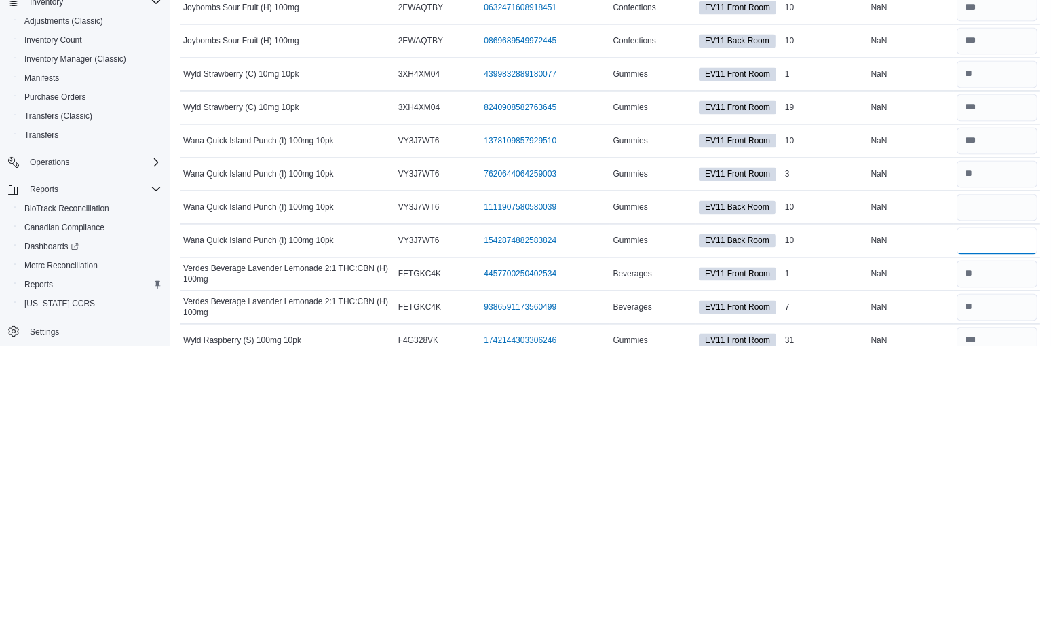
click at [1002, 504] on input "number" at bounding box center [997, 517] width 81 height 27
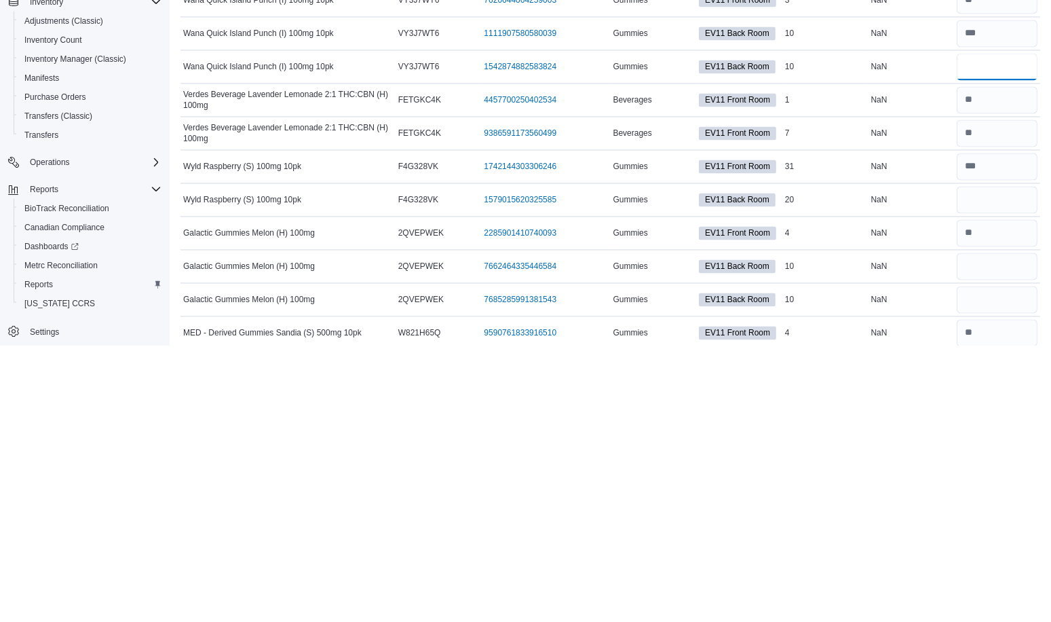
scroll to position [3750, 0]
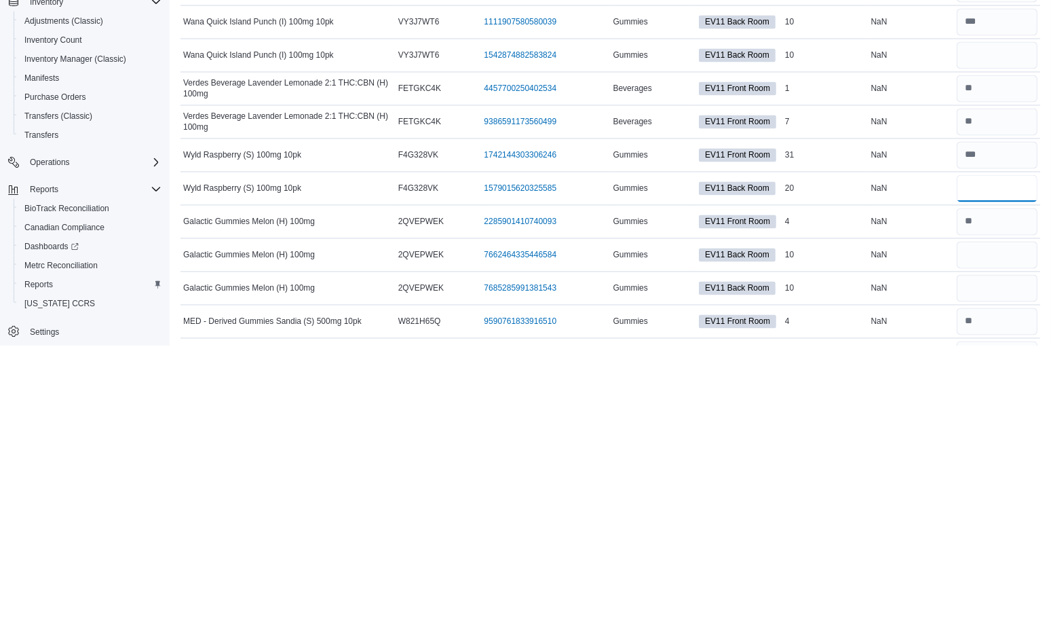
click at [1009, 451] on input "number" at bounding box center [997, 464] width 81 height 27
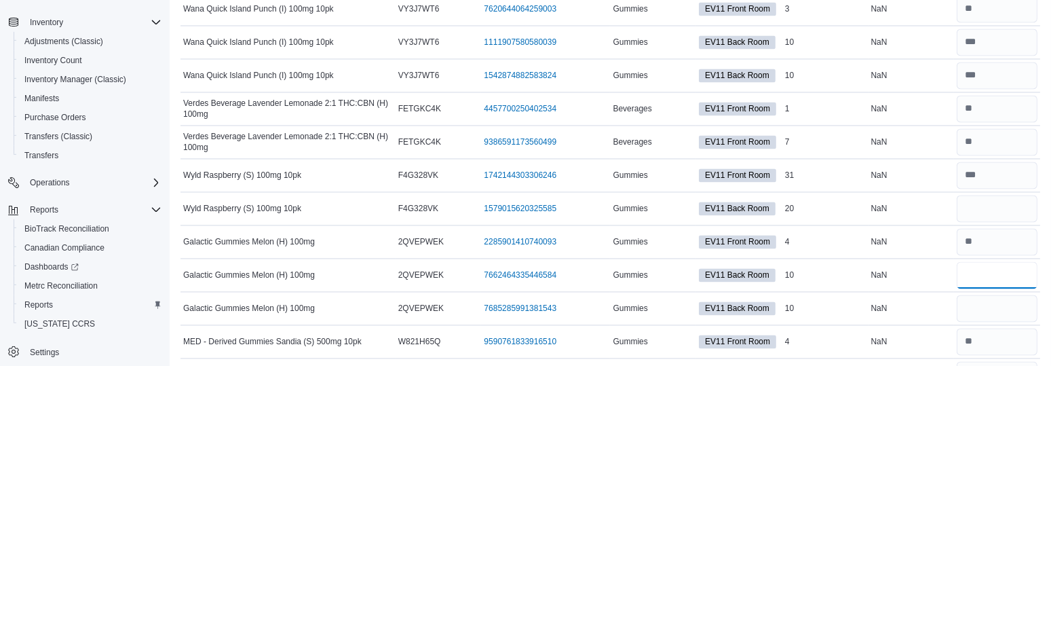
click at [1010, 518] on input "number" at bounding box center [997, 531] width 81 height 27
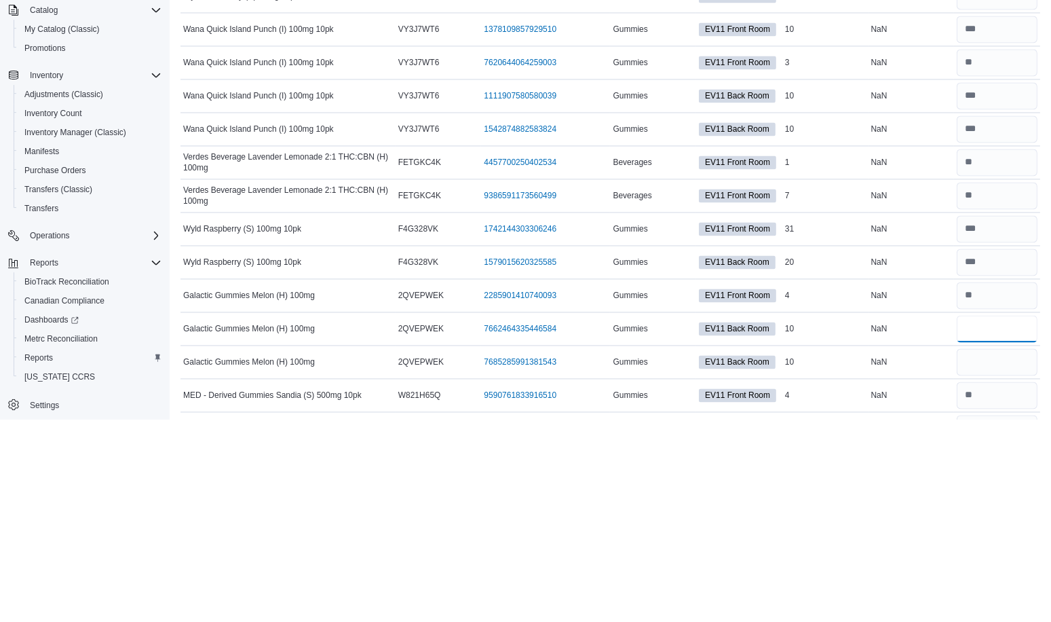
scroll to position [3795, 0]
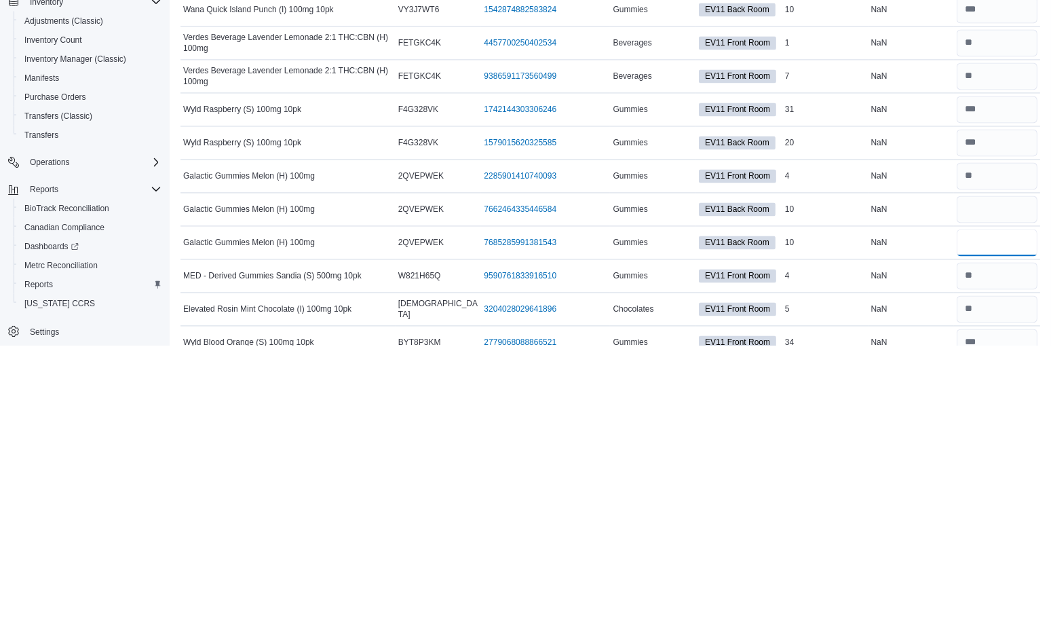
click at [1006, 506] on input "number" at bounding box center [997, 519] width 81 height 27
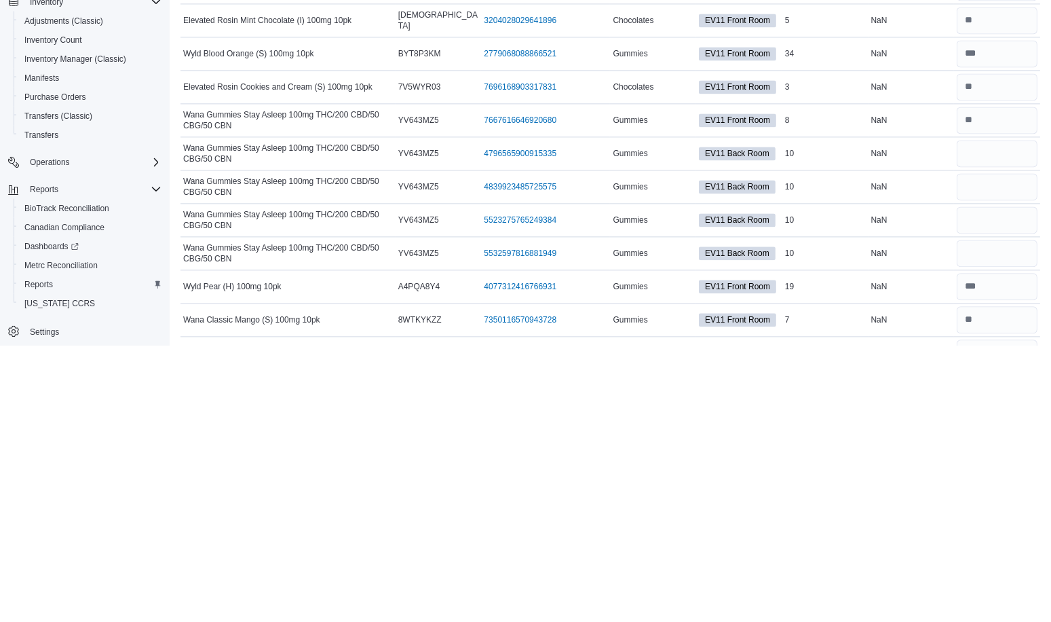
scroll to position [4084, 0]
click at [1005, 417] on input "number" at bounding box center [997, 430] width 81 height 27
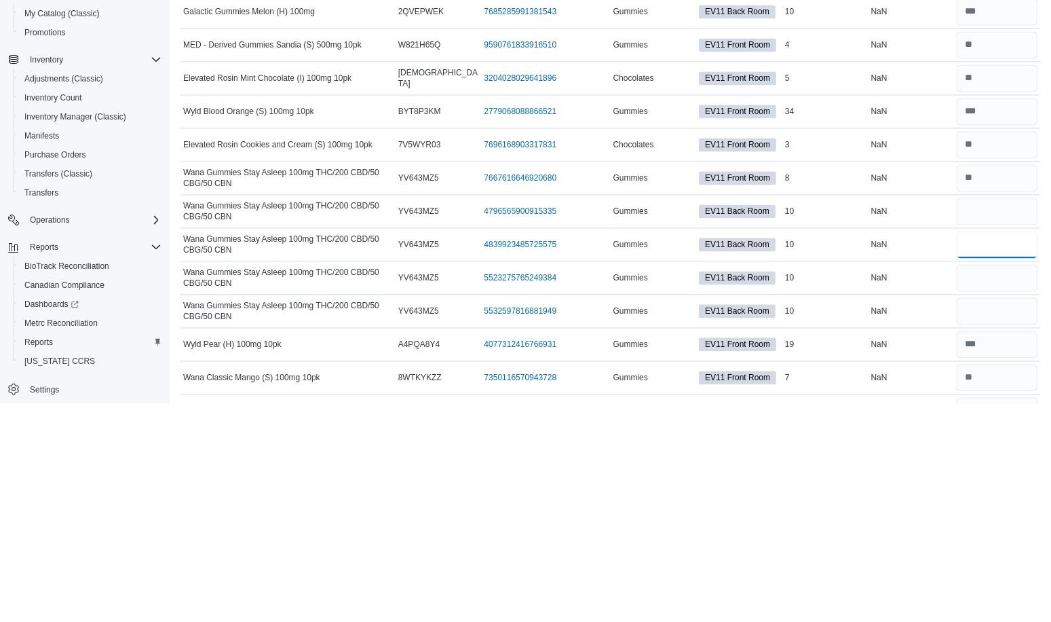
click at [997, 450] on input "number" at bounding box center [997, 463] width 81 height 27
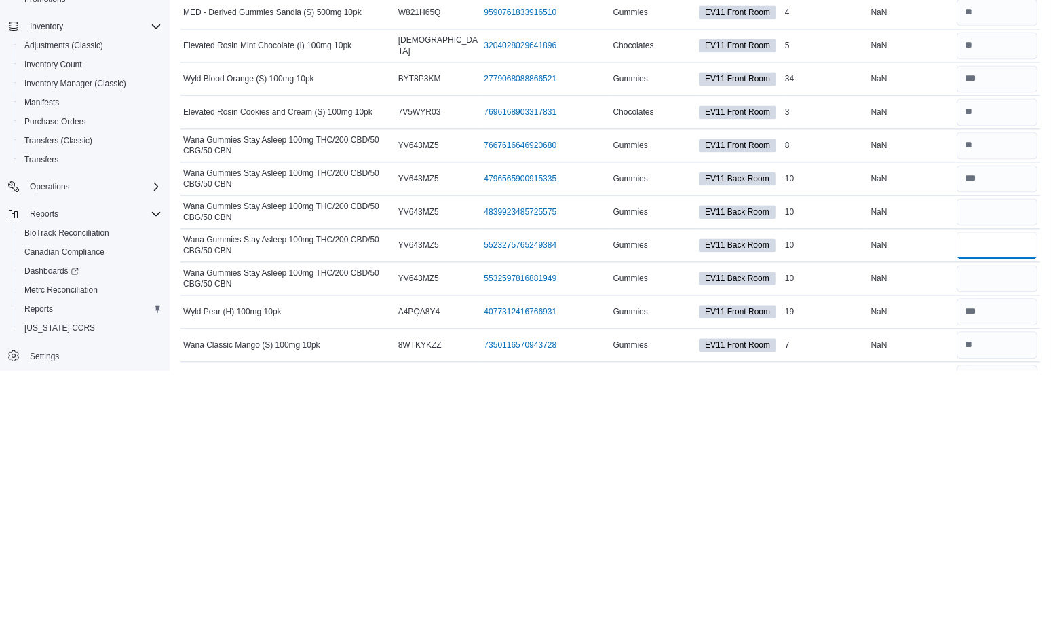
click at [1018, 483] on input "number" at bounding box center [997, 496] width 81 height 27
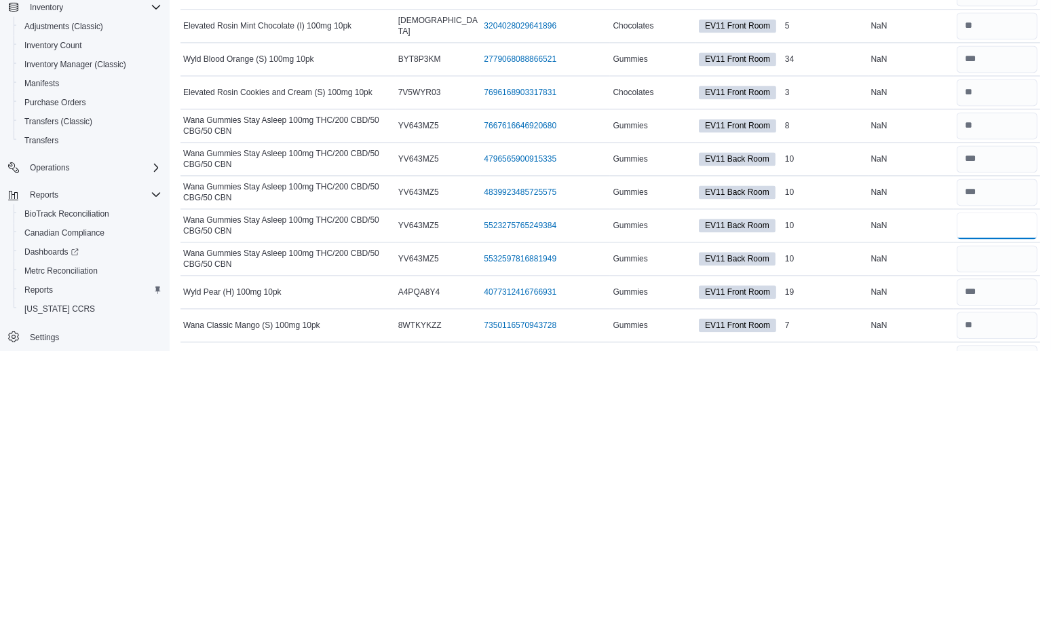
scroll to position [4092, 0]
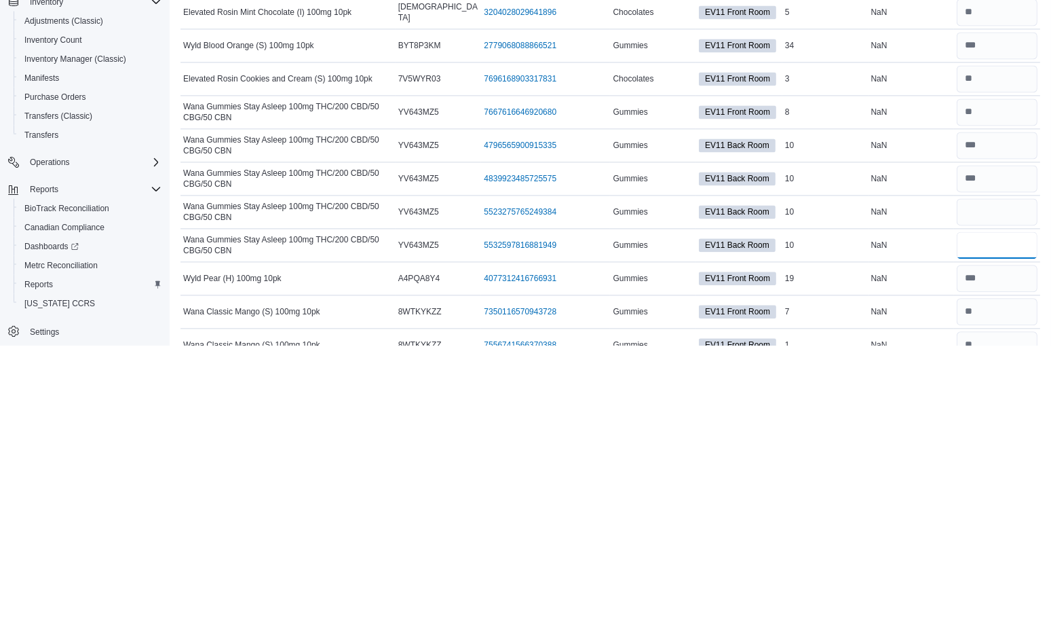
click at [1000, 508] on input "number" at bounding box center [997, 521] width 81 height 27
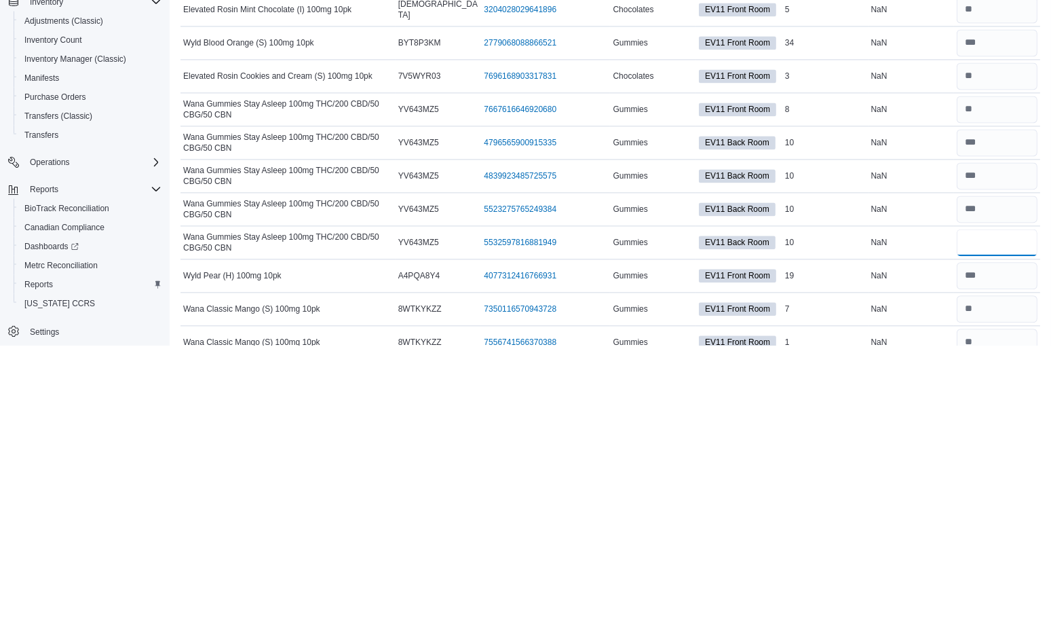
scroll to position [4125, 0]
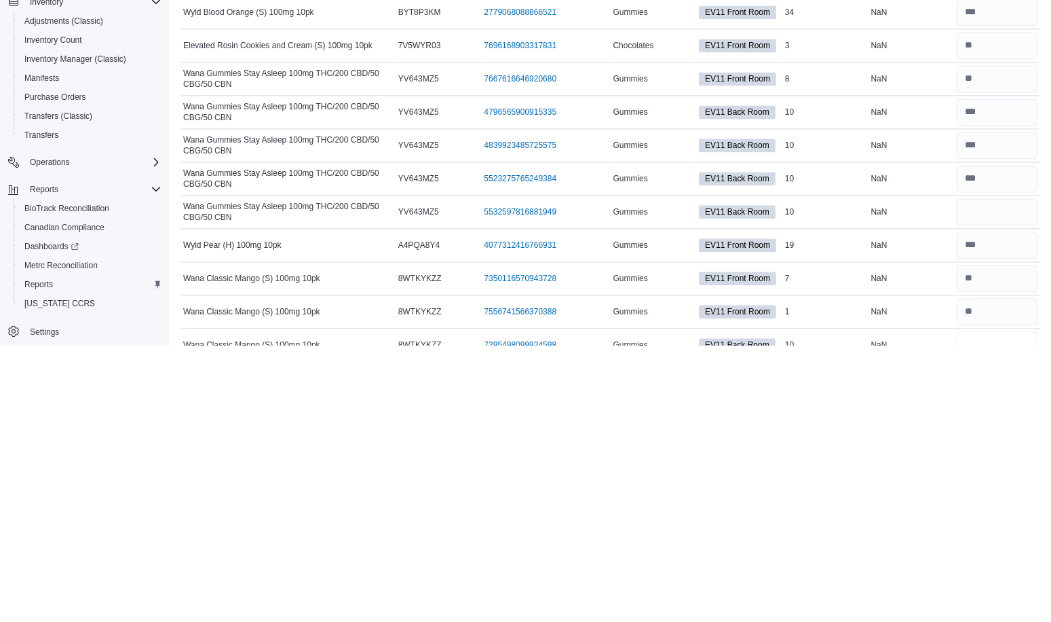
click at [1005, 608] on input "number" at bounding box center [997, 621] width 81 height 27
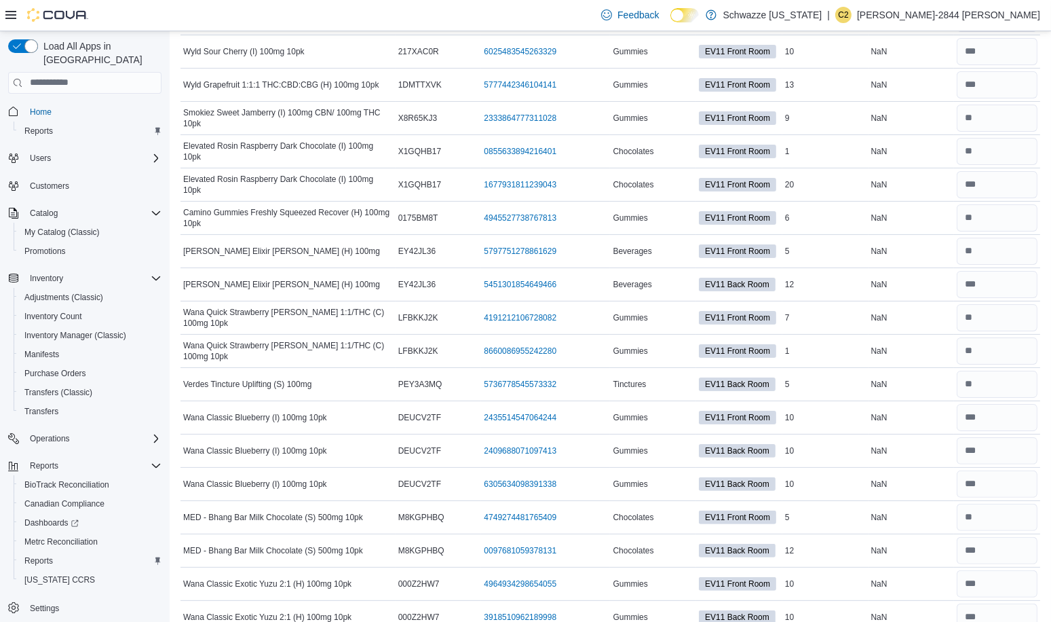
scroll to position [0, 0]
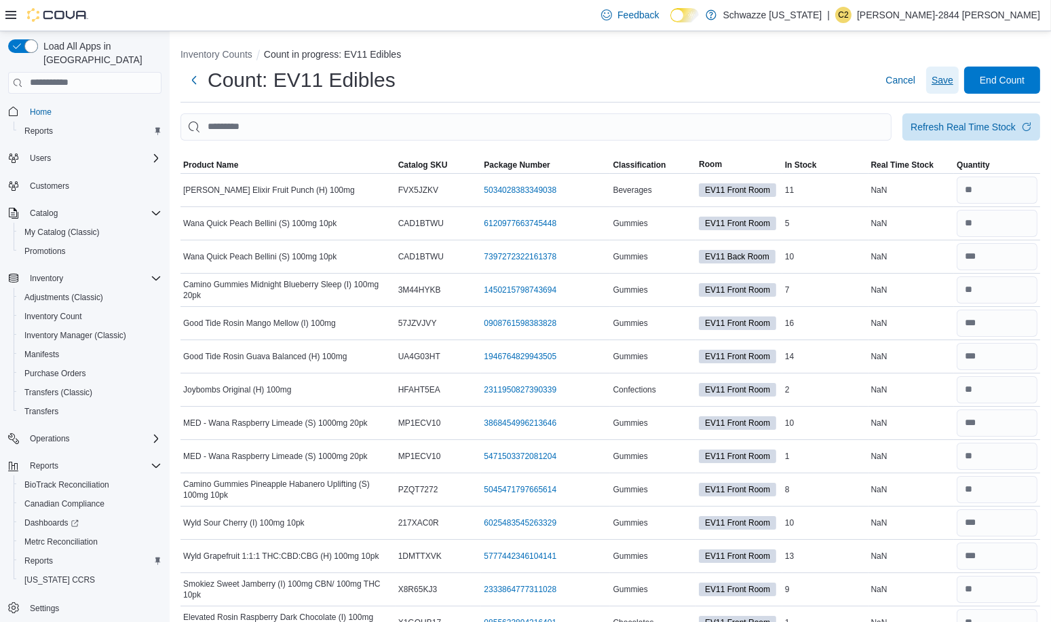
click at [952, 79] on span "Save" at bounding box center [943, 80] width 22 height 14
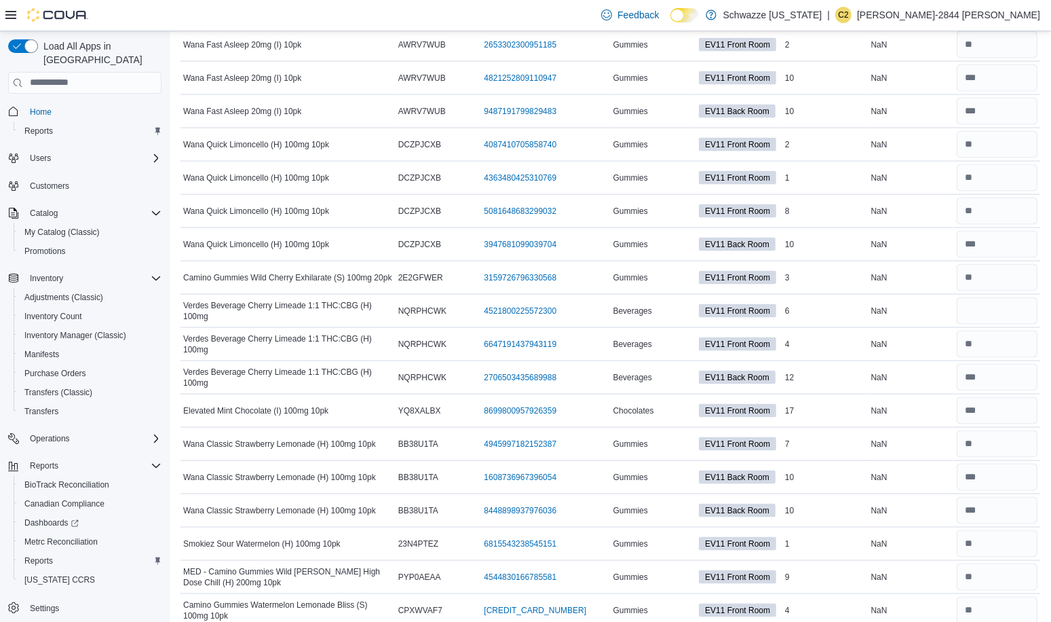
scroll to position [2833, 0]
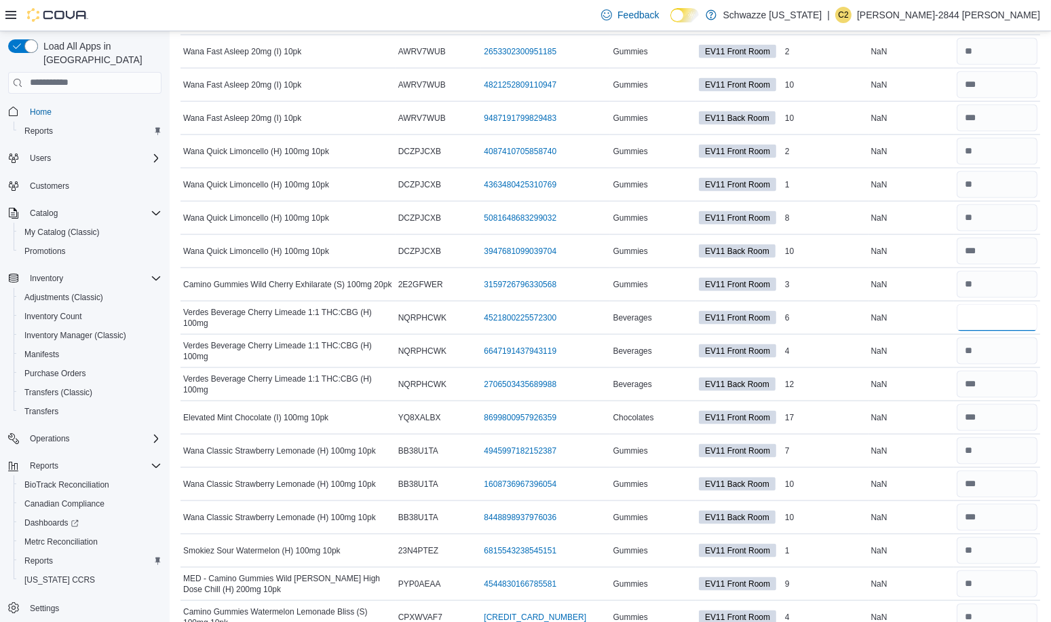
click at [1006, 304] on input "number" at bounding box center [997, 317] width 81 height 27
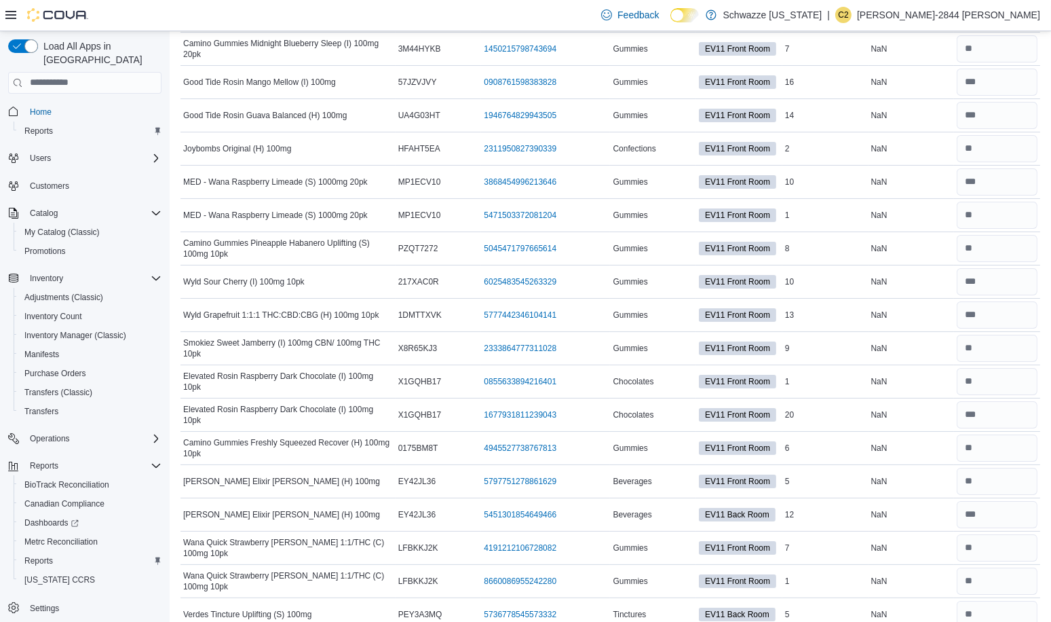
scroll to position [0, 0]
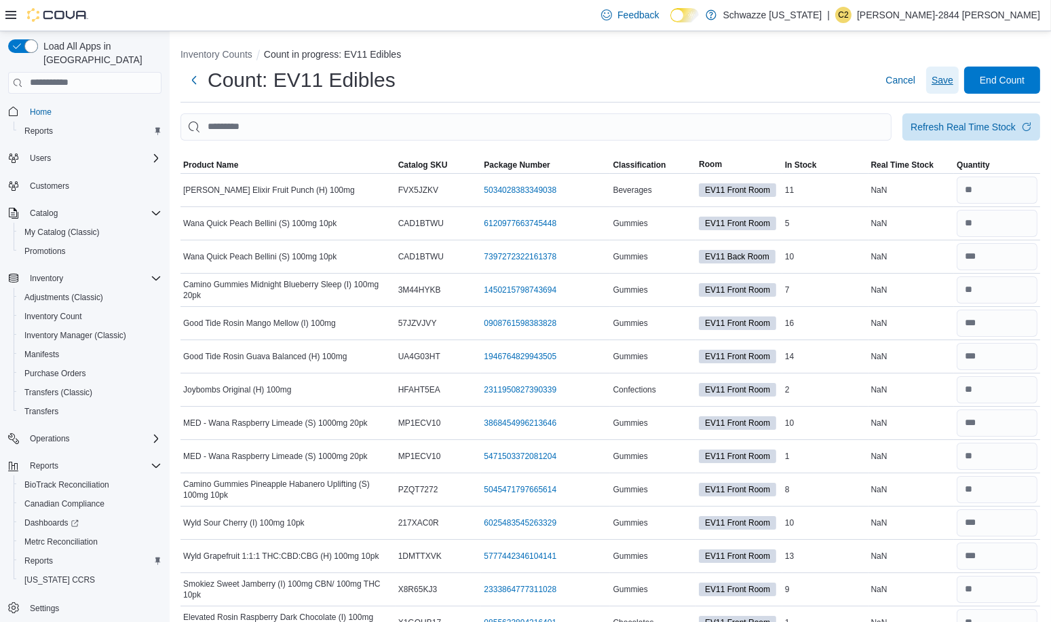
click at [952, 79] on span "Save" at bounding box center [943, 80] width 22 height 14
click at [771, 129] on input "This is a search bar. After typing your query, hit enter to filter the results …" at bounding box center [536, 126] width 711 height 27
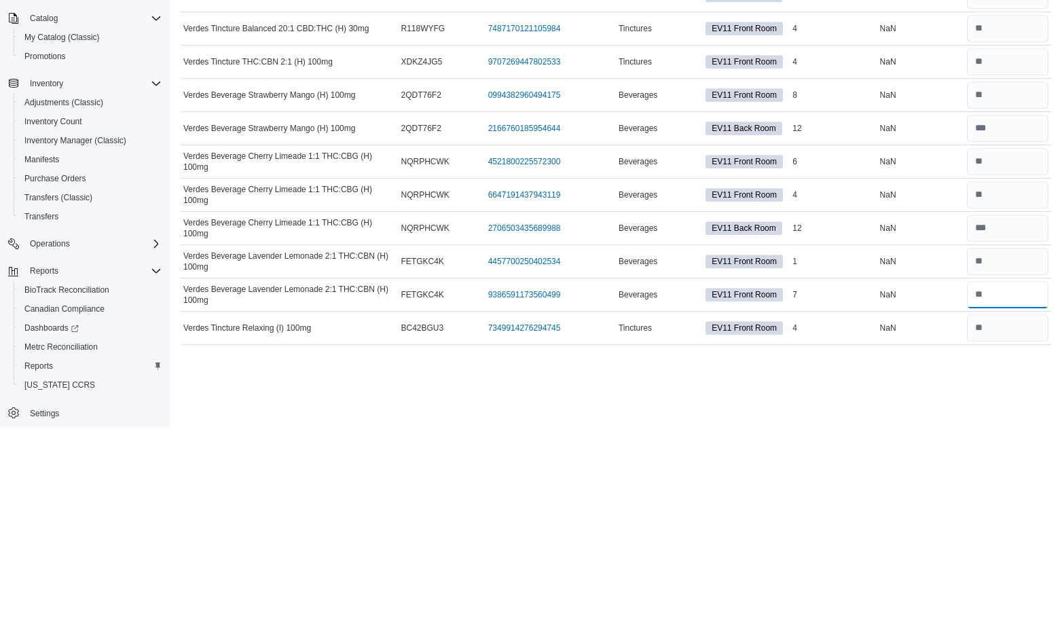
click at [999, 491] on input "number" at bounding box center [1007, 489] width 81 height 27
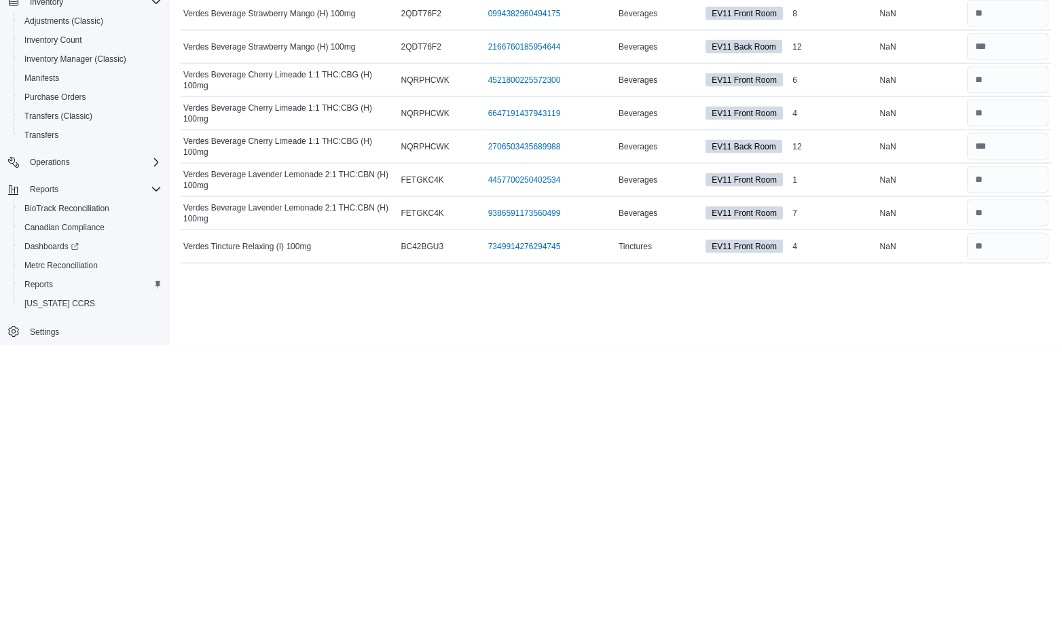
click at [926, 580] on div "Inventory Counts Count in progress: EV11 Edibles Count: EV11 Edibles Cancel Sav…" at bounding box center [616, 326] width 892 height 591
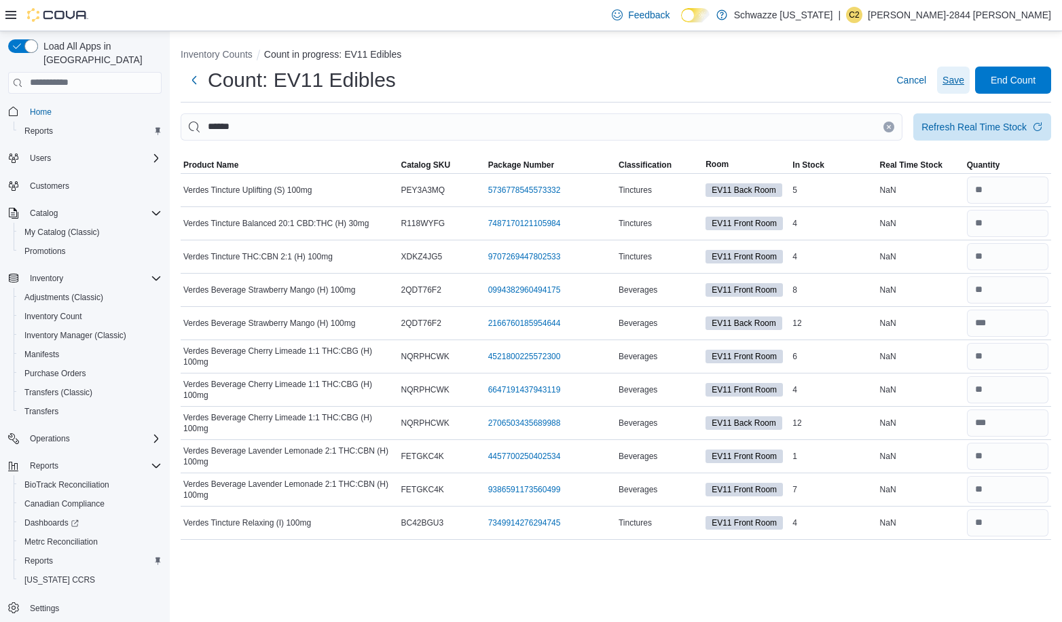
click at [956, 86] on span "Save" at bounding box center [953, 80] width 22 height 14
click at [1013, 79] on span "End Count" at bounding box center [1012, 80] width 45 height 14
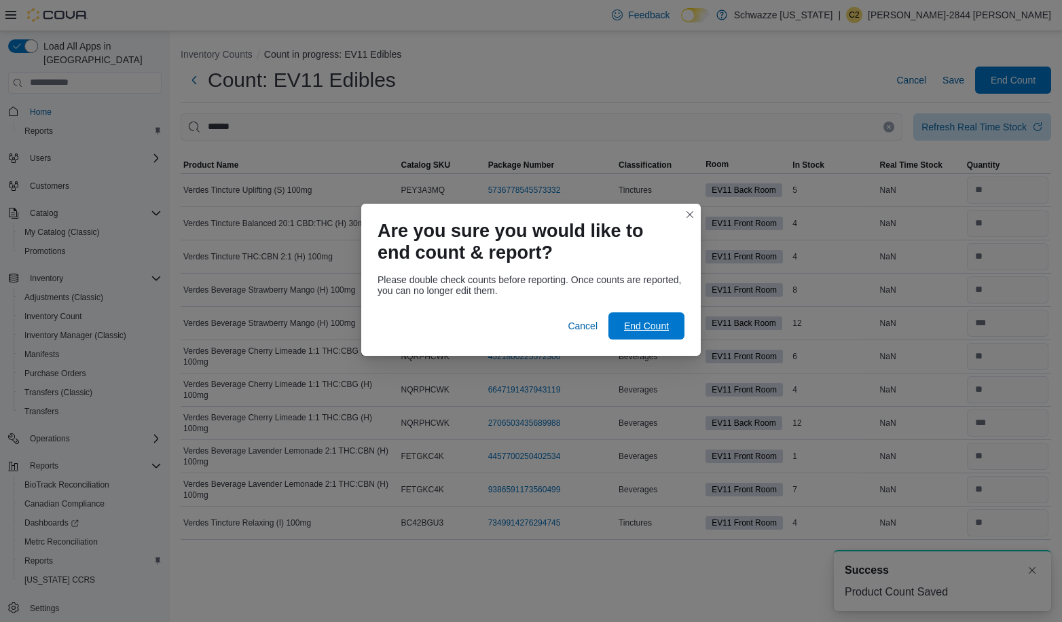
click at [640, 324] on span "End Count" at bounding box center [646, 326] width 45 height 14
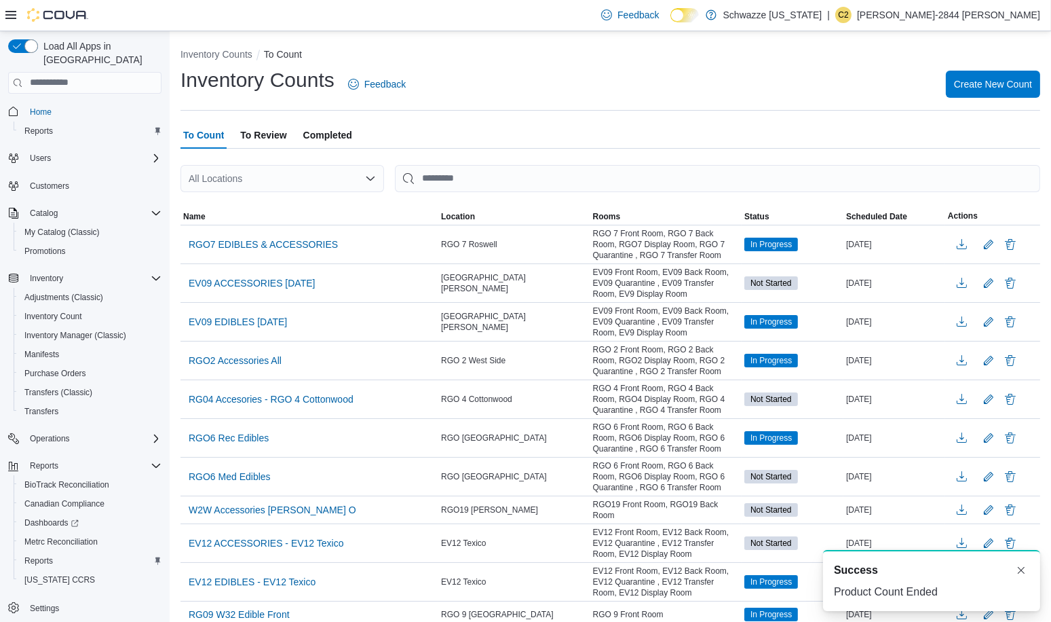
click at [267, 143] on span "To Review" at bounding box center [263, 135] width 46 height 27
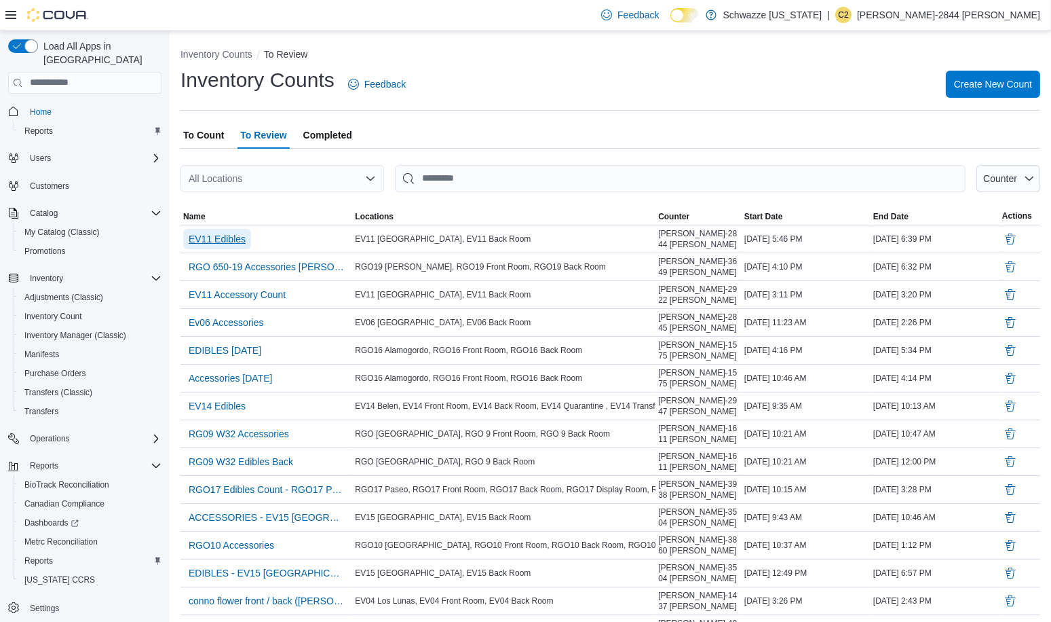
click at [210, 239] on span "EV11 Edibles" at bounding box center [217, 239] width 57 height 14
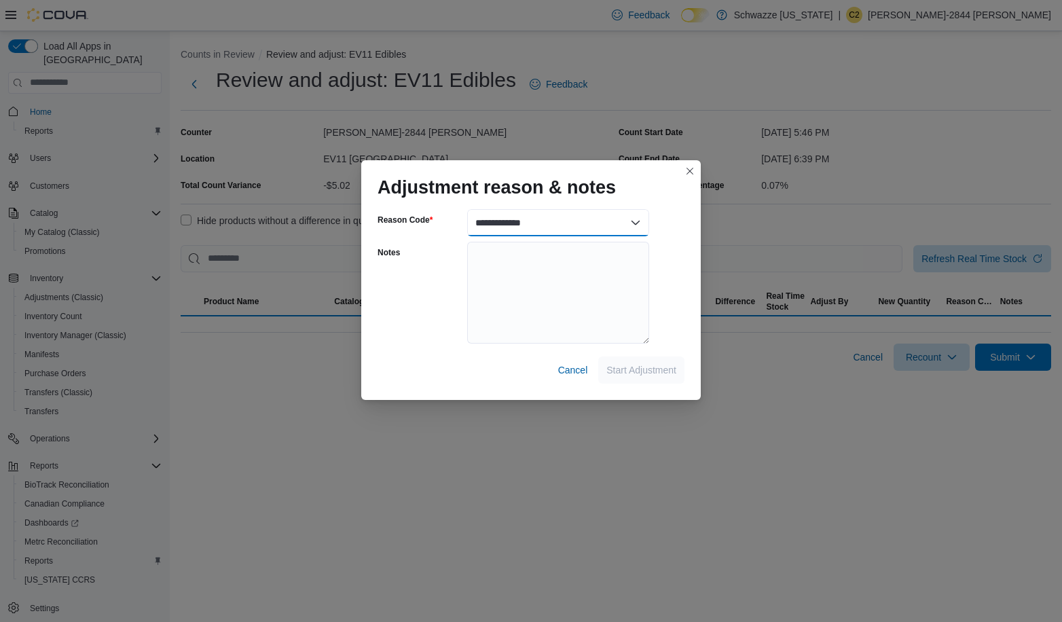
click at [572, 213] on select "**********" at bounding box center [558, 222] width 182 height 27
click at [467, 209] on select "**********" at bounding box center [558, 222] width 182 height 27
click at [647, 375] on span "Start Adjustment" at bounding box center [641, 370] width 70 height 14
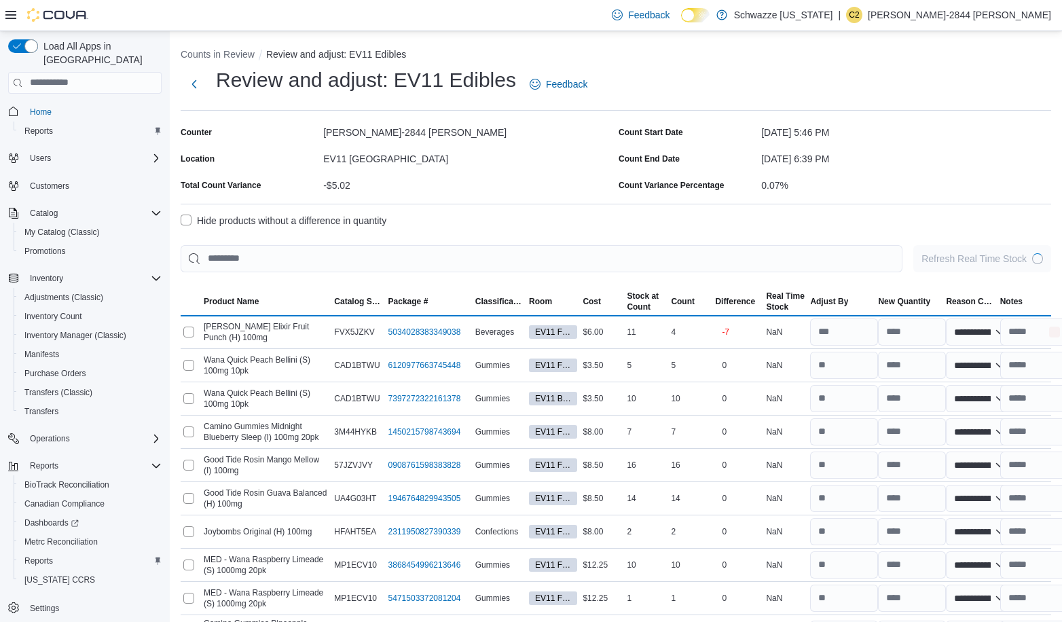
click at [624, 374] on td "Stock at Count 5" at bounding box center [646, 364] width 44 height 33
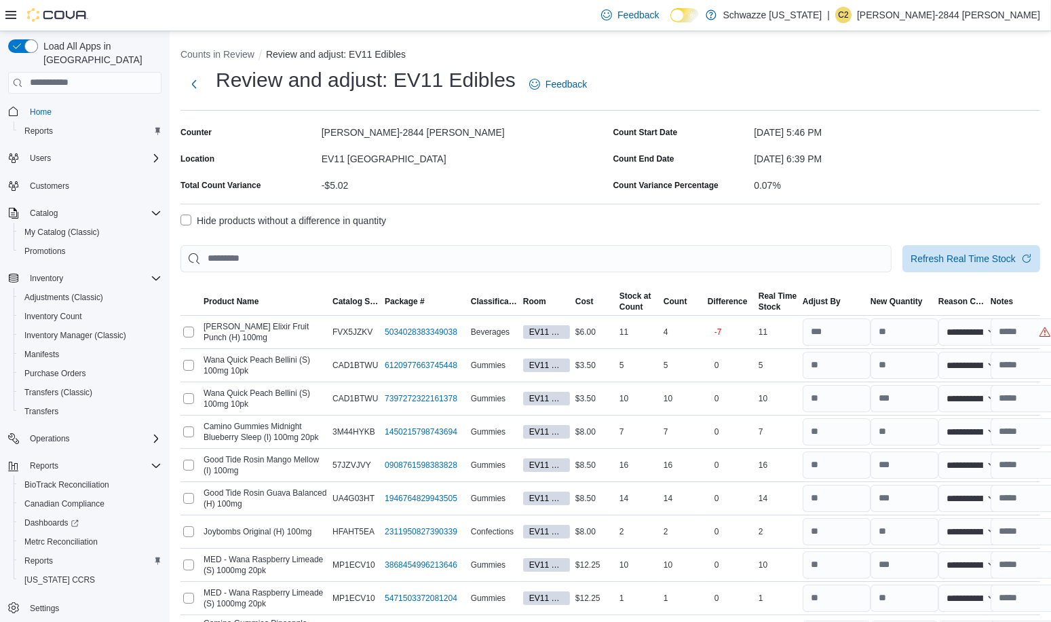
click at [184, 219] on label "Hide products without a difference in quantity" at bounding box center [284, 220] width 206 height 16
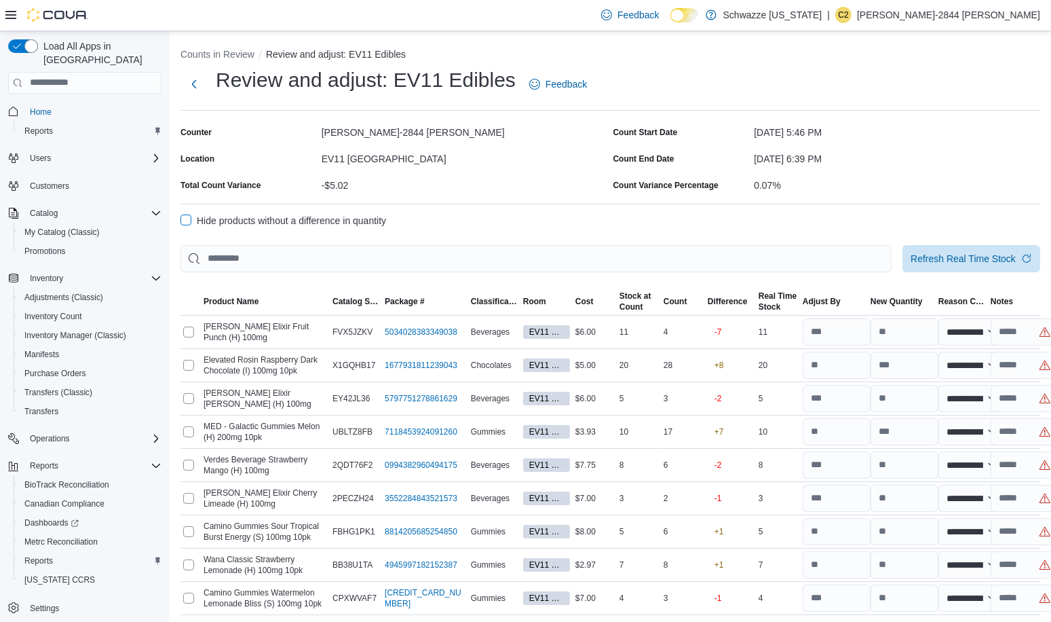
scroll to position [39, 0]
